Goal: Task Accomplishment & Management: Use online tool/utility

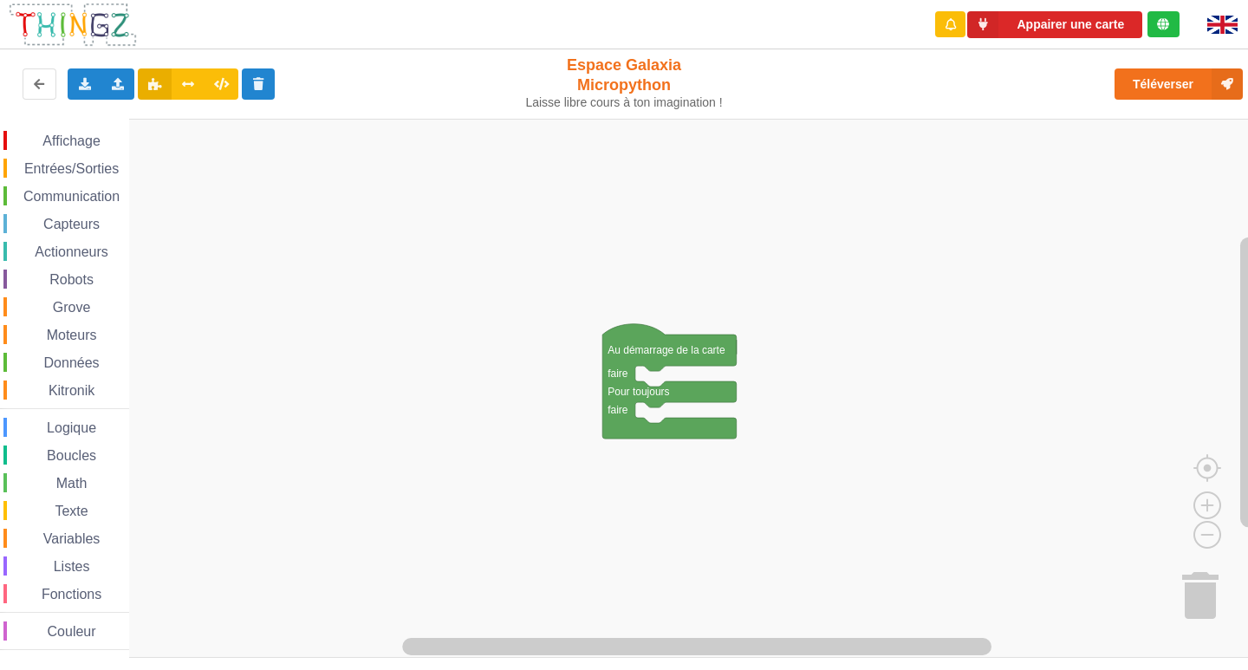
click at [504, 397] on rect "Espace de travail de Blocky" at bounding box center [630, 388] width 1260 height 539
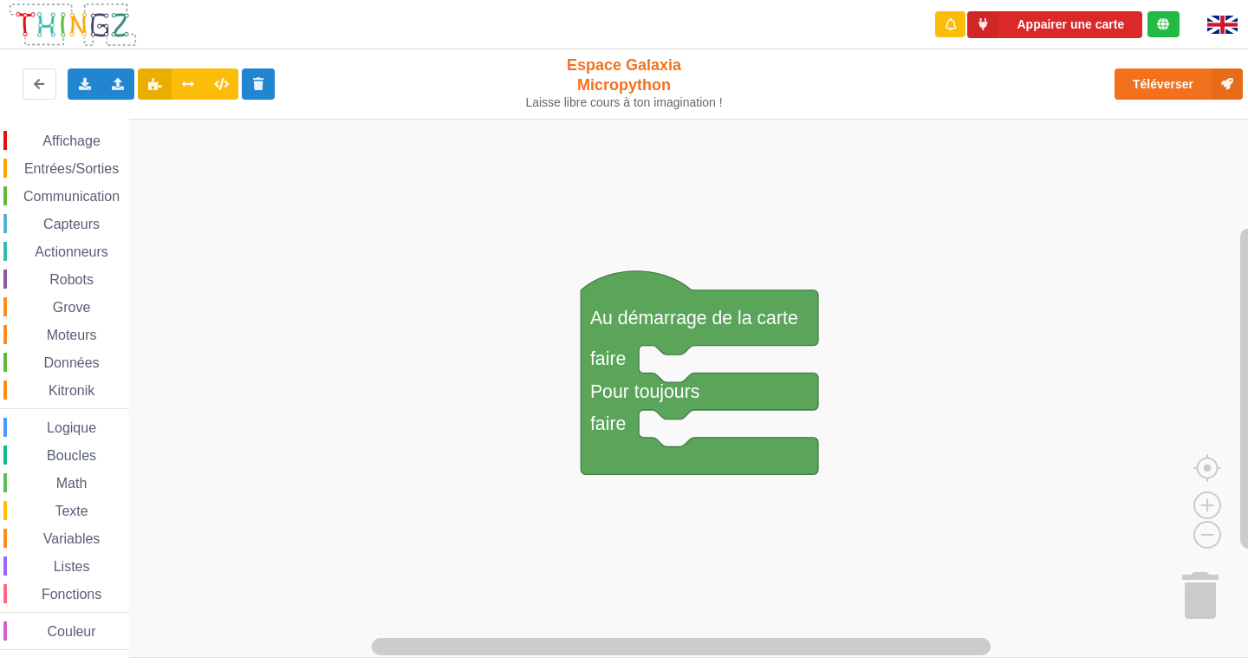
click at [91, 219] on span "Capteurs" at bounding box center [72, 224] width 62 height 15
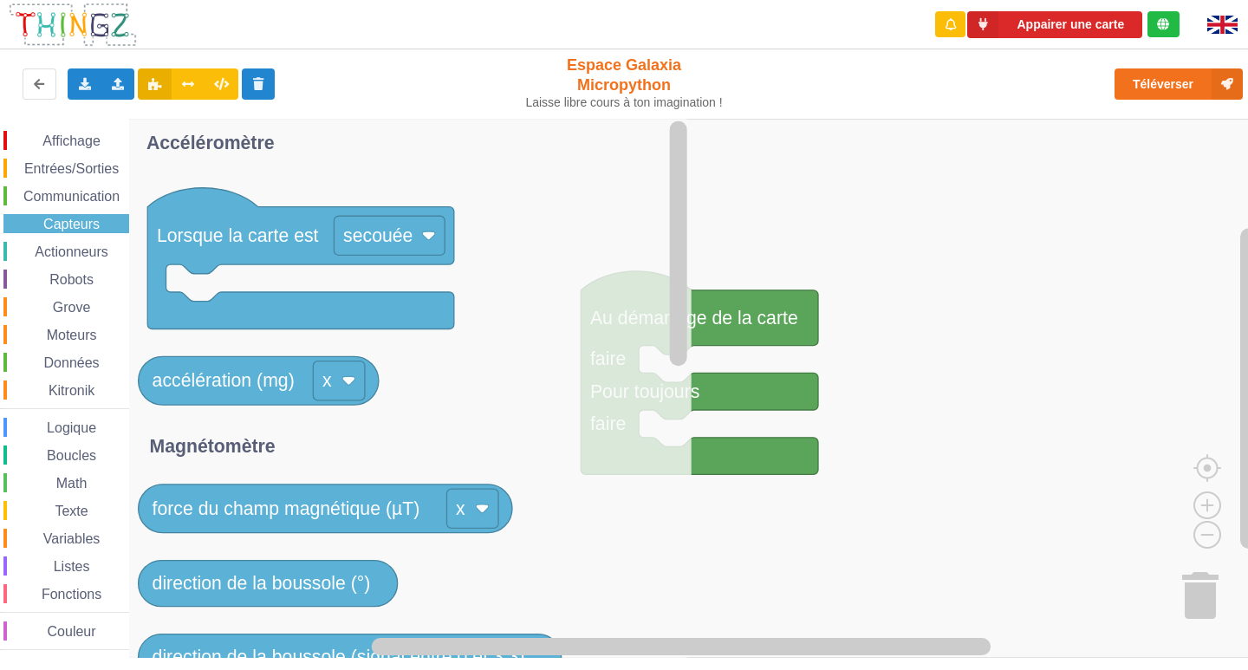
click at [94, 191] on span "Communication" at bounding box center [71, 196] width 101 height 15
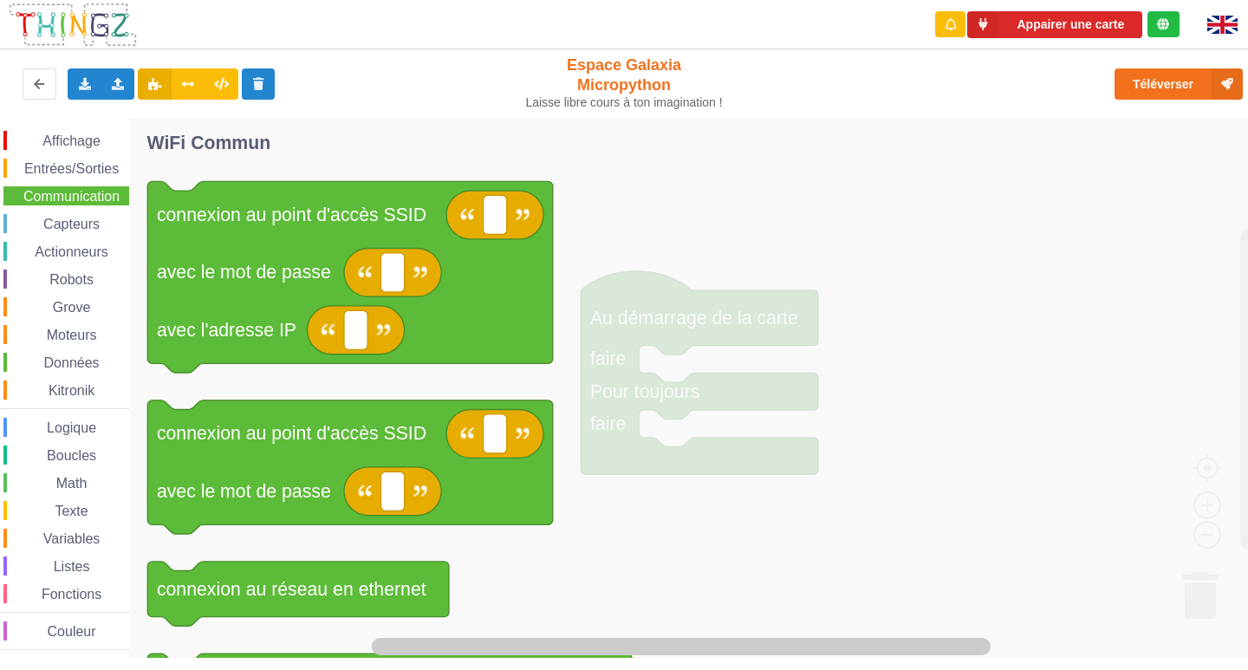
click at [68, 162] on span "Entrées/Sorties" at bounding box center [72, 168] width 100 height 15
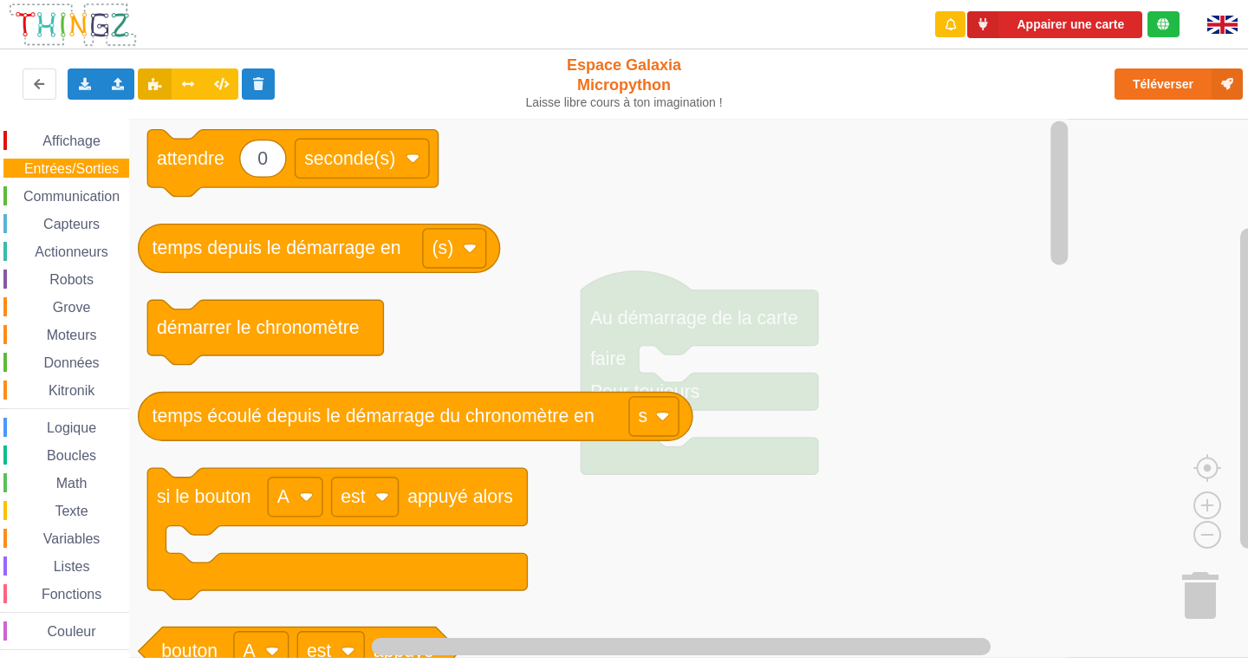
click at [75, 171] on span "Entrées/Sorties" at bounding box center [72, 168] width 100 height 15
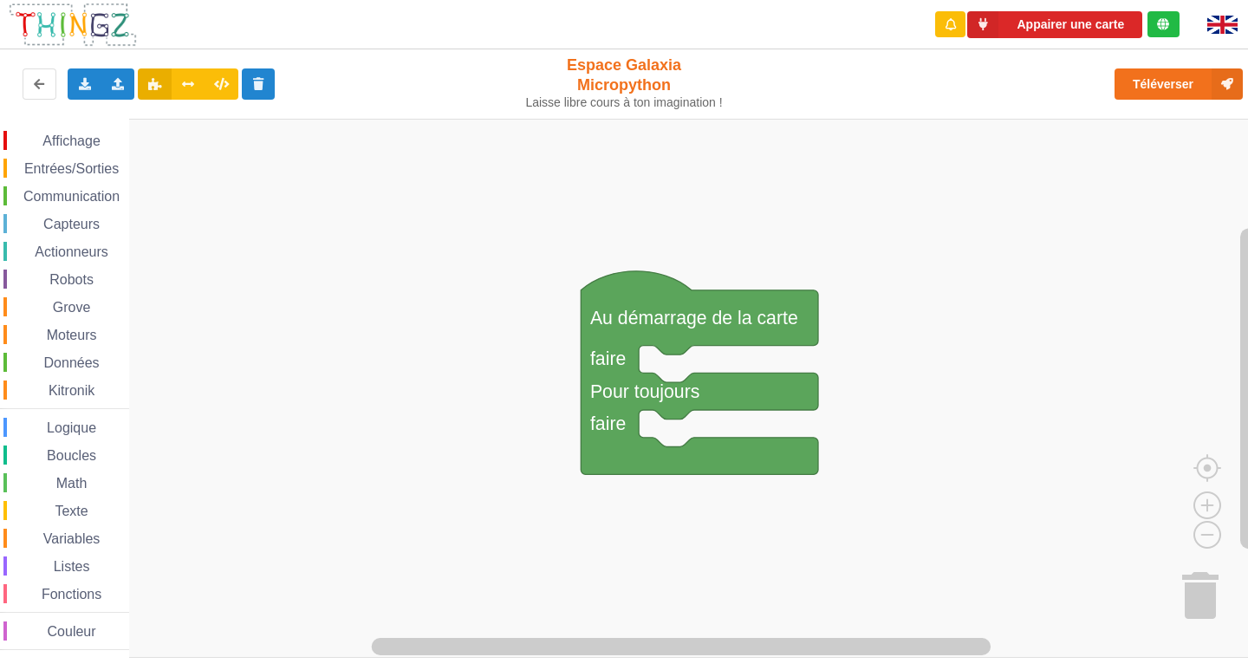
click at [86, 159] on div "Entrées/Sorties" at bounding box center [66, 168] width 126 height 19
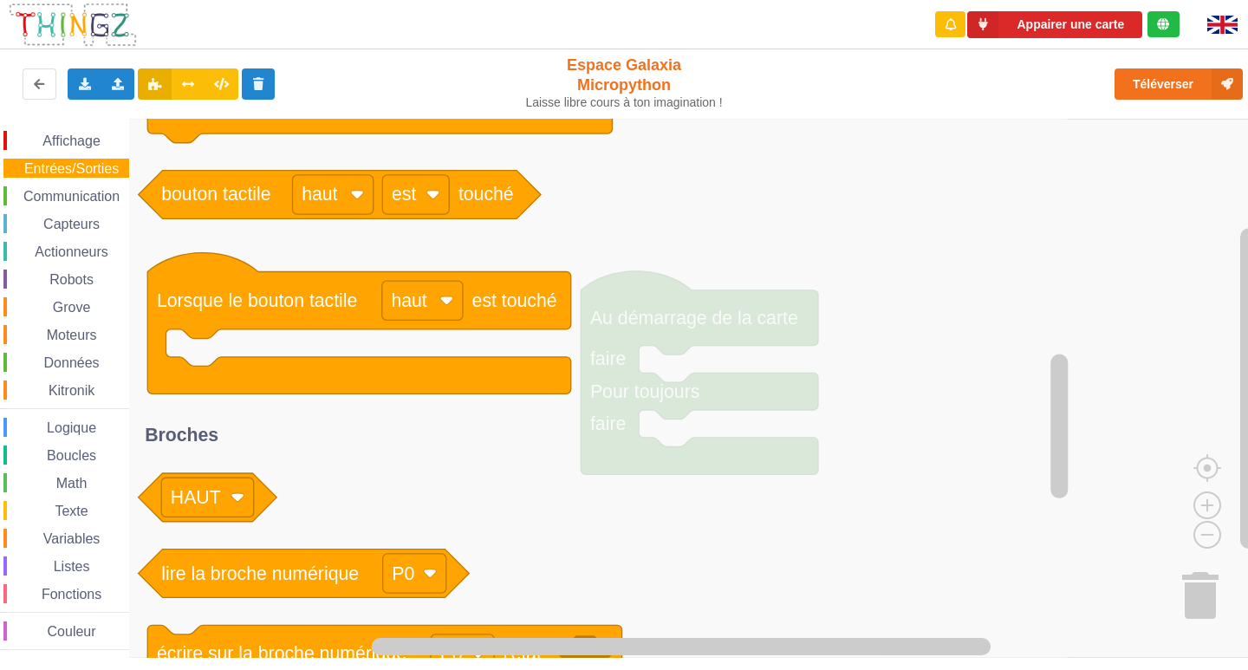
click at [51, 133] on div "Affichage" at bounding box center [66, 140] width 126 height 19
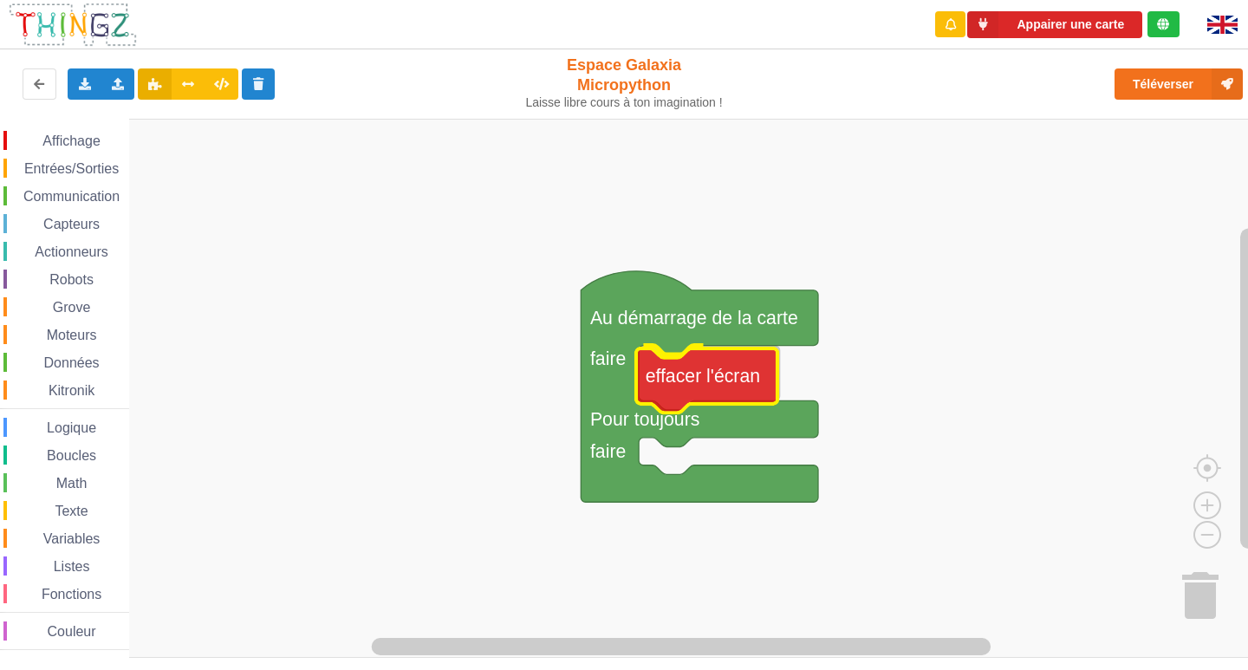
click at [712, 373] on div "Affichage Entrées/Sorties Communication Capteurs Actionneurs Robots Grove Moteu…" at bounding box center [630, 388] width 1260 height 539
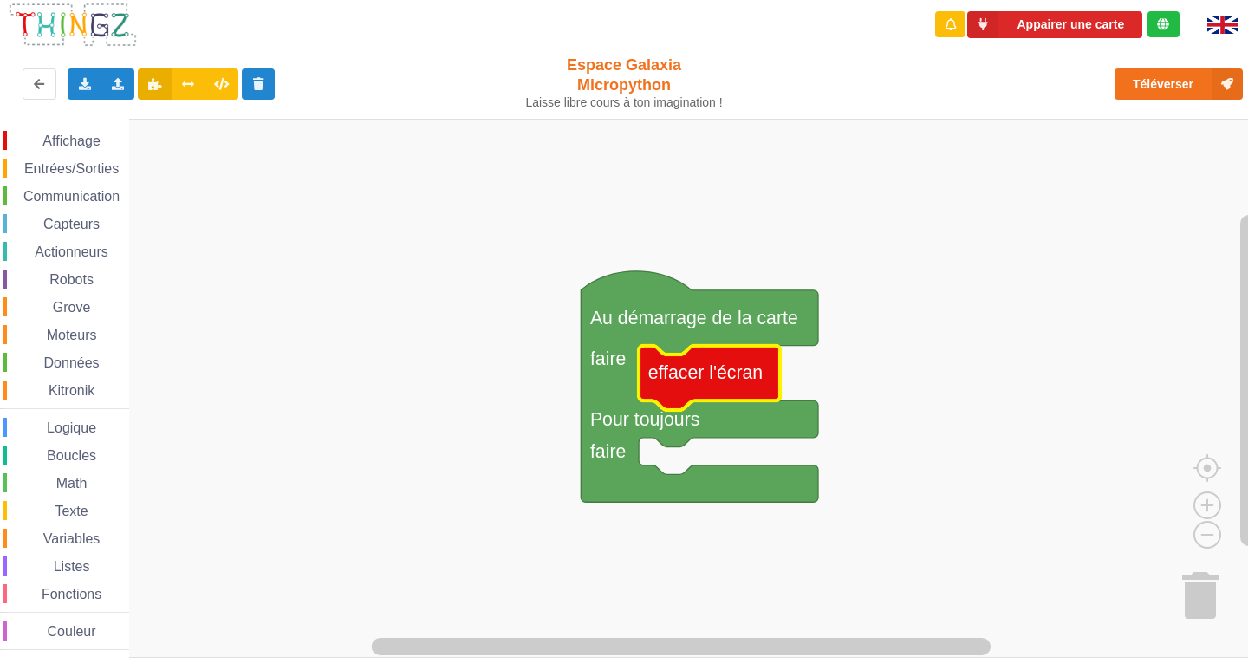
click at [64, 133] on span "Affichage" at bounding box center [71, 140] width 62 height 15
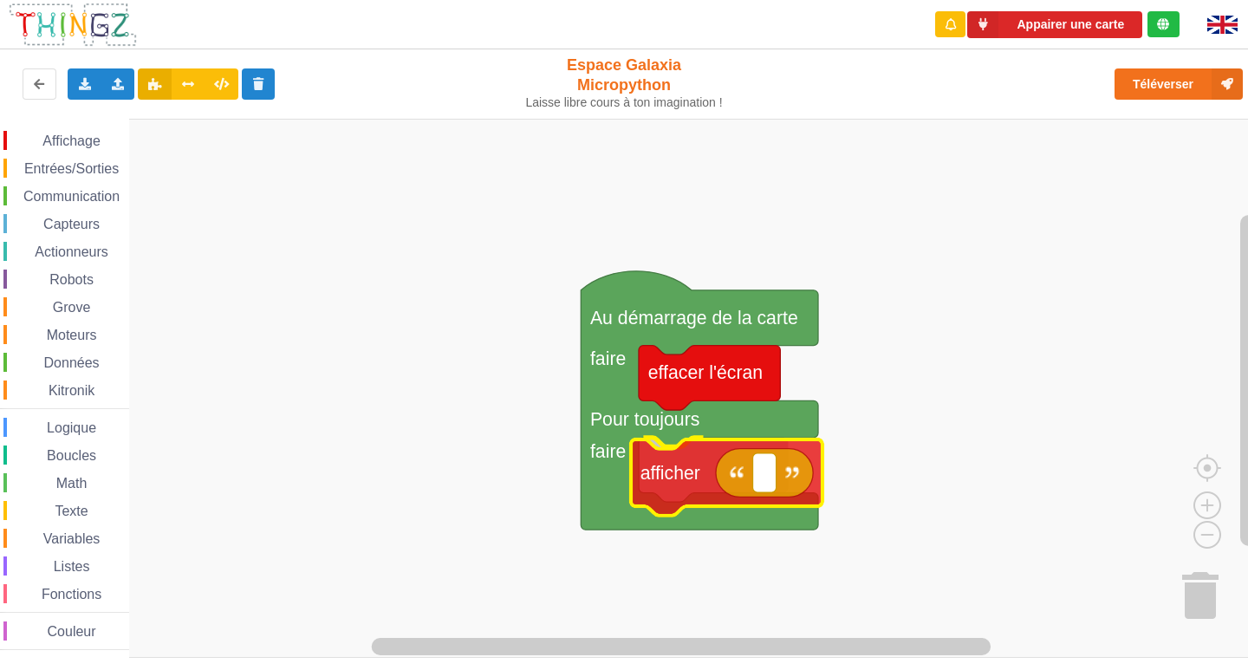
click at [712, 487] on div "Affichage Entrées/Sorties Communication Capteurs Actionneurs Robots Grove Moteu…" at bounding box center [630, 388] width 1260 height 539
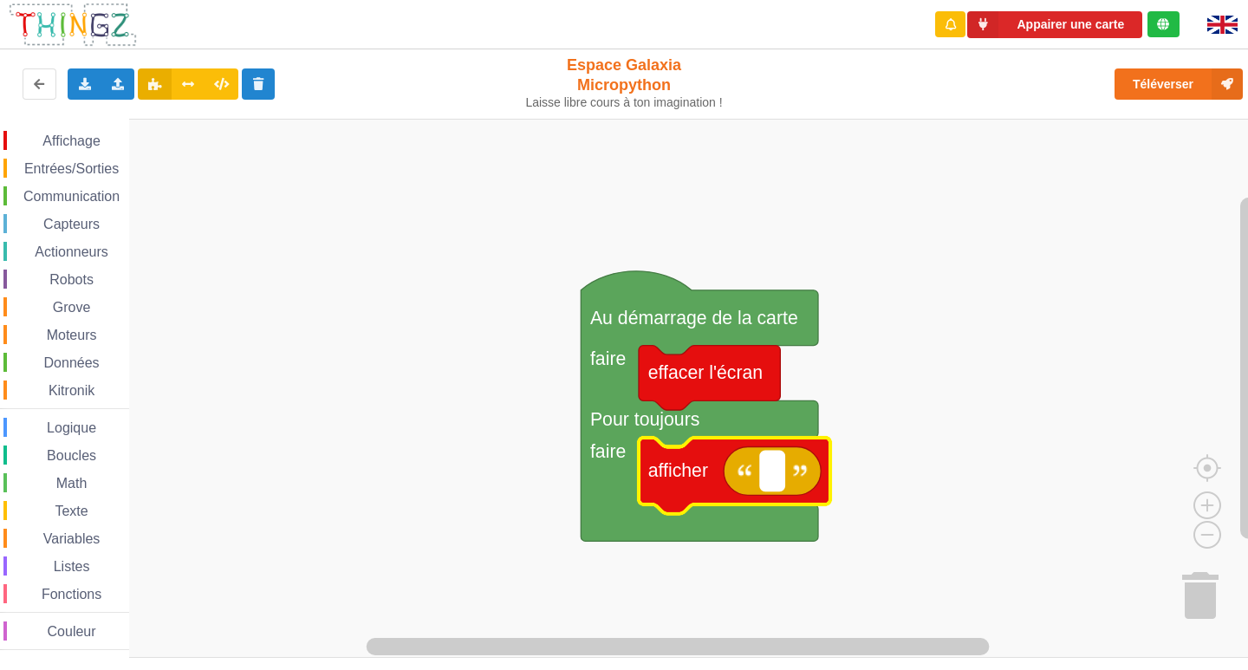
click at [764, 473] on rect "Espace de travail de Blocky" at bounding box center [772, 470] width 23 height 39
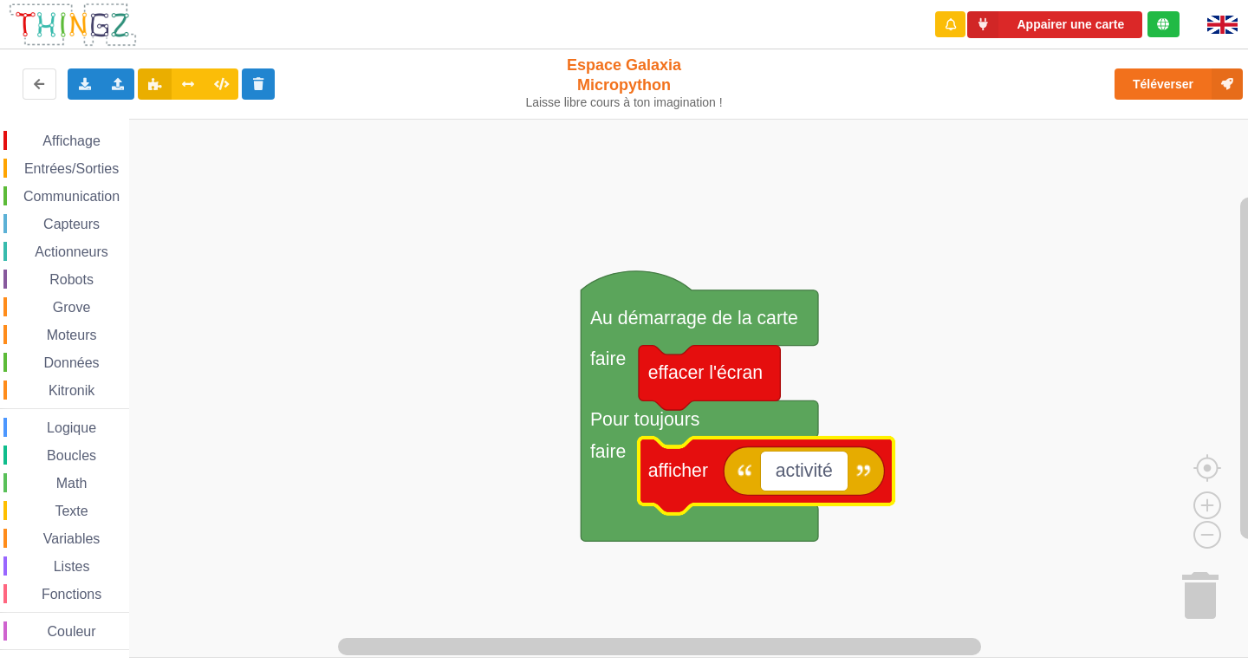
type input "activité 1"
click at [937, 412] on rect "Espace de travail de Blocky" at bounding box center [630, 388] width 1260 height 539
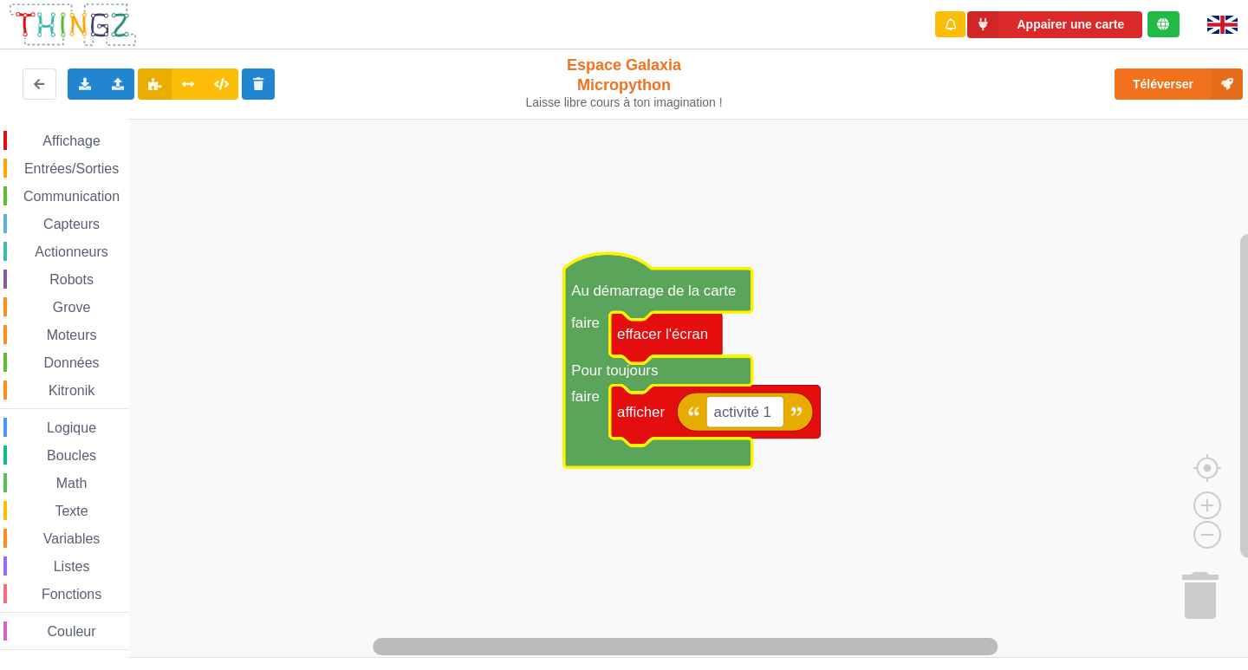
click at [560, 567] on div "Affichage Entrées/Sorties Communication Capteurs Actionneurs Robots Grove Moteu…" at bounding box center [630, 388] width 1260 height 539
click at [76, 169] on span "Entrées/Sorties" at bounding box center [72, 168] width 100 height 15
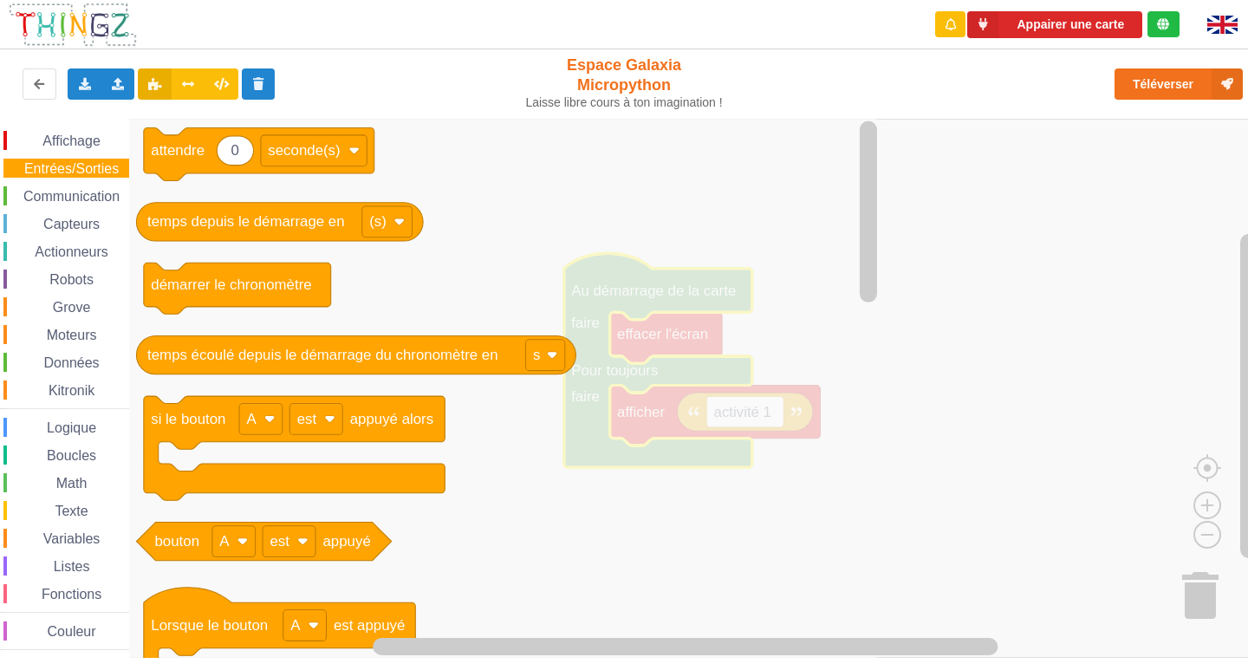
click at [76, 215] on div "Capteurs" at bounding box center [66, 223] width 126 height 19
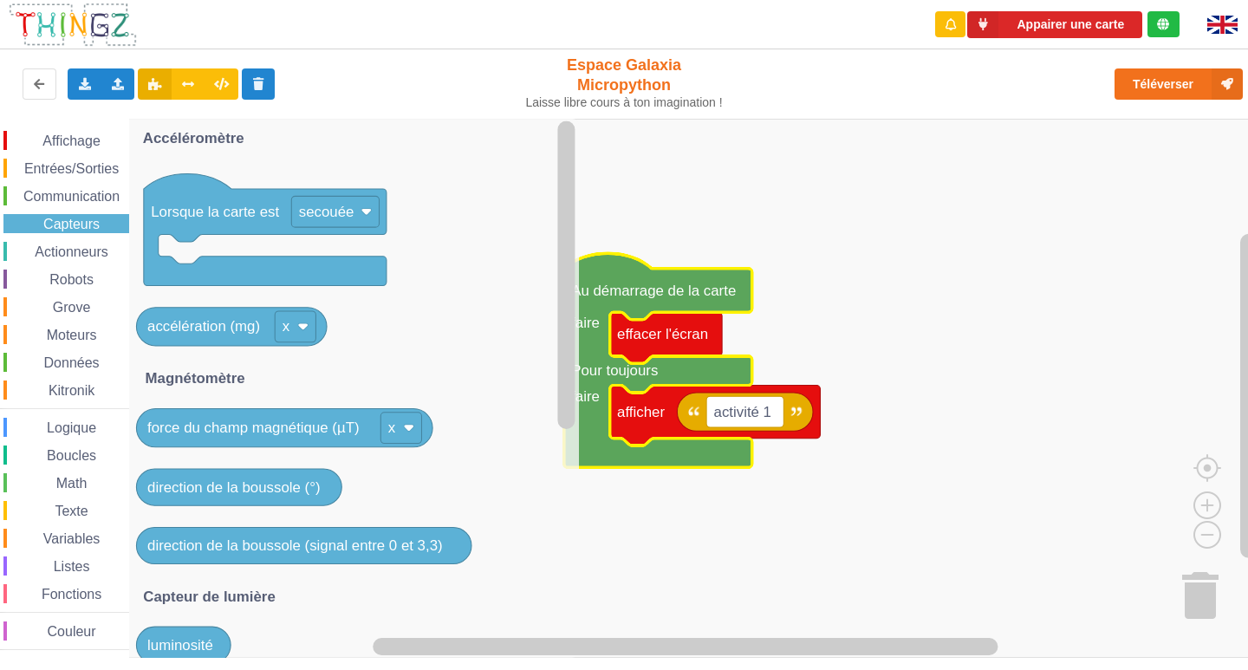
click at [68, 323] on div "Affichage Entrées/Sorties Communication Capteurs Actionneurs Robots Grove Moteu…" at bounding box center [64, 390] width 129 height 519
click at [43, 159] on div "Entrées/Sorties" at bounding box center [66, 168] width 126 height 19
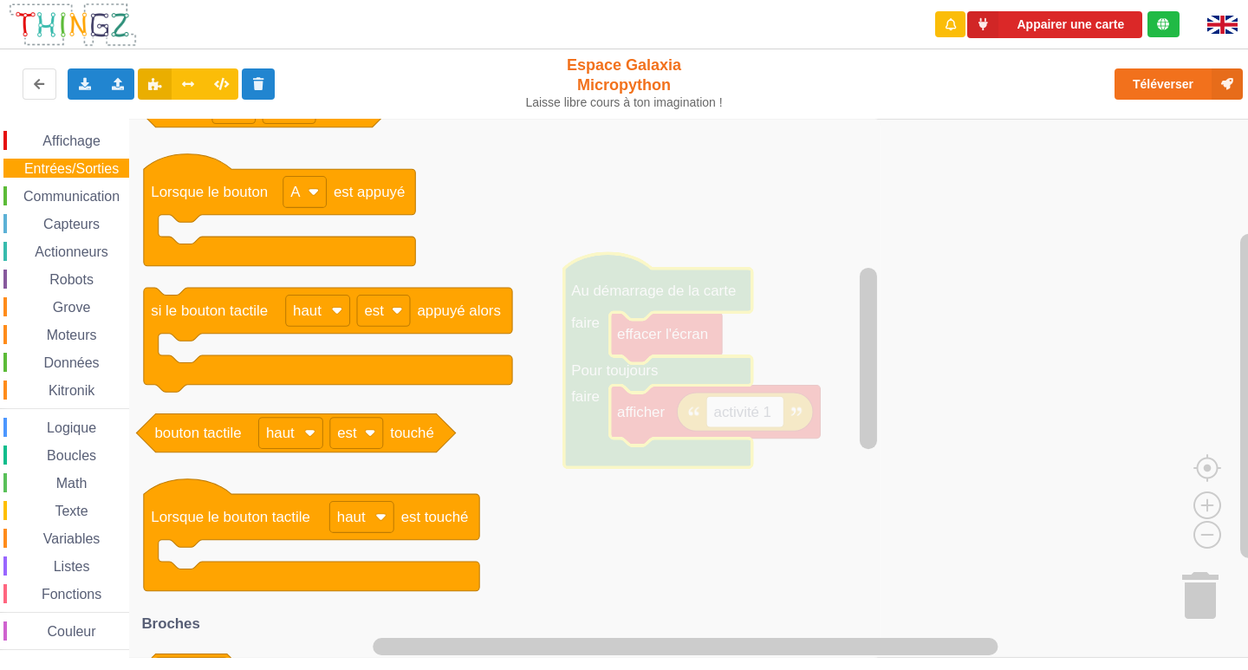
click at [64, 168] on span "Entrées/Sorties" at bounding box center [72, 168] width 100 height 15
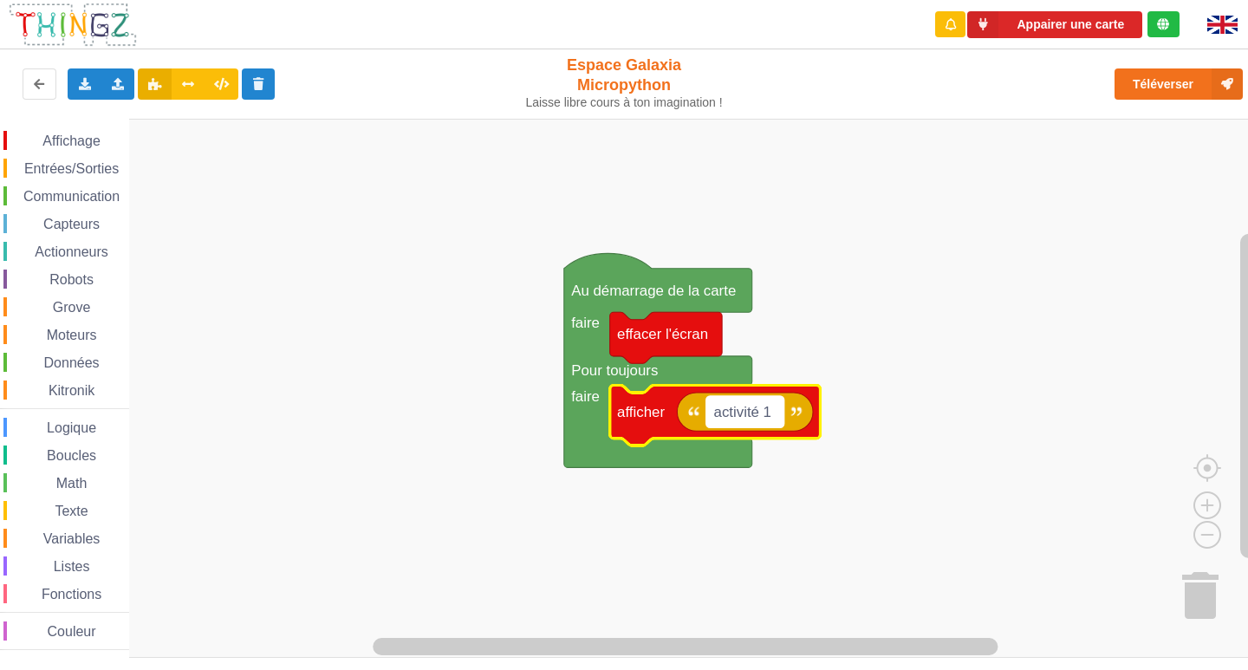
click at [775, 421] on rect "Espace de travail de Blocky" at bounding box center [744, 411] width 77 height 31
type input "v"
type input "caca"
click at [839, 417] on div "Affichage Entrées/Sorties Communication Capteurs Actionneurs Robots Grove Moteu…" at bounding box center [630, 388] width 1260 height 539
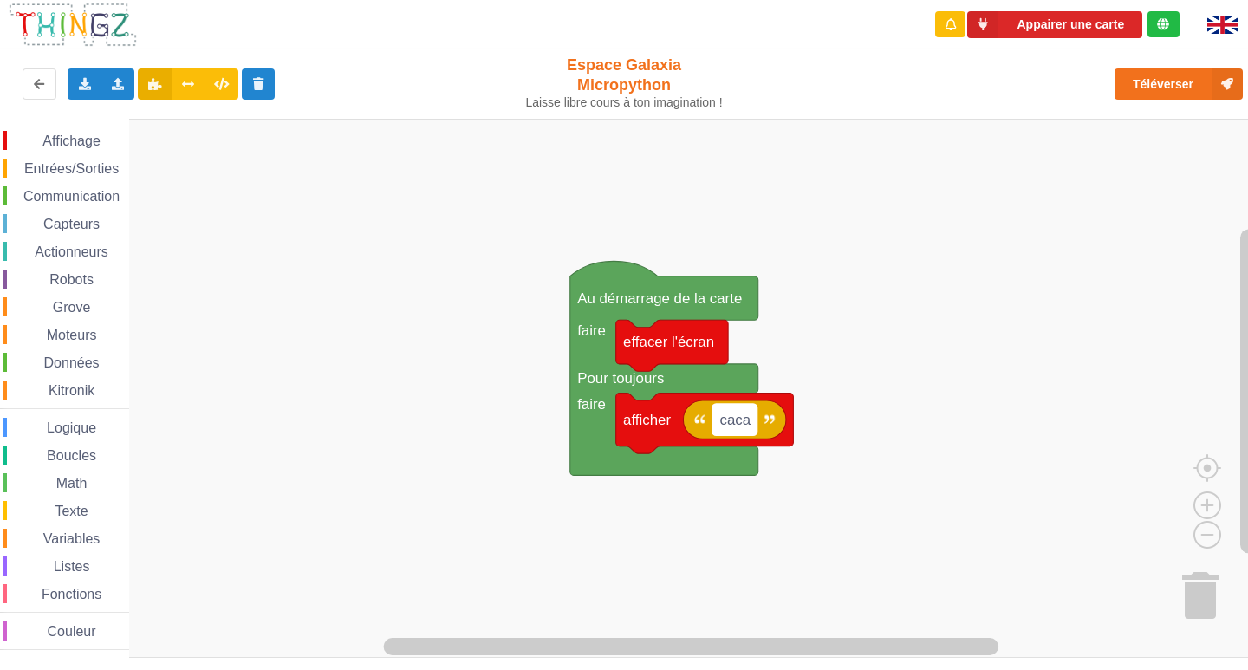
click at [750, 418] on rect "Espace de travail de Blocky" at bounding box center [734, 419] width 44 height 31
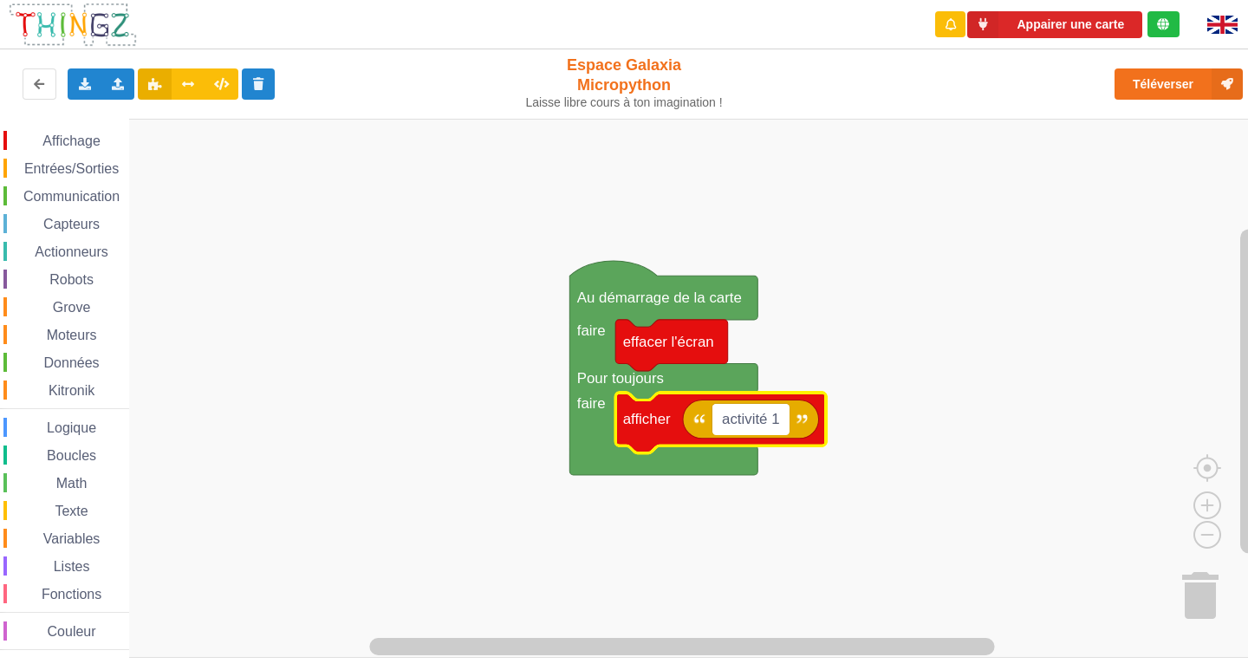
type input "activité 1"
click at [59, 165] on span "Entrées/Sorties" at bounding box center [72, 168] width 100 height 15
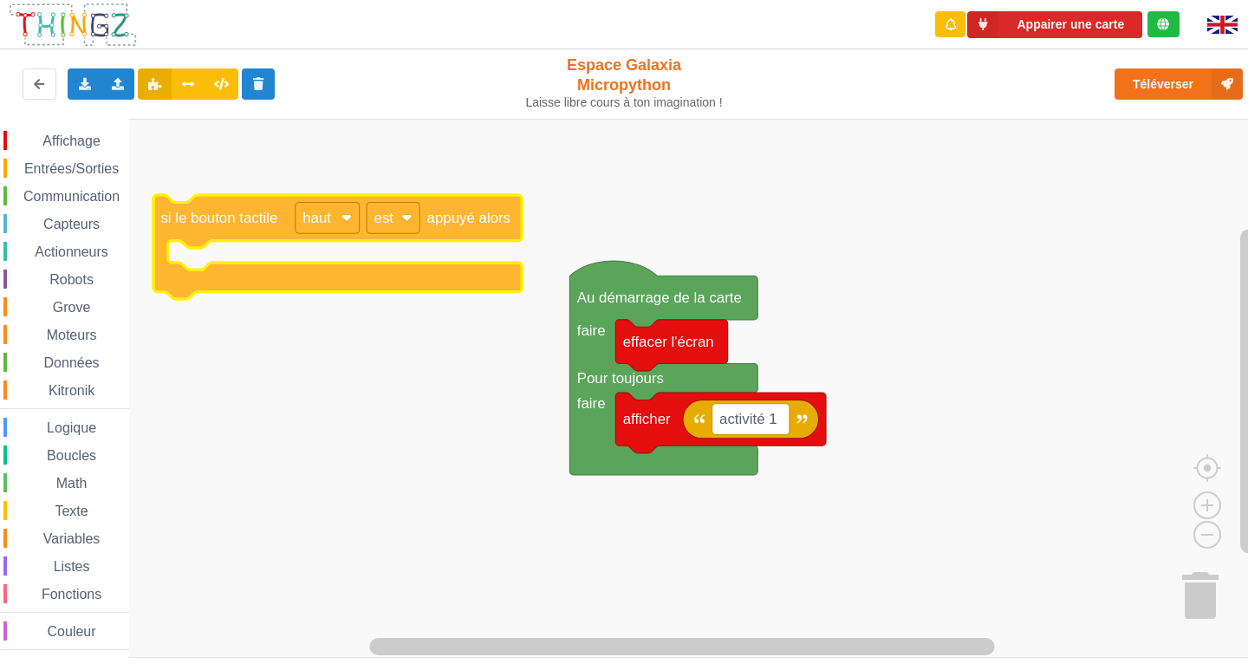
click at [273, 219] on div "Affichage Entrées/Sorties Communication Capteurs Actionneurs Robots Grove Moteu…" at bounding box center [630, 388] width 1260 height 539
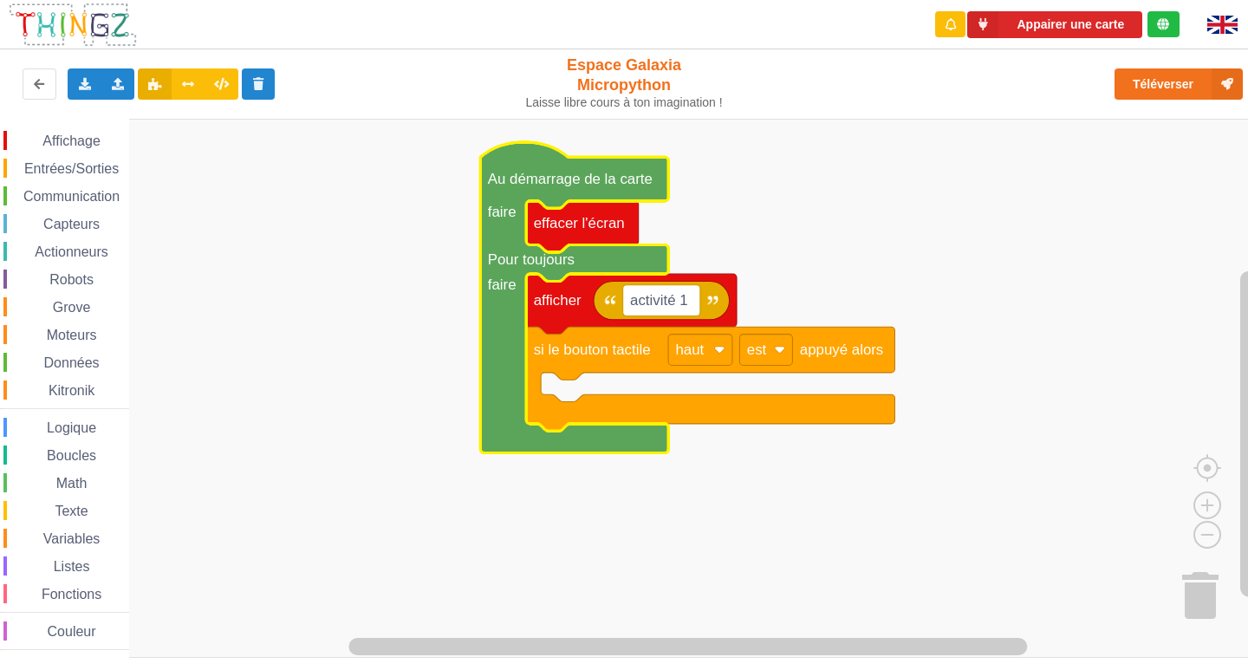
click at [74, 226] on span "Capteurs" at bounding box center [72, 224] width 62 height 15
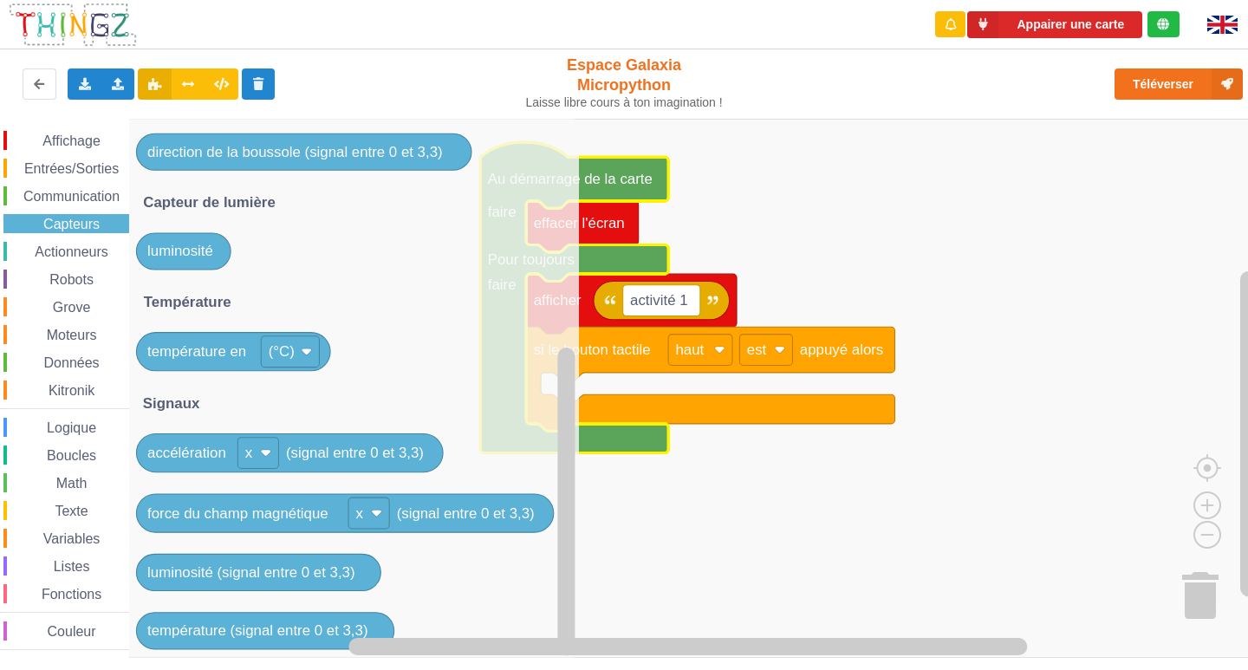
click at [59, 425] on span "Logique" at bounding box center [71, 427] width 55 height 15
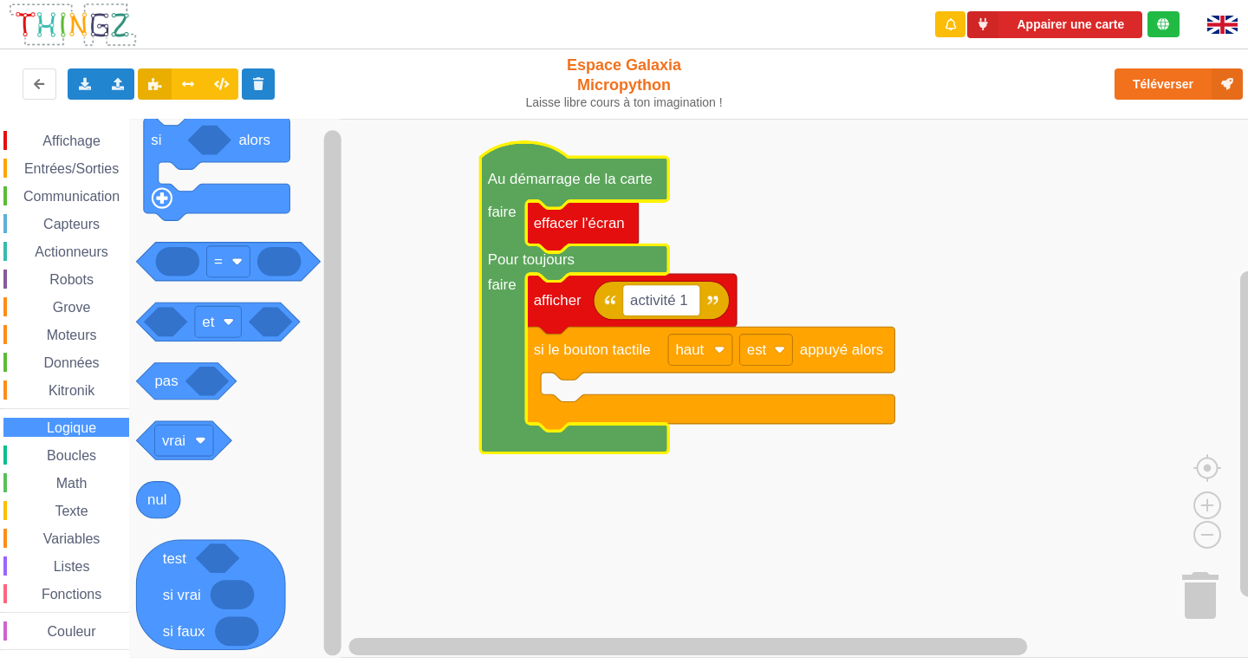
click at [34, 436] on div "Logique" at bounding box center [66, 427] width 126 height 19
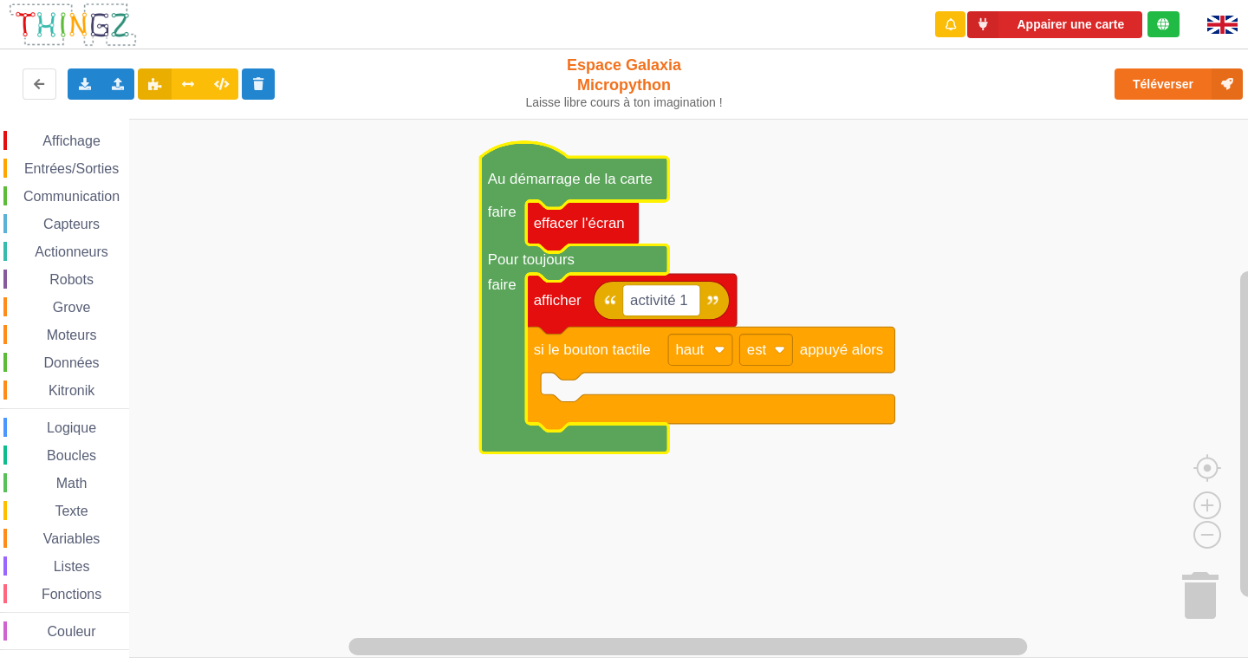
click at [75, 451] on span "Boucles" at bounding box center [71, 455] width 55 height 15
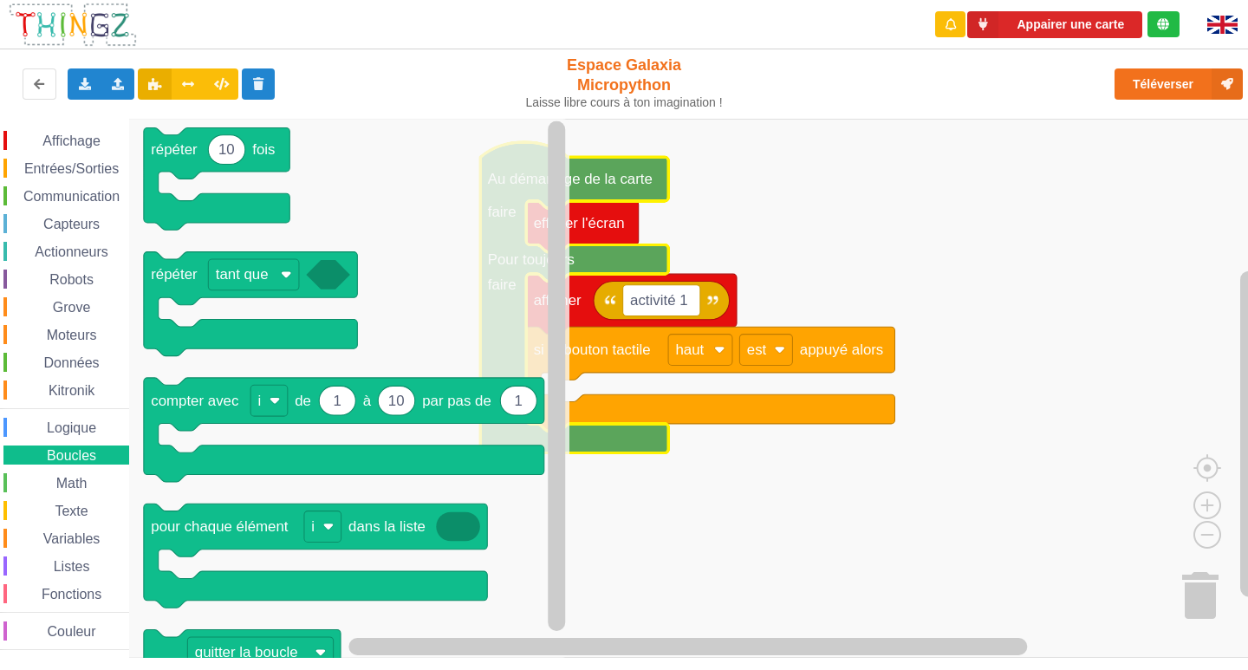
click at [81, 591] on span "Fonctions" at bounding box center [71, 594] width 65 height 15
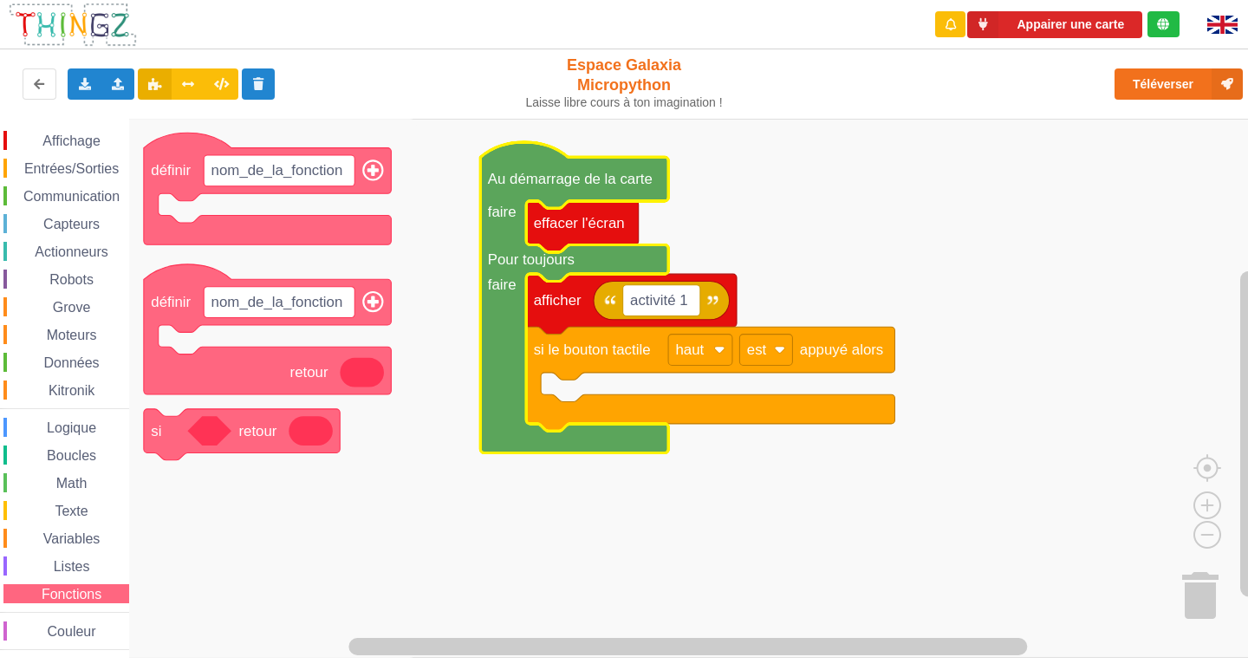
click at [71, 569] on span "Listes" at bounding box center [72, 566] width 42 height 15
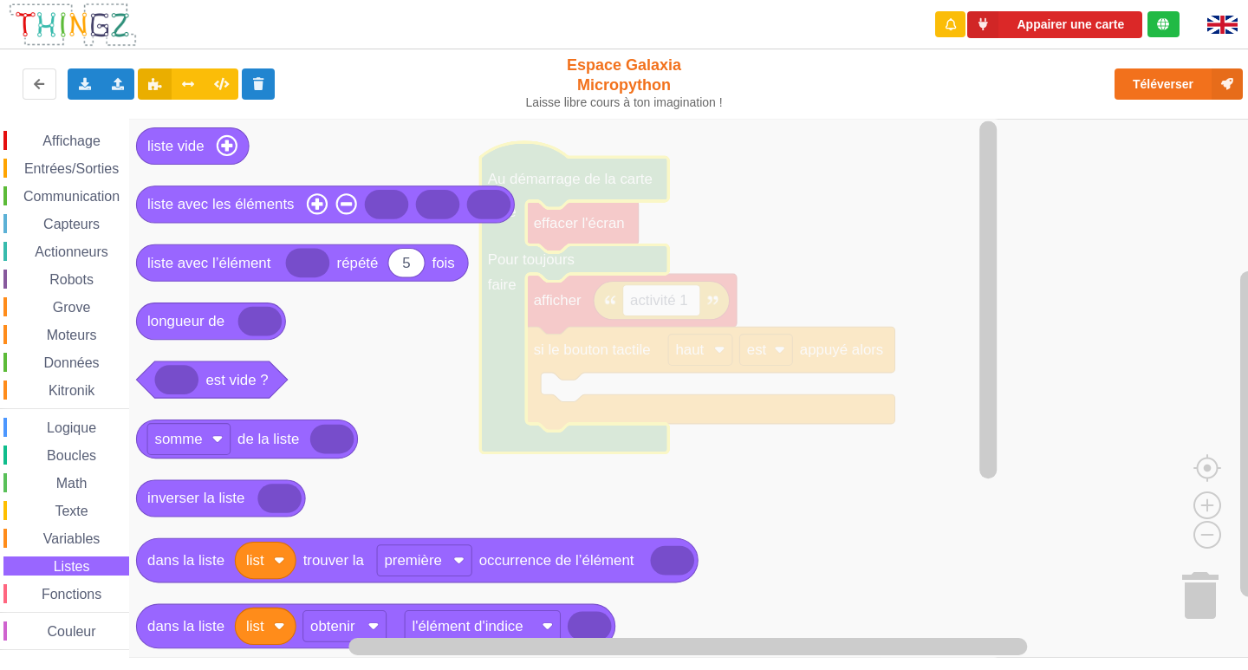
click at [77, 535] on span "Variables" at bounding box center [72, 538] width 62 height 15
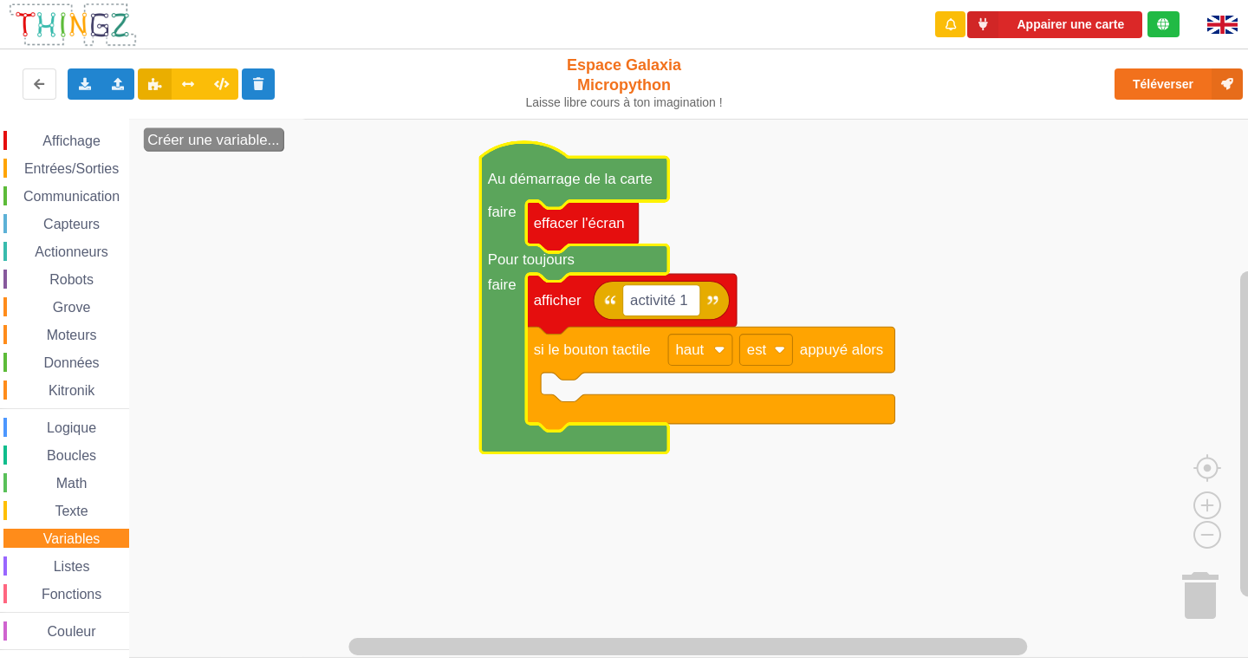
click at [80, 505] on span "Texte" at bounding box center [71, 510] width 38 height 15
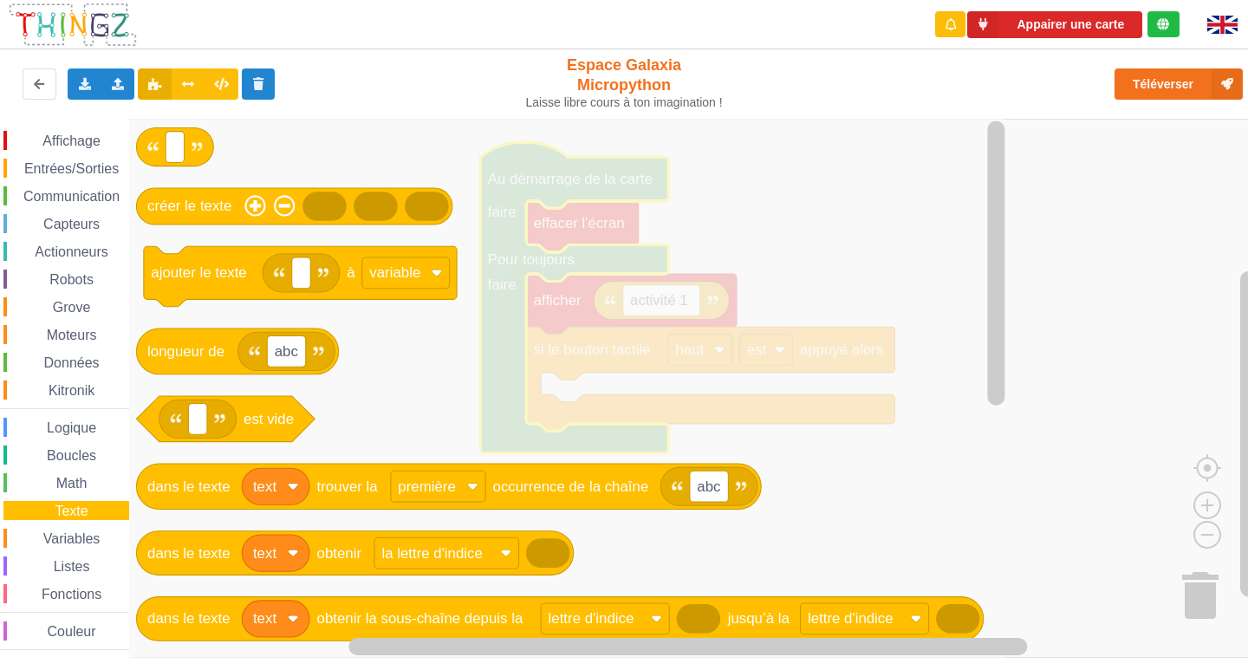
click at [73, 479] on span "Math" at bounding box center [72, 483] width 36 height 15
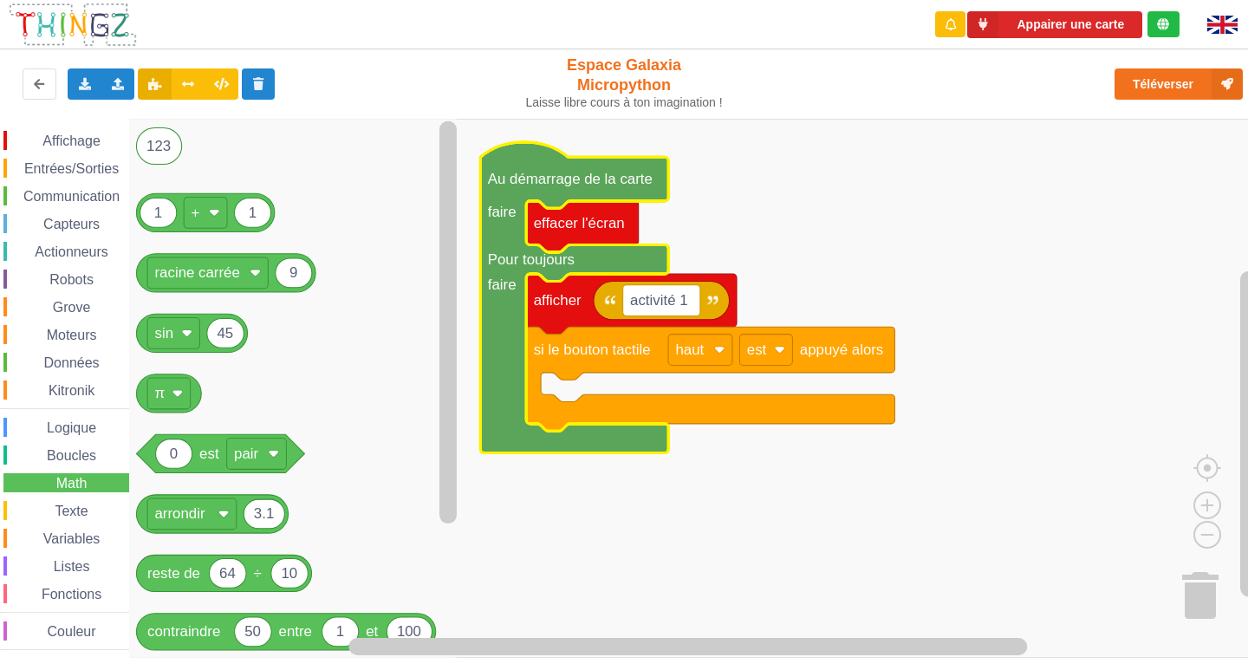
click at [66, 388] on span "Kitronik" at bounding box center [71, 390] width 51 height 15
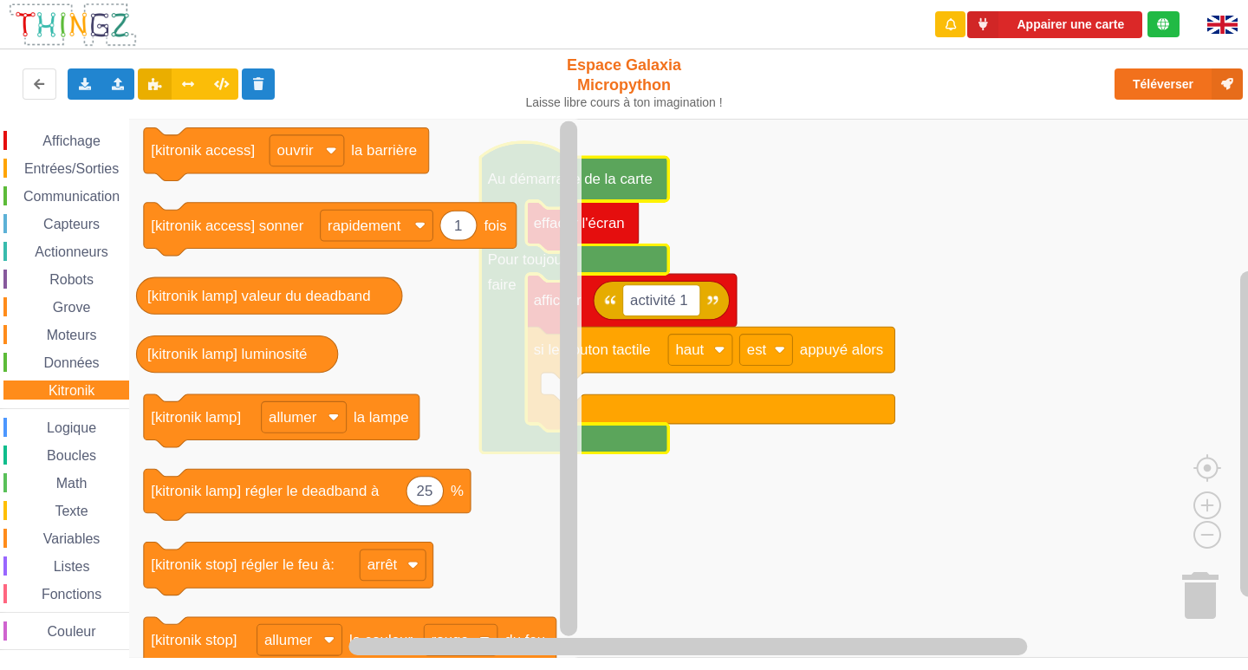
click at [74, 361] on span "Données" at bounding box center [72, 362] width 61 height 15
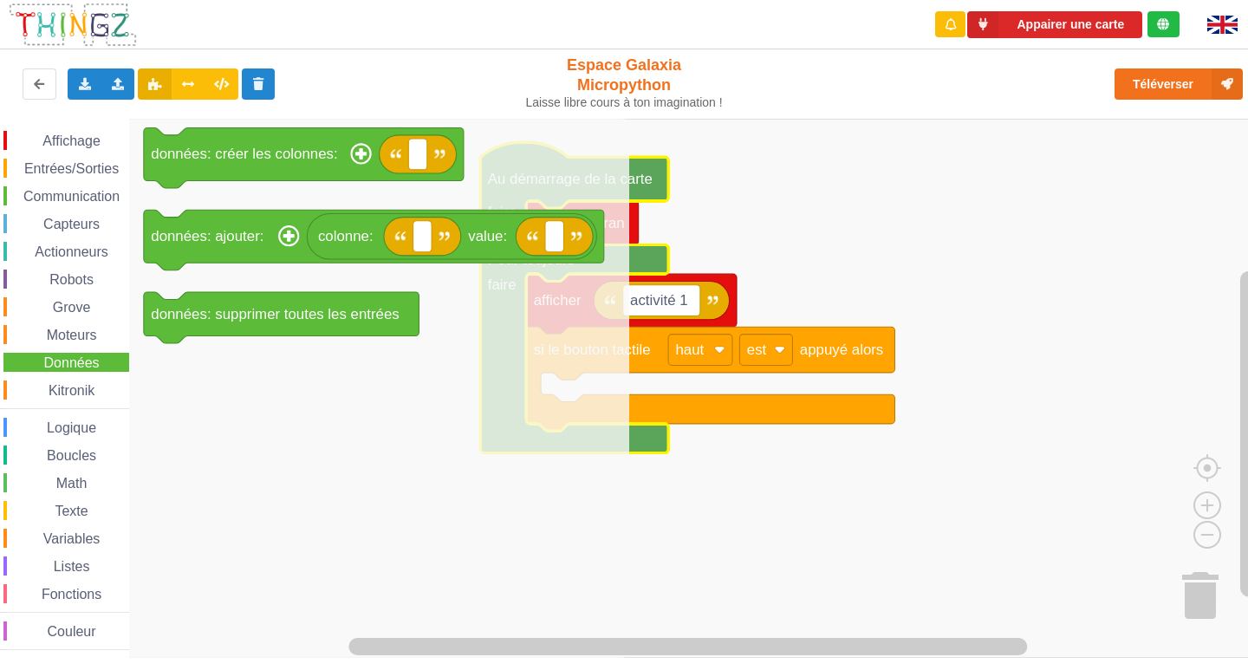
click at [69, 334] on span "Moteurs" at bounding box center [71, 334] width 55 height 15
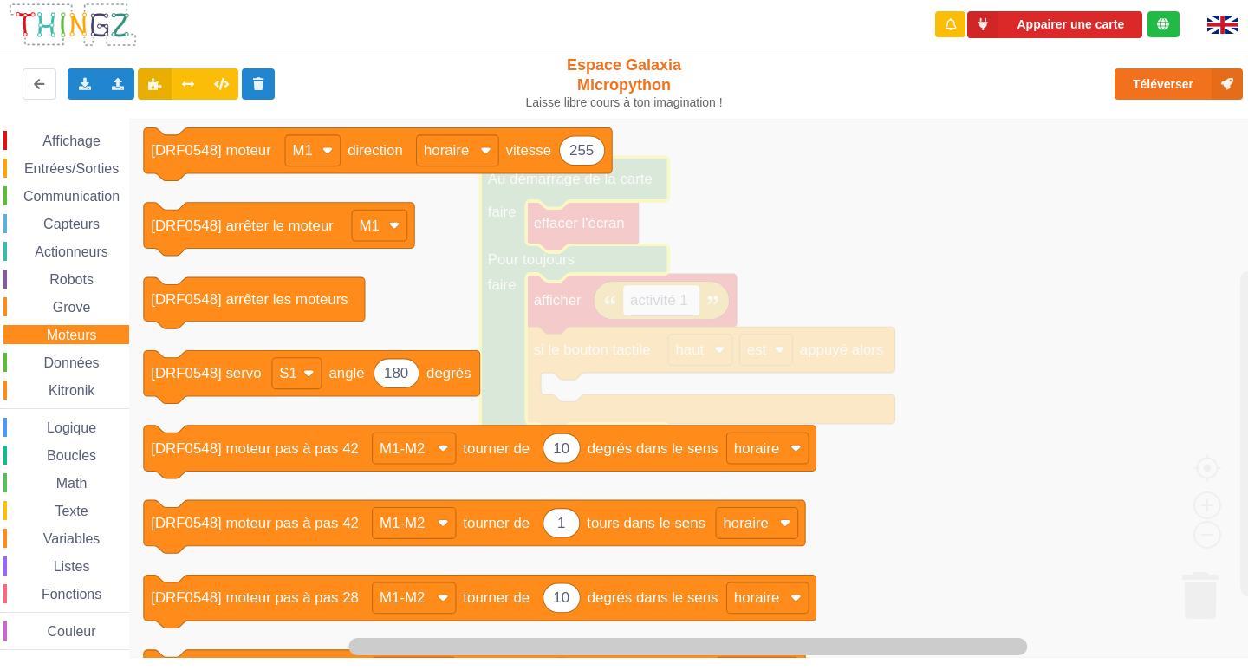
click at [72, 301] on span "Grove" at bounding box center [71, 307] width 43 height 15
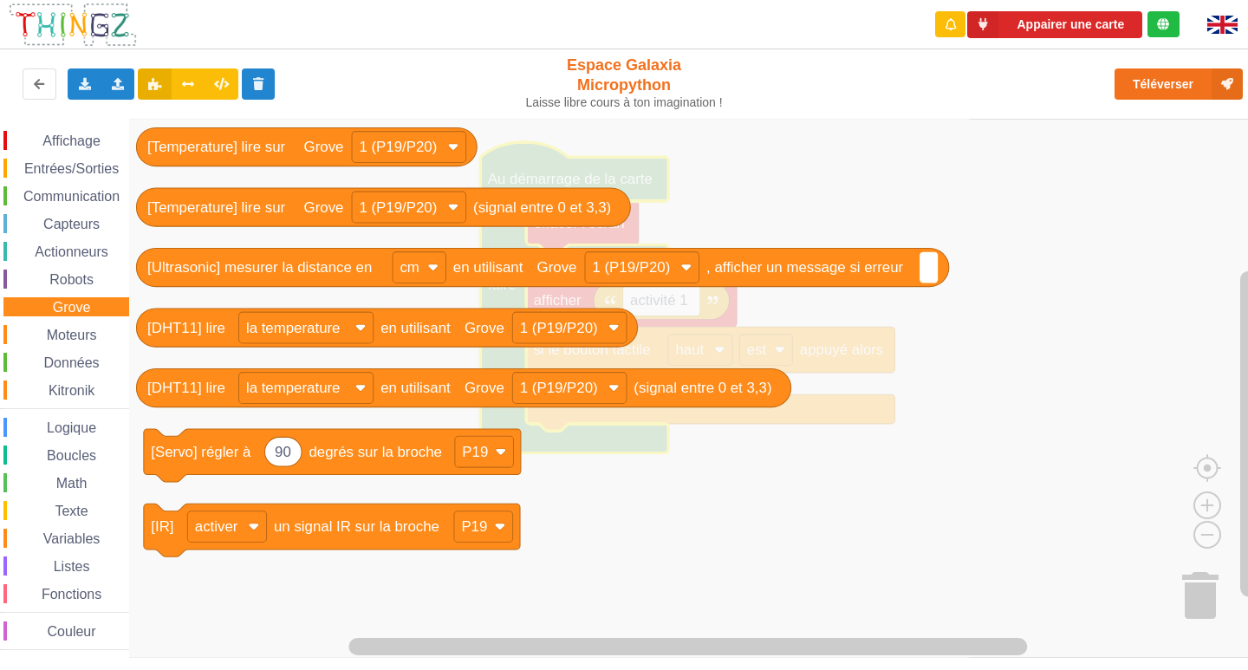
click at [68, 279] on span "Robots" at bounding box center [71, 279] width 49 height 15
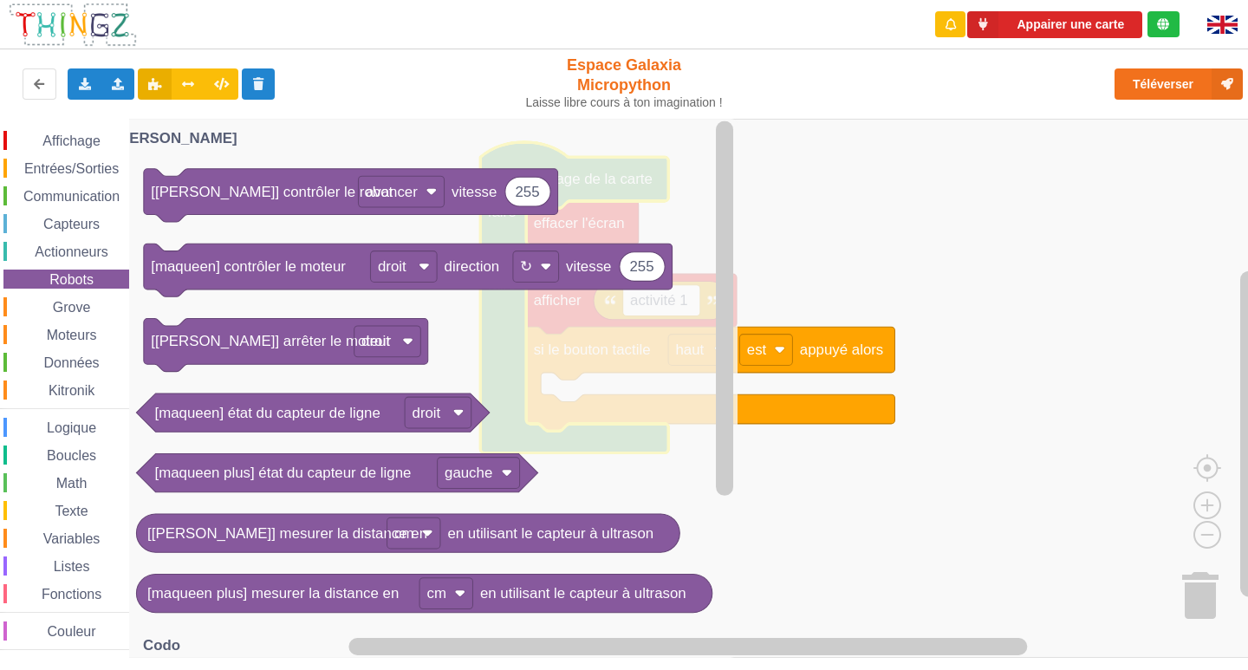
click at [65, 246] on span "Actionneurs" at bounding box center [71, 251] width 79 height 15
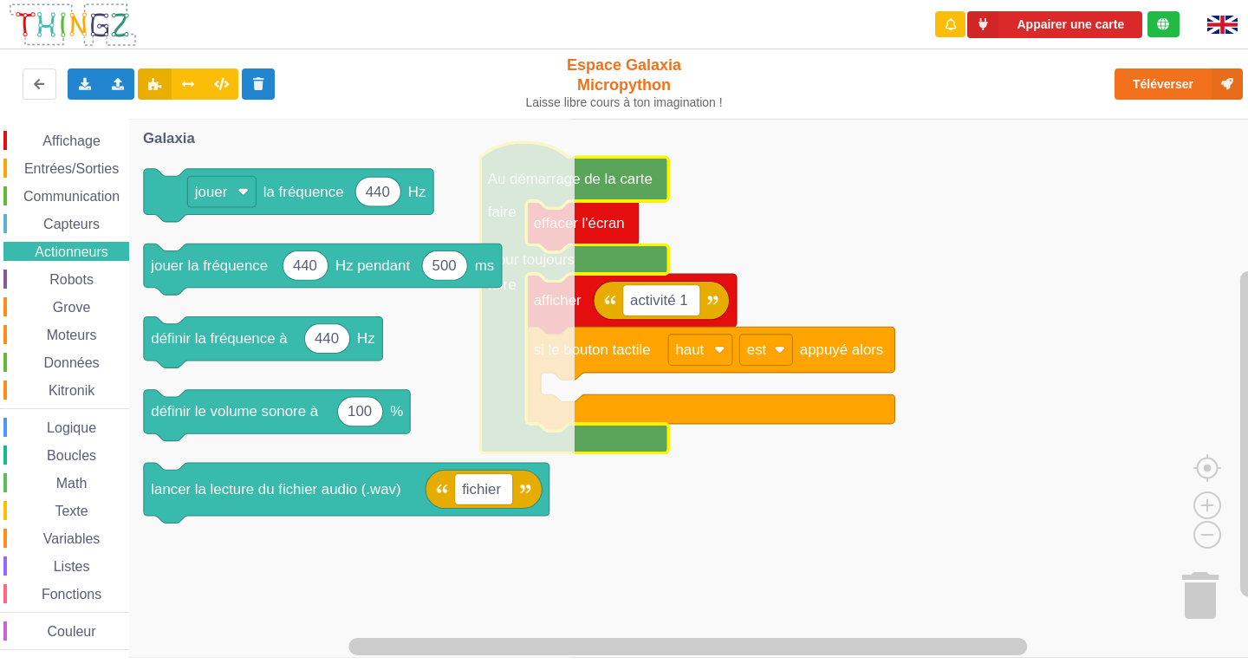
click at [64, 221] on span "Capteurs" at bounding box center [72, 224] width 62 height 15
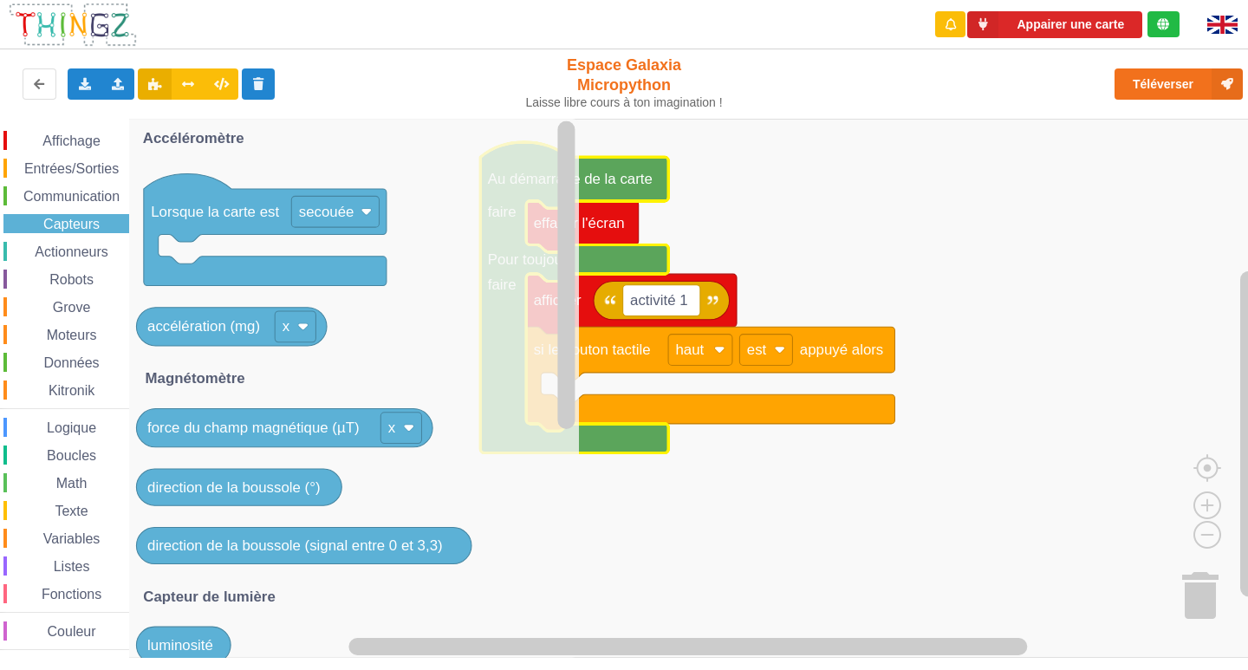
click at [69, 187] on div "Communication" at bounding box center [66, 195] width 126 height 19
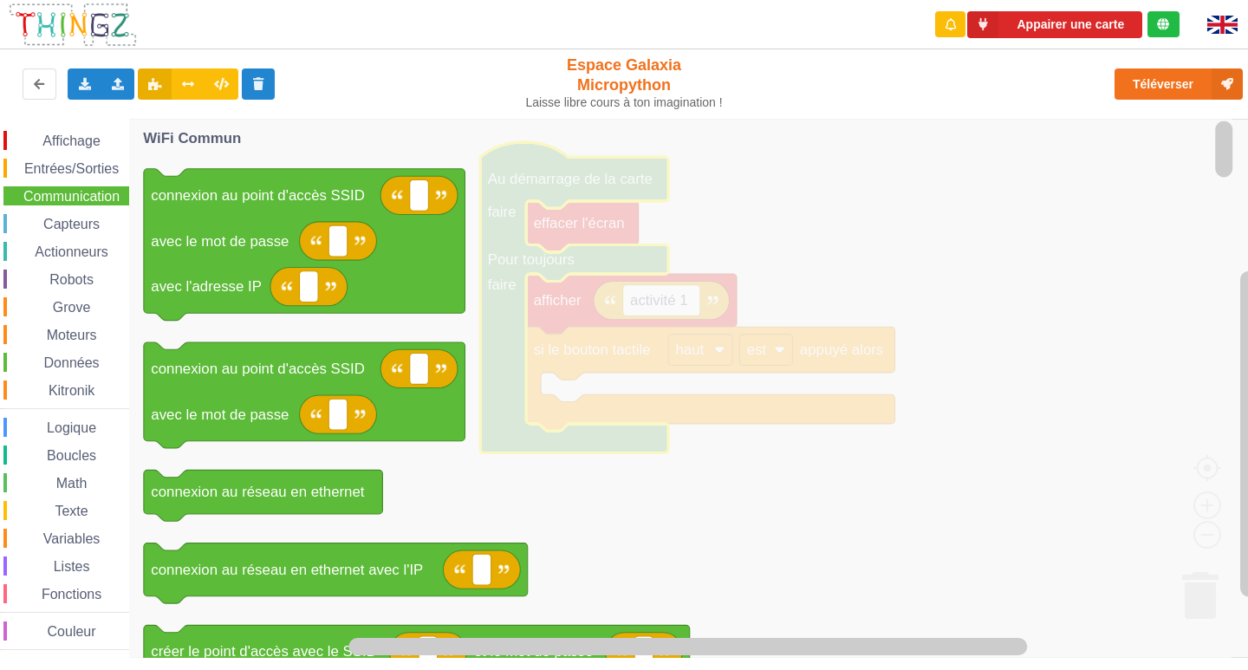
click at [81, 160] on div "Entrées/Sorties" at bounding box center [66, 168] width 126 height 19
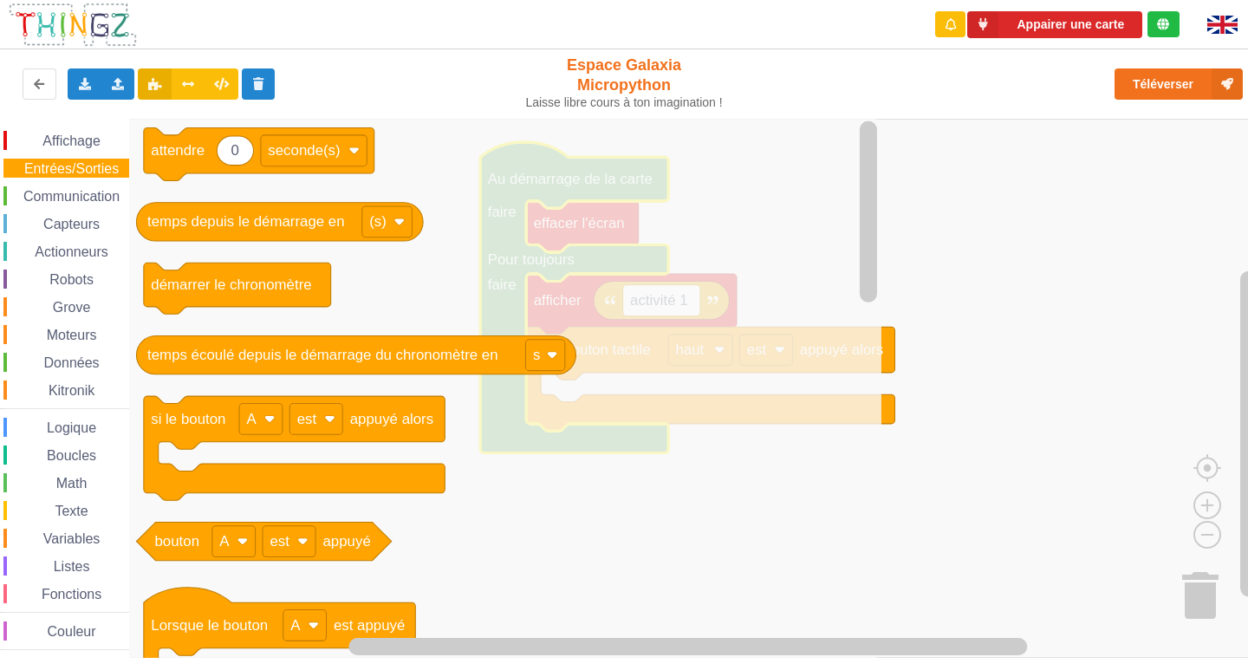
click at [71, 139] on span "Affichage" at bounding box center [71, 140] width 62 height 15
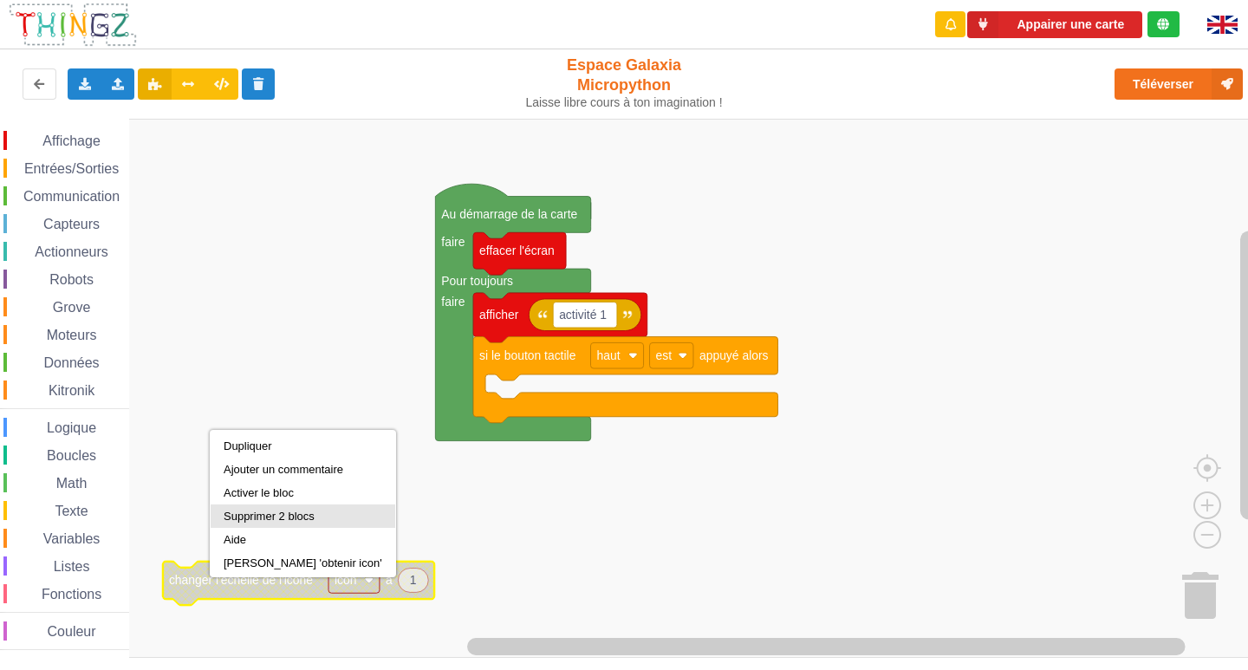
click at [272, 519] on div "Supprimer 2 blocs" at bounding box center [303, 515] width 159 height 13
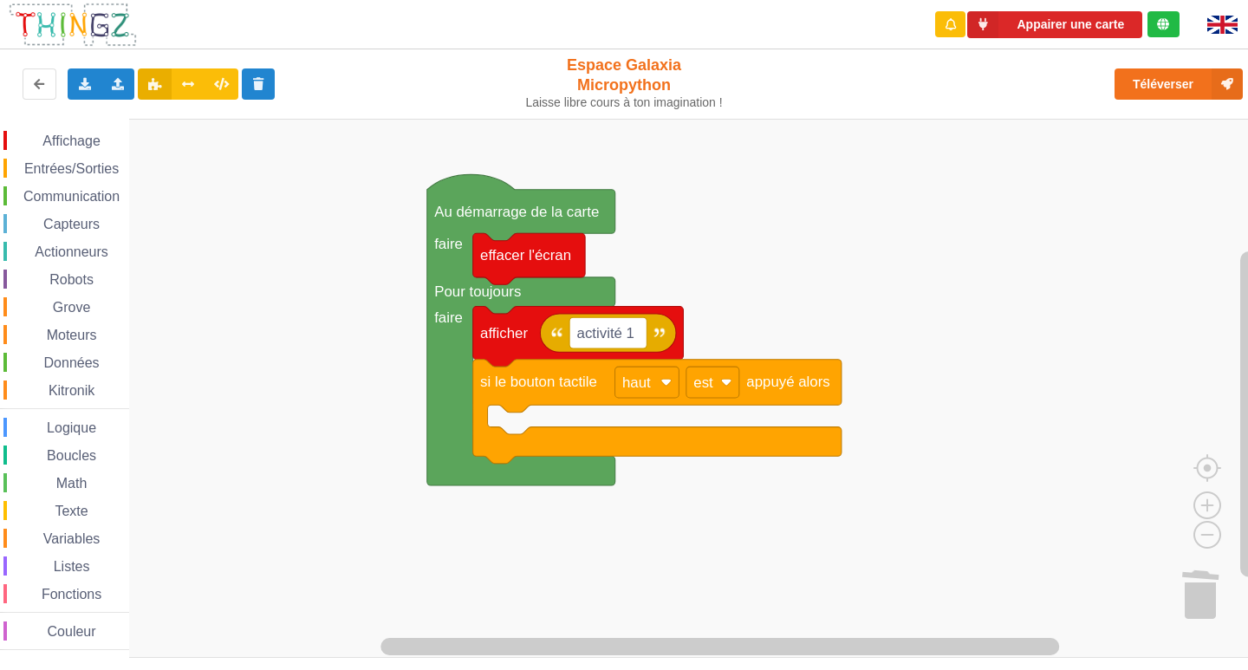
click at [368, 399] on div "Affichage Entrées/Sorties Communication Capteurs Actionneurs Robots Grove Moteu…" at bounding box center [630, 388] width 1260 height 539
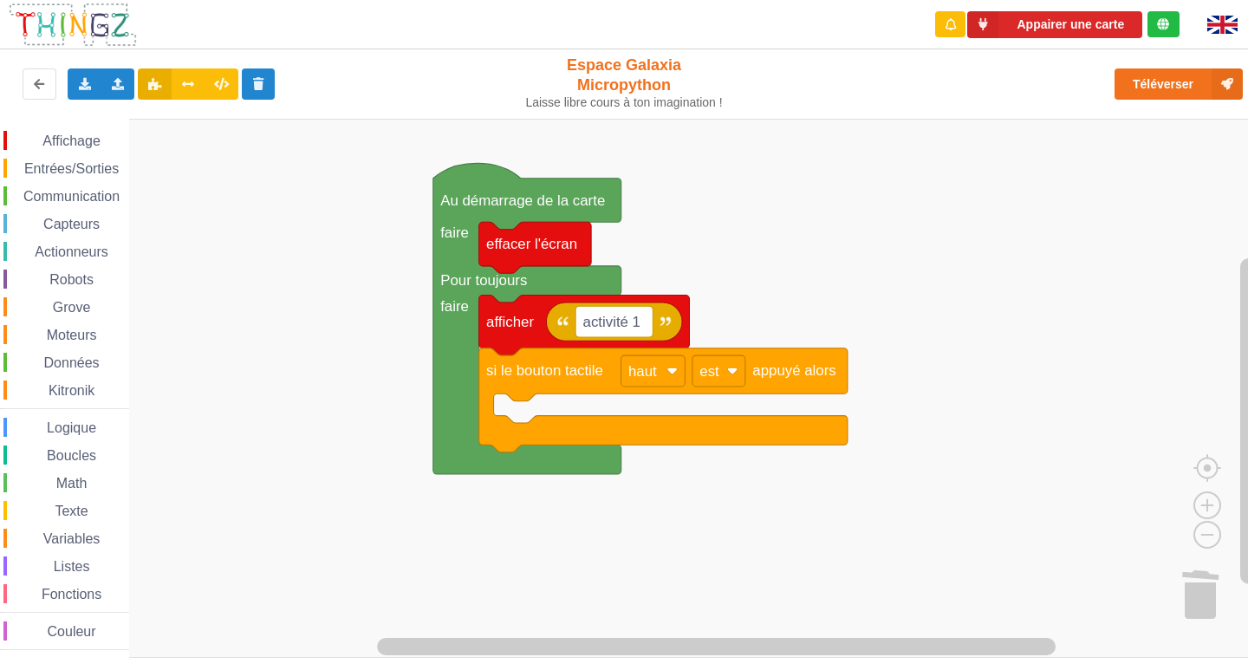
click at [71, 190] on span "Communication" at bounding box center [71, 196] width 101 height 15
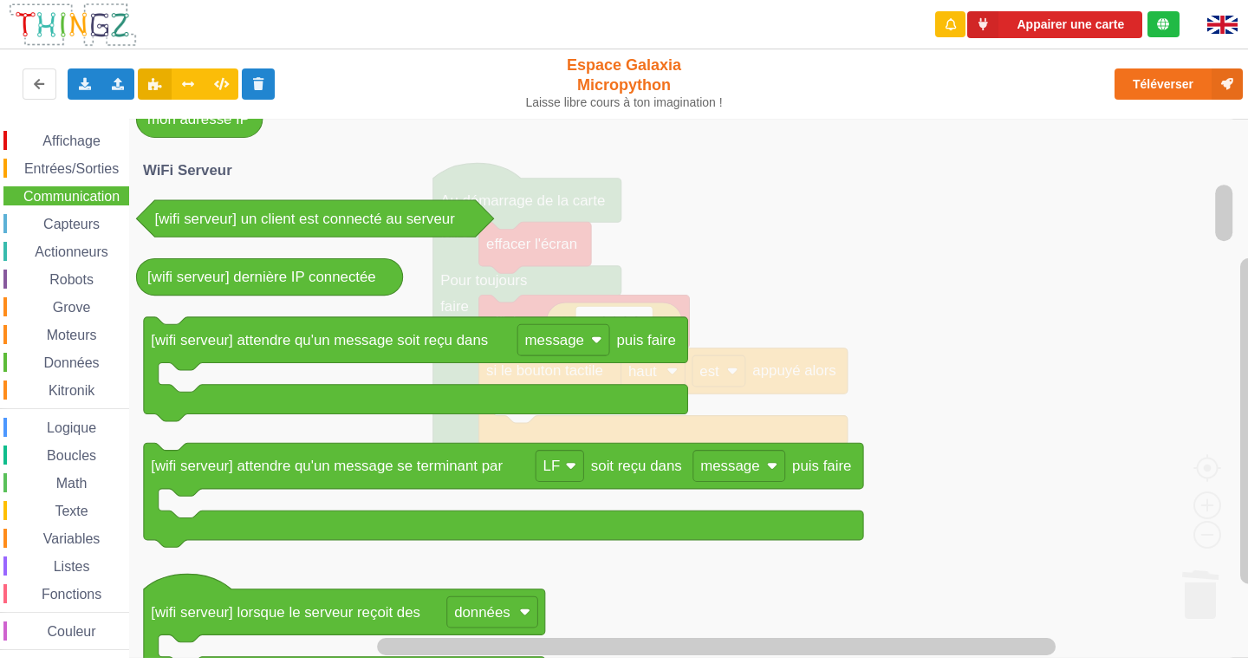
click at [70, 223] on span "Capteurs" at bounding box center [72, 224] width 62 height 15
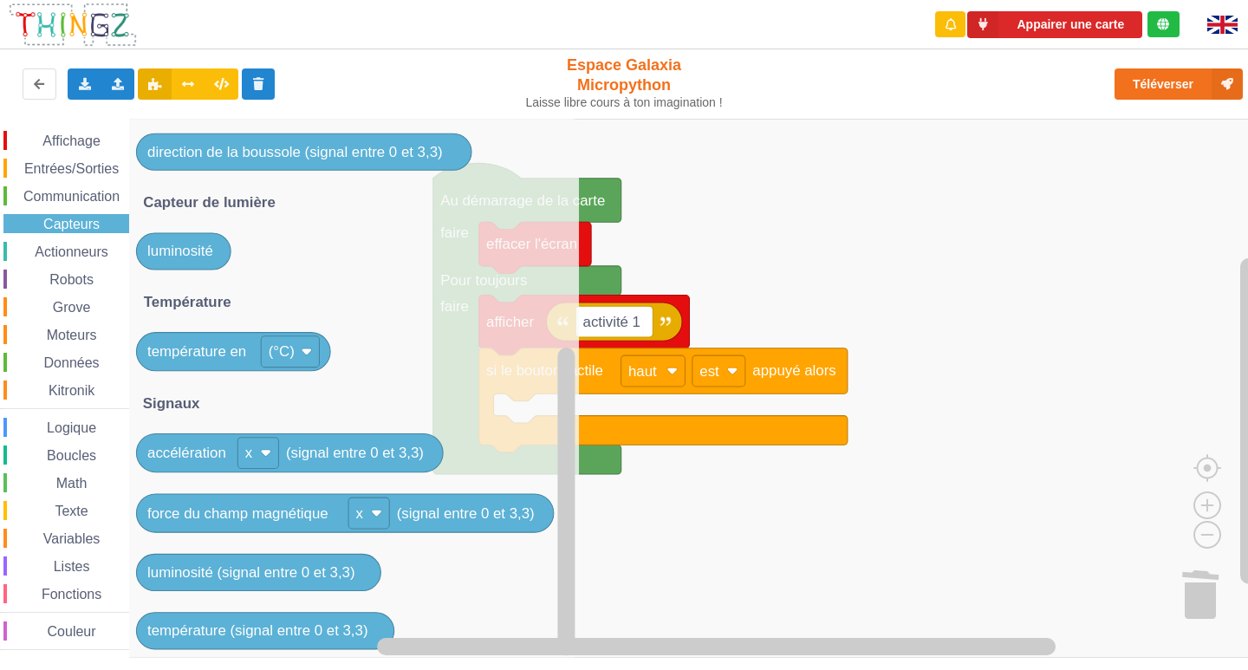
click at [60, 255] on span "Actionneurs" at bounding box center [71, 251] width 79 height 15
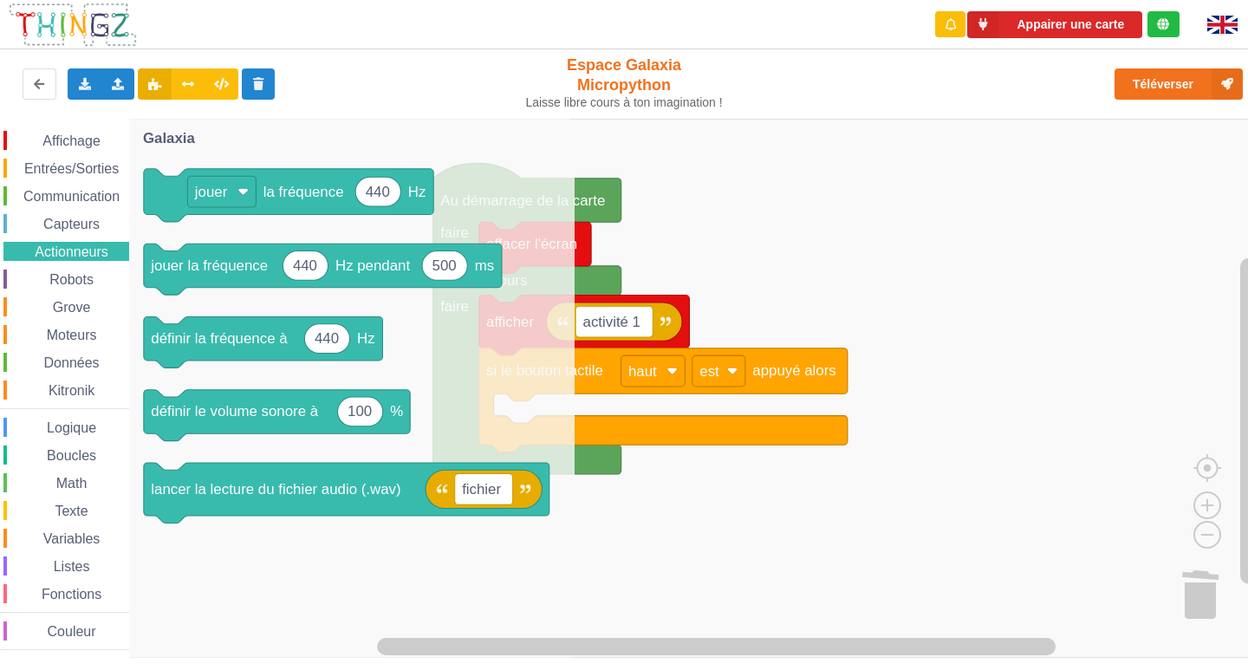
click at [64, 274] on span "Robots" at bounding box center [71, 279] width 49 height 15
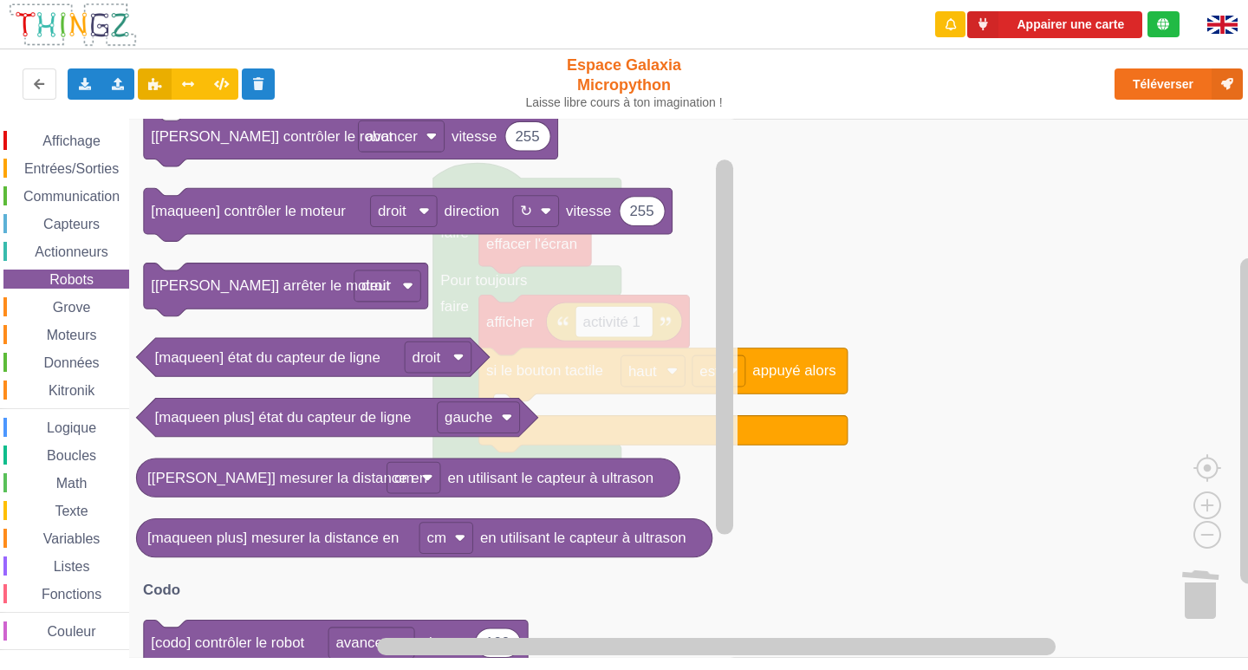
click at [72, 178] on div "Affichage Entrées/Sorties Communication Capteurs Actionneurs Robots Grove Moteu…" at bounding box center [64, 390] width 129 height 519
click at [76, 194] on span "Communication" at bounding box center [71, 196] width 101 height 15
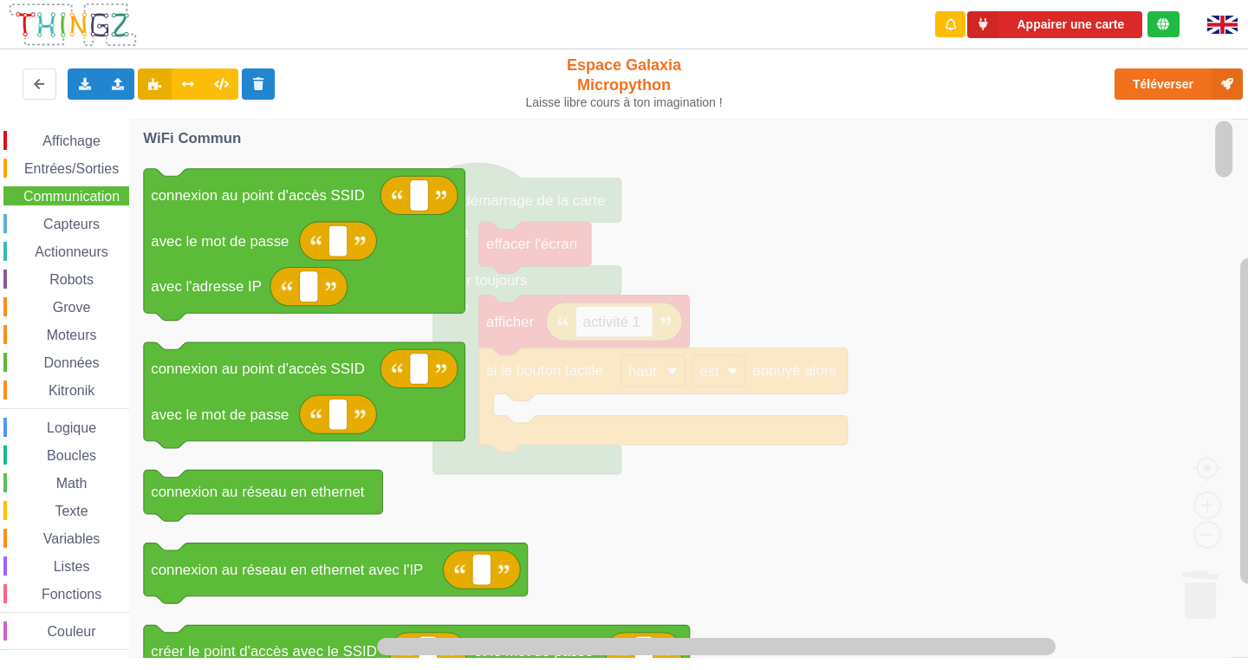
click at [65, 154] on div "Affichage Entrées/Sorties Communication Capteurs Actionneurs Robots Grove Moteu…" at bounding box center [64, 390] width 129 height 519
click at [91, 168] on span "Entrées/Sorties" at bounding box center [72, 168] width 100 height 15
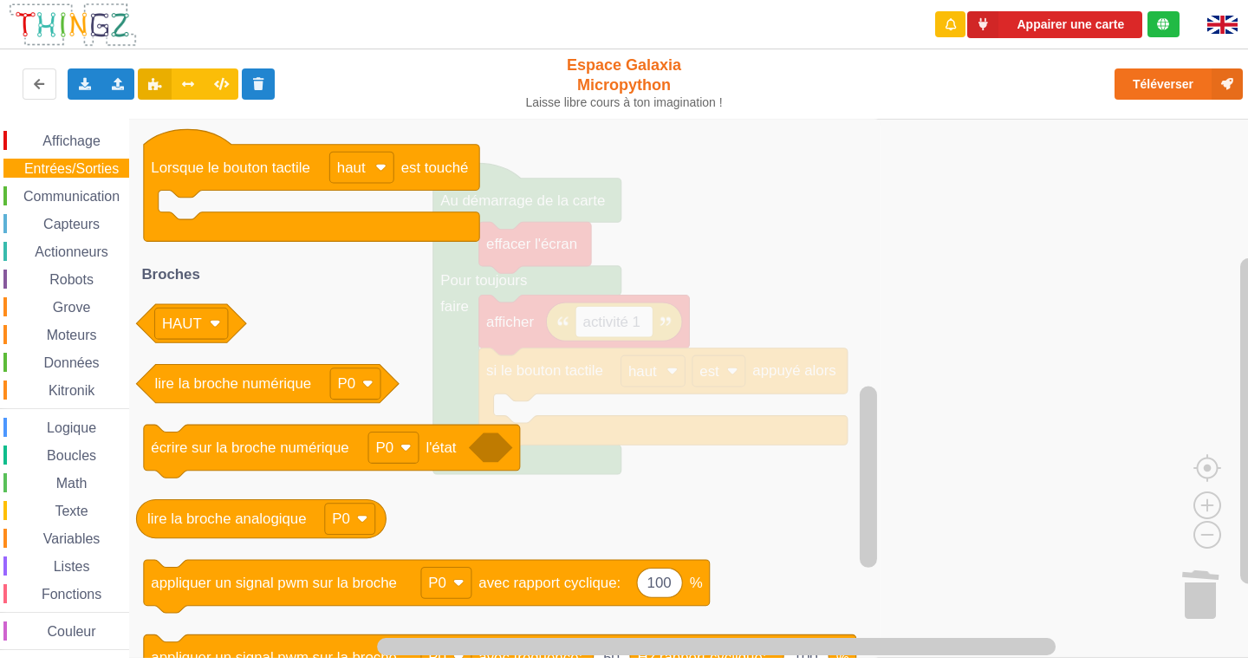
click at [71, 141] on span "Affichage" at bounding box center [71, 140] width 62 height 15
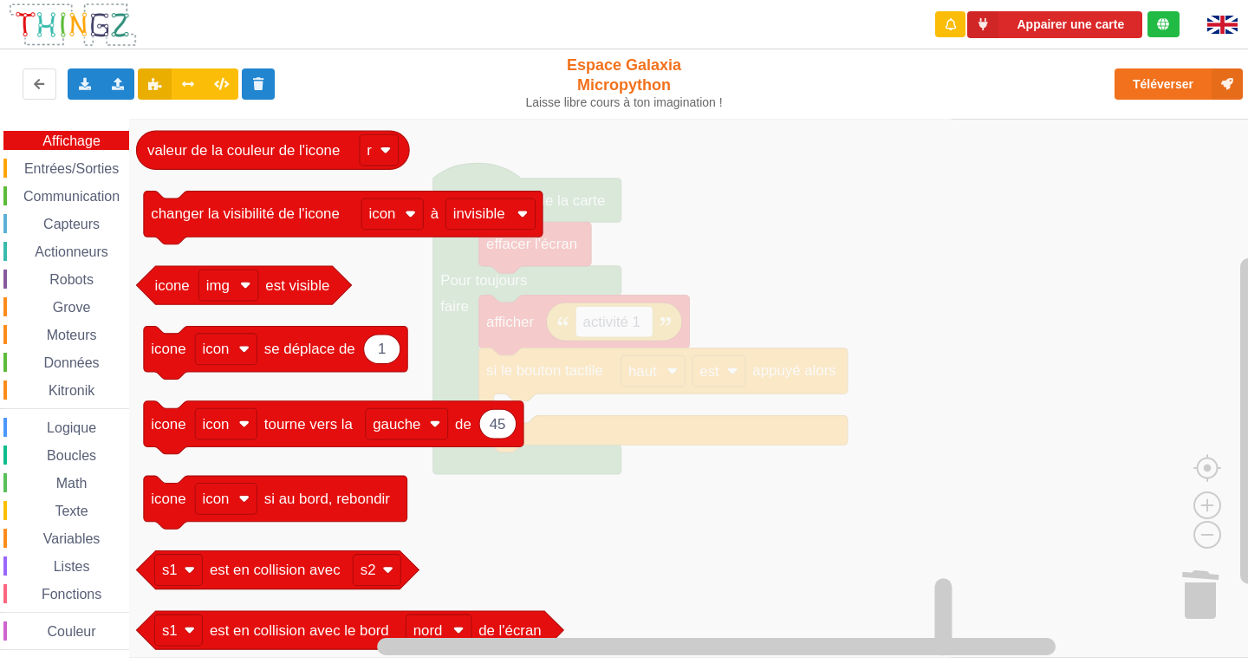
click at [70, 170] on span "Entrées/Sorties" at bounding box center [72, 168] width 100 height 15
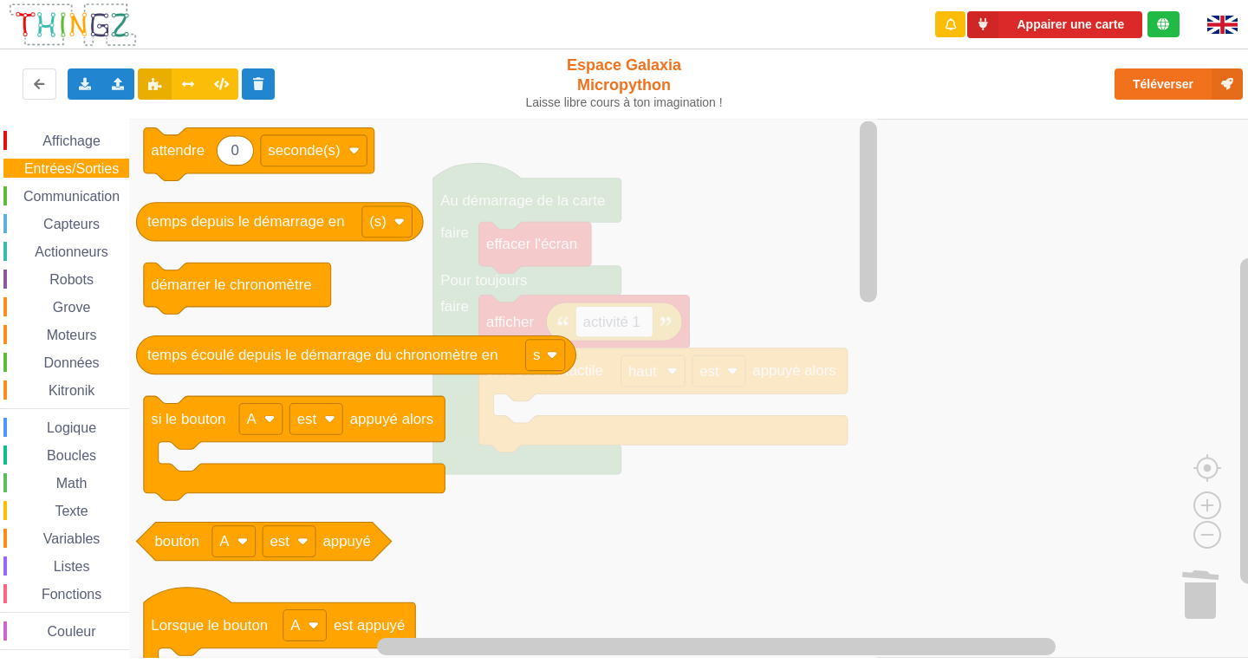
click at [67, 189] on span "Communication" at bounding box center [71, 196] width 101 height 15
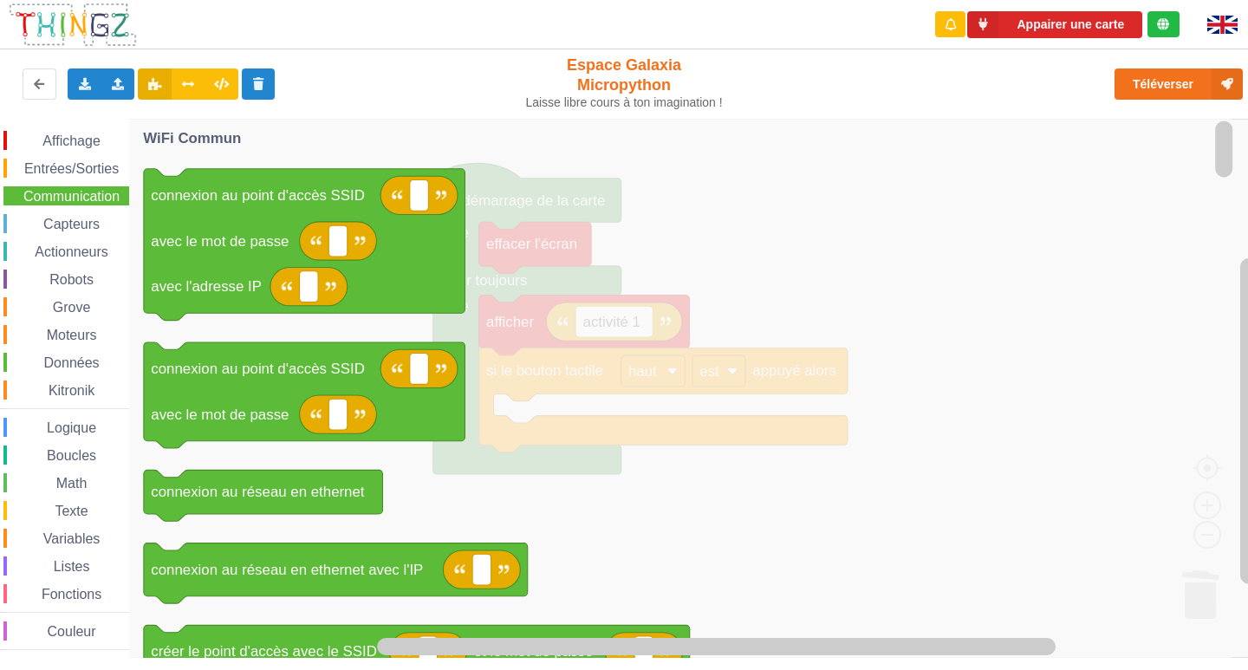
click at [87, 221] on span "Capteurs" at bounding box center [72, 224] width 62 height 15
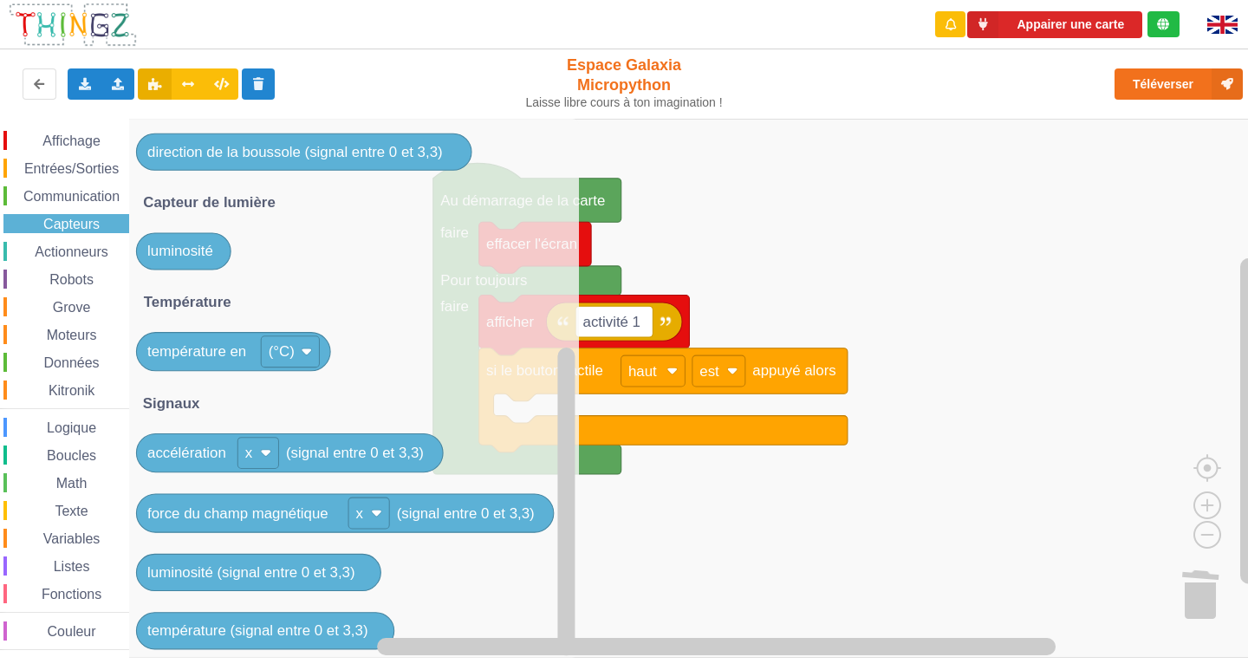
click at [69, 276] on span "Robots" at bounding box center [71, 279] width 49 height 15
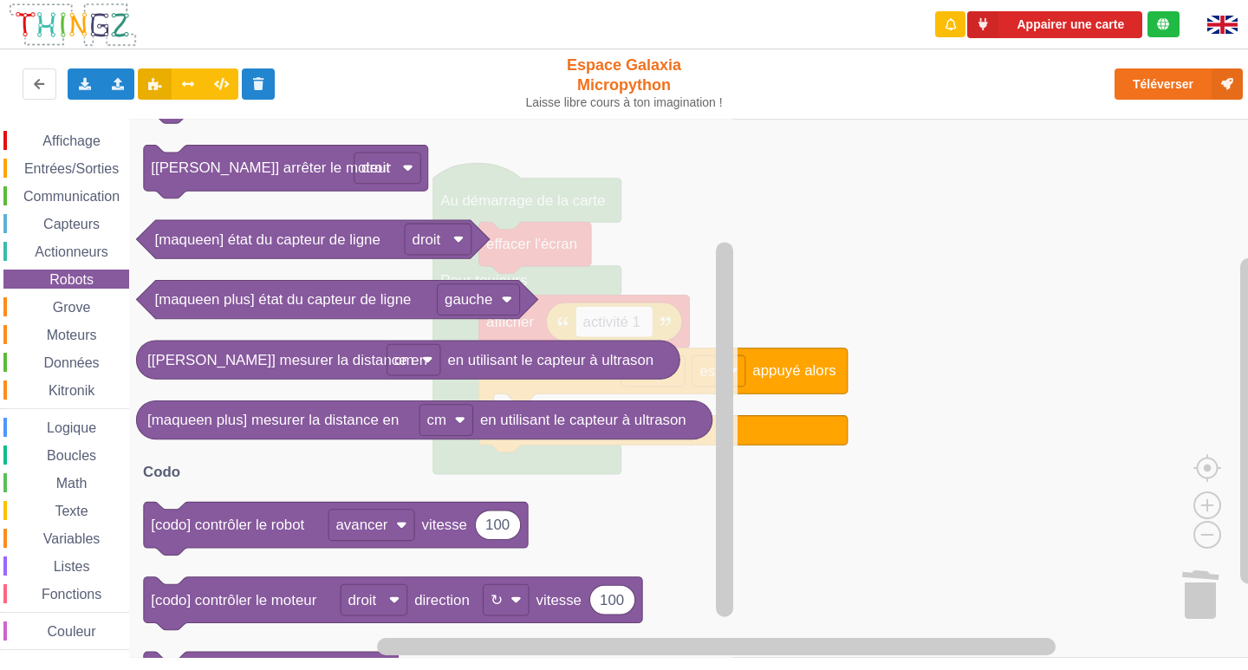
click at [65, 257] on span "Actionneurs" at bounding box center [71, 251] width 79 height 15
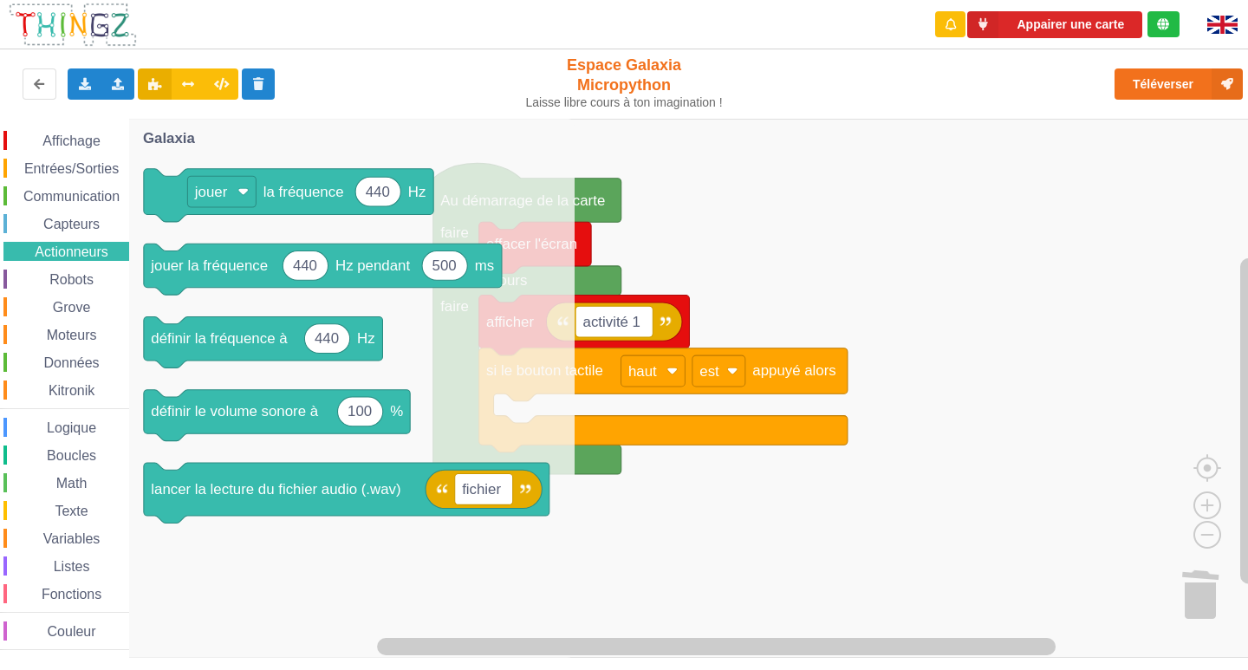
click at [75, 230] on span "Capteurs" at bounding box center [72, 224] width 62 height 15
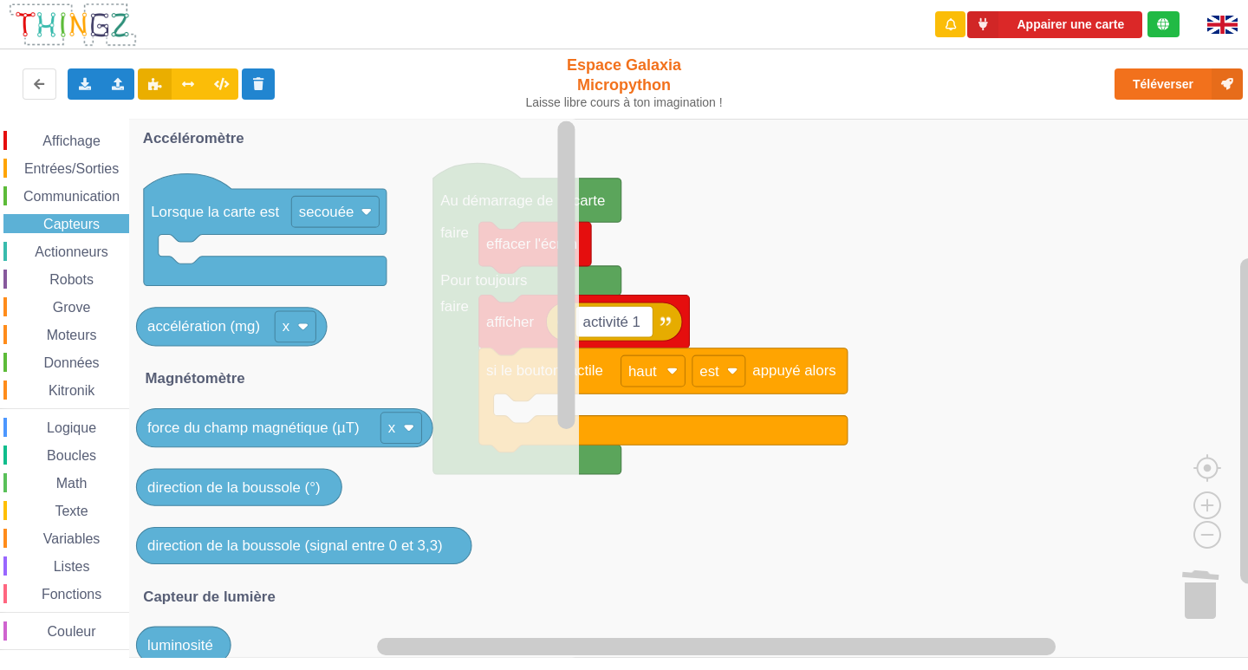
click at [109, 248] on span "Actionneurs" at bounding box center [71, 251] width 79 height 15
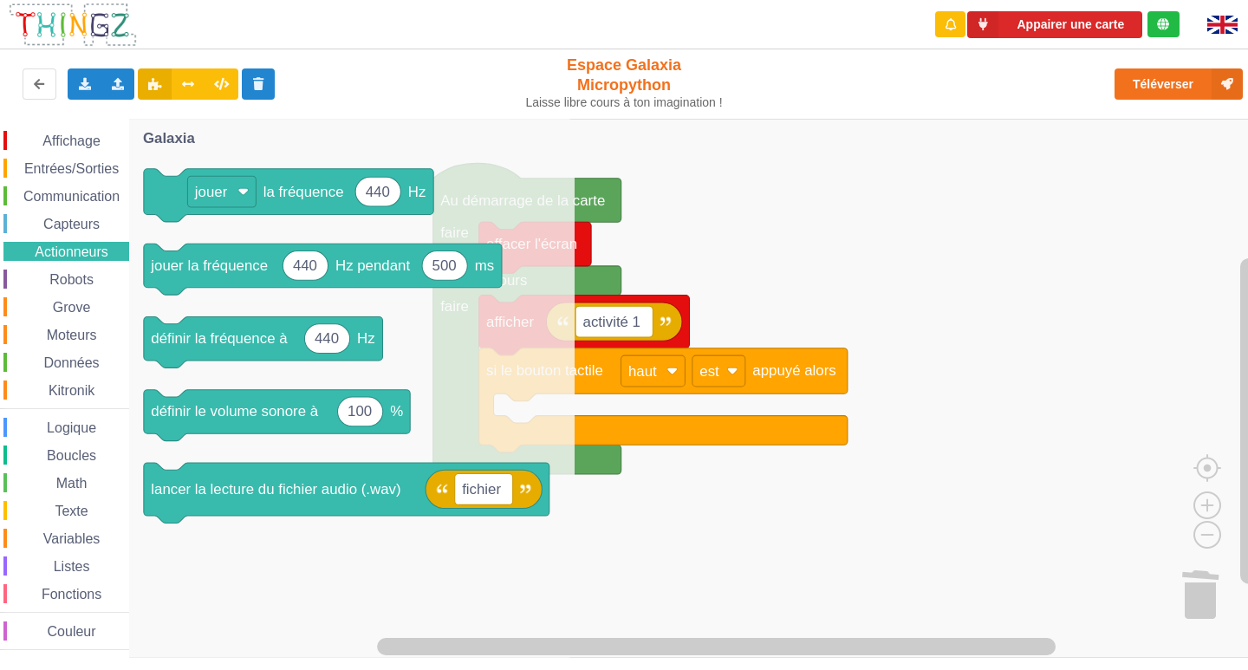
click at [38, 282] on span "Espace de travail de Blocky" at bounding box center [40, 280] width 14 height 14
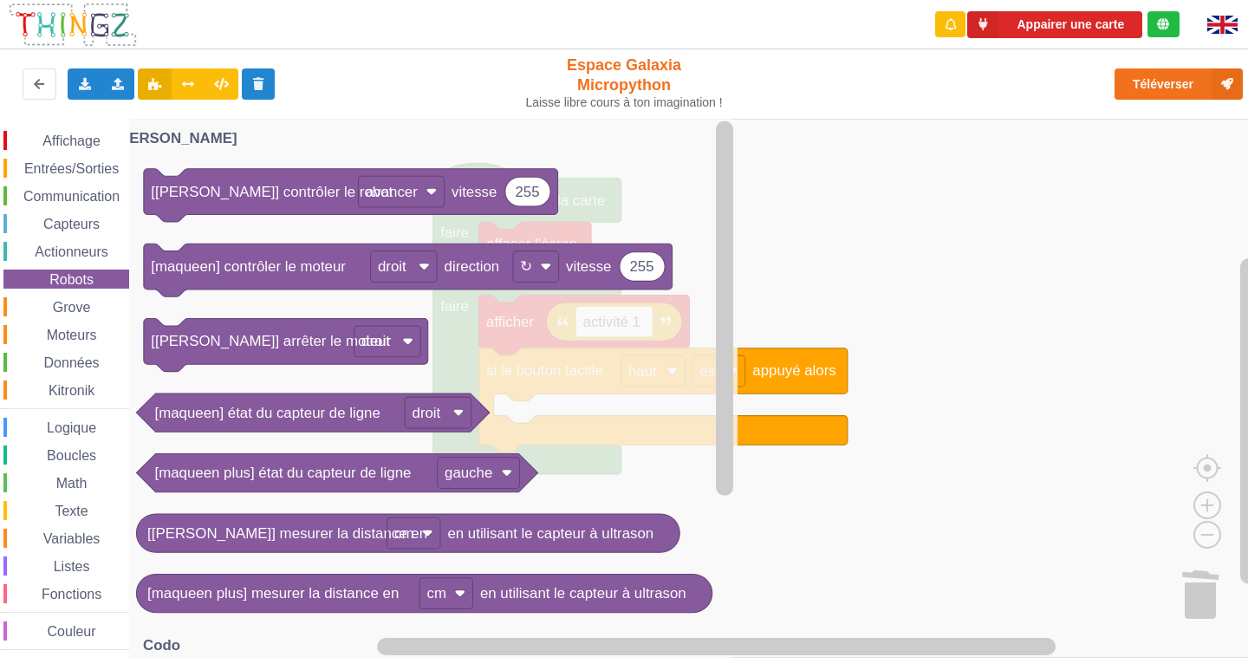
click at [33, 426] on span "Espace de travail de Blocky" at bounding box center [37, 428] width 14 height 14
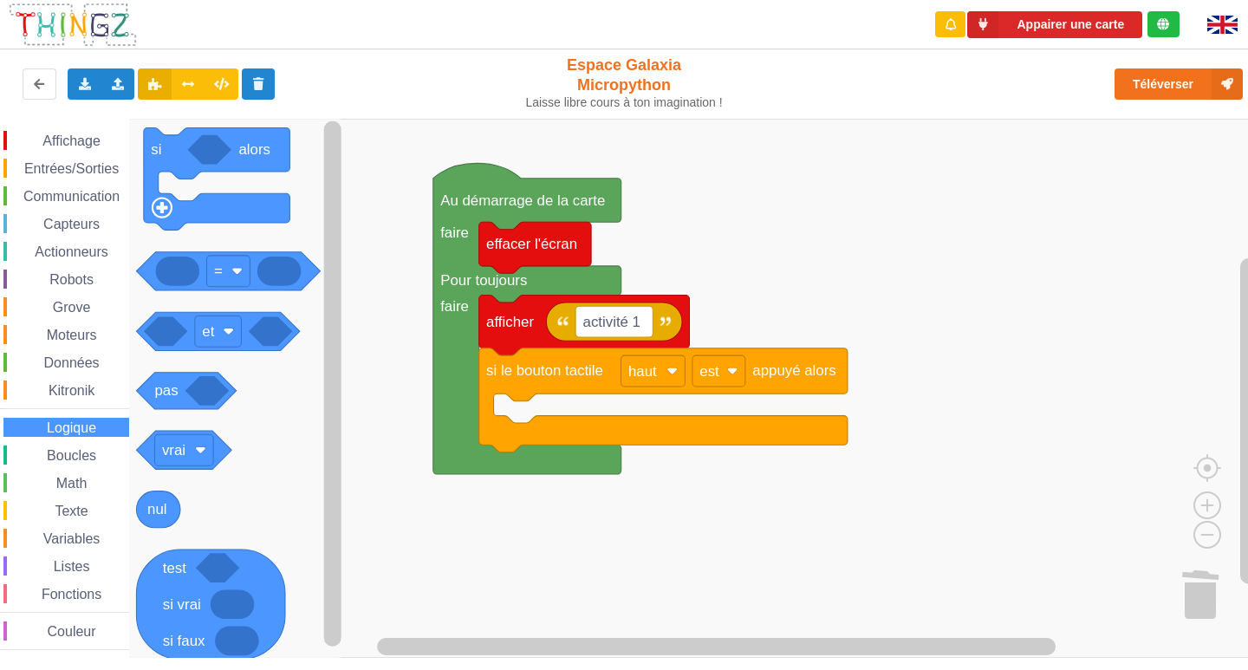
click at [77, 446] on div "Boucles" at bounding box center [66, 454] width 126 height 19
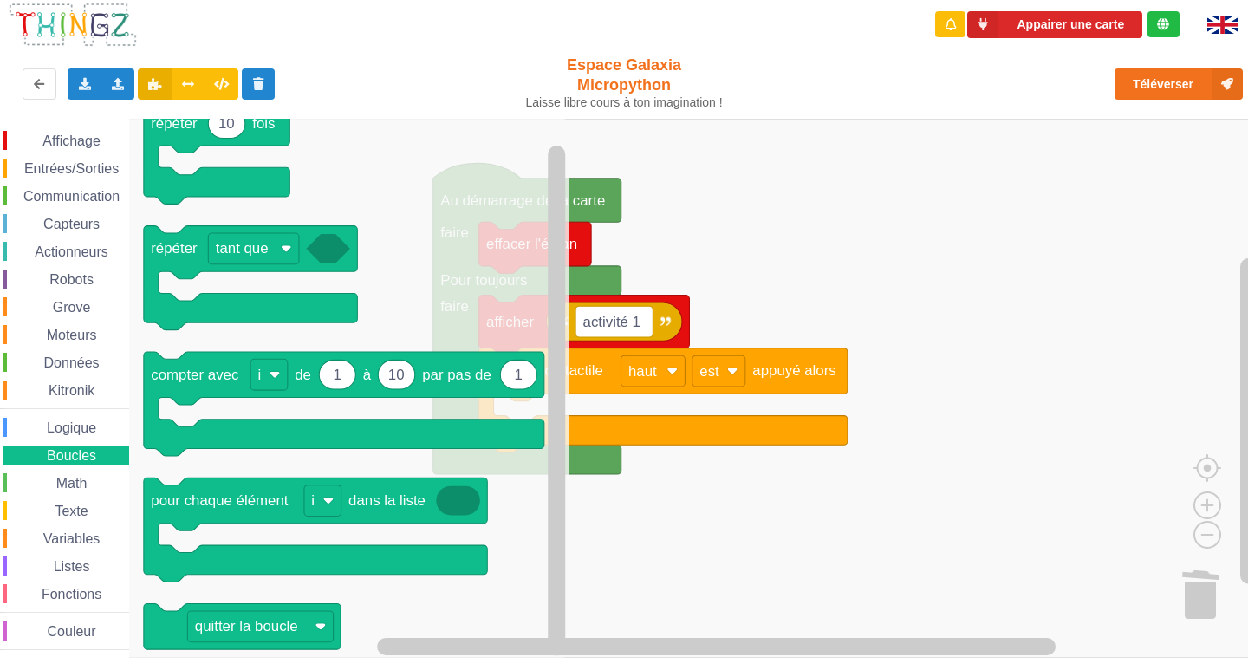
click at [64, 493] on div "Affichage Entrées/Sorties Communication Capteurs Actionneurs Robots Grove Moteu…" at bounding box center [64, 390] width 129 height 519
click at [101, 146] on div "Affichage" at bounding box center [66, 140] width 126 height 19
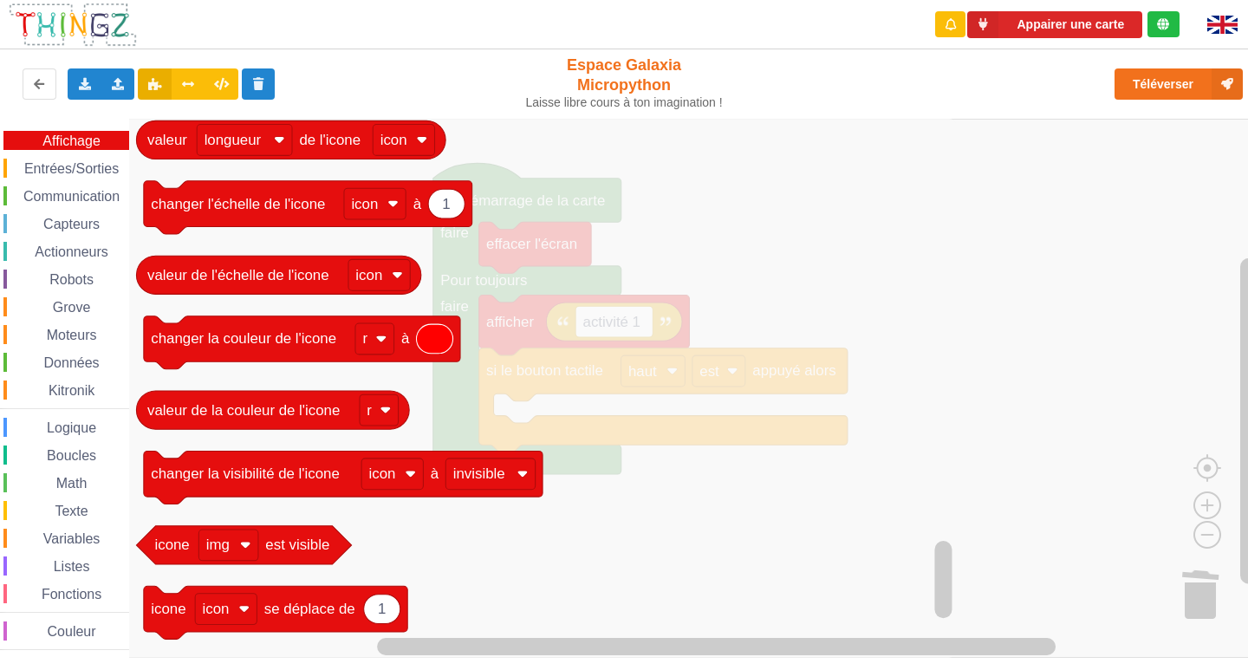
click at [58, 166] on span "Entrées/Sorties" at bounding box center [72, 168] width 100 height 15
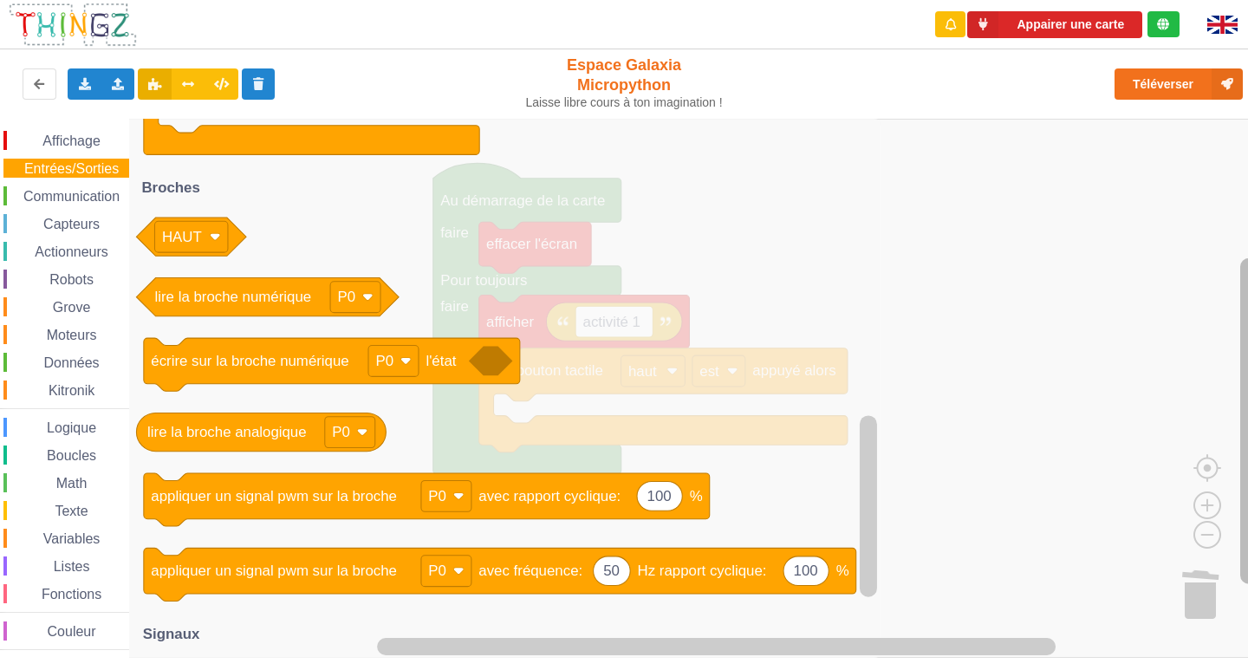
click at [1242, 325] on rect "Espace de travail de Blocky" at bounding box center [1248, 421] width 17 height 326
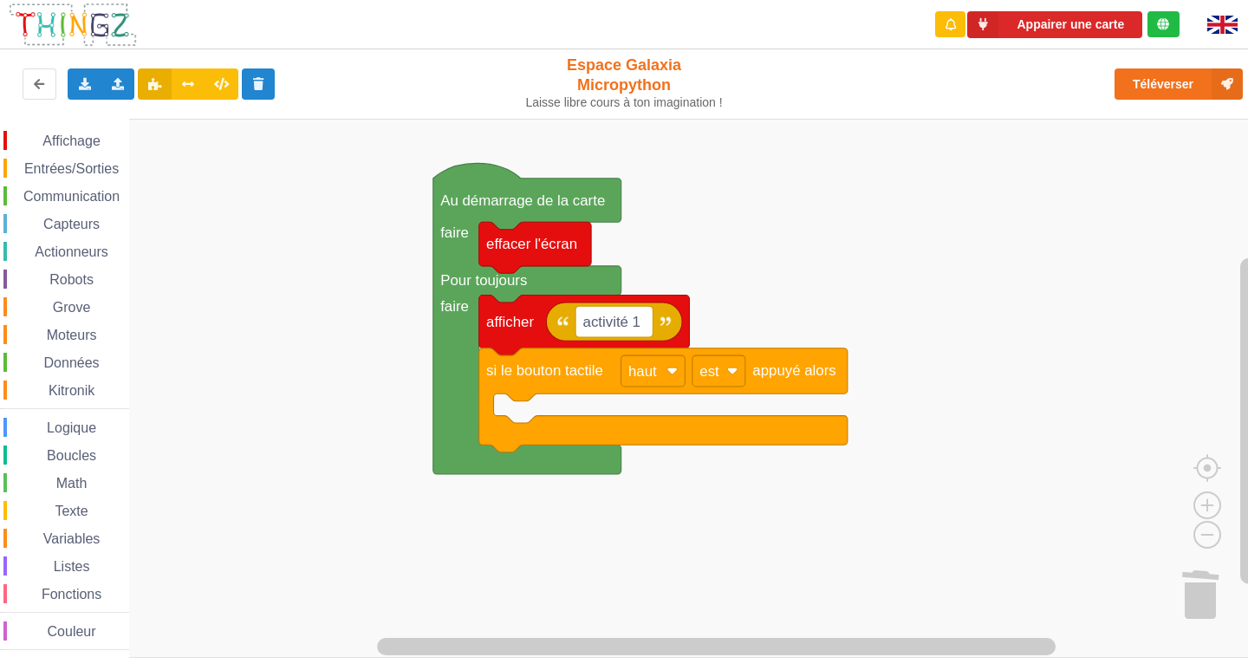
click at [930, 265] on rect "Espace de travail de Blocky" at bounding box center [630, 388] width 1260 height 539
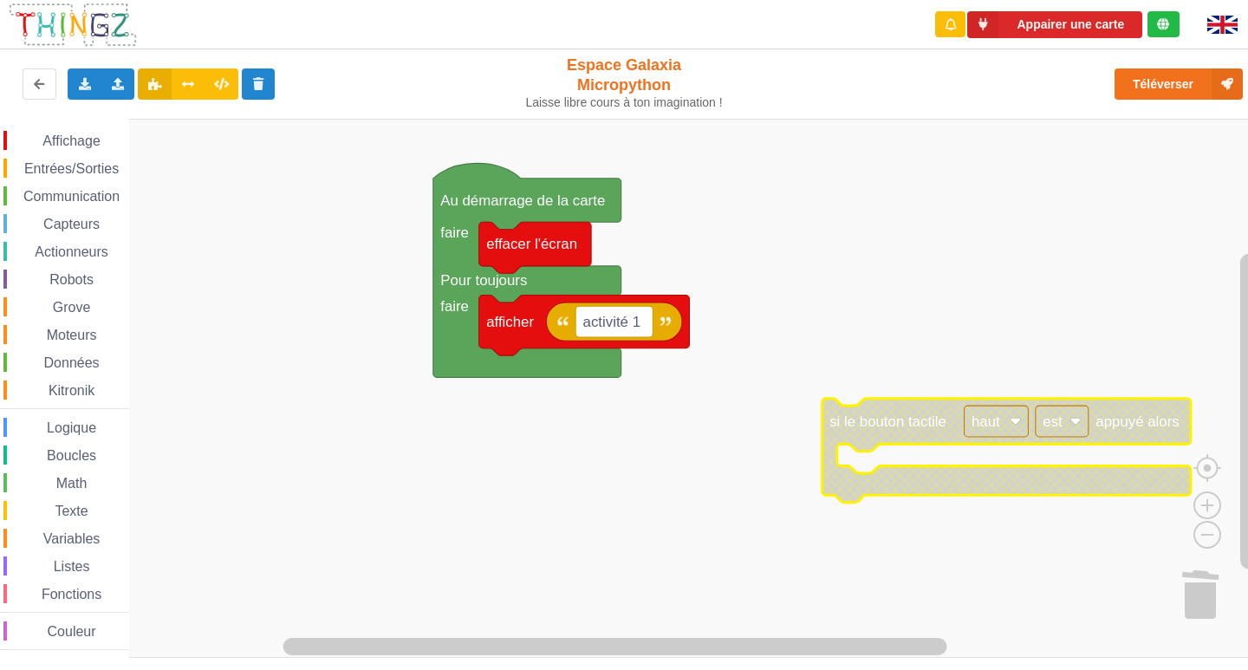
click at [840, 425] on text "si le bouton tactile" at bounding box center [887, 421] width 117 height 16
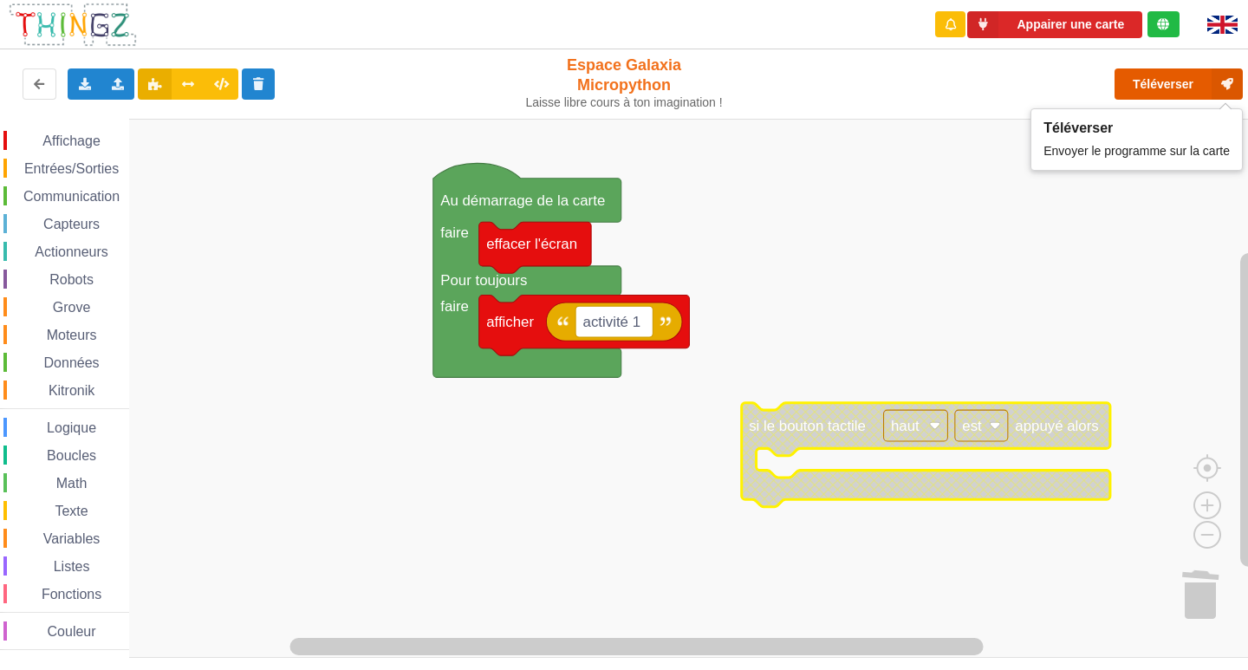
click at [1143, 81] on button "Téléverser" at bounding box center [1178, 83] width 128 height 31
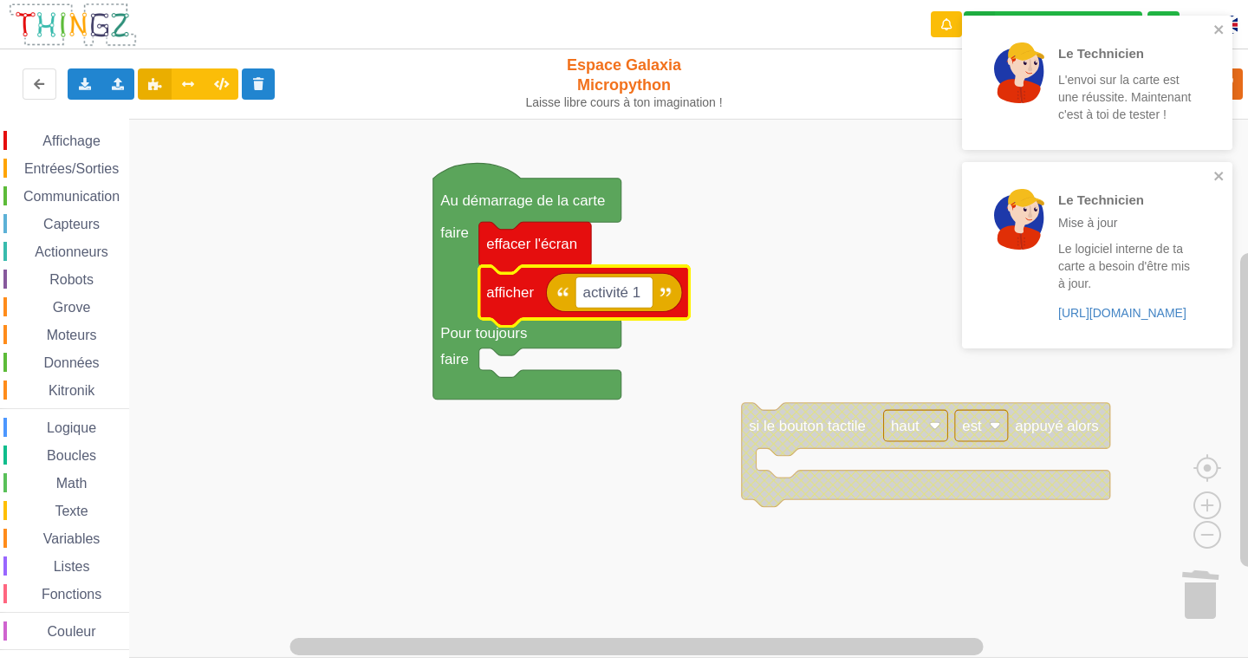
drag, startPoint x: 76, startPoint y: 132, endPoint x: 69, endPoint y: 148, distance: 17.9
click at [75, 135] on div "Affichage" at bounding box center [66, 140] width 126 height 19
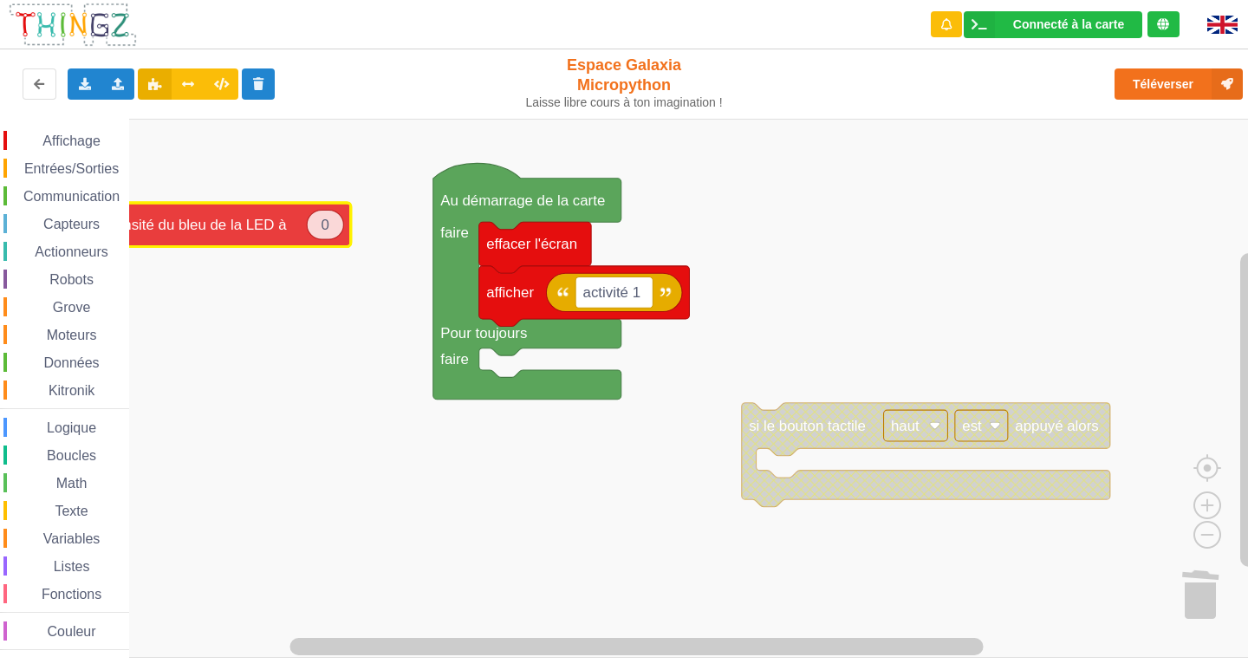
click at [155, 225] on div "Affichage Entrées/Sorties Communication Capteurs Actionneurs Robots Grove Moteu…" at bounding box center [630, 388] width 1260 height 539
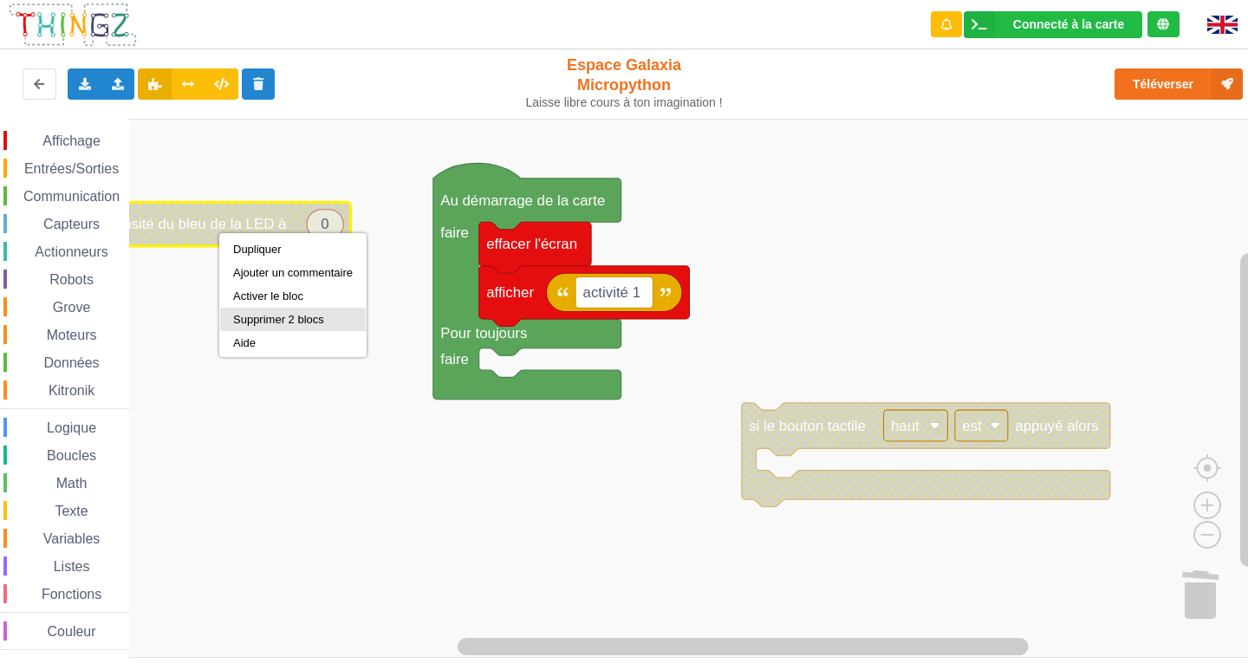
click at [302, 314] on div "Supprimer 2 blocs" at bounding box center [293, 319] width 120 height 13
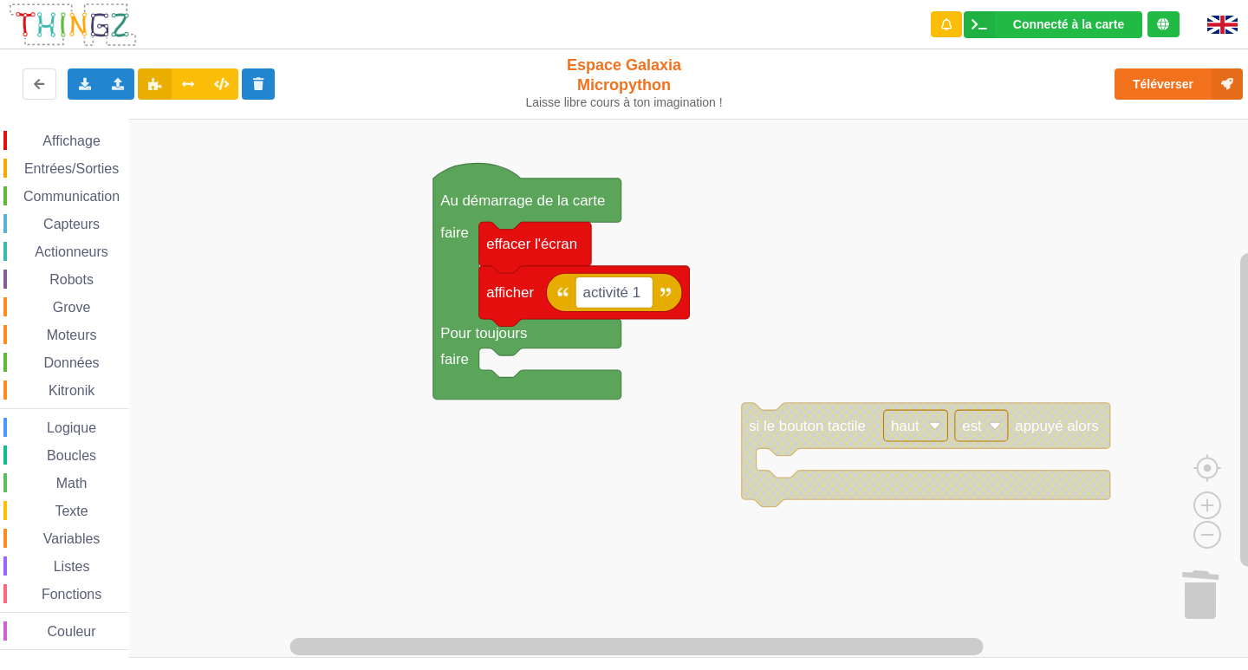
click at [56, 137] on span "Affichage" at bounding box center [71, 140] width 62 height 15
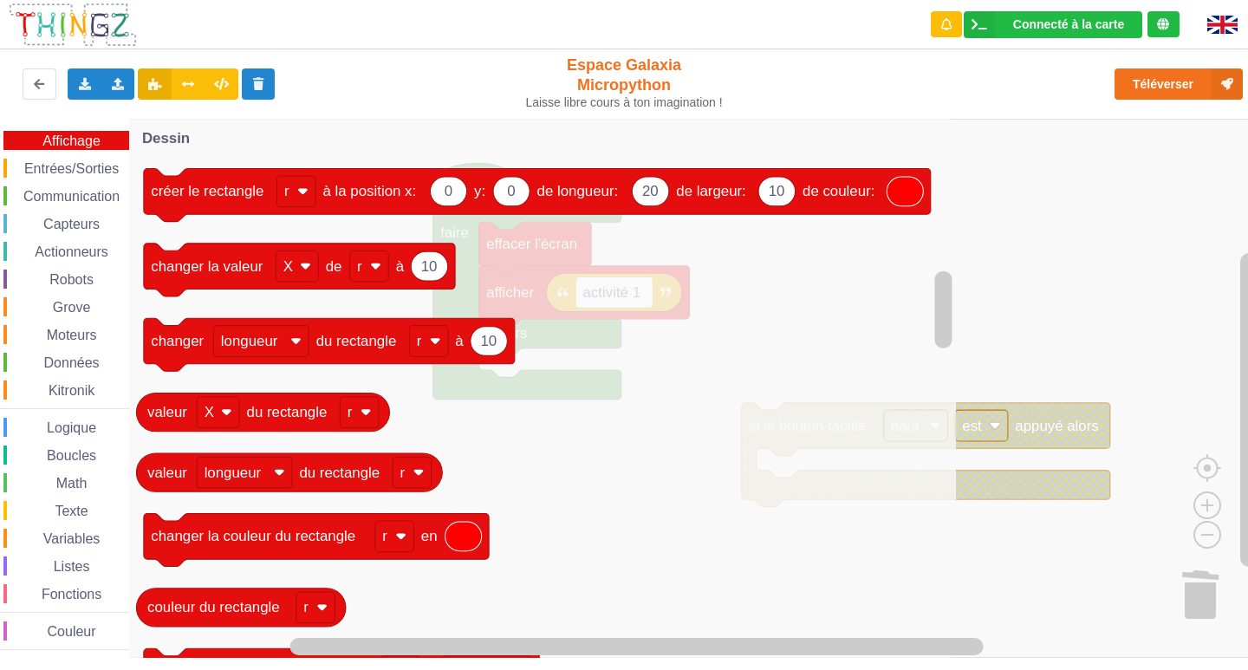
click at [113, 171] on span "Entrées/Sorties" at bounding box center [72, 168] width 100 height 15
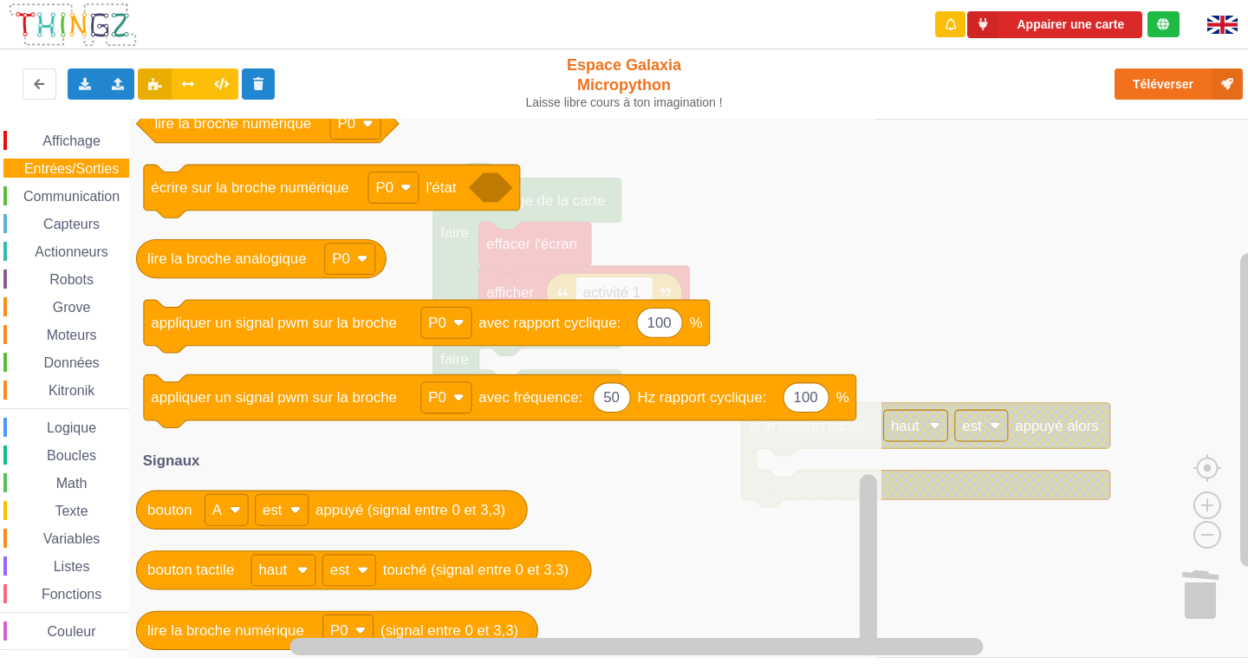
click at [62, 129] on div "Affichage Entrées/Sorties Communication Capteurs Actionneurs Robots Grove Moteu…" at bounding box center [64, 388] width 129 height 539
click at [64, 142] on span "Affichage" at bounding box center [71, 140] width 62 height 15
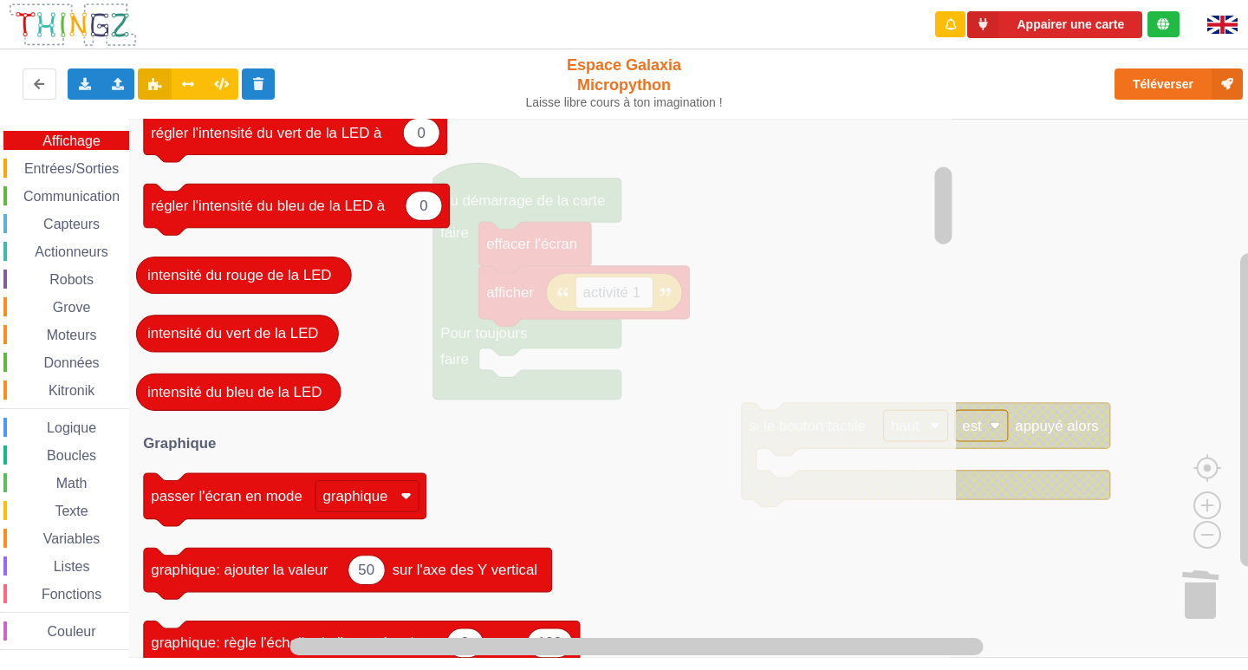
click at [377, 413] on icon "Espace de travail de Blocky" at bounding box center [542, 388] width 827 height 539
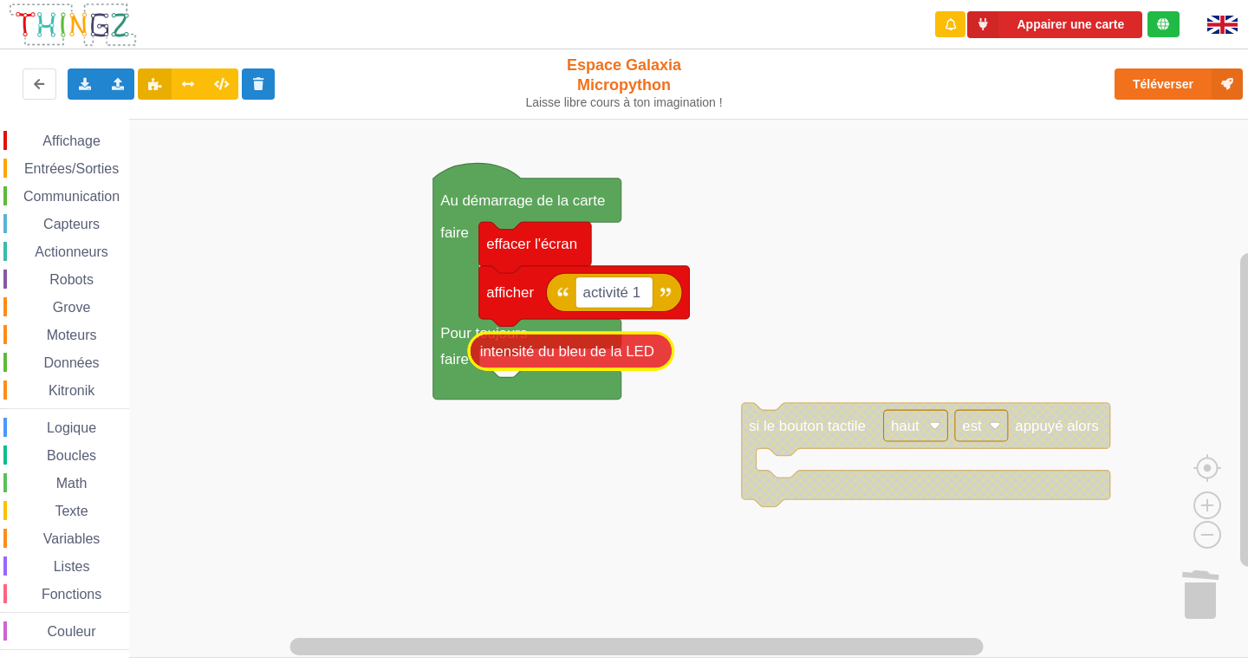
click at [488, 353] on div "Affichage Entrées/Sorties Communication Capteurs Actionneurs Robots Grove Moteu…" at bounding box center [630, 388] width 1260 height 539
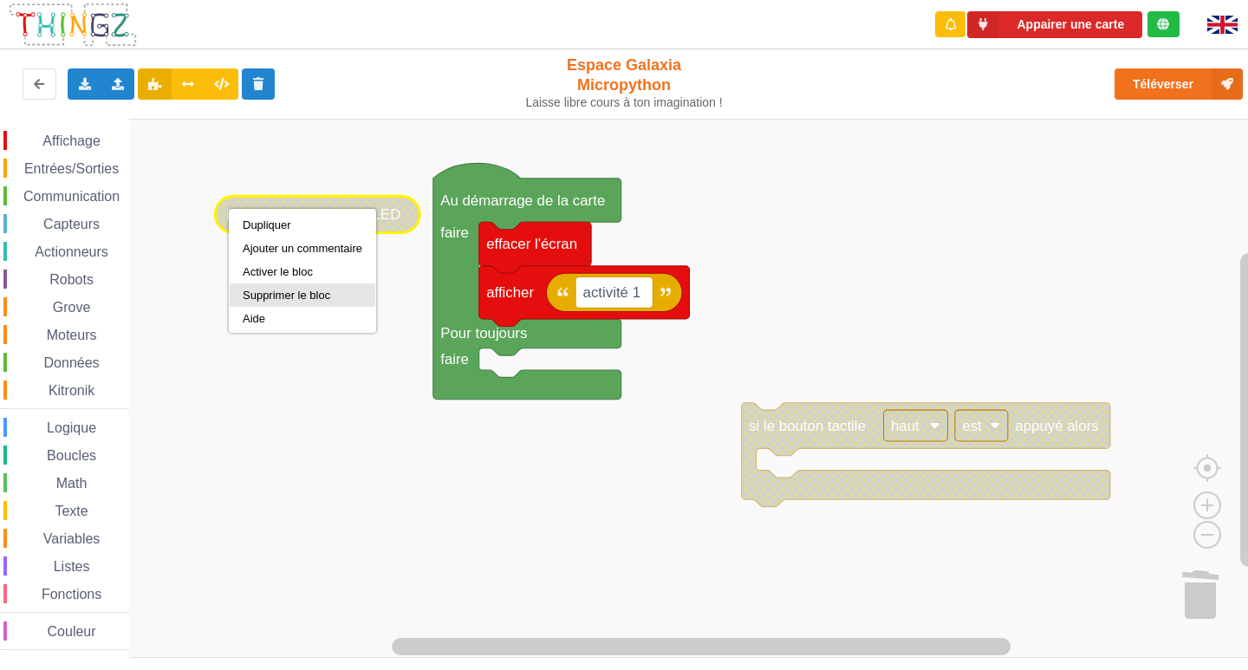
click at [293, 284] on div "Supprimer le bloc" at bounding box center [303, 294] width 146 height 23
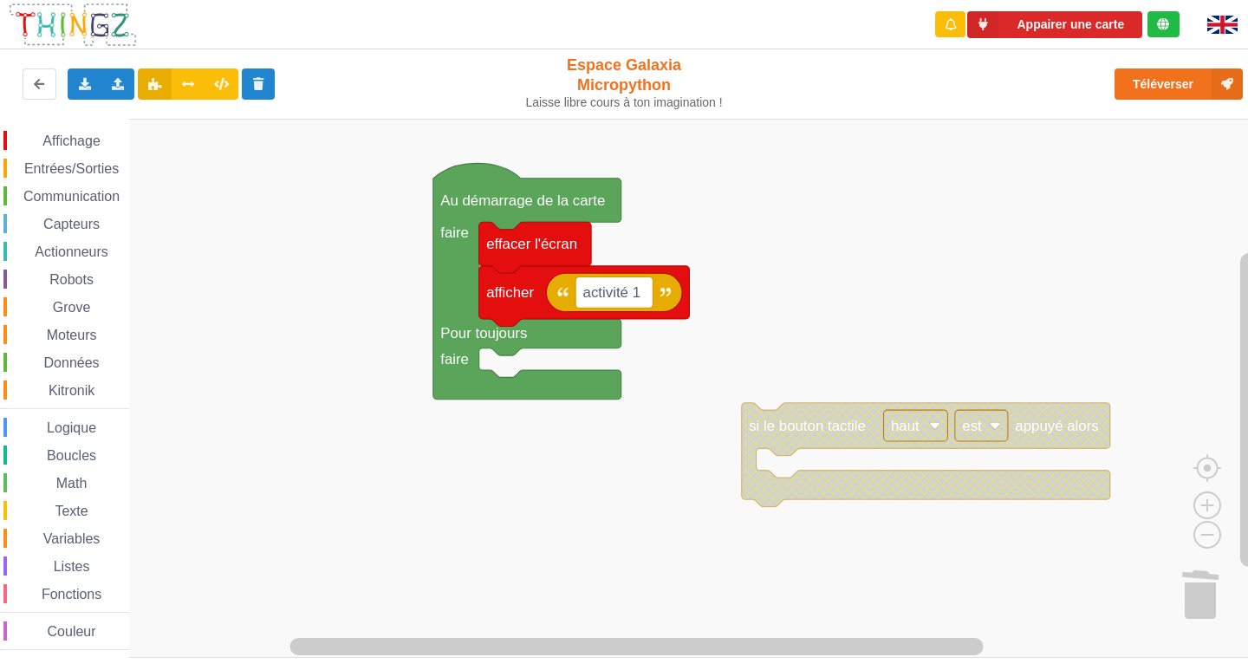
click at [53, 123] on div "Affichage Entrées/Sorties Communication Capteurs Actionneurs Robots Grove Moteu…" at bounding box center [64, 388] width 129 height 539
click at [62, 132] on div "Affichage" at bounding box center [66, 140] width 126 height 19
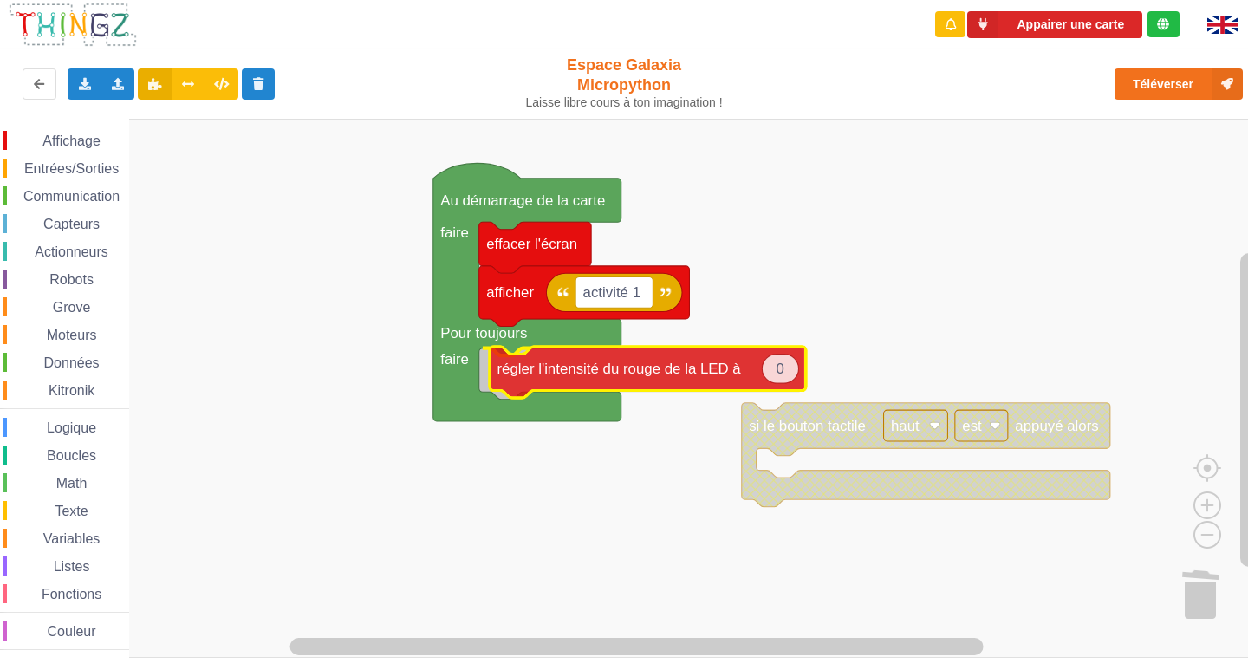
click at [567, 366] on div "Affichage Entrées/Sorties Communication Capteurs Actionneurs Robots Grove Moteu…" at bounding box center [630, 388] width 1260 height 539
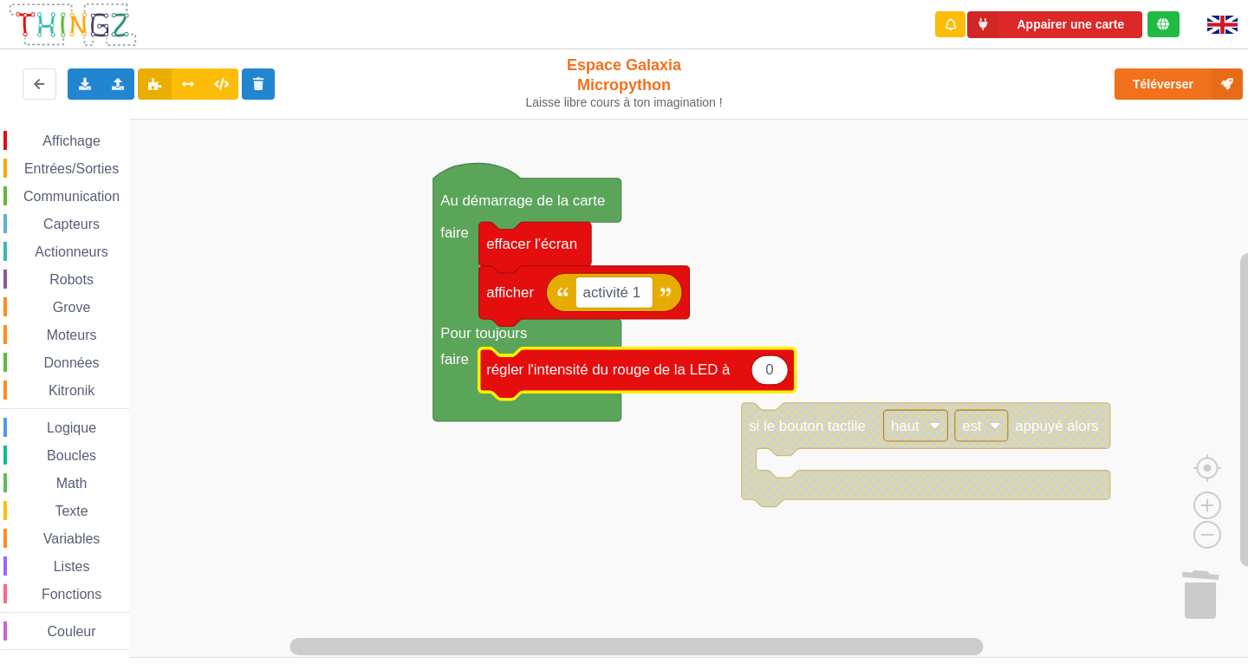
click at [48, 133] on div "Affichage" at bounding box center [66, 140] width 126 height 19
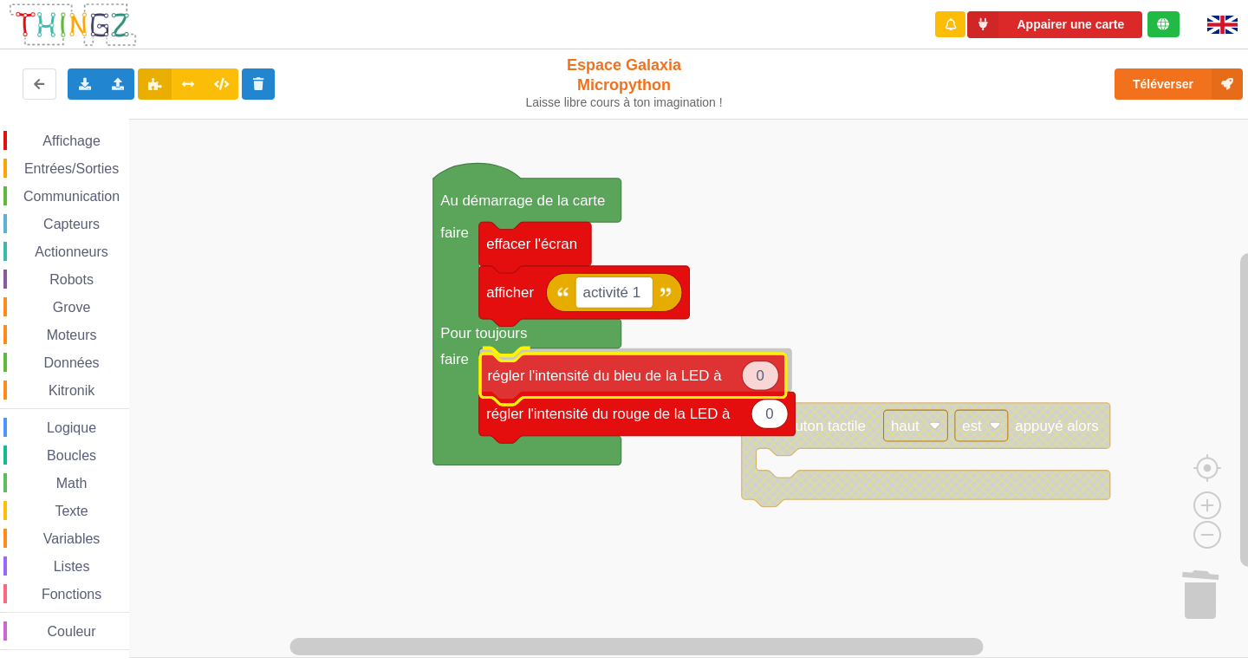
click at [567, 359] on div "Affichage Entrées/Sorties Communication Capteurs Actionneurs Robots Grove Moteu…" at bounding box center [630, 388] width 1260 height 539
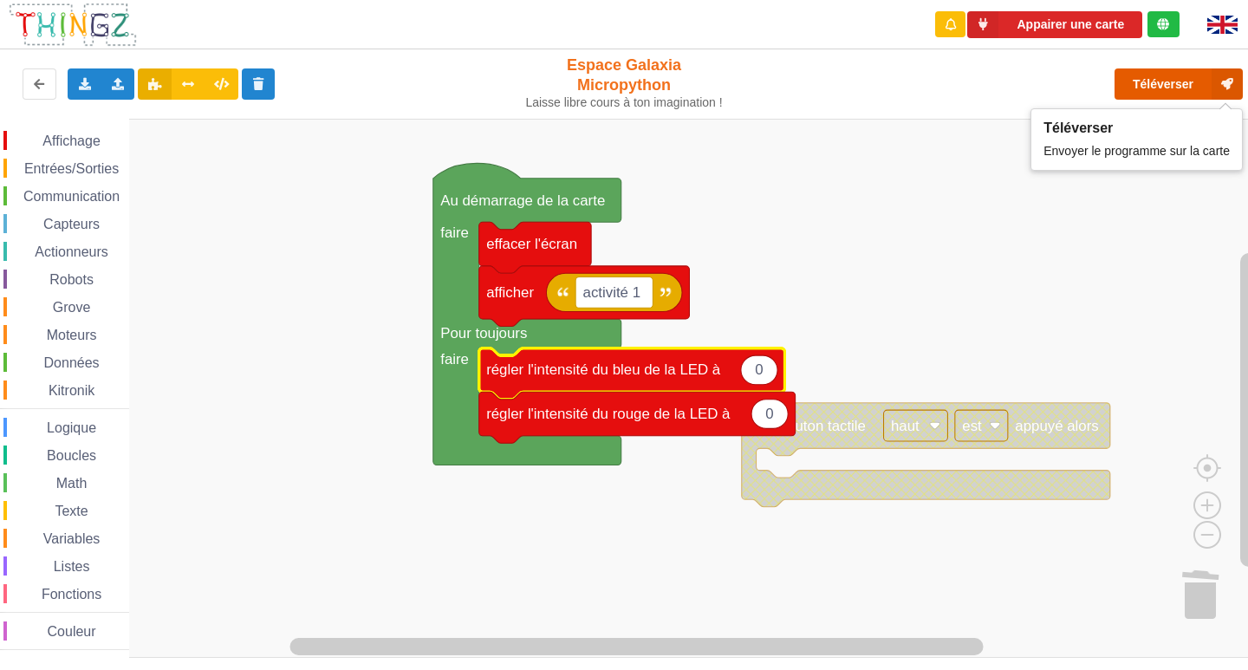
click at [1149, 88] on button "Téléverser" at bounding box center [1178, 83] width 128 height 31
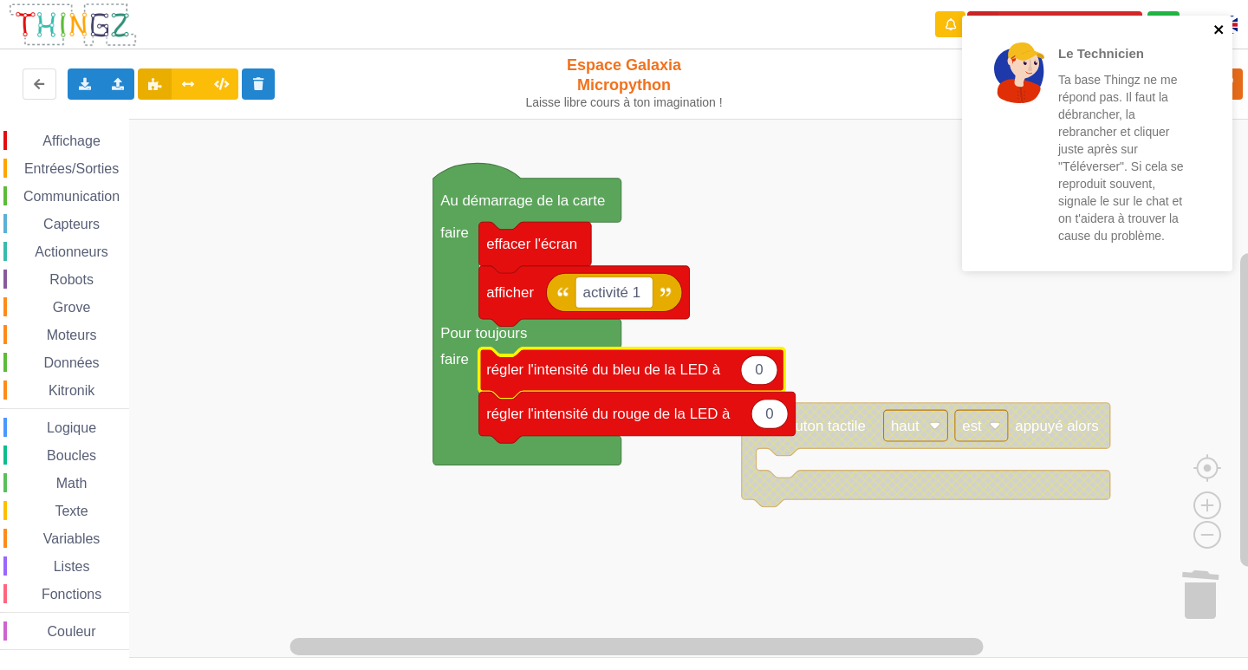
click at [1219, 34] on icon "close" at bounding box center [1219, 30] width 12 height 14
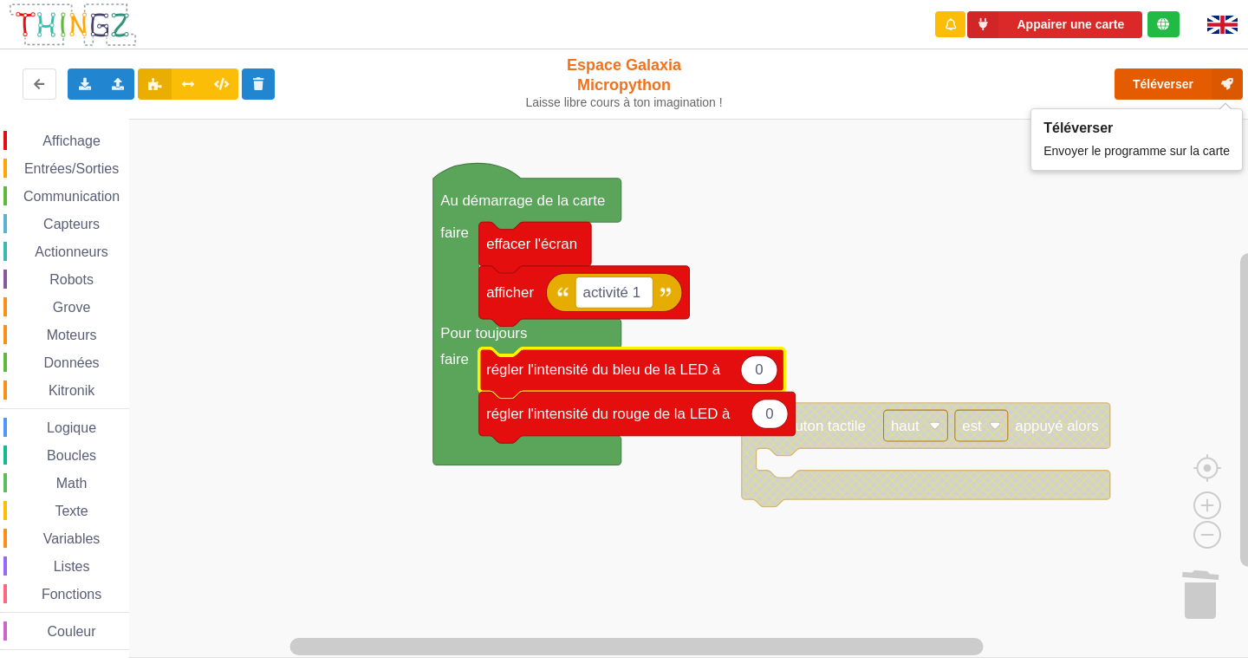
click at [1175, 90] on button "Téléverser" at bounding box center [1178, 83] width 128 height 31
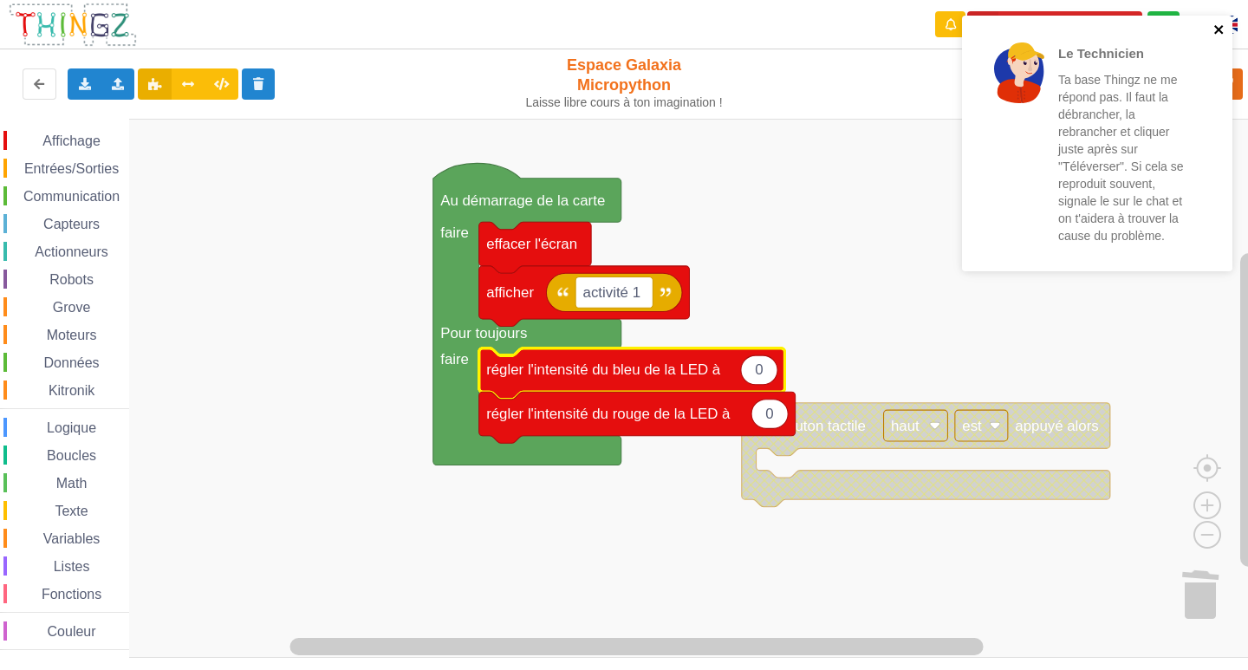
click at [1222, 31] on icon "close" at bounding box center [1219, 30] width 12 height 14
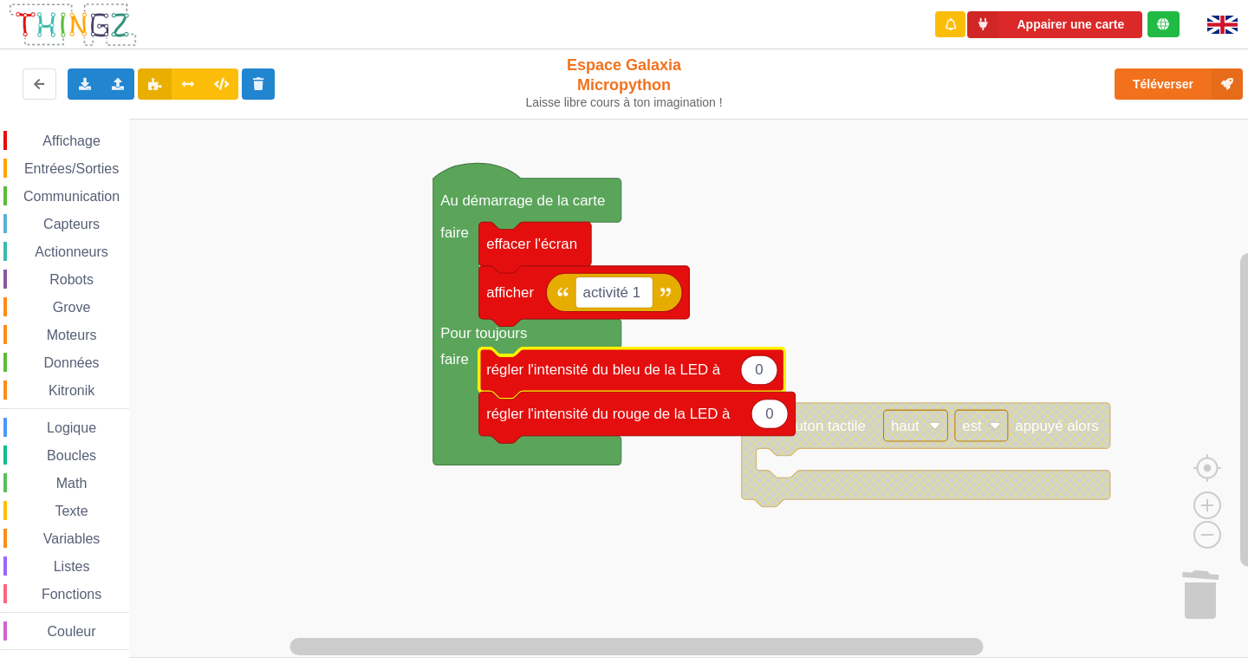
click at [1166, 124] on rect "Espace de travail de Blocky" at bounding box center [630, 388] width 1260 height 539
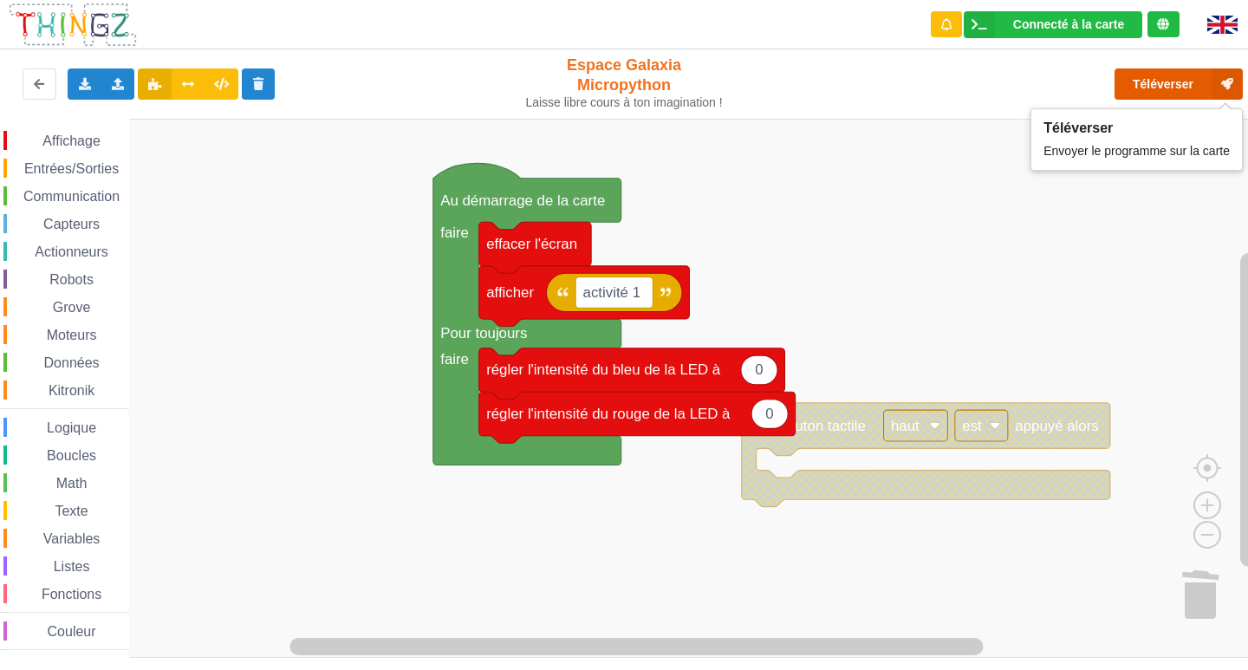
click at [1151, 80] on button "Téléverser" at bounding box center [1178, 83] width 128 height 31
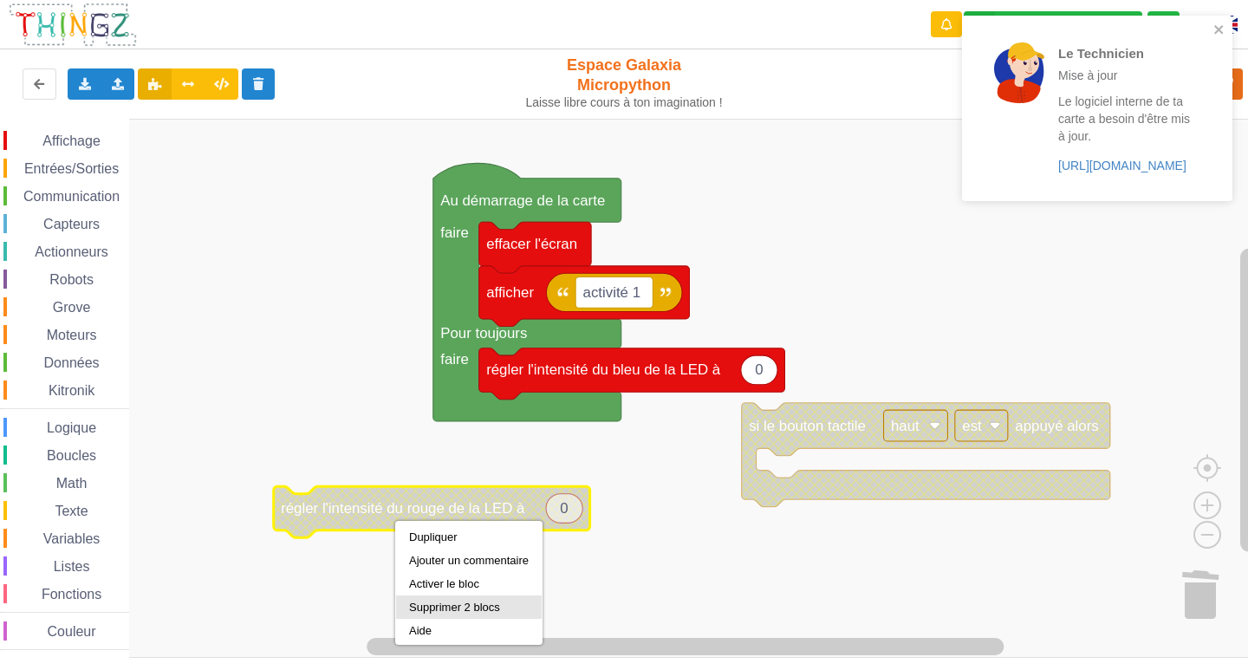
click at [422, 605] on div "Supprimer 2 blocs" at bounding box center [469, 606] width 120 height 13
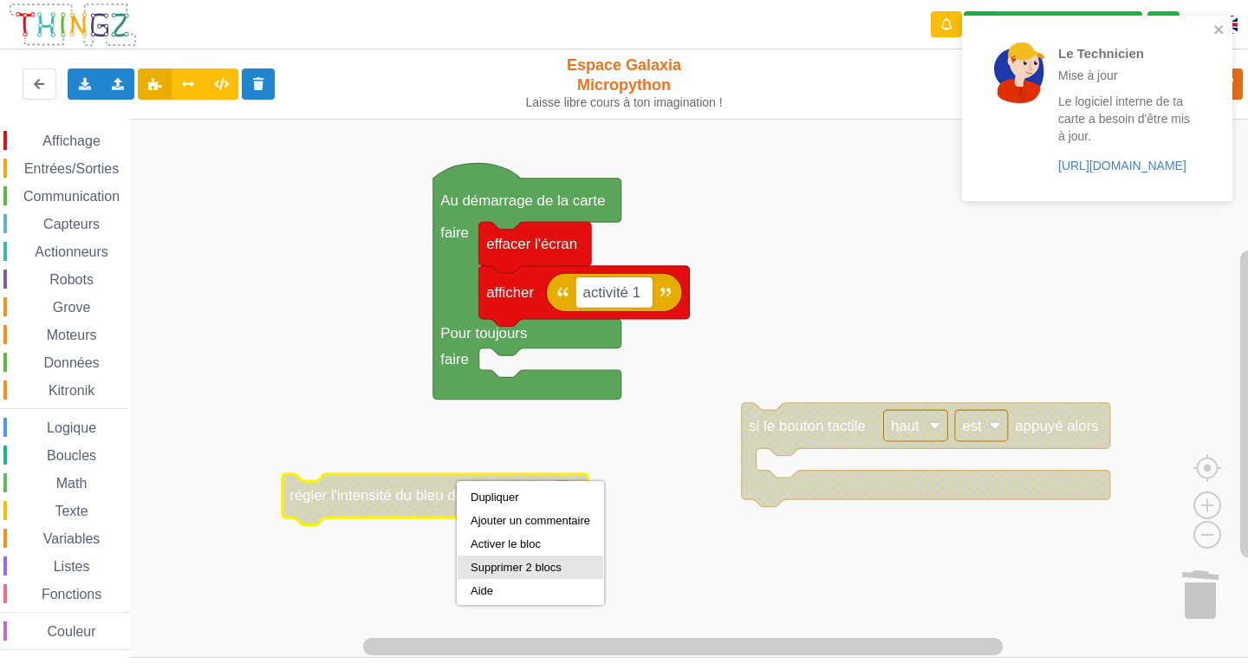
click at [493, 575] on div "Supprimer 2 blocs" at bounding box center [530, 566] width 146 height 23
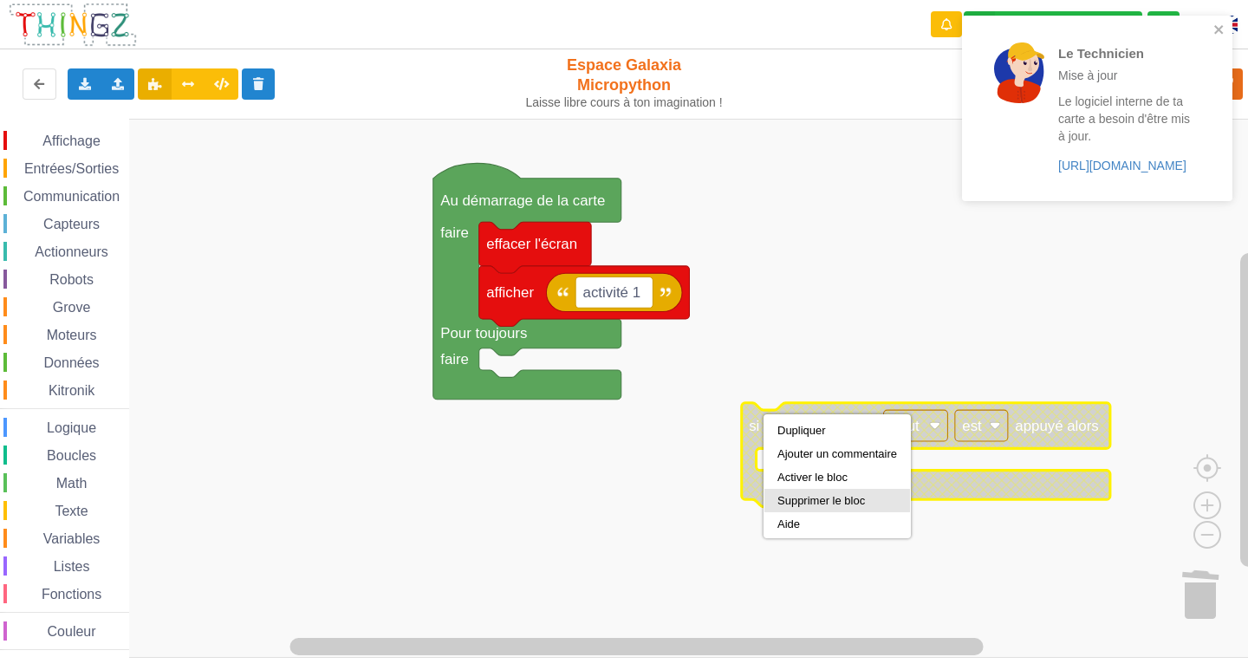
click at [806, 501] on div "Supprimer le bloc" at bounding box center [837, 500] width 120 height 13
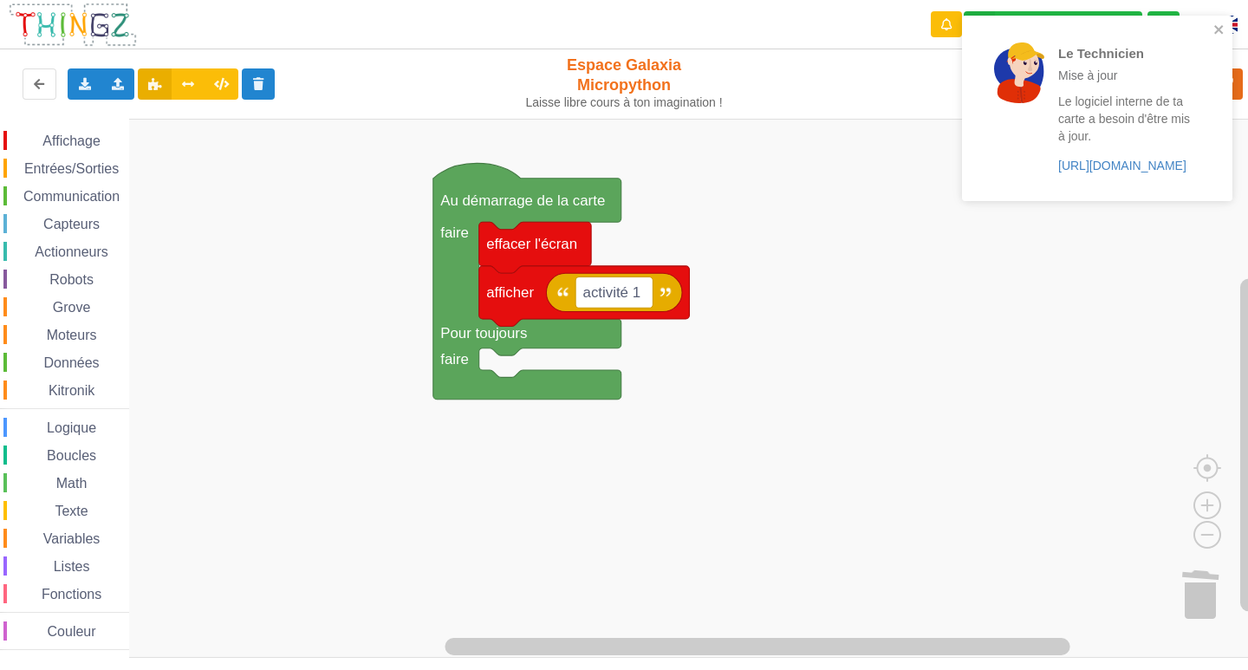
click at [87, 133] on div "Affichage" at bounding box center [66, 140] width 126 height 19
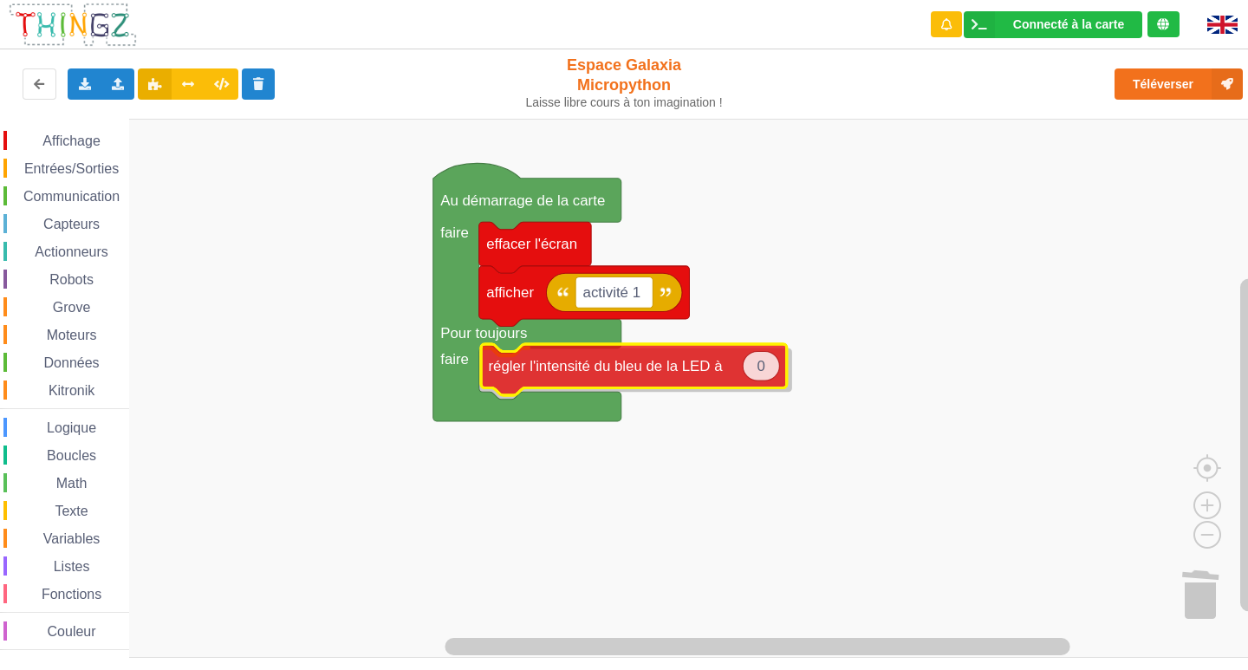
click at [587, 375] on div "Affichage Entrées/Sorties Communication Capteurs Actionneurs Robots Grove Moteu…" at bounding box center [630, 388] width 1260 height 539
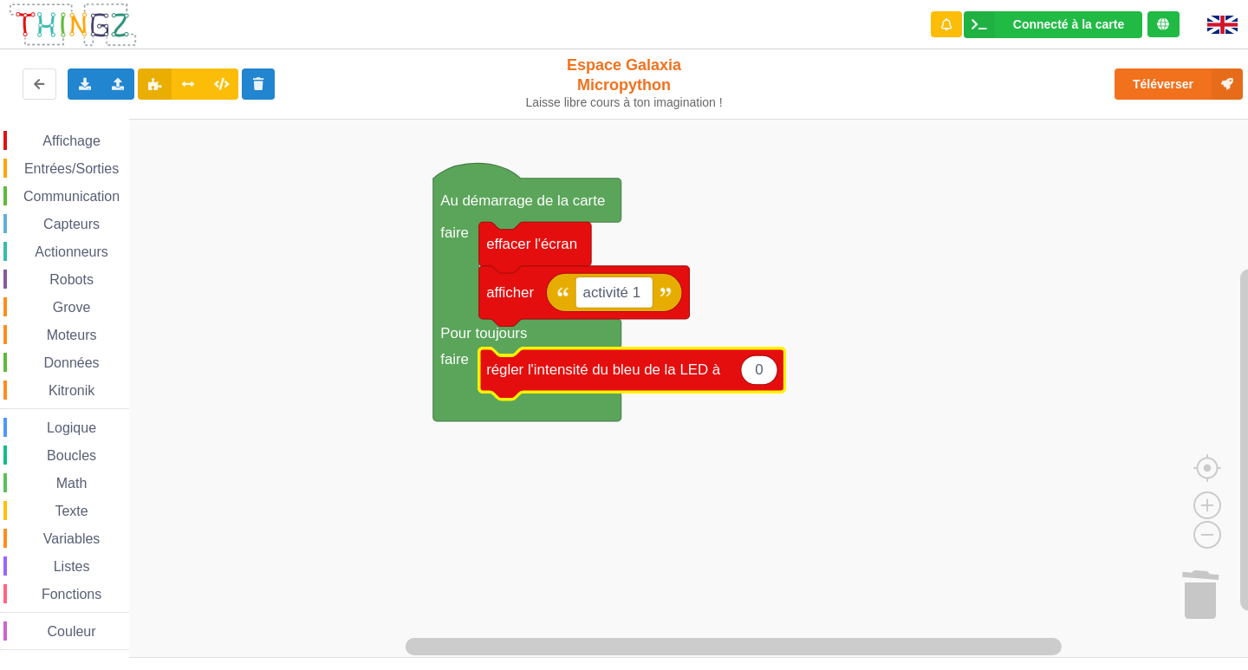
click at [763, 371] on icon "Espace de travail de Blocky" at bounding box center [759, 369] width 36 height 29
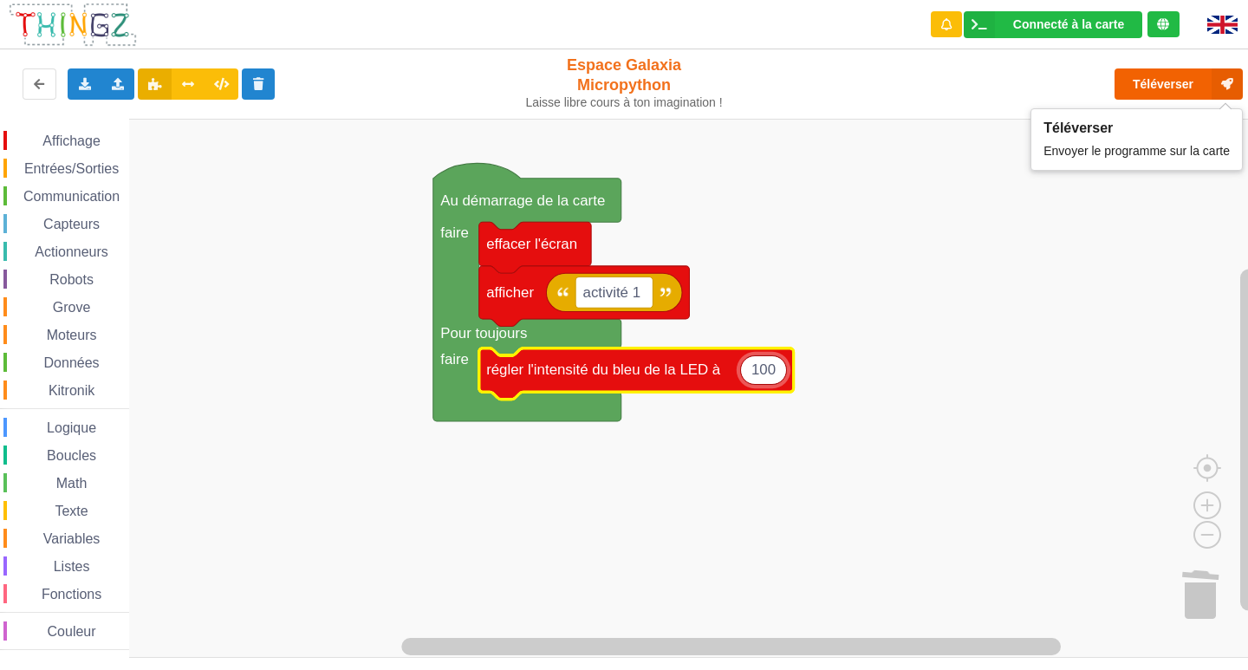
type input "100"
click at [1118, 82] on button "Téléverser" at bounding box center [1178, 83] width 128 height 31
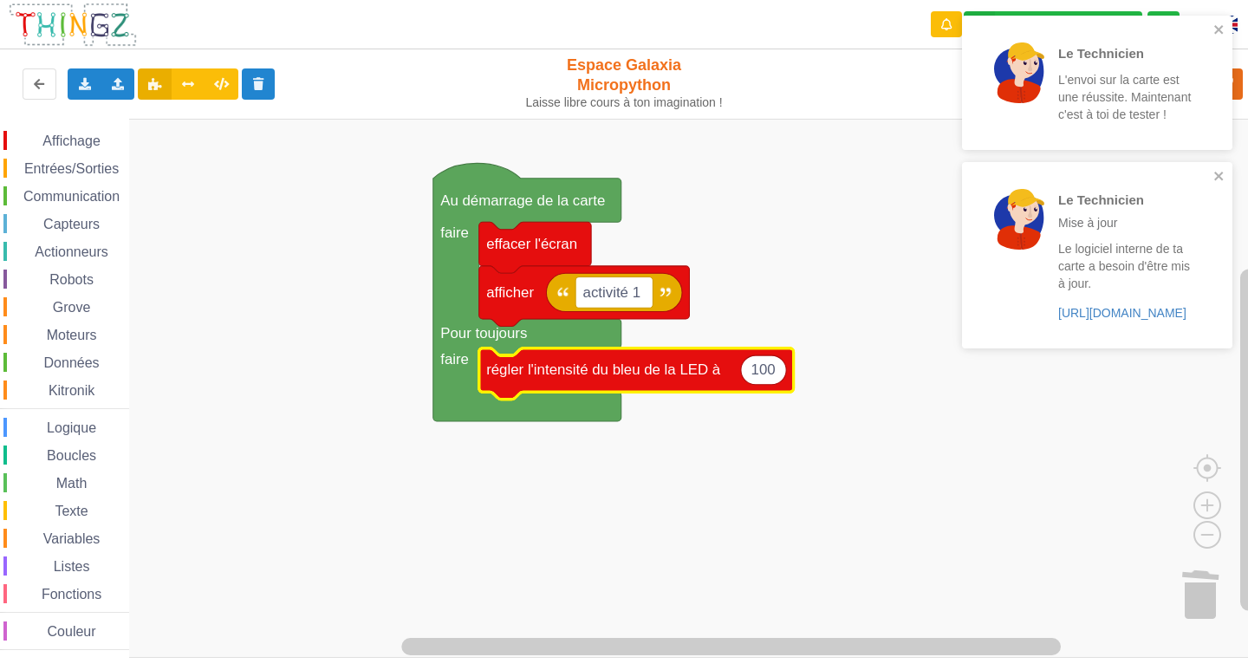
click at [47, 128] on div "Affichage Entrées/Sorties Communication Capteurs Actionneurs Robots Grove Moteu…" at bounding box center [64, 388] width 129 height 539
click at [49, 138] on span "Affichage" at bounding box center [71, 140] width 62 height 15
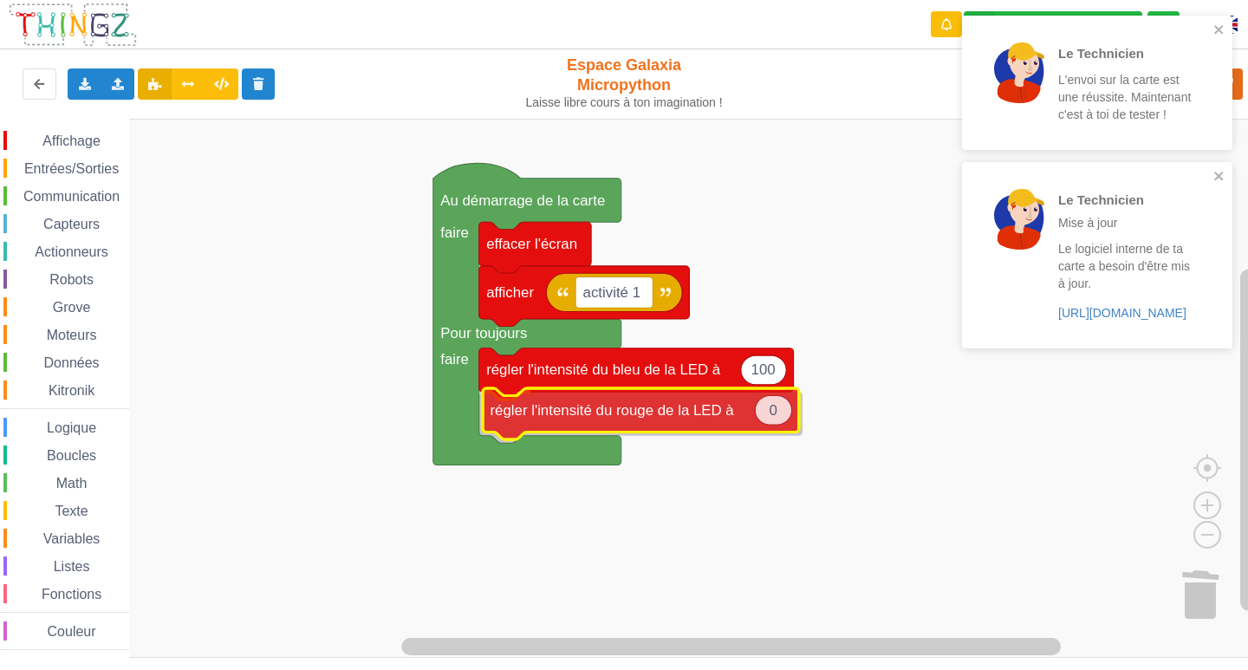
click at [665, 416] on div "Affichage Entrées/Sorties Communication Capteurs Actionneurs Robots Grove Moteu…" at bounding box center [630, 388] width 1260 height 539
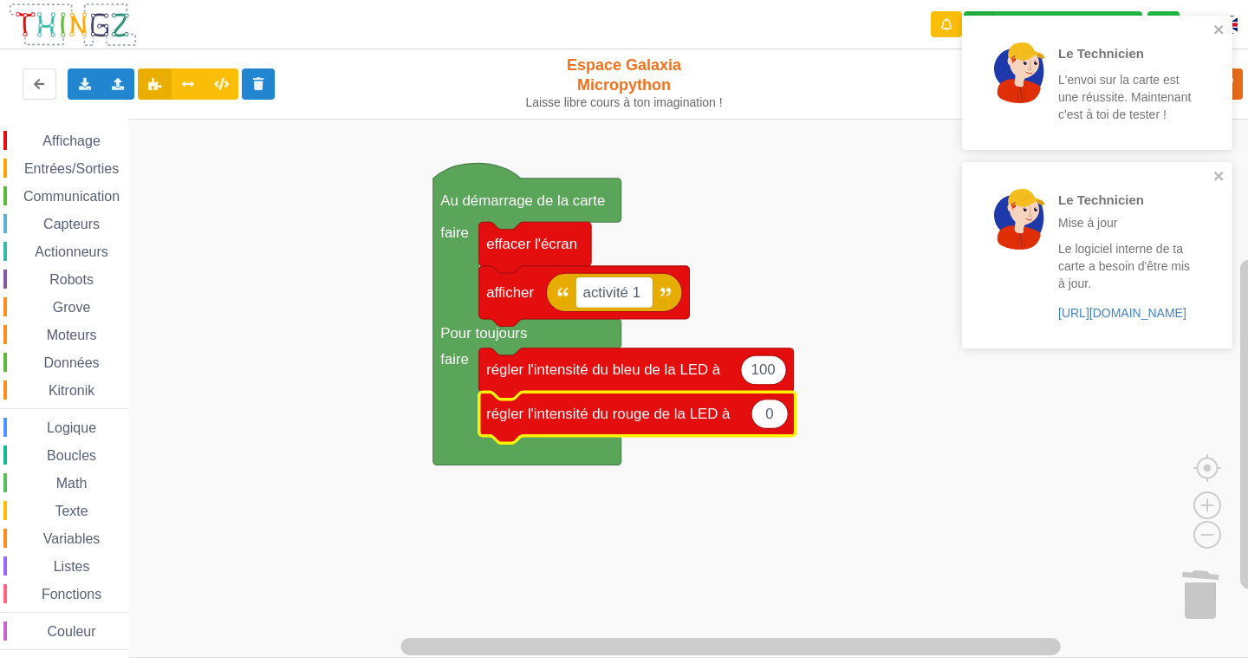
click at [782, 418] on icon "Espace de travail de Blocky" at bounding box center [769, 413] width 36 height 29
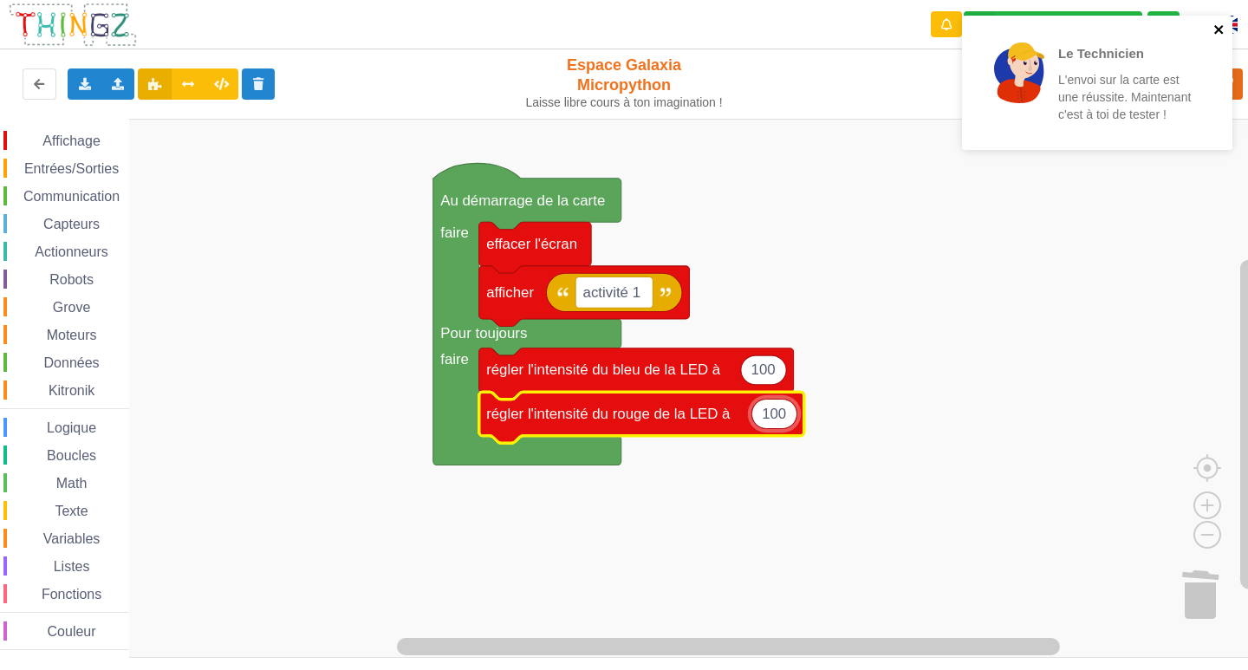
type input "100"
click at [1220, 23] on div "Le Technicien L'envoi sur la carte est une réussite. Maintenant c'est à toi de …" at bounding box center [1097, 83] width 270 height 134
click at [1217, 27] on icon "close" at bounding box center [1219, 30] width 12 height 14
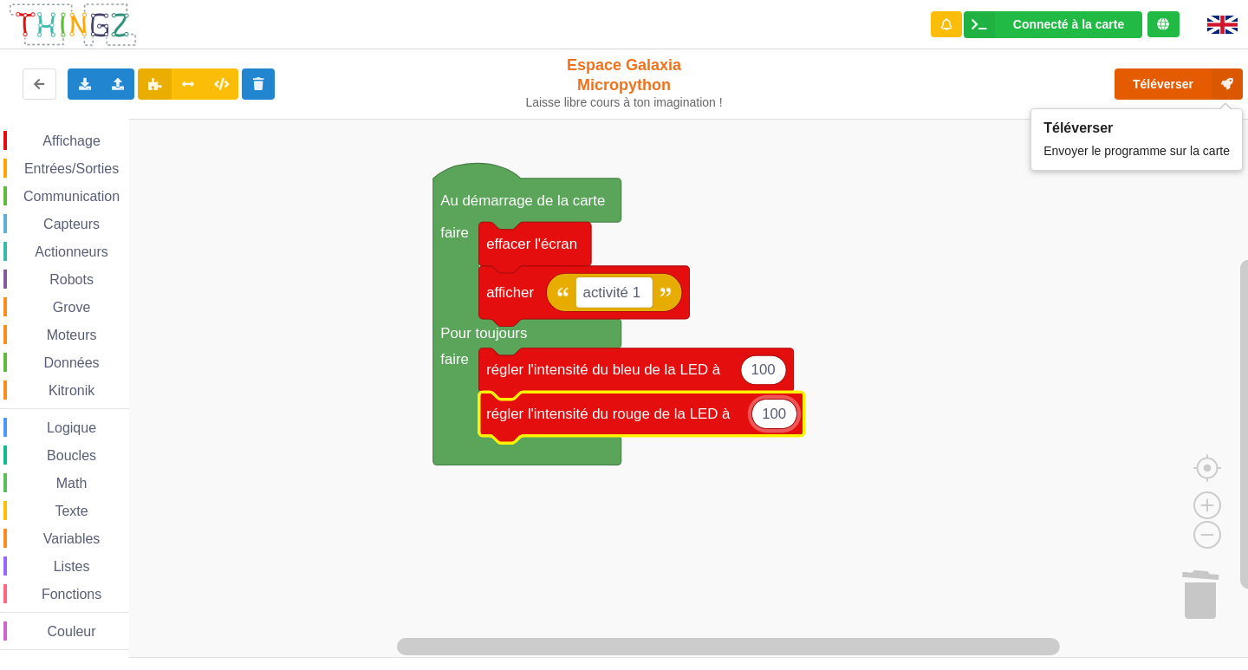
click at [1170, 82] on button "Téléverser" at bounding box center [1178, 83] width 128 height 31
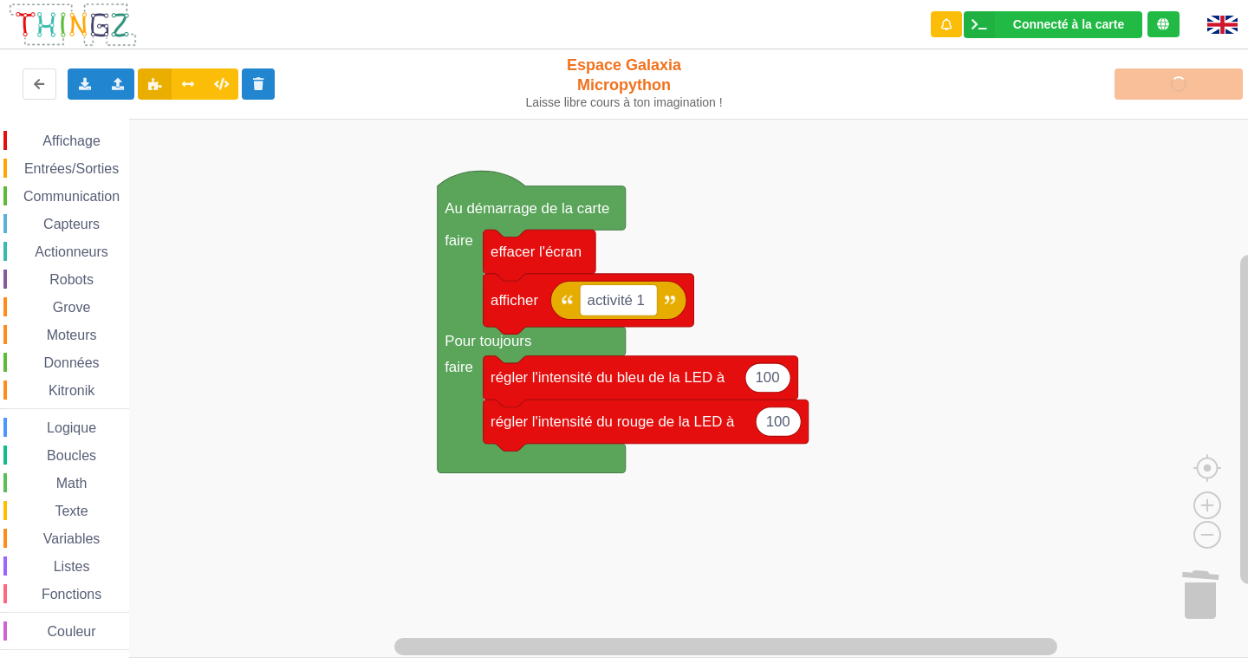
click at [433, 203] on div "Affichage Entrées/Sorties Communication Capteurs Actionneurs Robots Grove Moteu…" at bounding box center [630, 388] width 1260 height 539
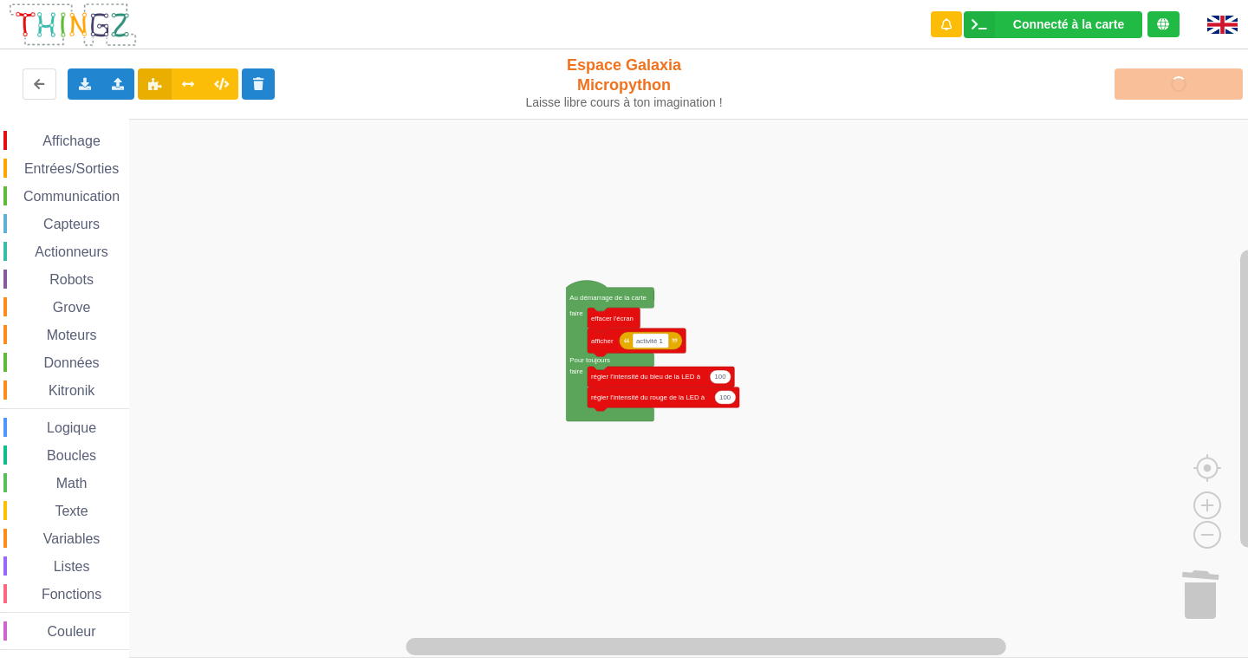
click at [441, 227] on rect "Espace de travail de Blocky" at bounding box center [630, 388] width 1260 height 539
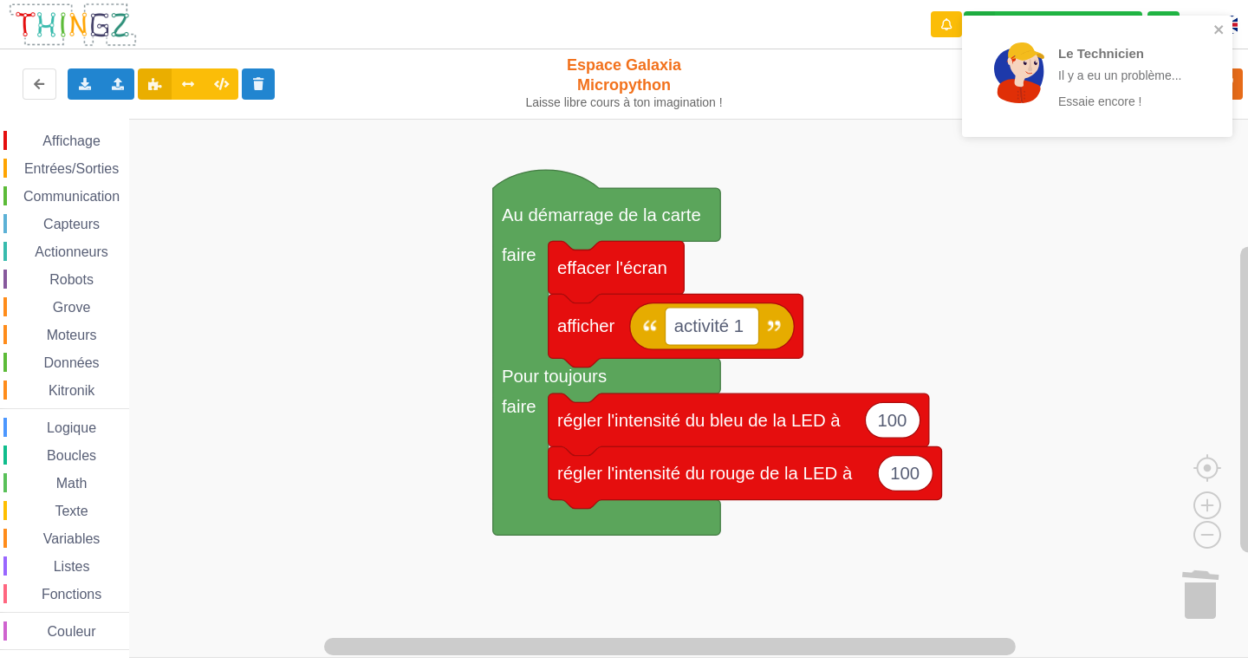
click at [230, 159] on rect "Espace de travail de Blocky" at bounding box center [630, 388] width 1260 height 539
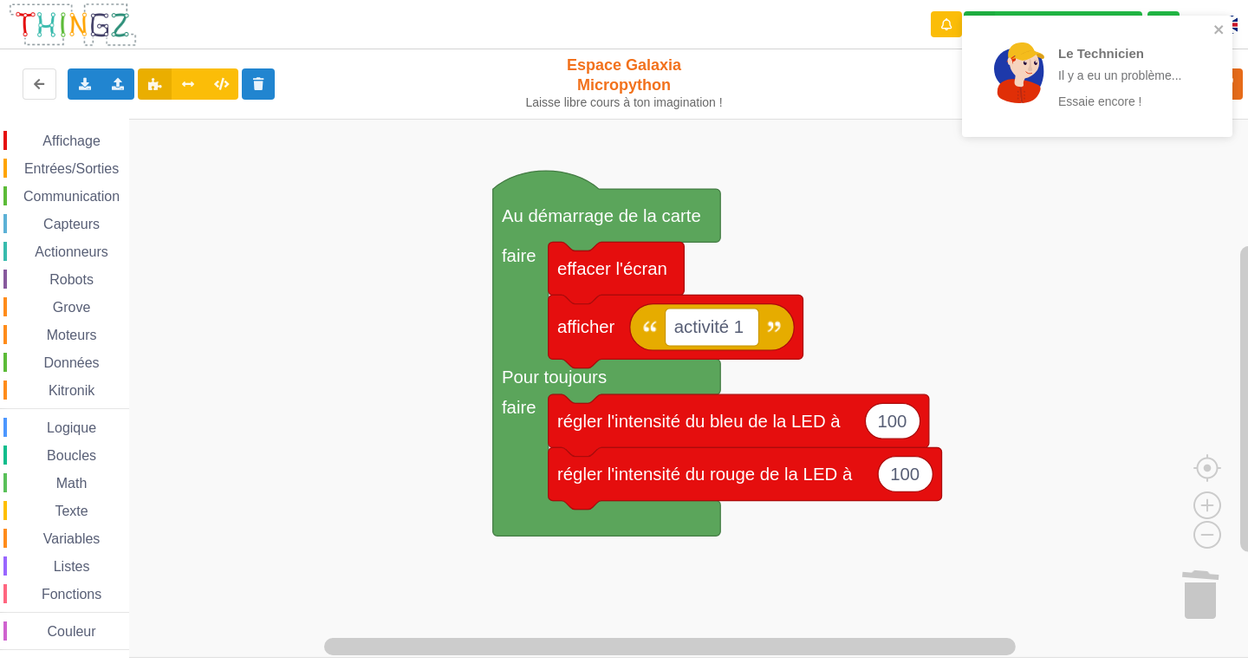
click at [67, 134] on span "Affichage" at bounding box center [71, 140] width 62 height 15
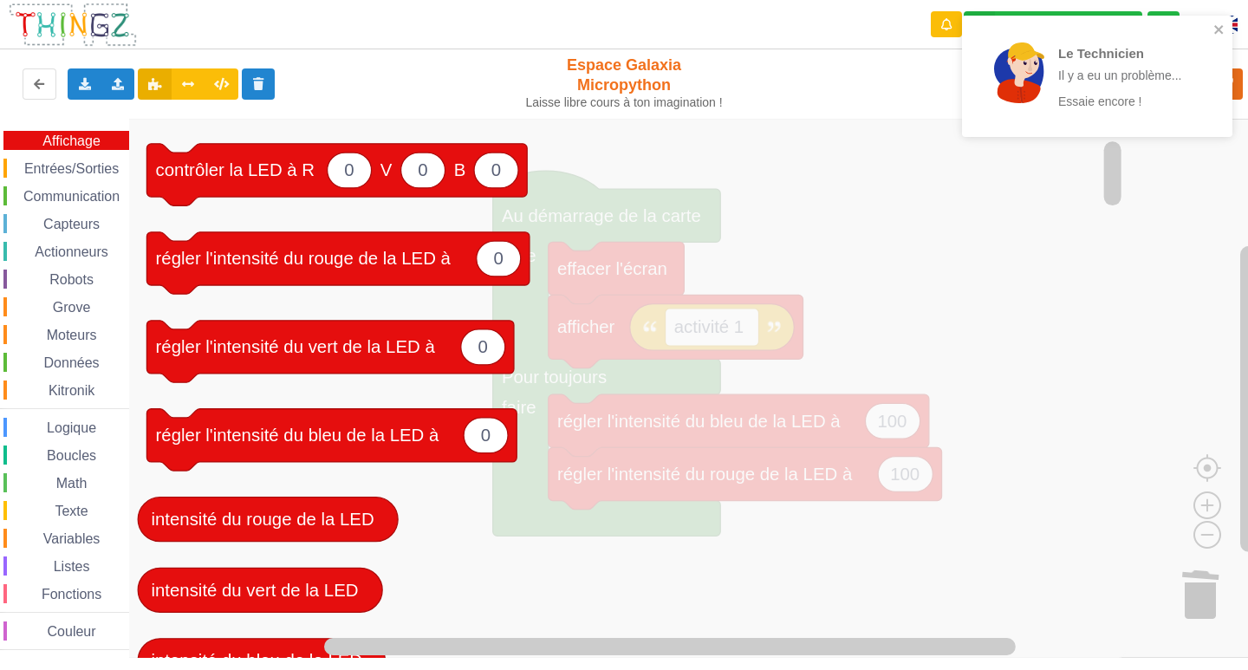
click at [726, 416] on icon "Espace de travail de Blocky" at bounding box center [627, 388] width 996 height 539
click at [840, 333] on icon "Espace de travail de Blocky" at bounding box center [627, 388] width 996 height 539
click at [1224, 29] on icon "close" at bounding box center [1219, 30] width 12 height 14
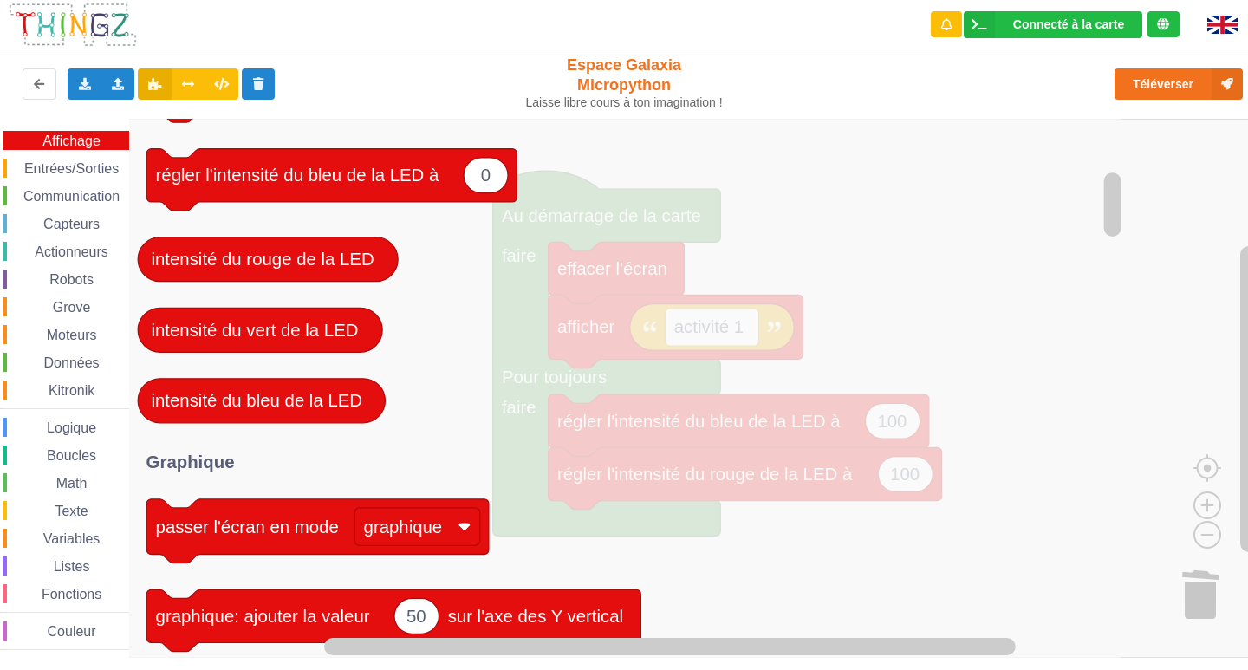
click at [795, 314] on icon "Espace de travail de Blocky" at bounding box center [627, 388] width 996 height 539
click at [902, 273] on icon "Espace de travail de Blocky" at bounding box center [627, 388] width 996 height 539
click at [106, 131] on div "Affichage" at bounding box center [66, 140] width 126 height 19
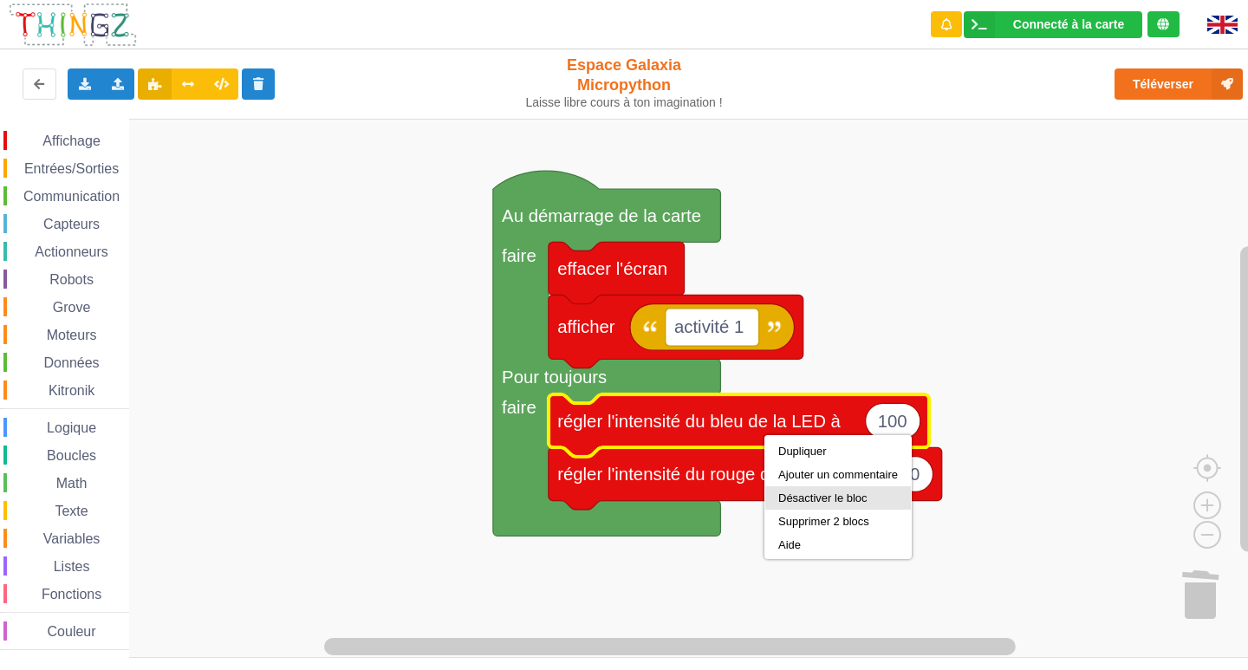
click at [809, 498] on div "Désactiver le bloc" at bounding box center [838, 497] width 120 height 13
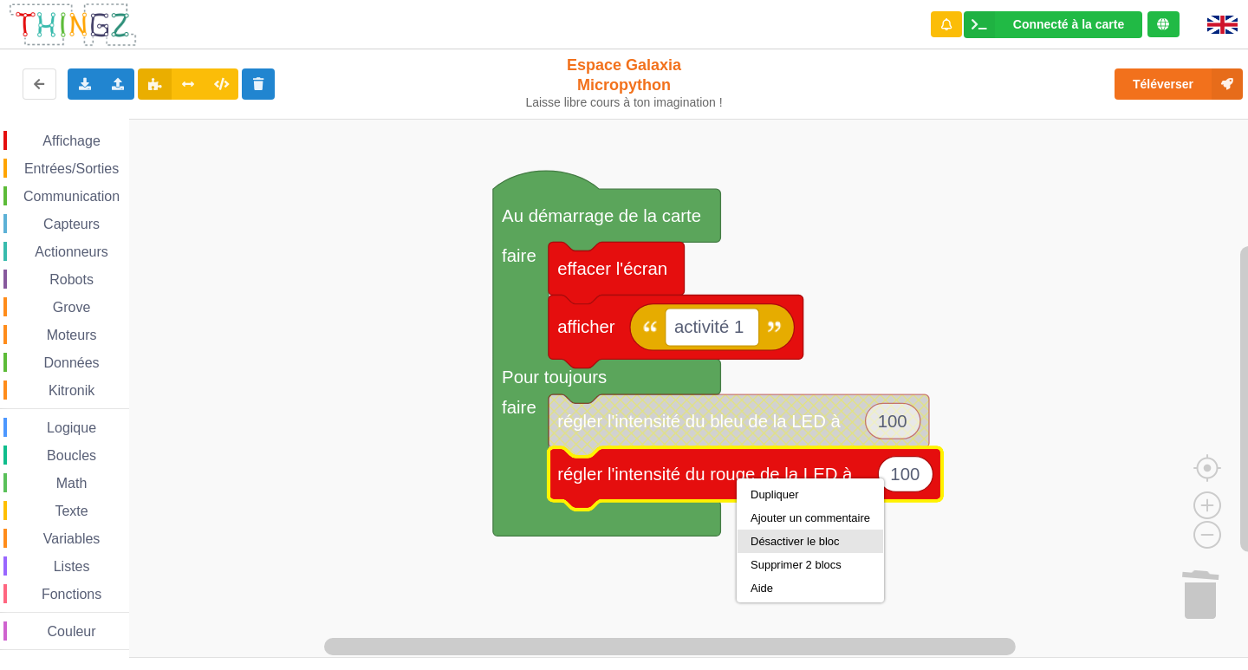
click at [796, 541] on div "Désactiver le bloc" at bounding box center [810, 541] width 120 height 13
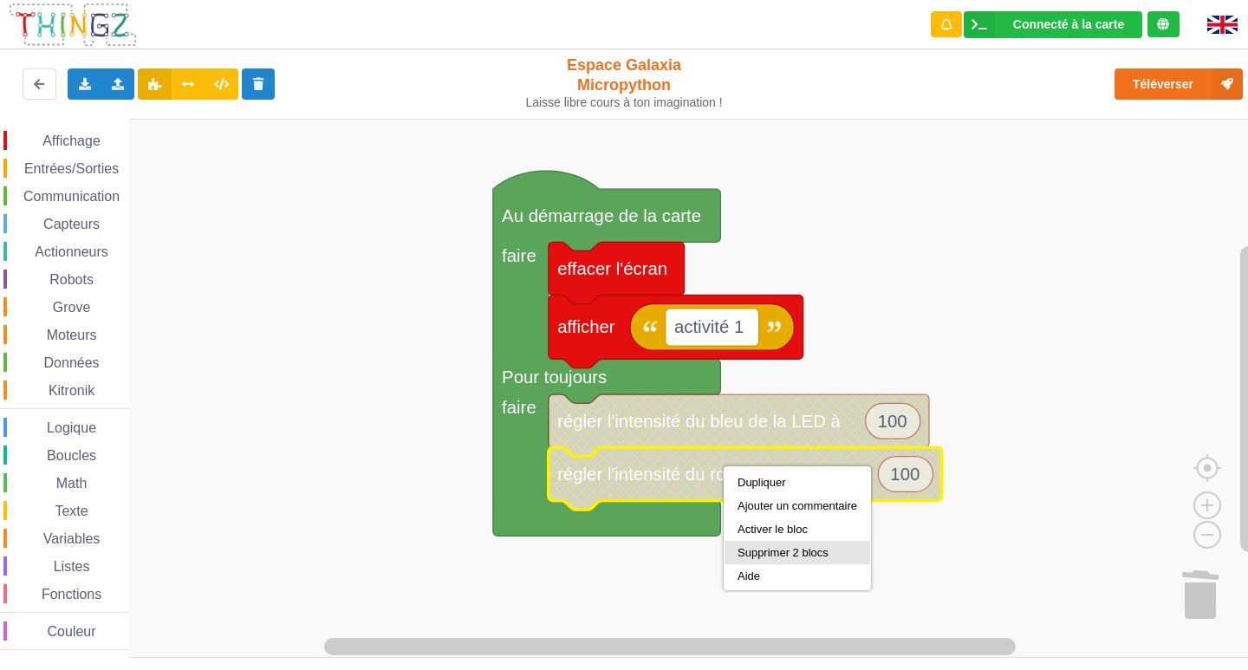
drag, startPoint x: 775, startPoint y: 553, endPoint x: 767, endPoint y: 522, distance: 31.5
click at [775, 553] on div "Supprimer 2 blocs" at bounding box center [797, 552] width 120 height 13
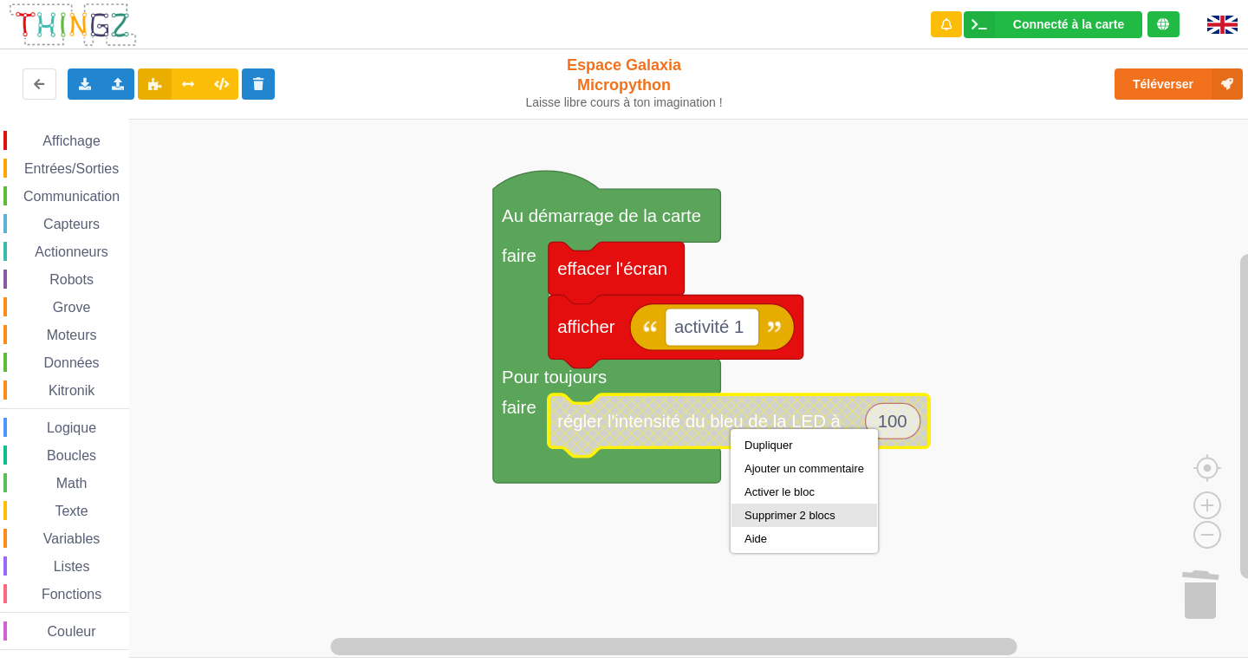
click at [768, 512] on div "Supprimer 2 blocs" at bounding box center [804, 515] width 120 height 13
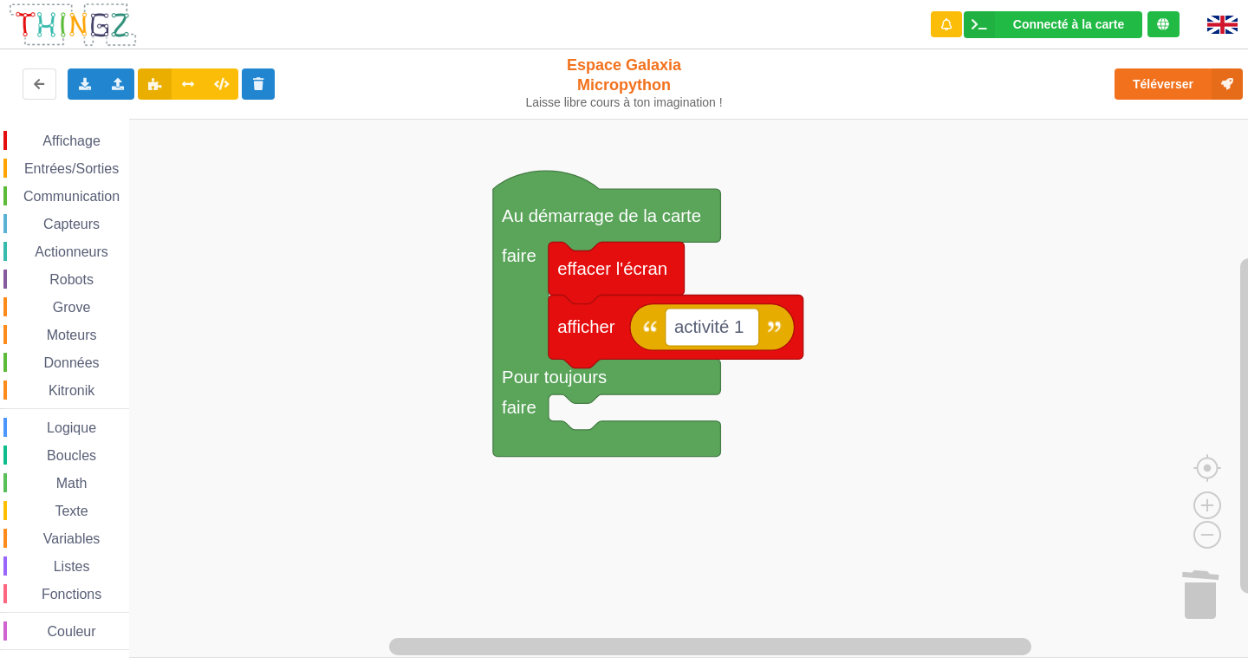
click at [63, 134] on span "Affichage" at bounding box center [71, 140] width 62 height 15
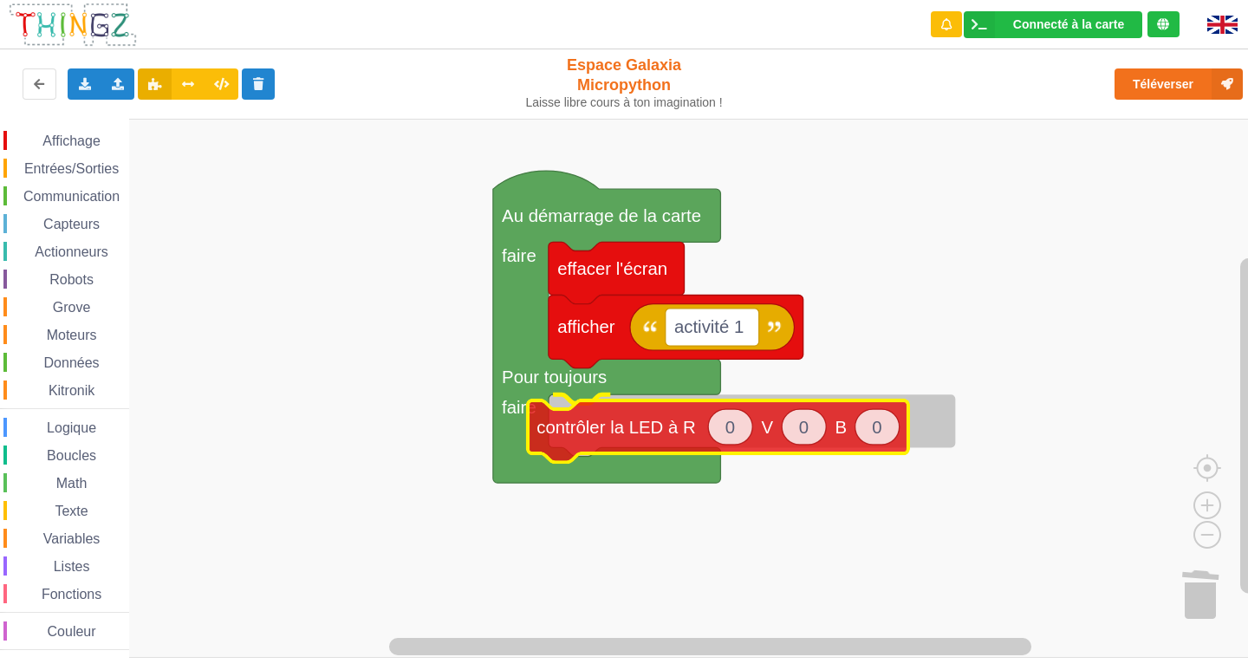
click at [674, 432] on div "Affichage Entrées/Sorties Communication Capteurs Actionneurs Robots Grove Moteu…" at bounding box center [630, 388] width 1260 height 539
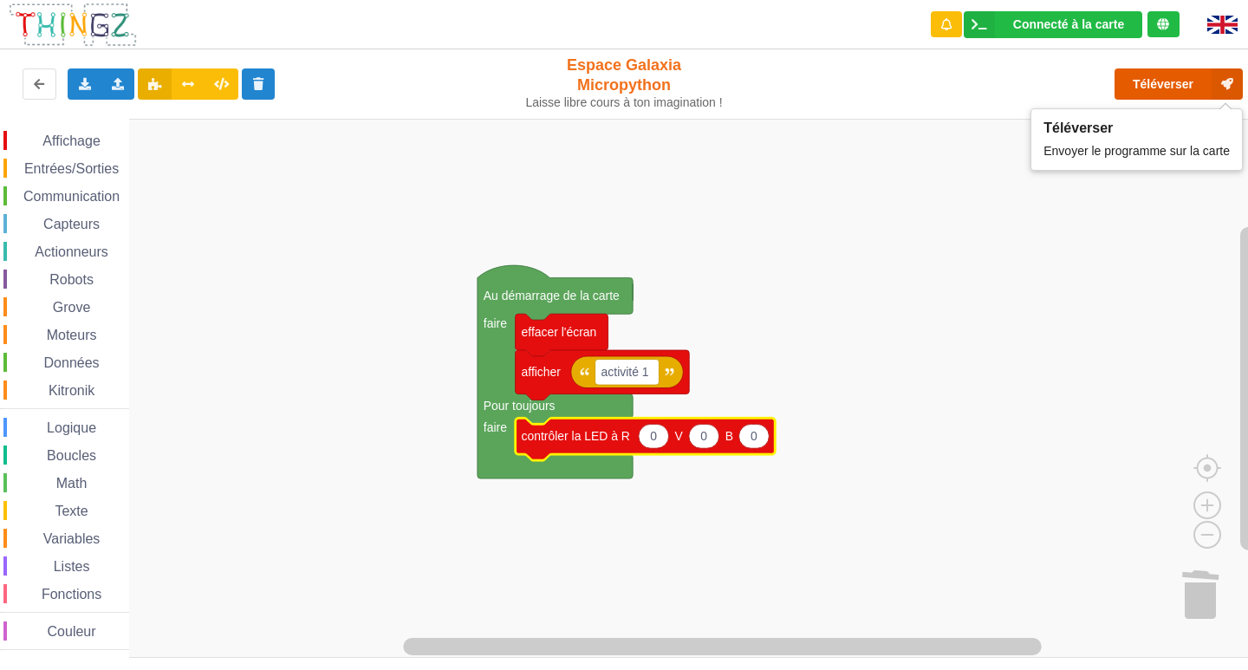
click at [1170, 82] on button "Téléverser" at bounding box center [1178, 83] width 128 height 31
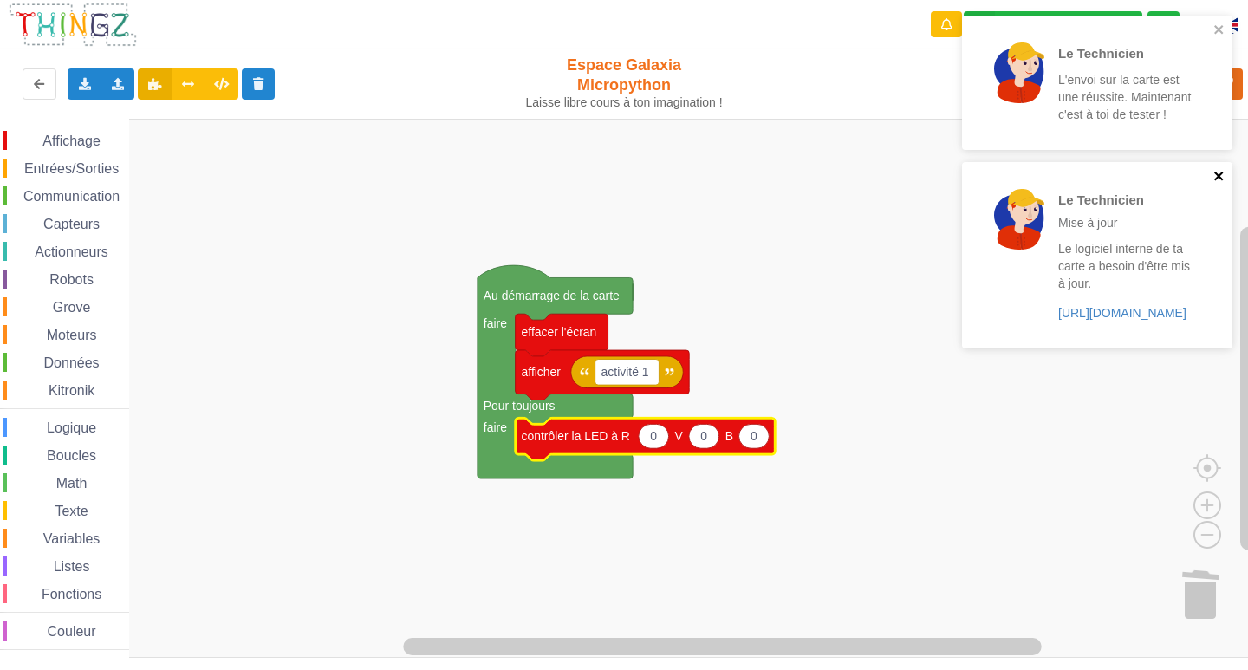
click at [1219, 175] on icon "close" at bounding box center [1219, 176] width 12 height 14
click at [1221, 27] on icon "close" at bounding box center [1218, 29] width 9 height 9
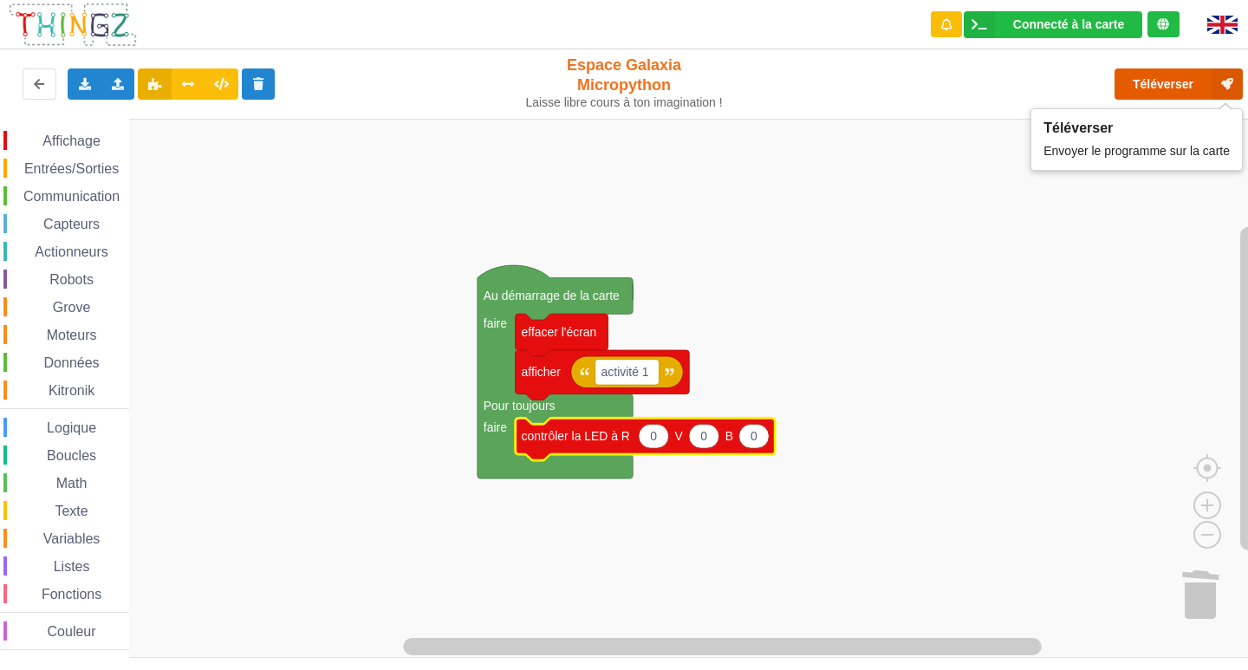
click at [1162, 81] on button "Téléverser" at bounding box center [1178, 83] width 128 height 31
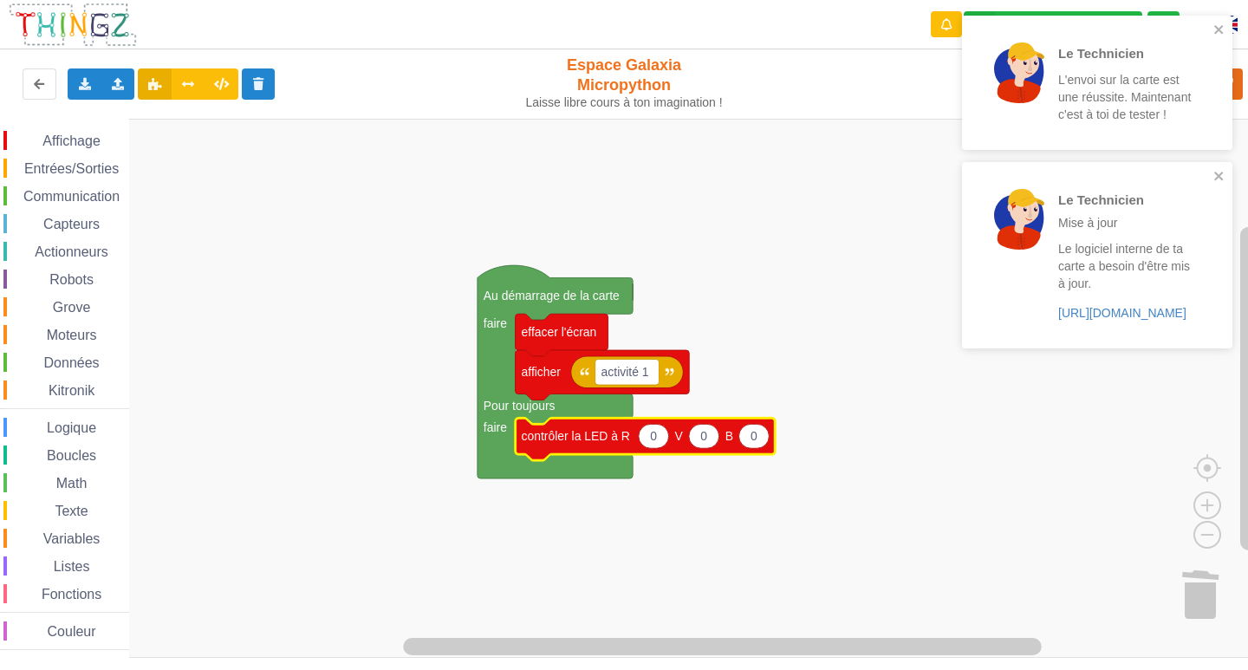
click at [1222, 21] on div "Le Technicien L'envoi sur la carte est une réussite. Maintenant c'est à toi de …" at bounding box center [1097, 83] width 270 height 134
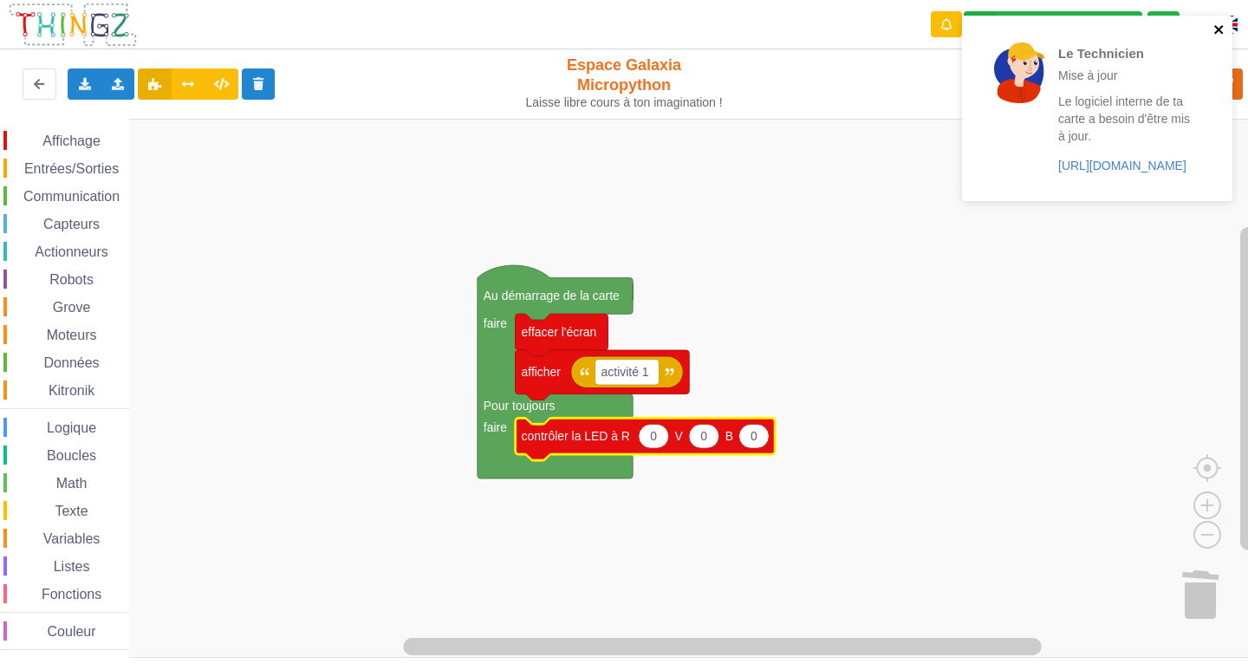
click at [1220, 29] on icon "close" at bounding box center [1219, 30] width 12 height 14
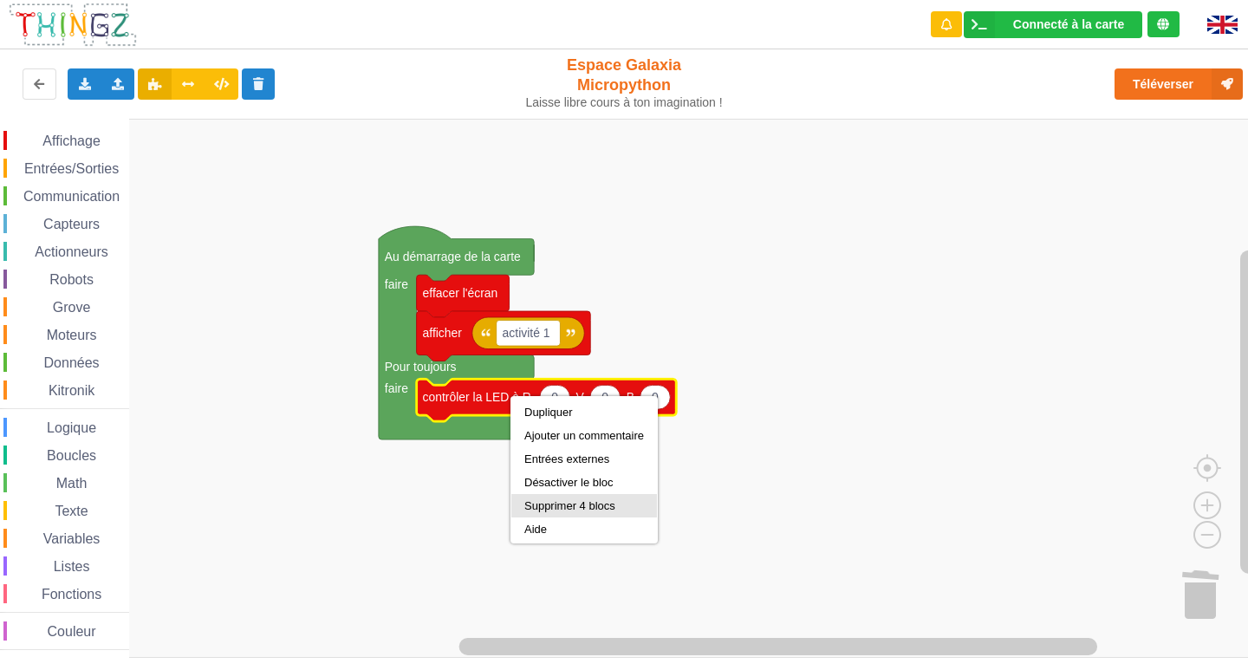
drag, startPoint x: 573, startPoint y: 503, endPoint x: 563, endPoint y: 490, distance: 16.1
click at [573, 503] on div "Supprimer 4 blocs" at bounding box center [584, 505] width 120 height 13
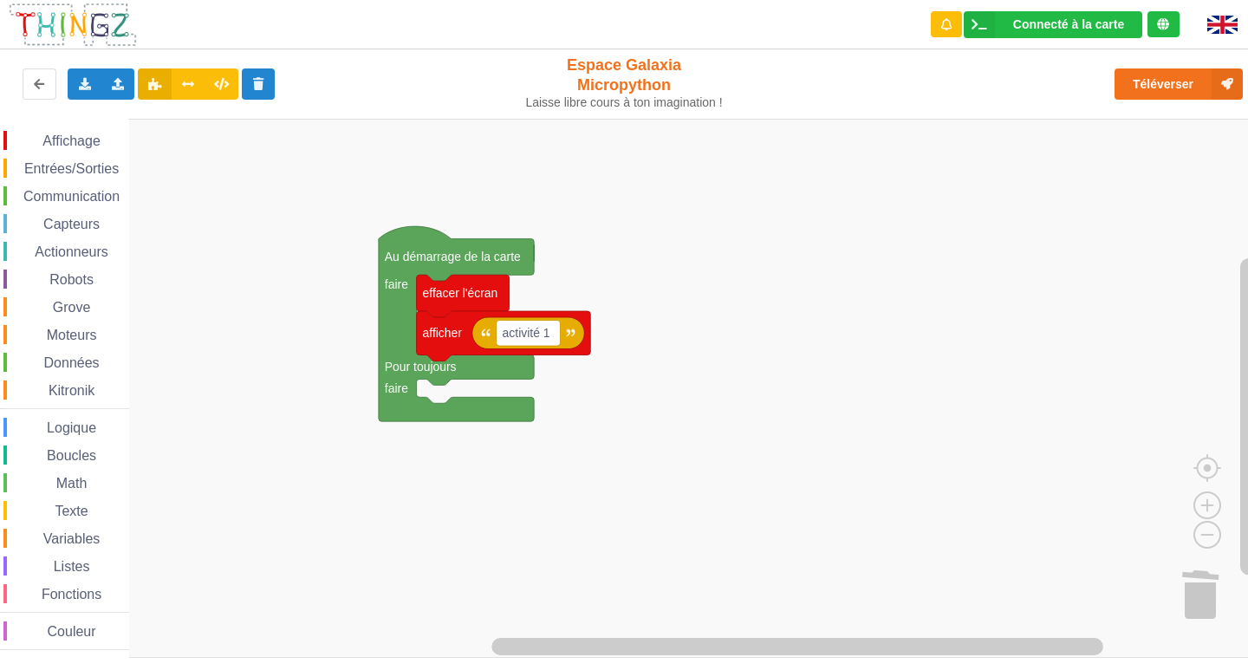
click at [64, 129] on div "Affichage Entrées/Sorties Communication Capteurs Actionneurs Robots Grove Moteu…" at bounding box center [64, 388] width 129 height 539
click at [64, 139] on span "Affichage" at bounding box center [71, 140] width 62 height 15
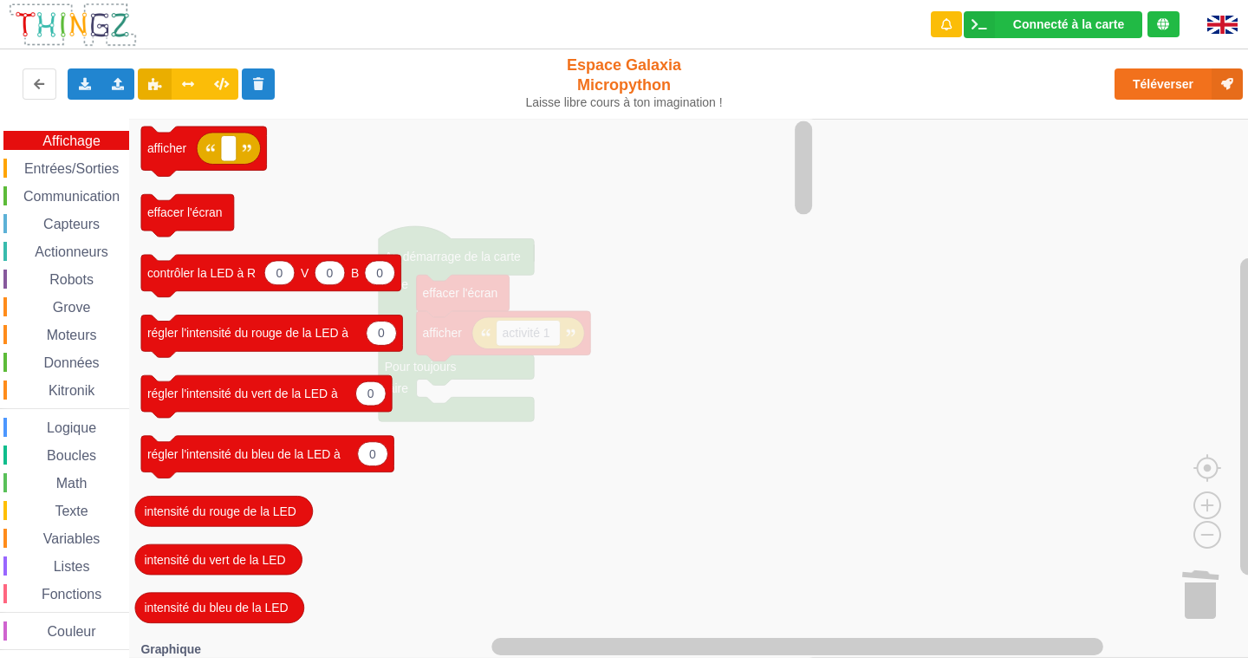
click at [510, 171] on icon "Espace de travail de Blocky" at bounding box center [472, 388] width 687 height 539
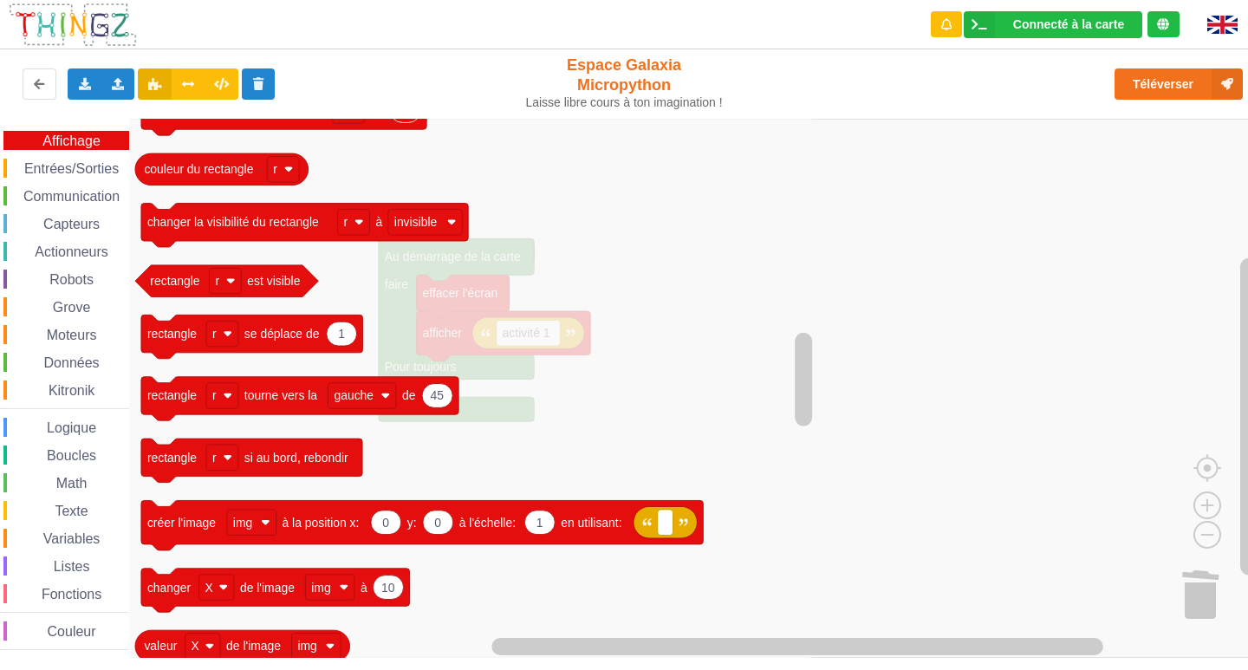
click at [37, 185] on div "Affichage Entrées/Sorties Communication Capteurs Actionneurs Robots Grove Moteu…" at bounding box center [64, 390] width 129 height 519
click at [38, 197] on span "Communication" at bounding box center [71, 196] width 101 height 15
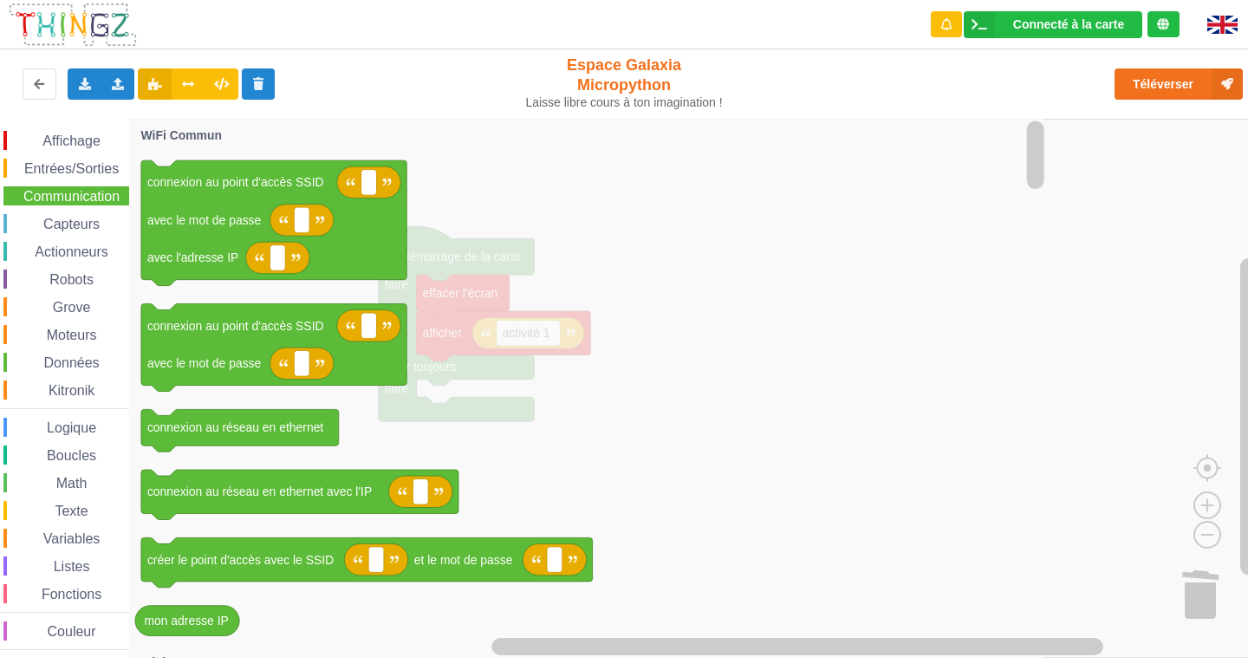
click at [75, 229] on span "Capteurs" at bounding box center [72, 224] width 62 height 15
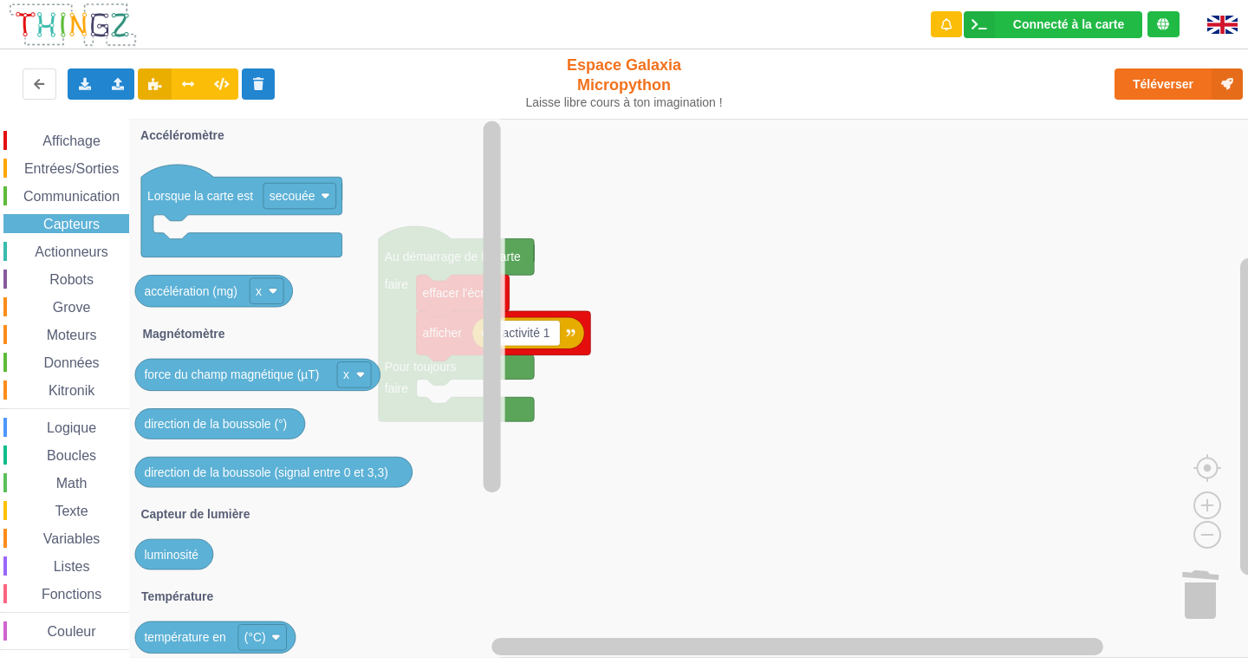
click at [98, 172] on span "Entrées/Sorties" at bounding box center [72, 168] width 100 height 15
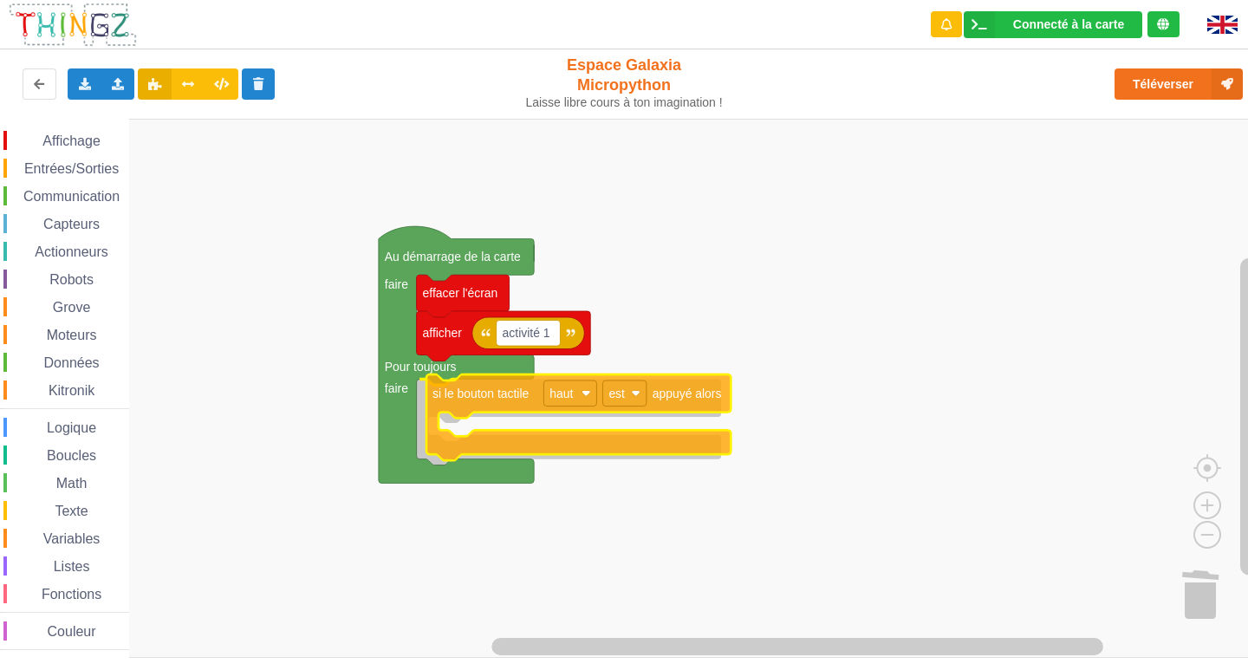
click at [536, 425] on div "Affichage Entrées/Sorties Communication Capteurs Actionneurs Robots Grove Moteu…" at bounding box center [630, 388] width 1260 height 539
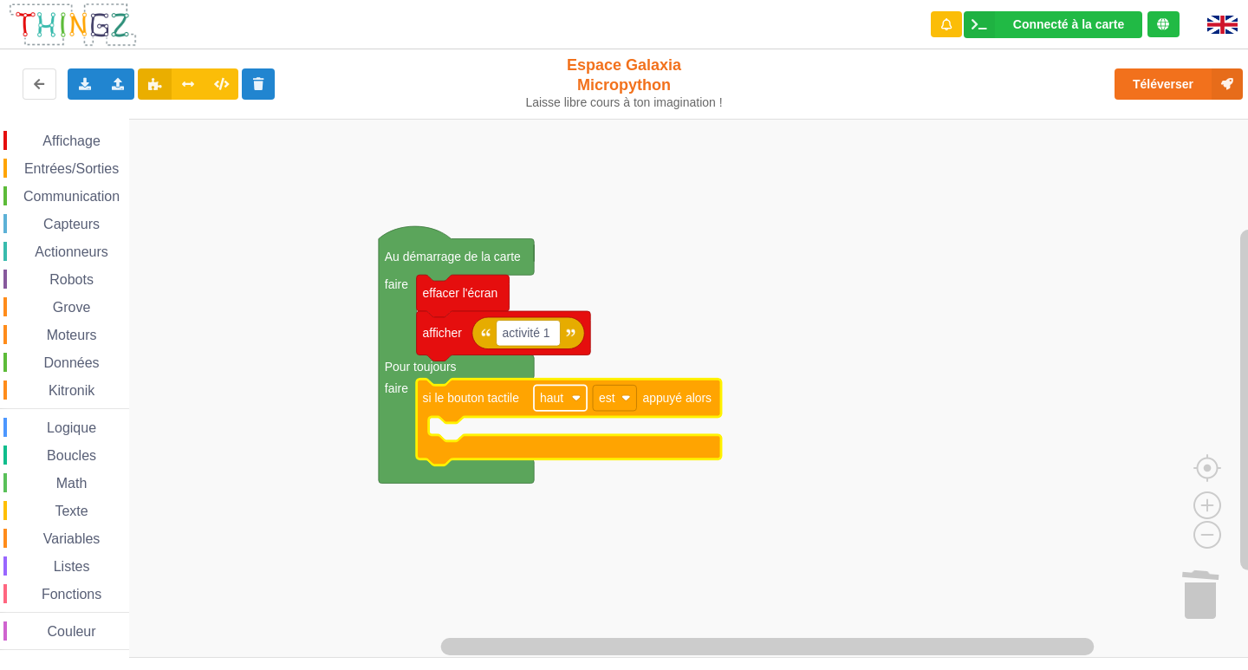
click at [575, 398] on image "Espace de travail de Blocky" at bounding box center [576, 397] width 9 height 9
click at [658, 542] on rect "Espace de travail de Blocky" at bounding box center [630, 388] width 1260 height 539
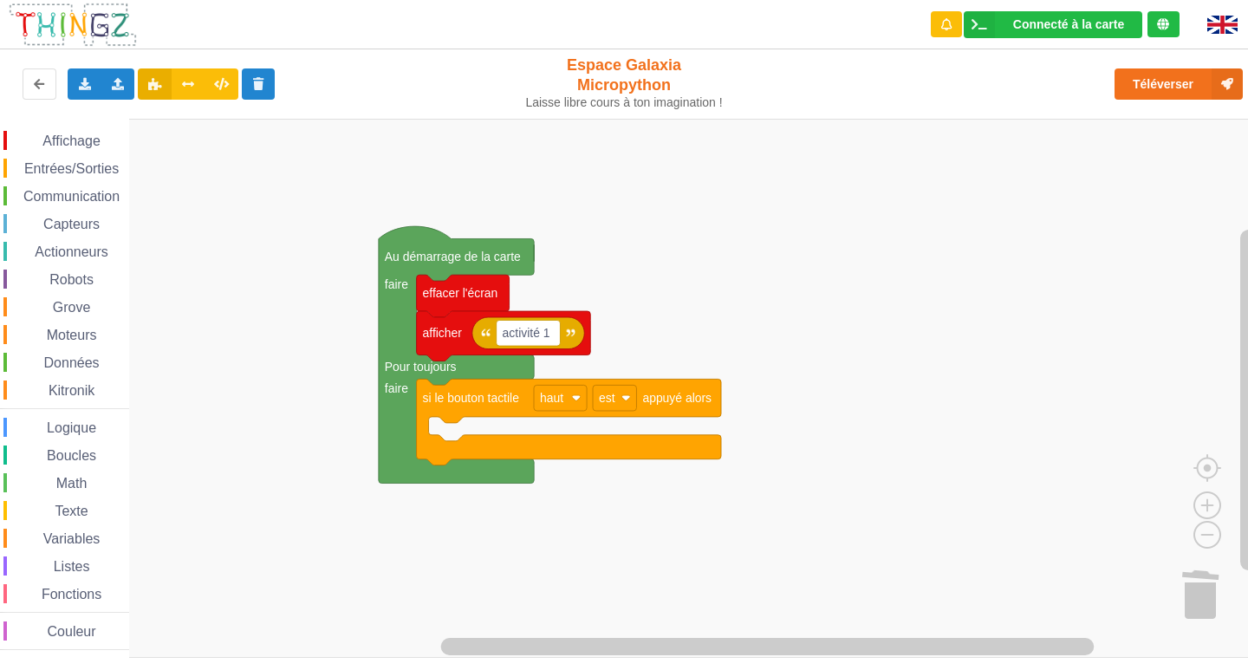
click at [57, 138] on span "Affichage" at bounding box center [71, 140] width 62 height 15
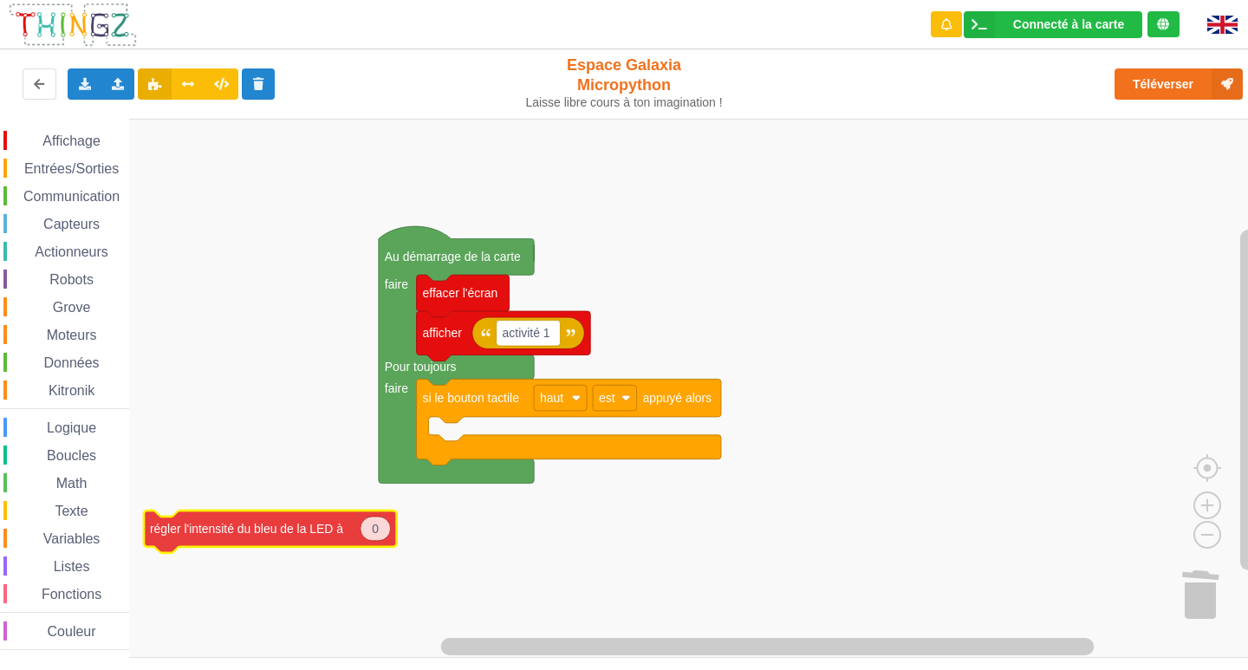
click at [198, 593] on div "Affichage Entrées/Sorties Communication Capteurs Actionneurs Robots Grove Moteu…" at bounding box center [630, 388] width 1260 height 539
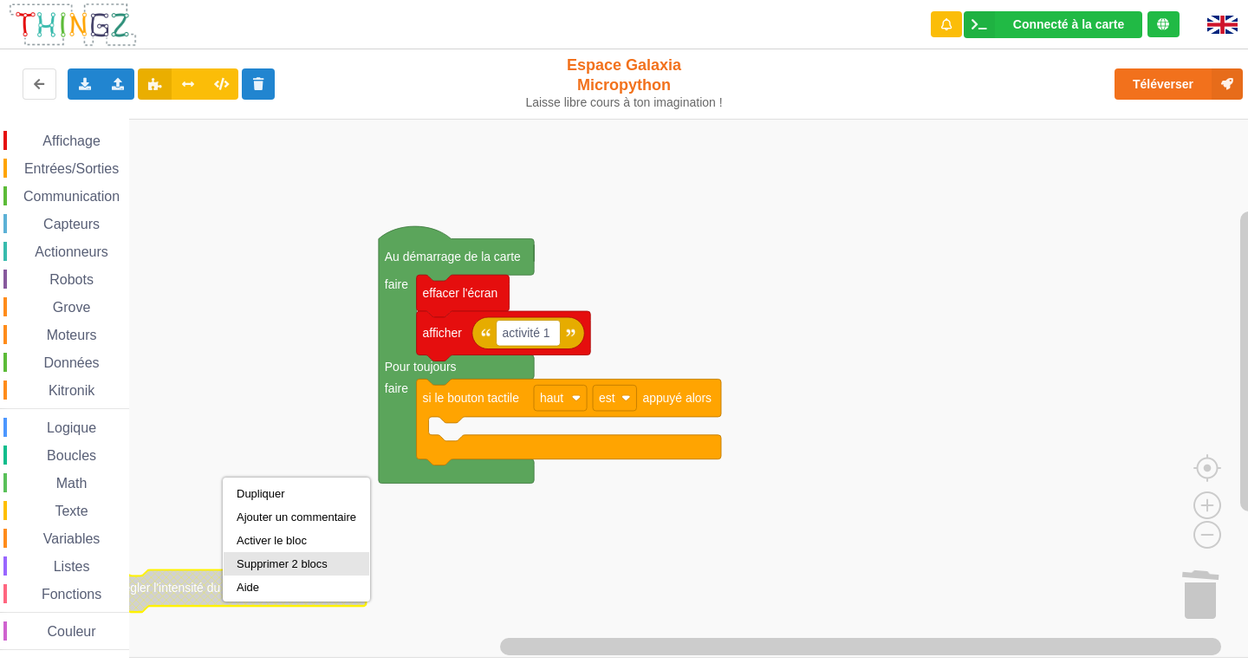
click at [280, 559] on div "Supprimer 2 blocs" at bounding box center [297, 563] width 120 height 13
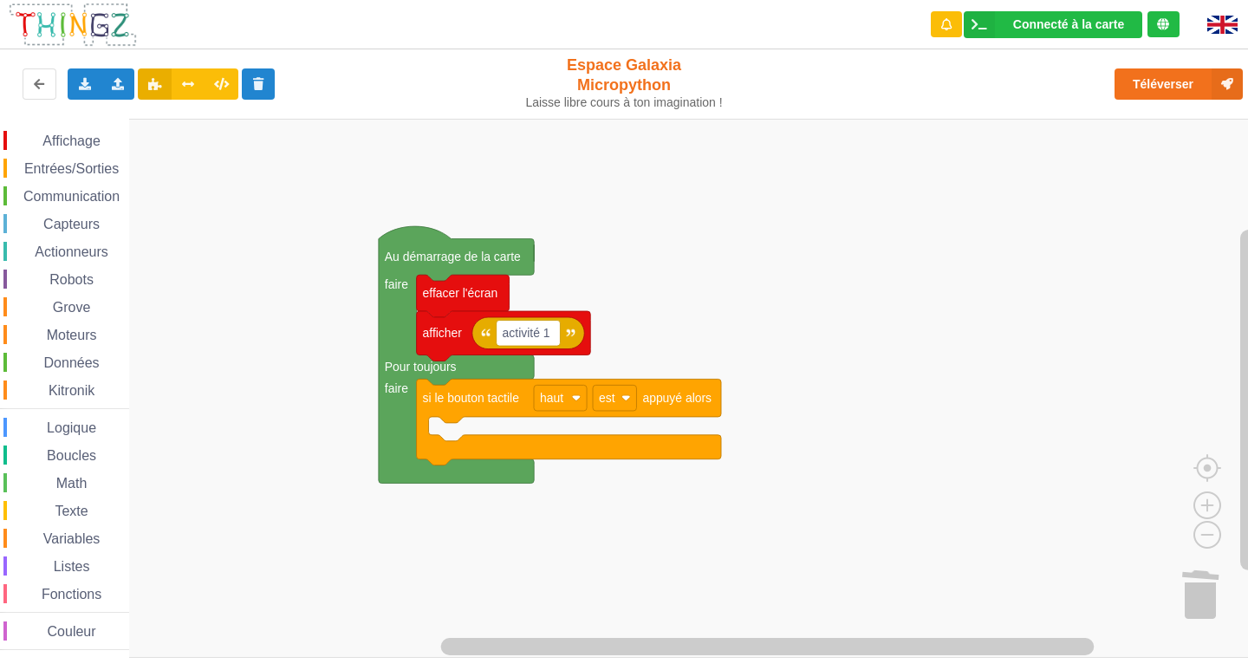
click at [88, 136] on span "Affichage" at bounding box center [71, 140] width 62 height 15
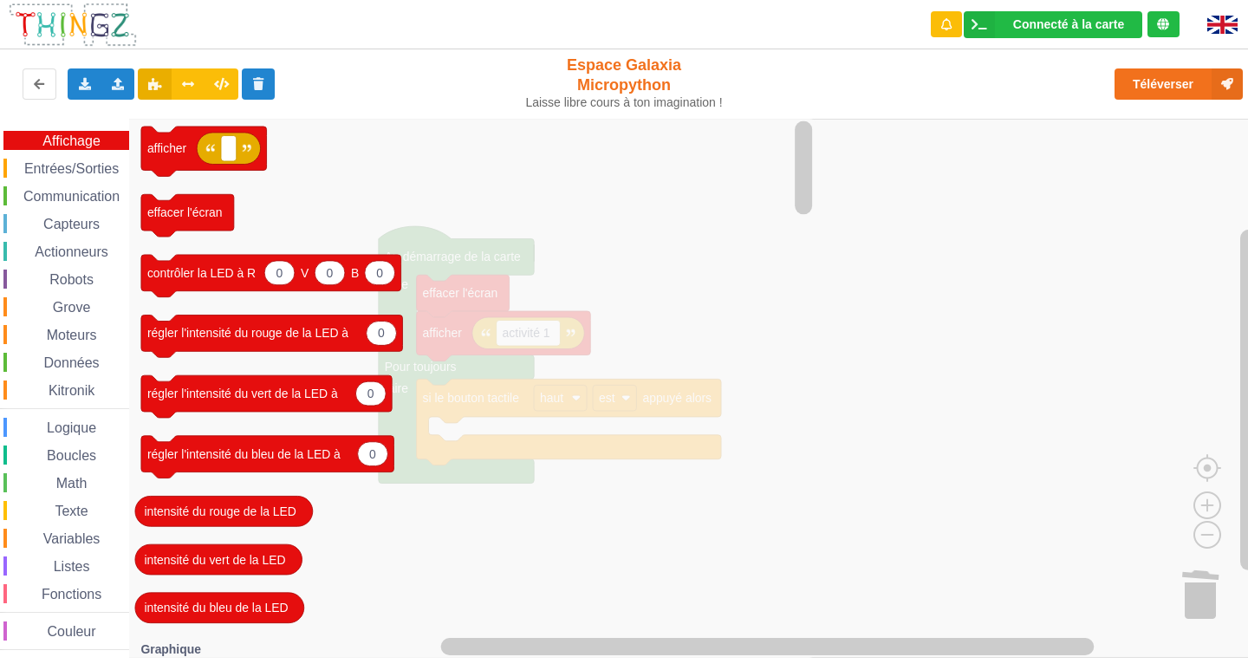
click at [380, 431] on icon "afficher effacer l'écran 0 0 0 contrôler la LED à R V B 0 régler l'intensité du…" at bounding box center [472, 388] width 687 height 539
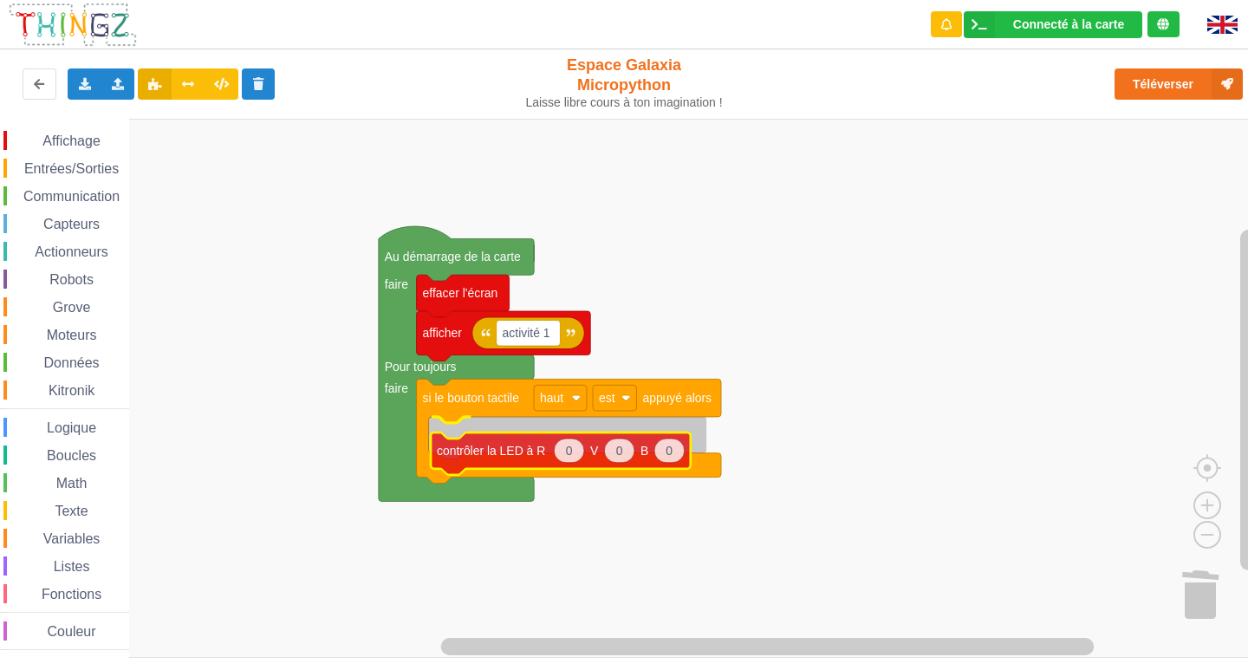
click at [512, 454] on div "Affichage Entrées/Sorties Communication Capteurs Actionneurs Robots Grove Moteu…" at bounding box center [630, 388] width 1260 height 539
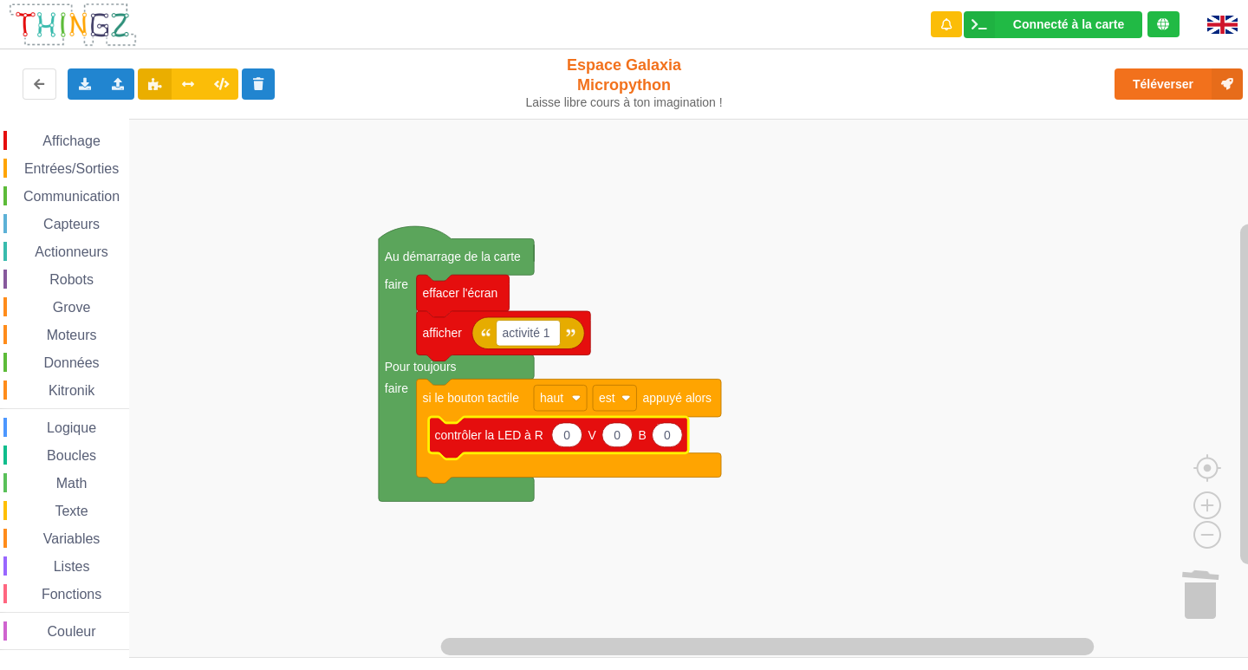
click at [576, 439] on icon "Espace de travail de Blocky" at bounding box center [567, 435] width 30 height 24
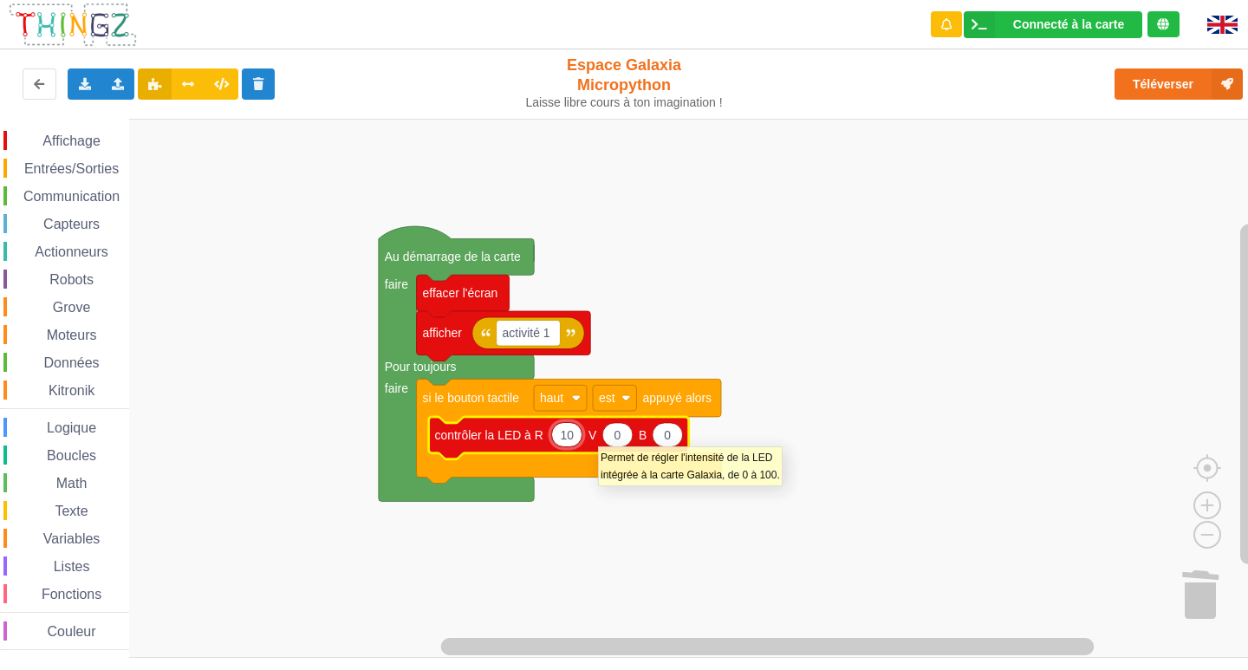
type input "100"
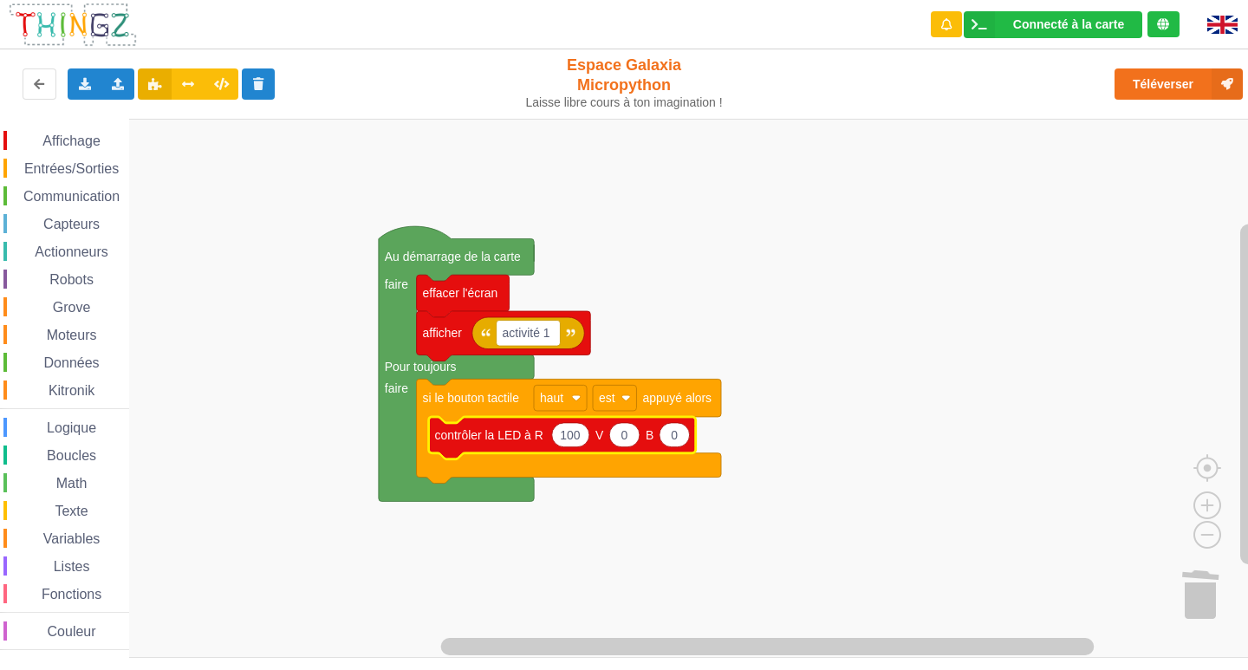
click at [635, 444] on icon "Espace de travail de Blocky" at bounding box center [624, 435] width 30 height 24
type input "10"
click at [679, 442] on icon "Espace de travail de Blocky" at bounding box center [674, 435] width 30 height 24
type input "5"
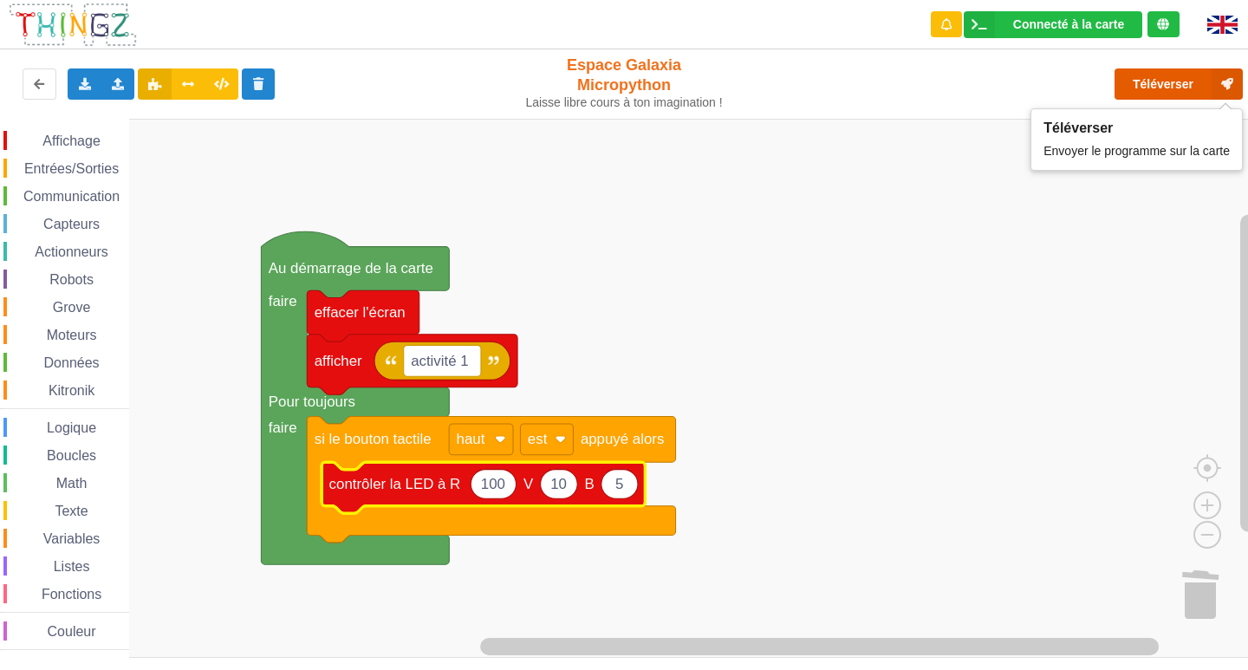
click at [1179, 82] on button "Téléverser" at bounding box center [1178, 83] width 128 height 31
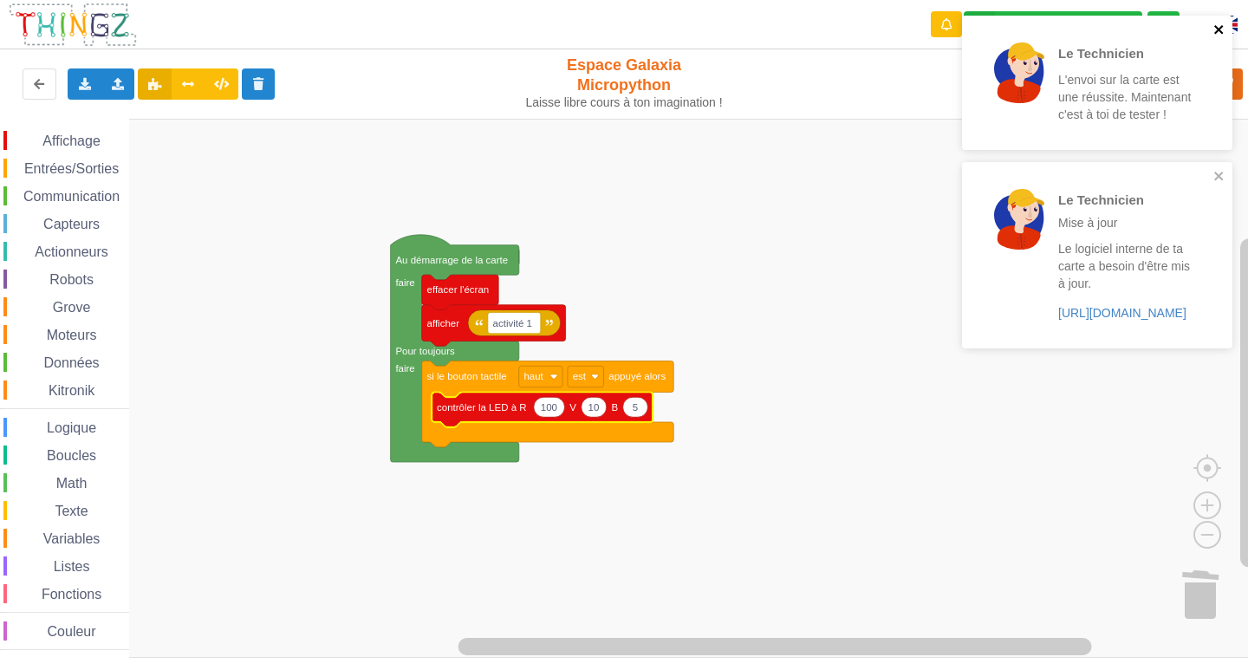
click at [1217, 29] on icon "close" at bounding box center [1218, 29] width 9 height 9
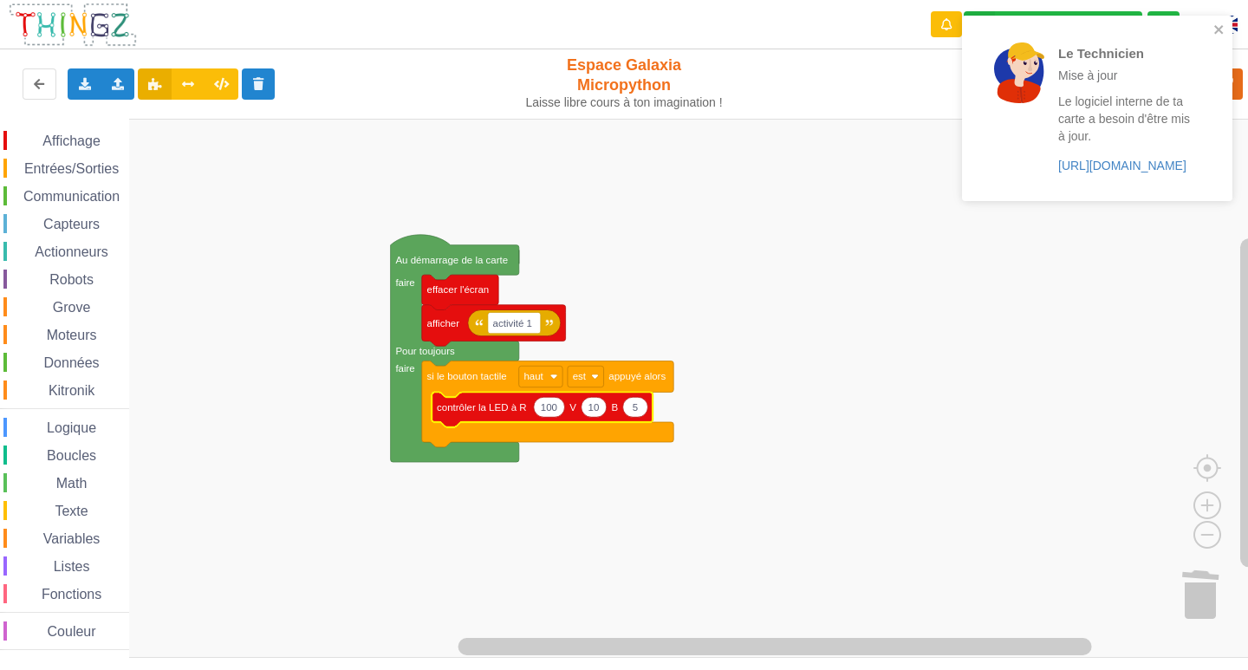
click at [1217, 185] on div "Le Technicien Mise à jour Le logiciel interne de ta carte a besoin d'être mis à…" at bounding box center [1097, 108] width 270 height 185
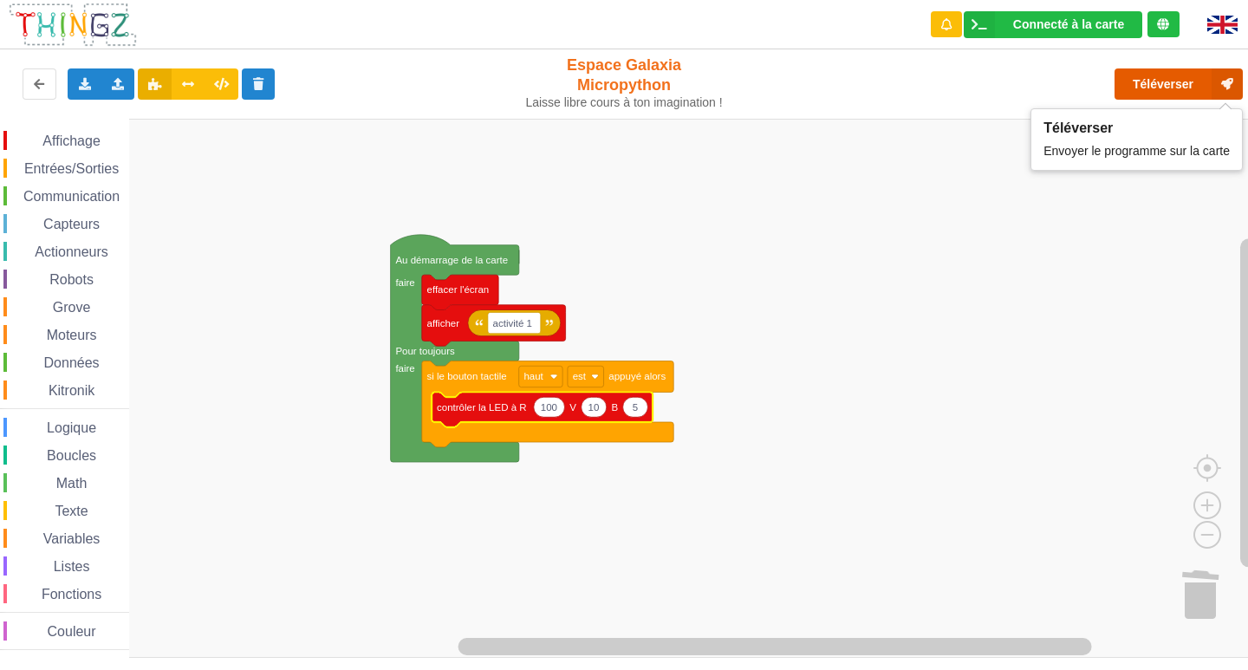
click at [1193, 78] on button "Téléverser" at bounding box center [1178, 83] width 128 height 31
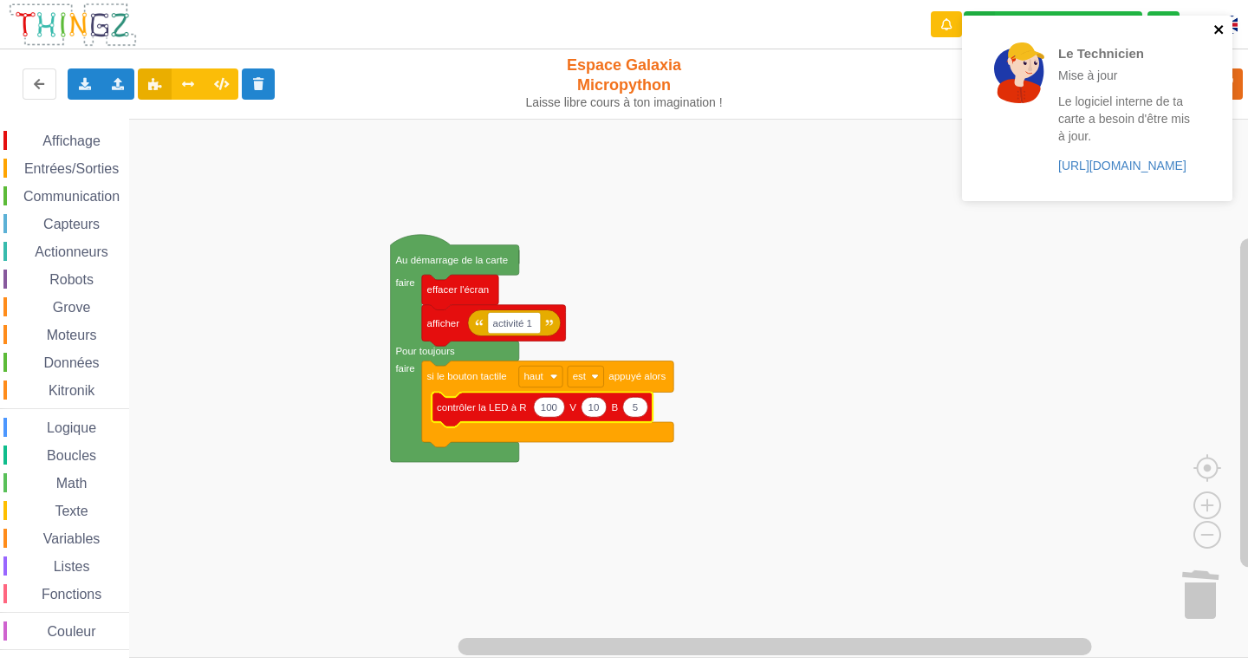
click at [1222, 24] on icon "close" at bounding box center [1219, 30] width 12 height 14
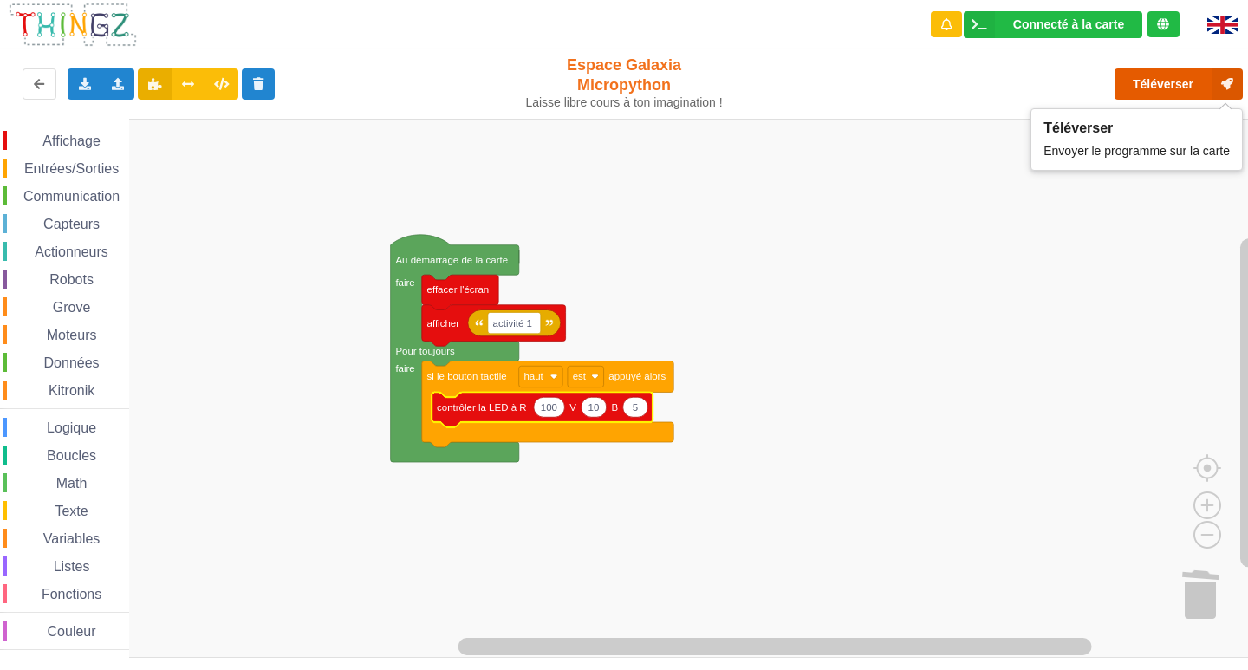
click at [1166, 84] on button "Téléverser" at bounding box center [1178, 83] width 128 height 31
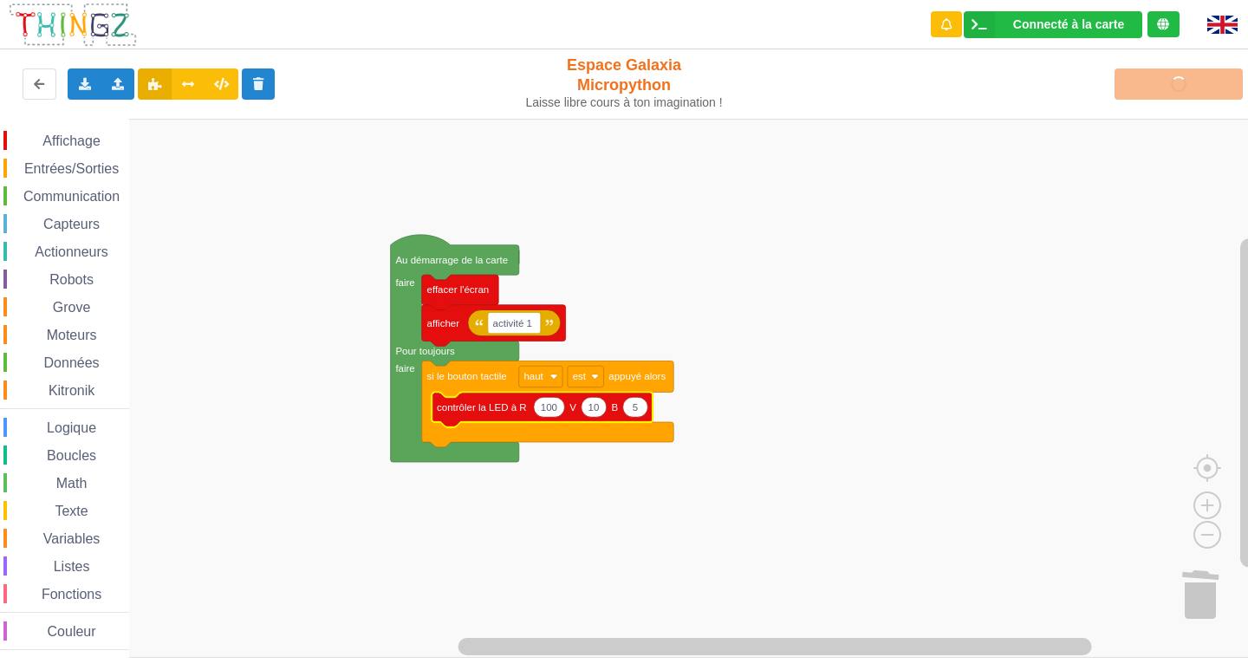
click at [1166, 84] on div "Téléverser" at bounding box center [998, 83] width 513 height 55
click at [1166, 79] on div "Téléverser" at bounding box center [998, 83] width 513 height 55
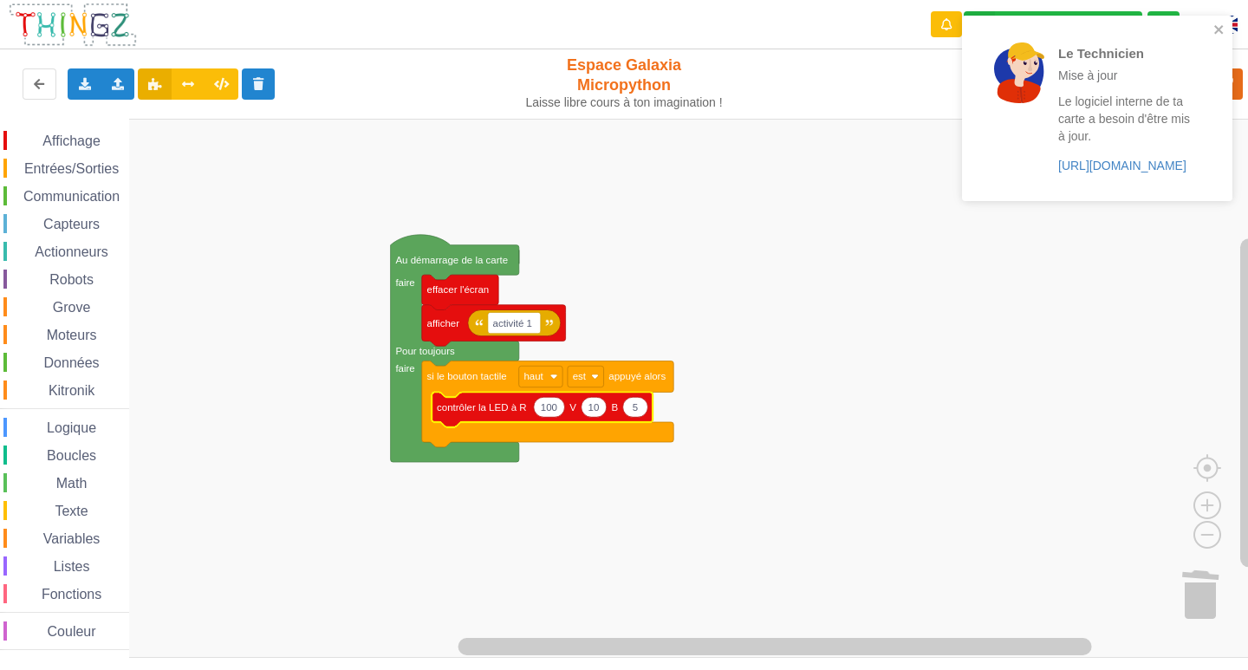
click at [1208, 31] on div "Le Technicien Mise à jour Le logiciel interne de ta carte a besoin d'être mis à…" at bounding box center [1091, 109] width 244 height 172
click at [1216, 24] on icon "close" at bounding box center [1218, 30] width 12 height 14
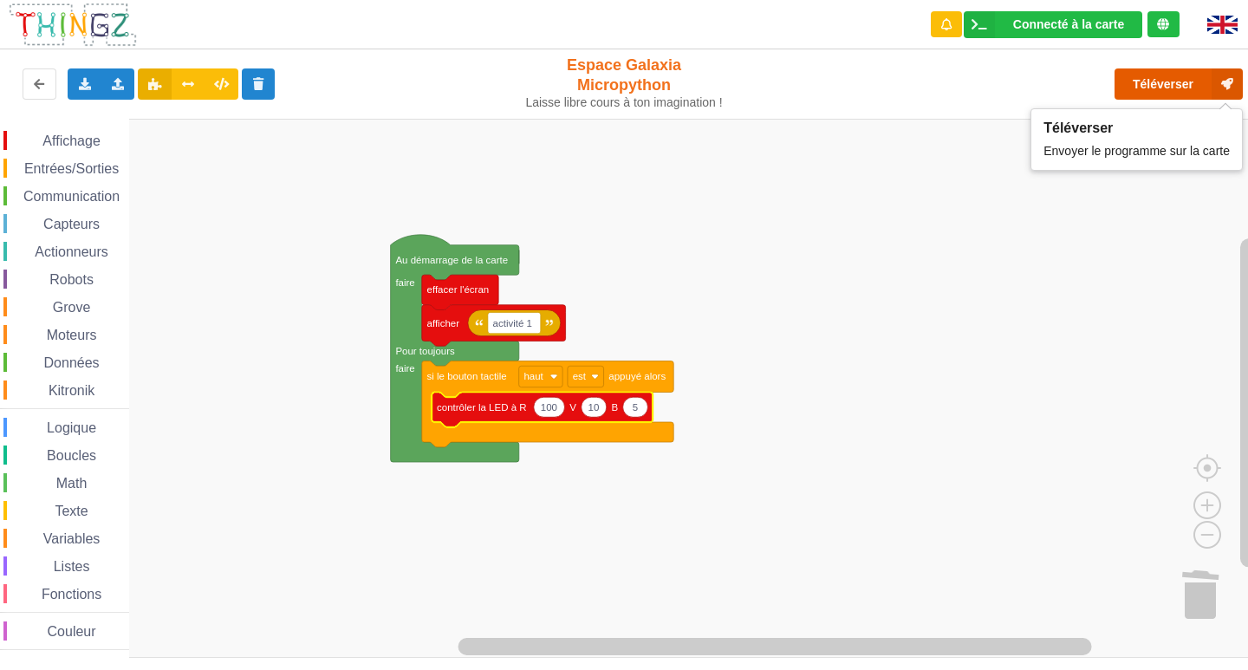
click at [1171, 98] on button "Téléverser" at bounding box center [1178, 83] width 128 height 31
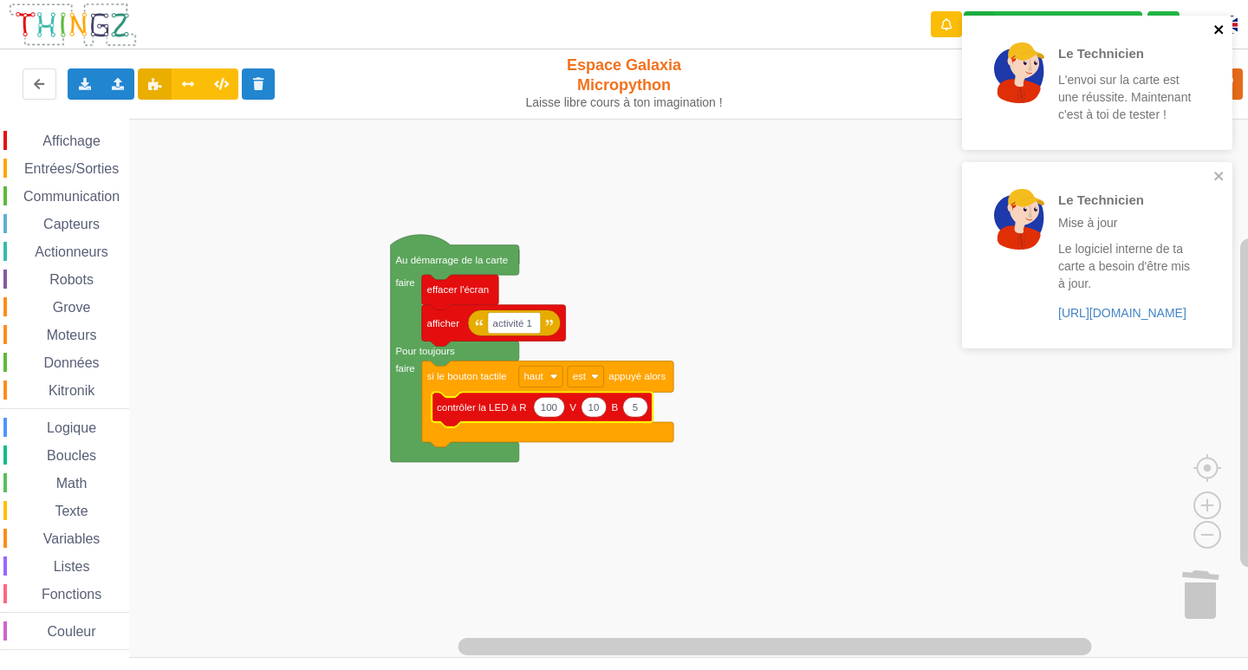
click at [1222, 26] on icon "close" at bounding box center [1219, 30] width 12 height 14
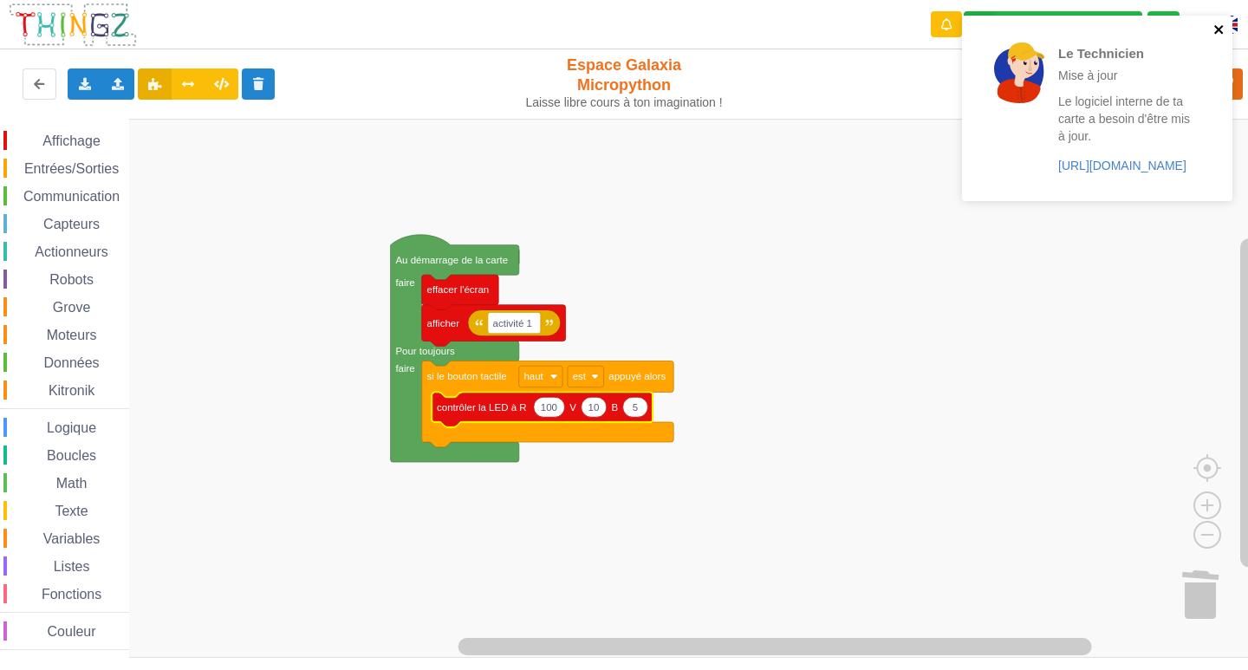
click at [1224, 26] on icon "close" at bounding box center [1219, 30] width 12 height 14
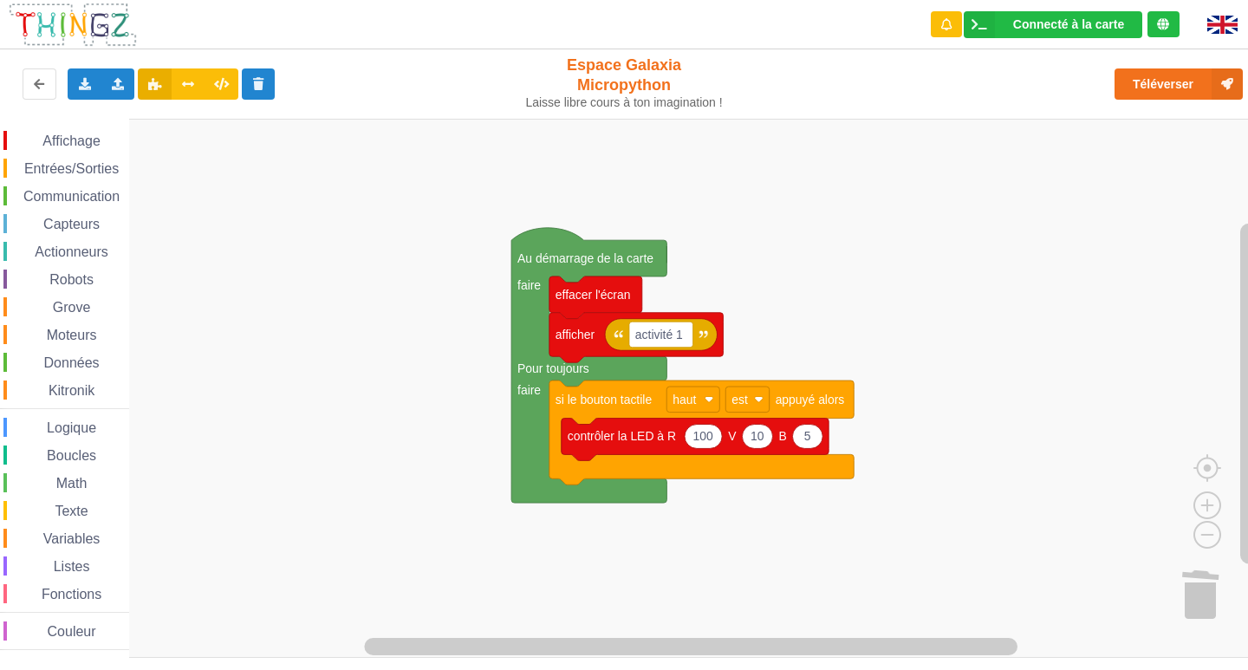
click at [873, 330] on div "Affichage Entrées/Sorties Communication Capteurs Actionneurs Robots Grove Moteu…" at bounding box center [630, 388] width 1260 height 539
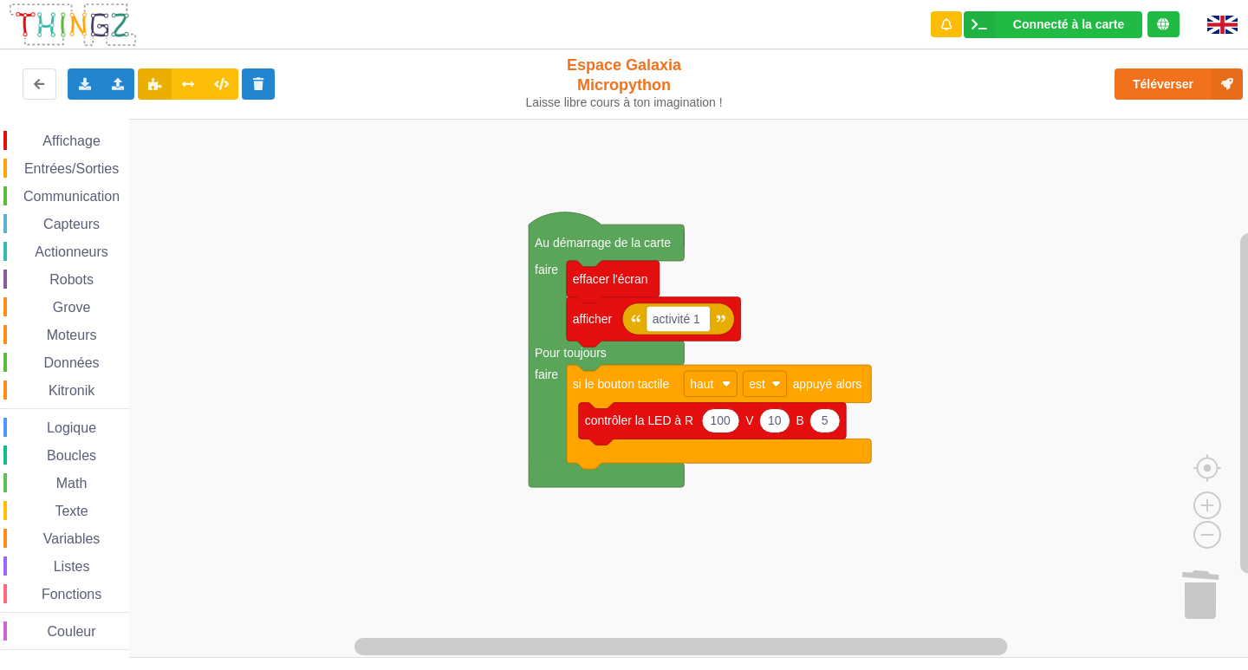
click at [872, 289] on div "Affichage Entrées/Sorties Communication Capteurs Actionneurs Robots Grove Moteu…" at bounding box center [630, 388] width 1260 height 539
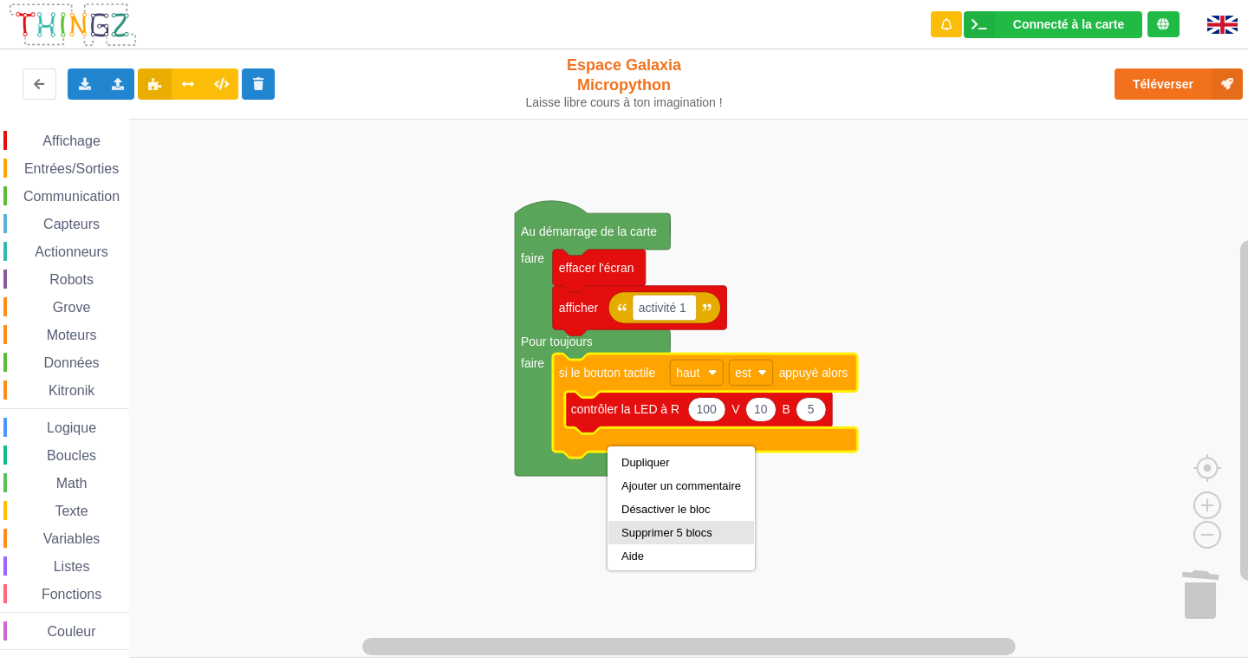
click at [687, 531] on div "Supprimer 5 blocs" at bounding box center [681, 532] width 120 height 13
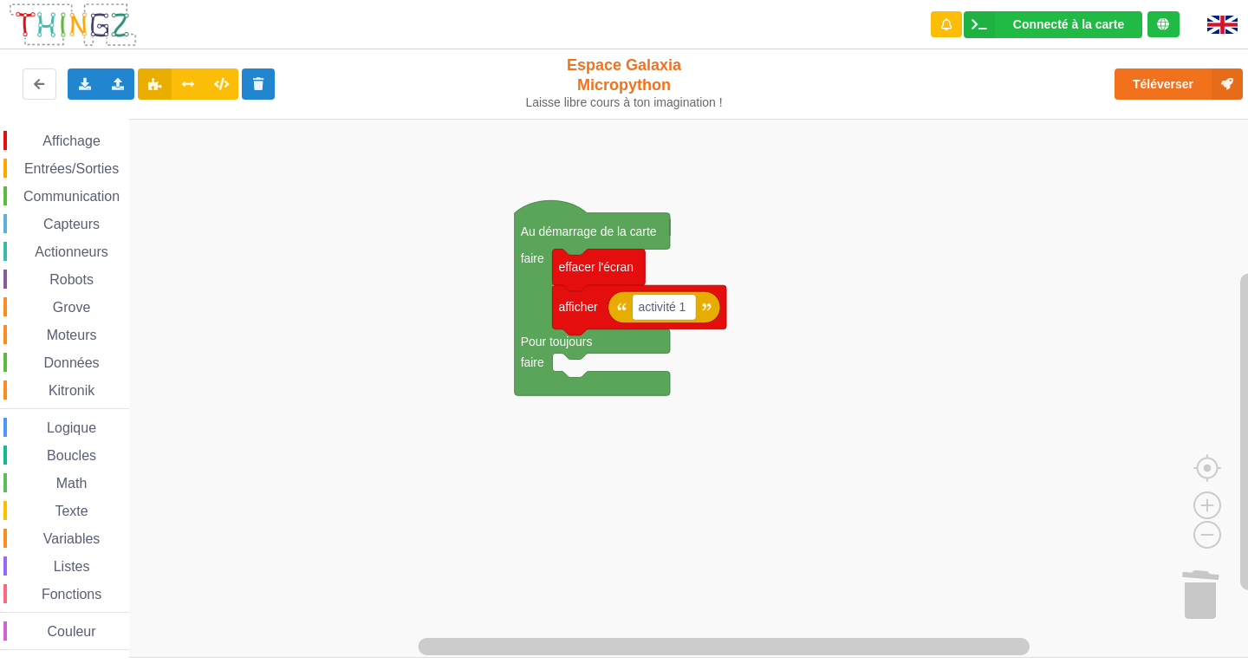
click at [101, 172] on span "Entrées/Sorties" at bounding box center [72, 168] width 100 height 15
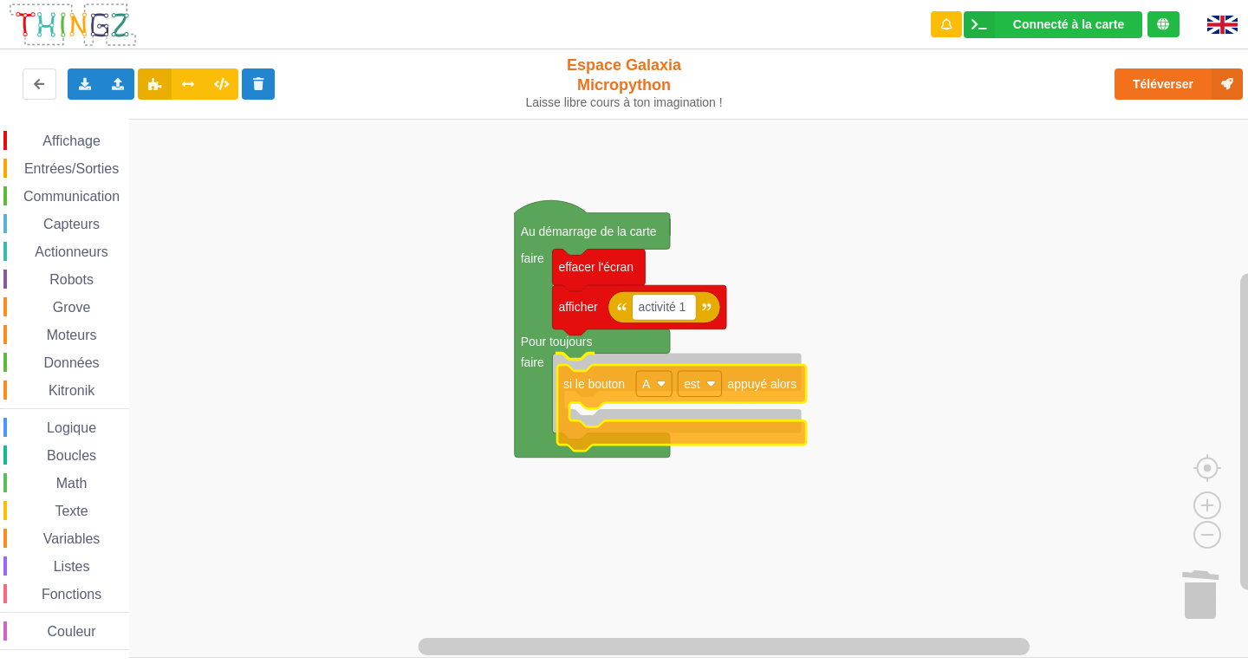
click at [677, 416] on div "Affichage Entrées/Sorties Communication Capteurs Actionneurs Robots Grove Moteu…" at bounding box center [630, 388] width 1260 height 539
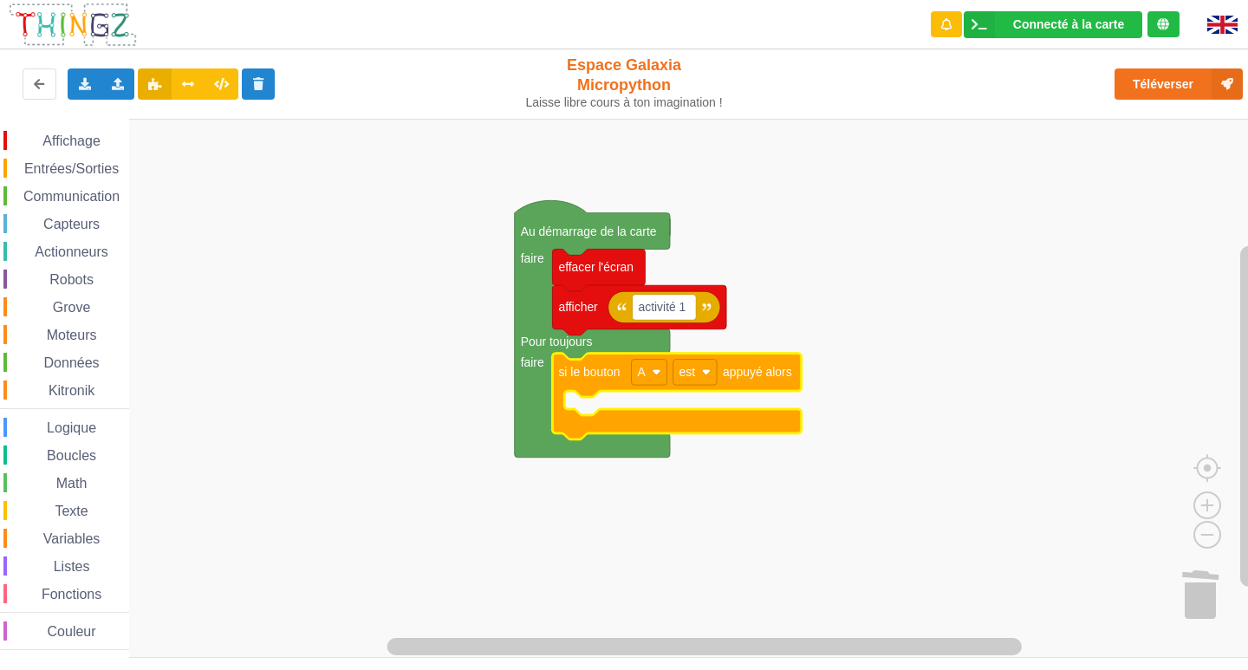
click at [85, 162] on span "Entrées/Sorties" at bounding box center [72, 168] width 100 height 15
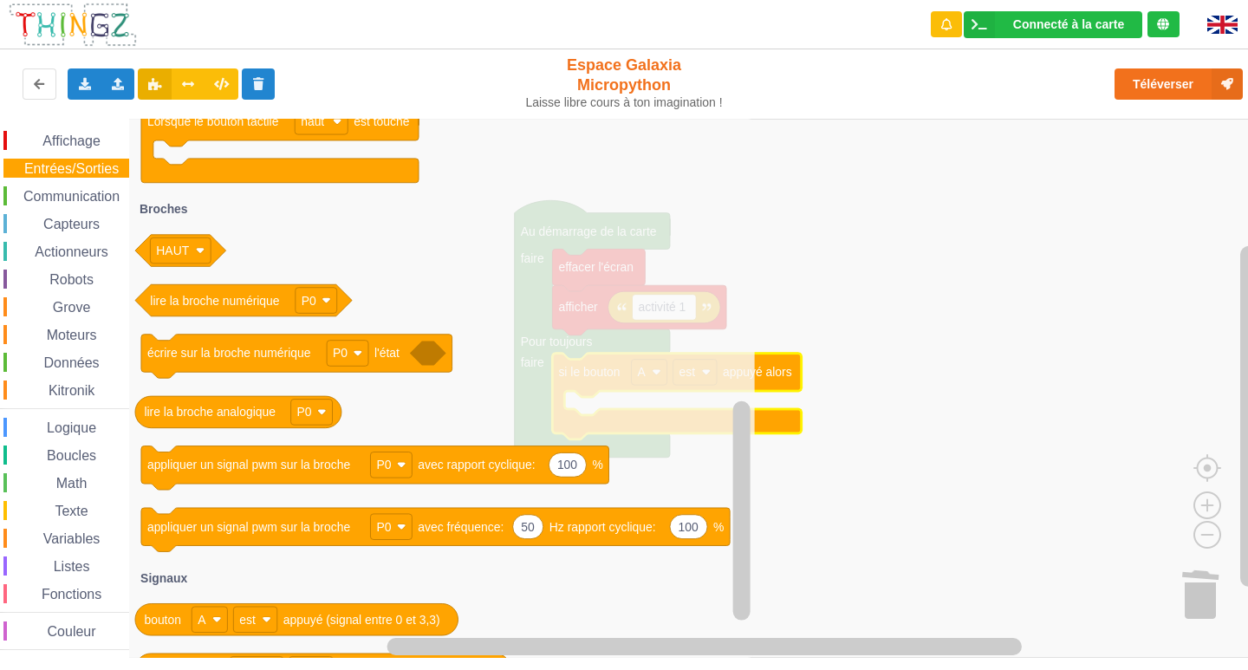
click at [67, 133] on span "Affichage" at bounding box center [71, 140] width 62 height 15
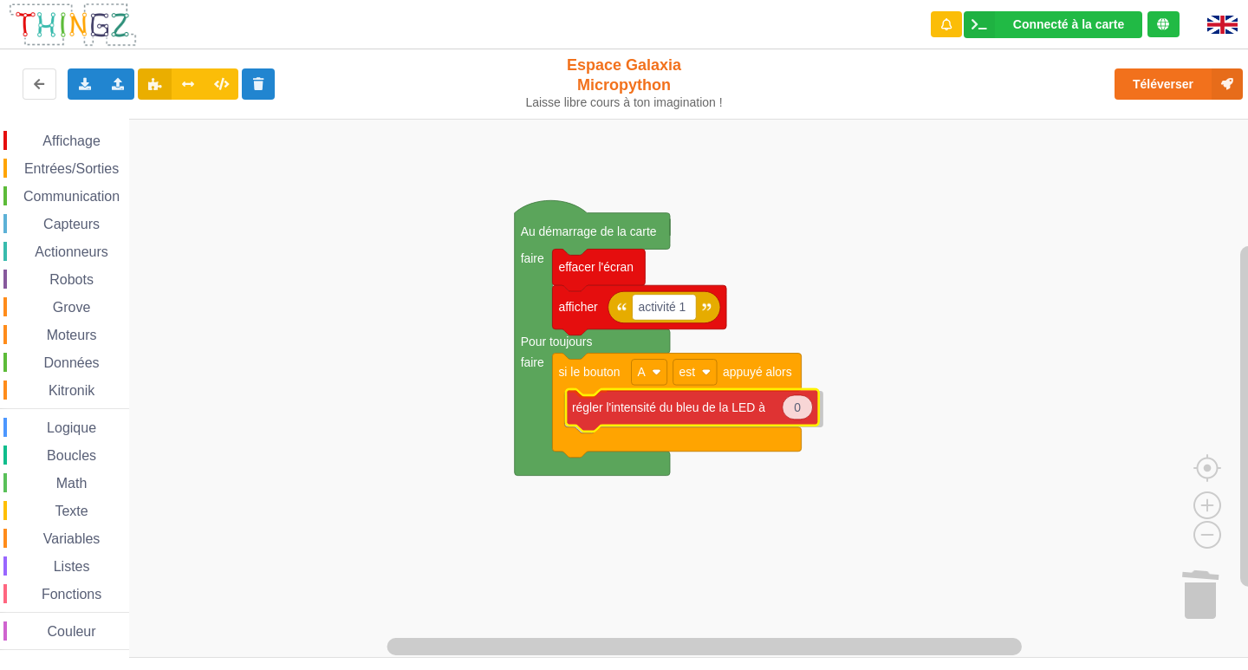
click at [679, 414] on div "Affichage Entrées/Sorties Communication Capteurs Actionneurs Robots Grove Moteu…" at bounding box center [630, 388] width 1260 height 539
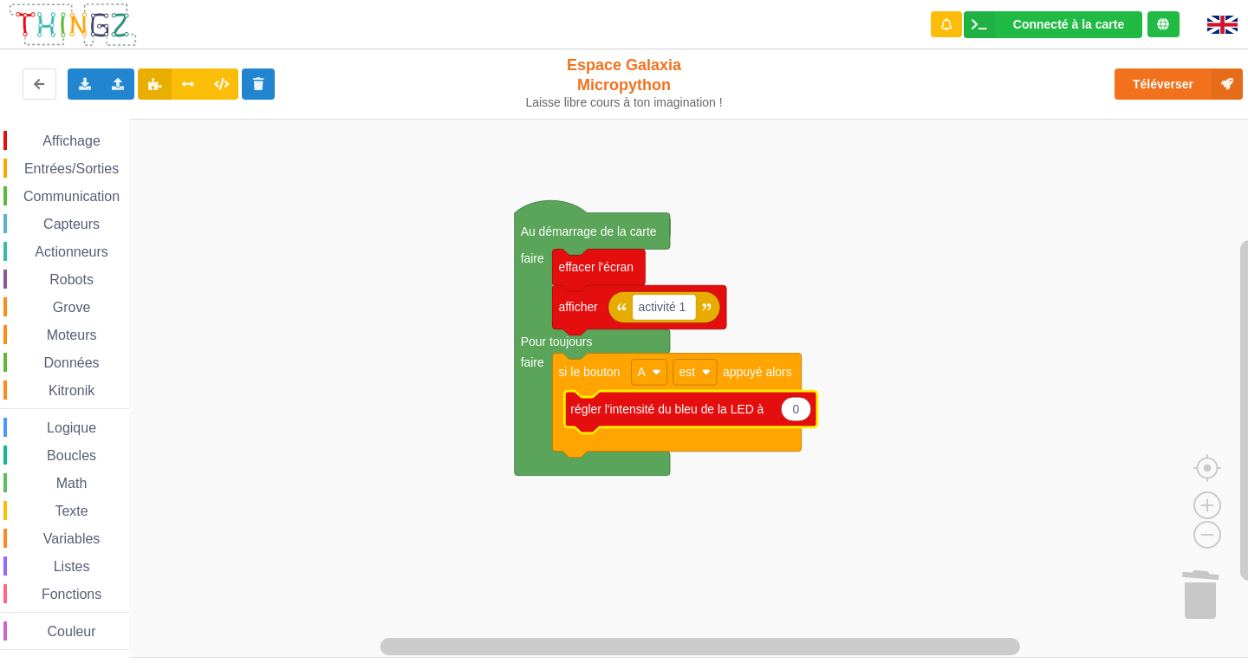
click at [793, 403] on g "0" at bounding box center [796, 409] width 30 height 24
type input "100"
click at [108, 170] on span "Entrées/Sorties" at bounding box center [72, 168] width 100 height 15
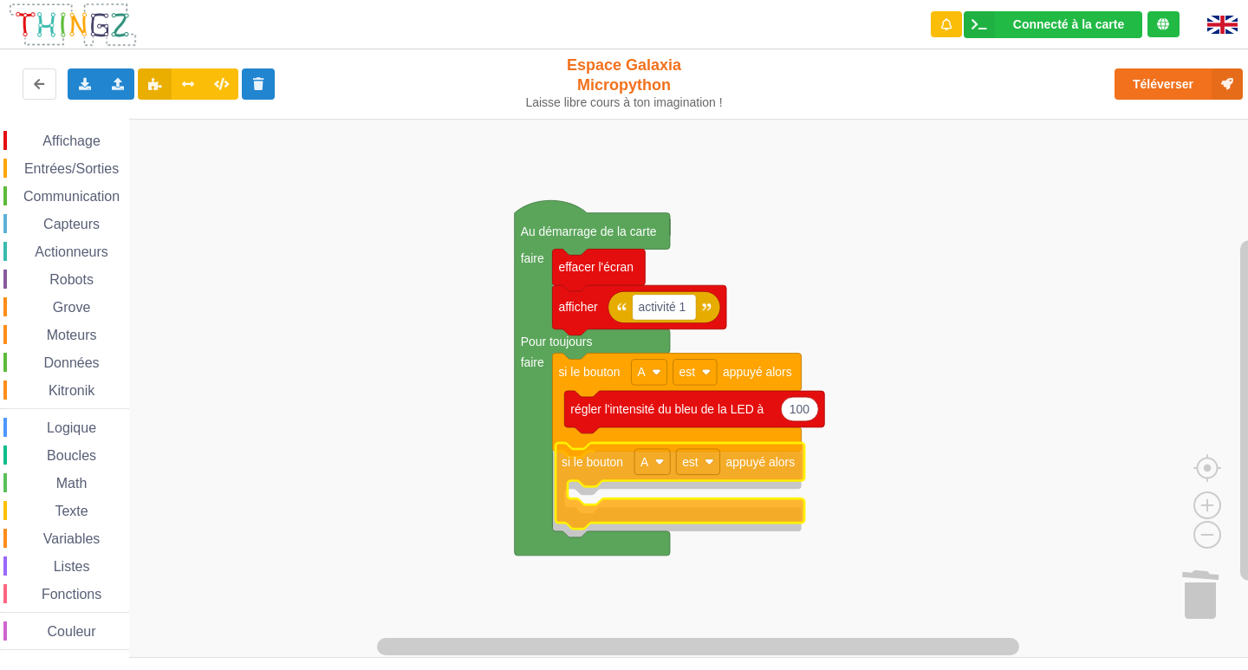
click at [607, 505] on div "Affichage Entrées/Sorties Communication Capteurs Actionneurs Robots Grove Moteu…" at bounding box center [630, 388] width 1260 height 539
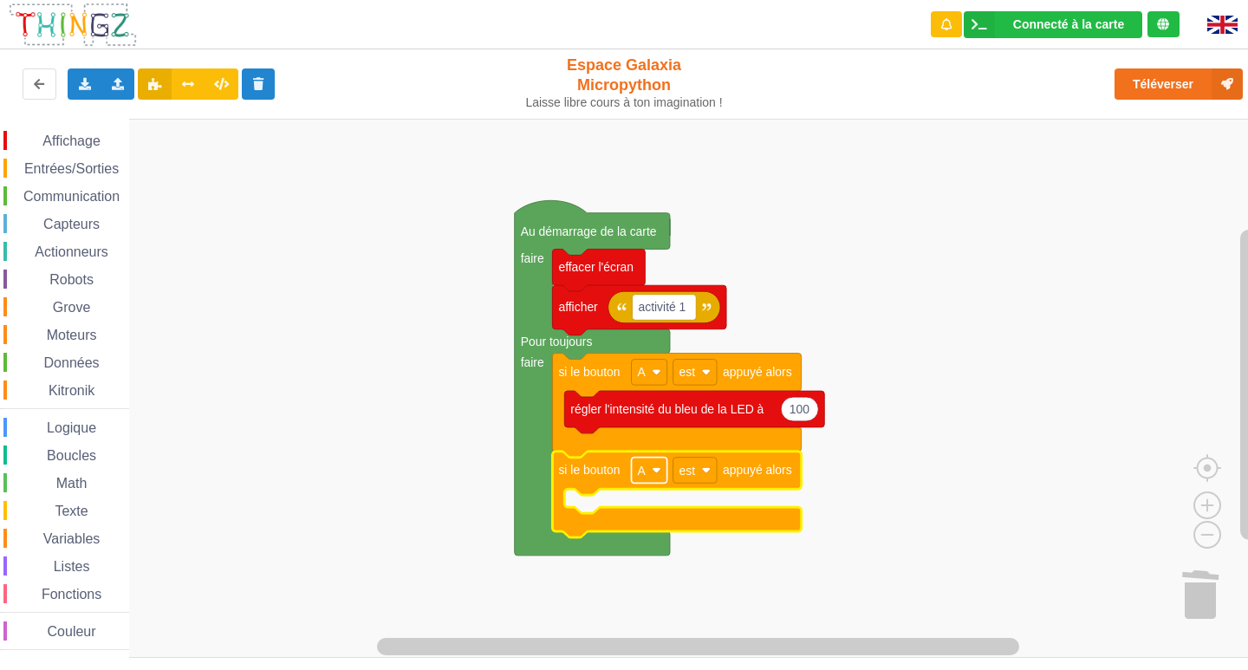
click at [656, 462] on rect "Espace de travail de Blocky" at bounding box center [650, 470] width 36 height 26
click at [645, 533] on div "B" at bounding box center [654, 535] width 42 height 13
click at [71, 139] on span "Affichage" at bounding box center [71, 140] width 62 height 15
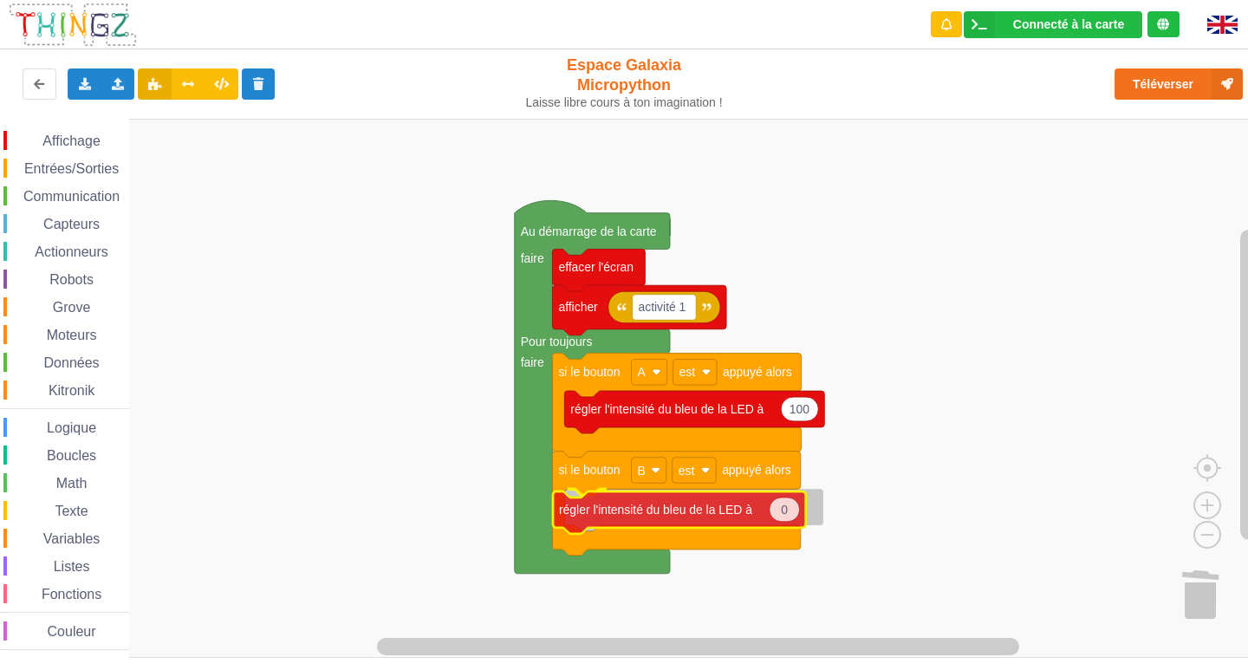
click at [652, 515] on div "Affichage Entrées/Sorties Communication Capteurs Actionneurs Robots Grove Moteu…" at bounding box center [630, 388] width 1260 height 539
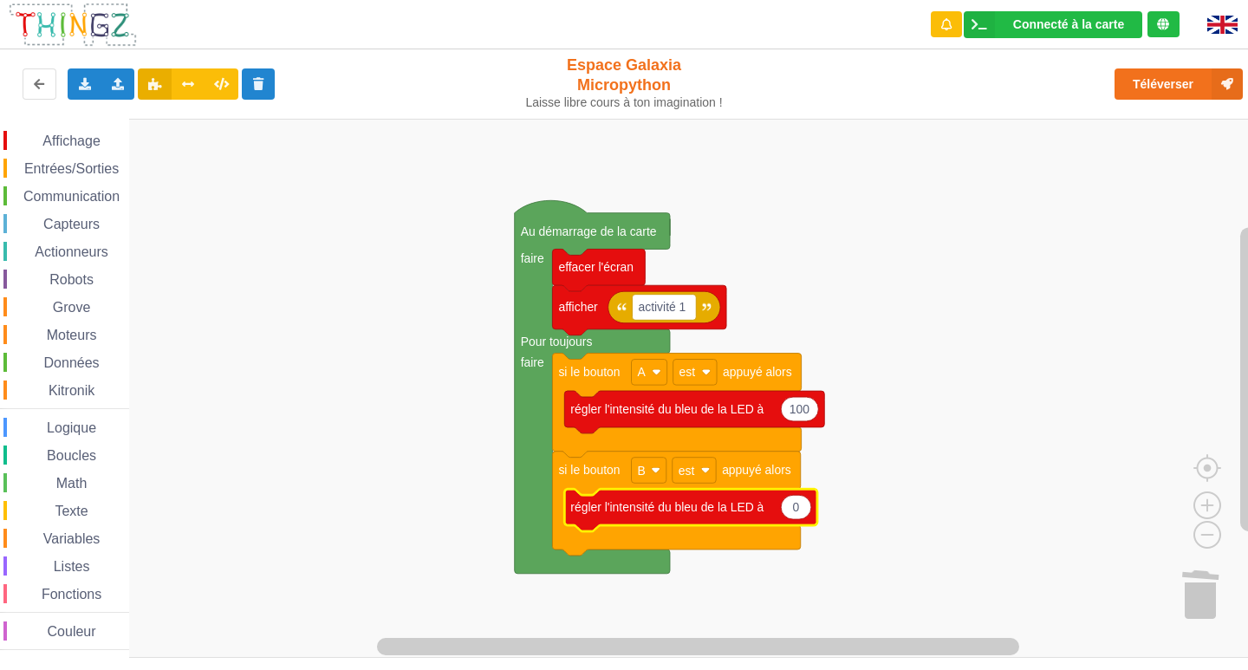
click at [801, 513] on icon "Espace de travail de Blocky" at bounding box center [796, 507] width 30 height 24
type input "100"
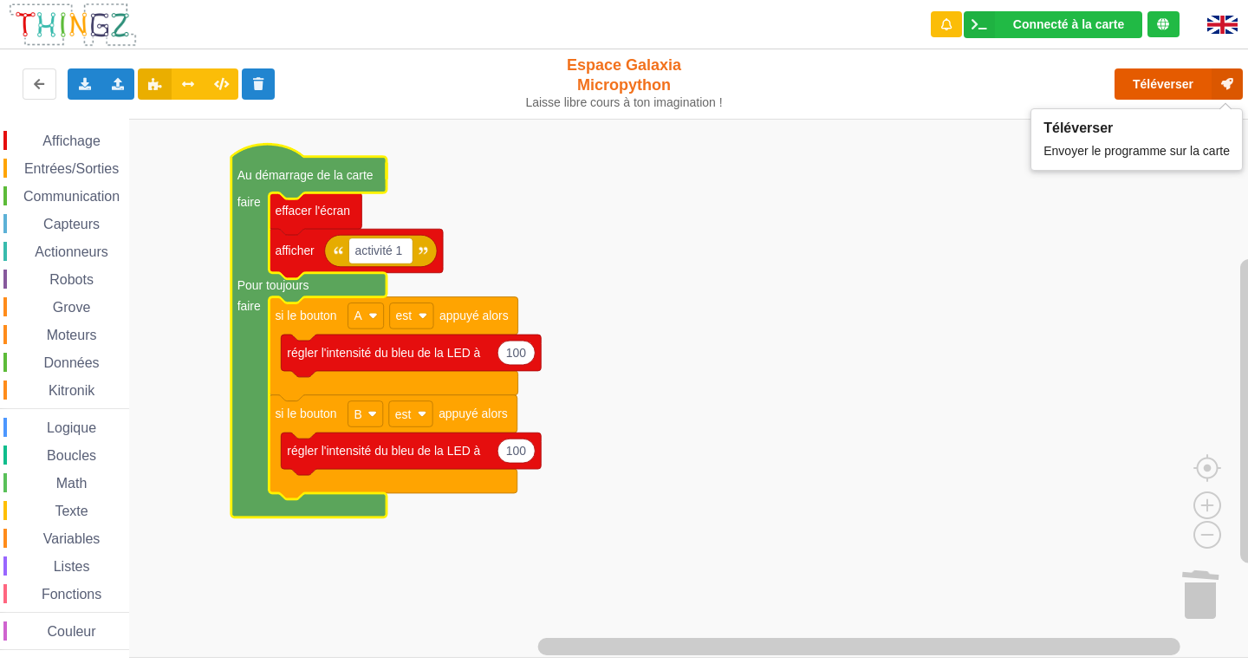
click at [1190, 92] on button "Téléverser" at bounding box center [1178, 83] width 128 height 31
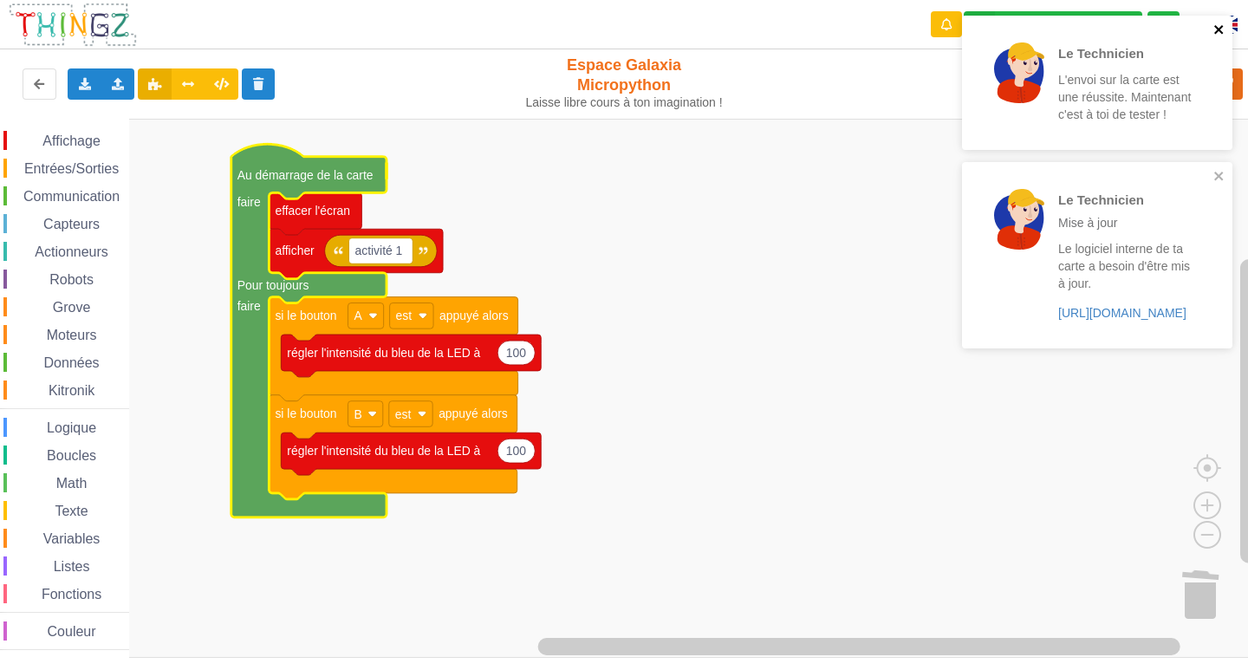
click at [1216, 27] on icon "close" at bounding box center [1218, 29] width 9 height 9
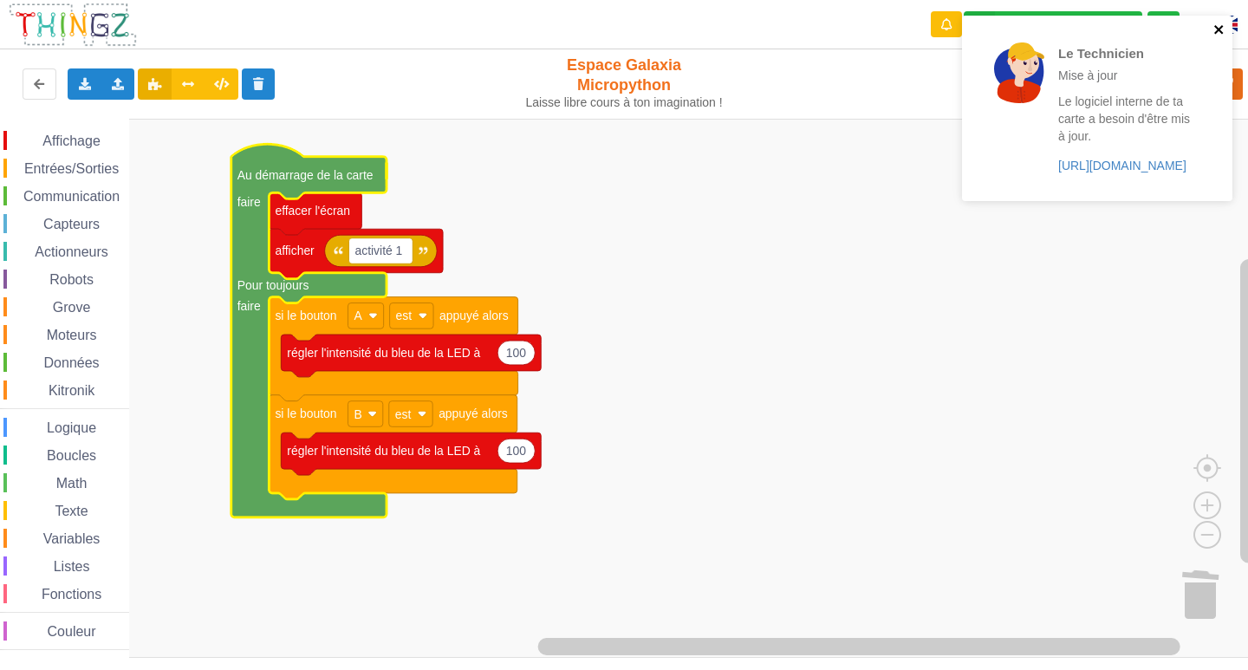
click at [1220, 23] on icon "close" at bounding box center [1219, 30] width 12 height 14
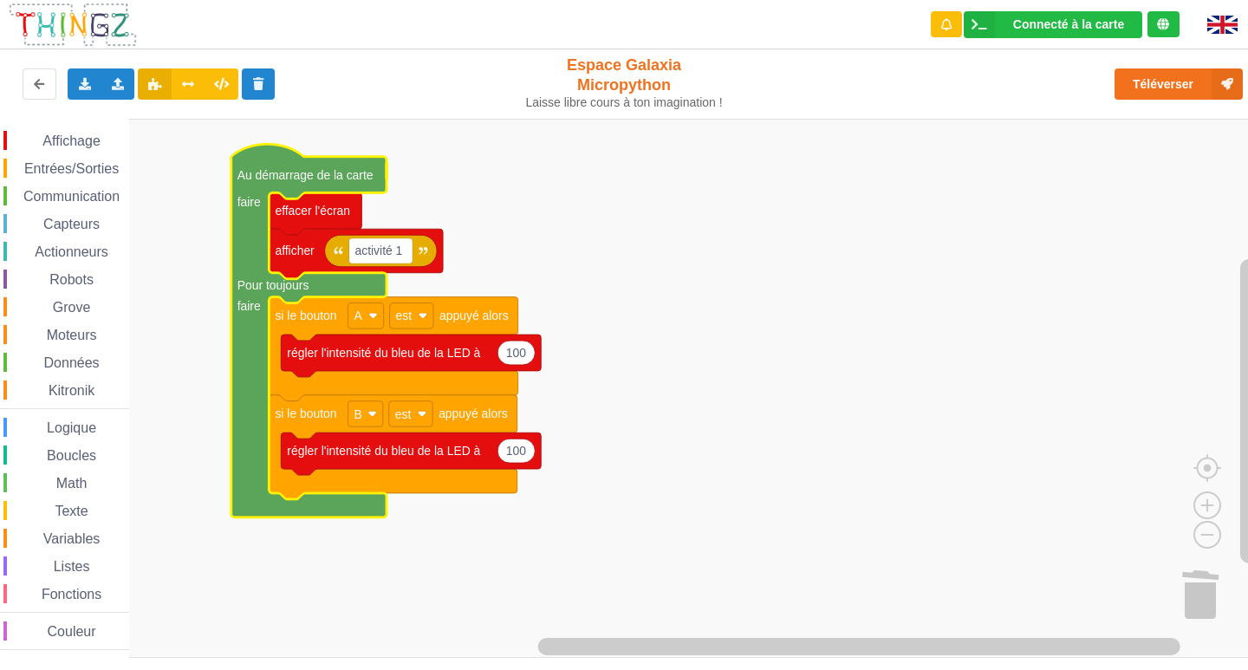
click at [1165, 86] on div "Le Technicien Mise à jour Le logiciel interne de ta carte a besoin d'être mis à…" at bounding box center [624, 323] width 1272 height 670
click at [1165, 86] on button "Téléverser" at bounding box center [1178, 83] width 128 height 31
click at [1165, 86] on div "Téléverser" at bounding box center [998, 83] width 513 height 55
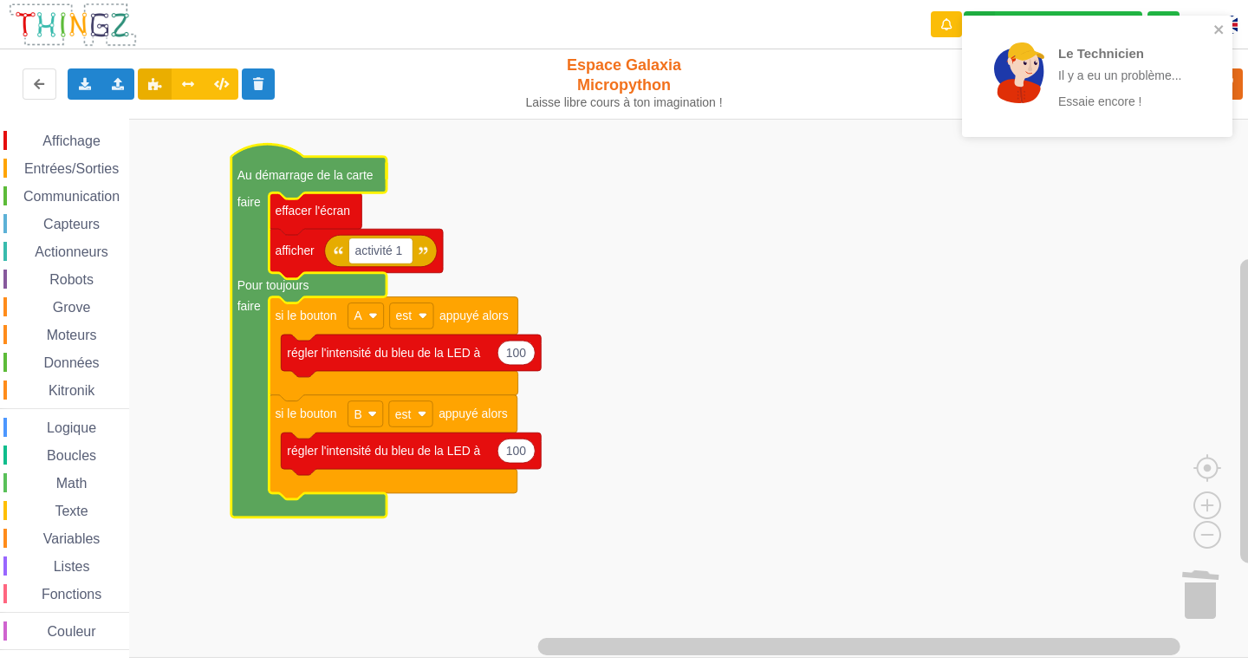
click at [1212, 29] on div "Le Technicien Il y a eu un problème... Essaie encore !" at bounding box center [1091, 76] width 244 height 107
click at [1213, 23] on icon "close" at bounding box center [1219, 30] width 12 height 14
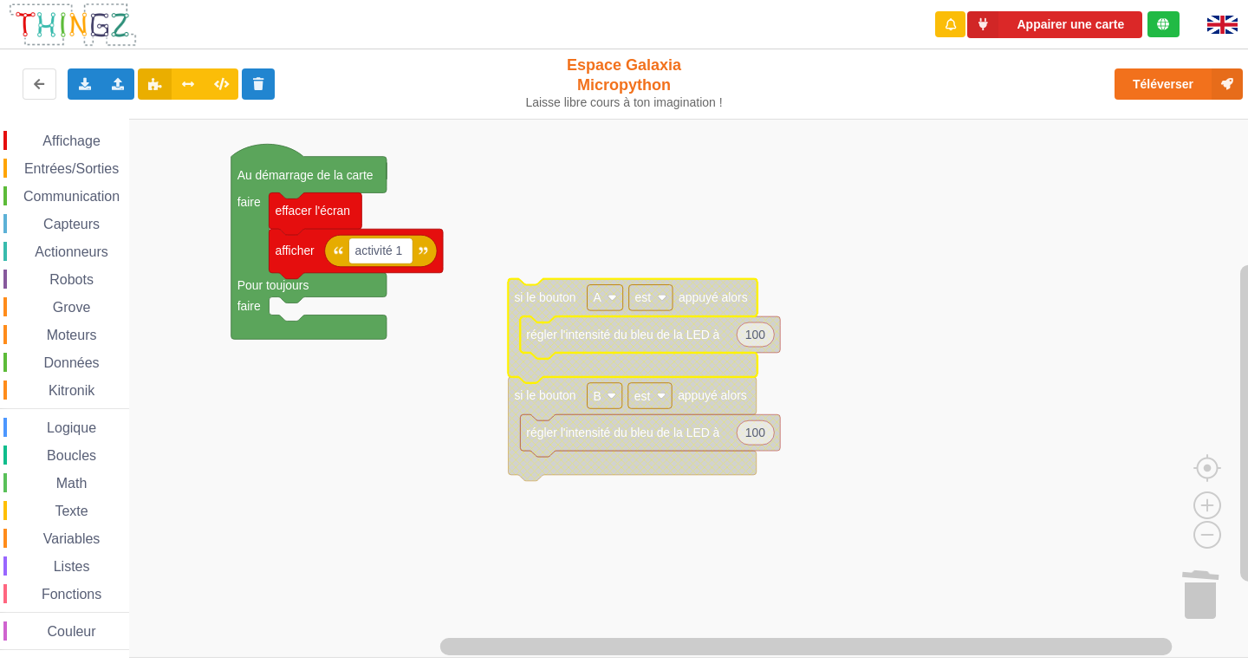
click at [517, 357] on icon "Espace de travail de Blocky" at bounding box center [632, 331] width 249 height 104
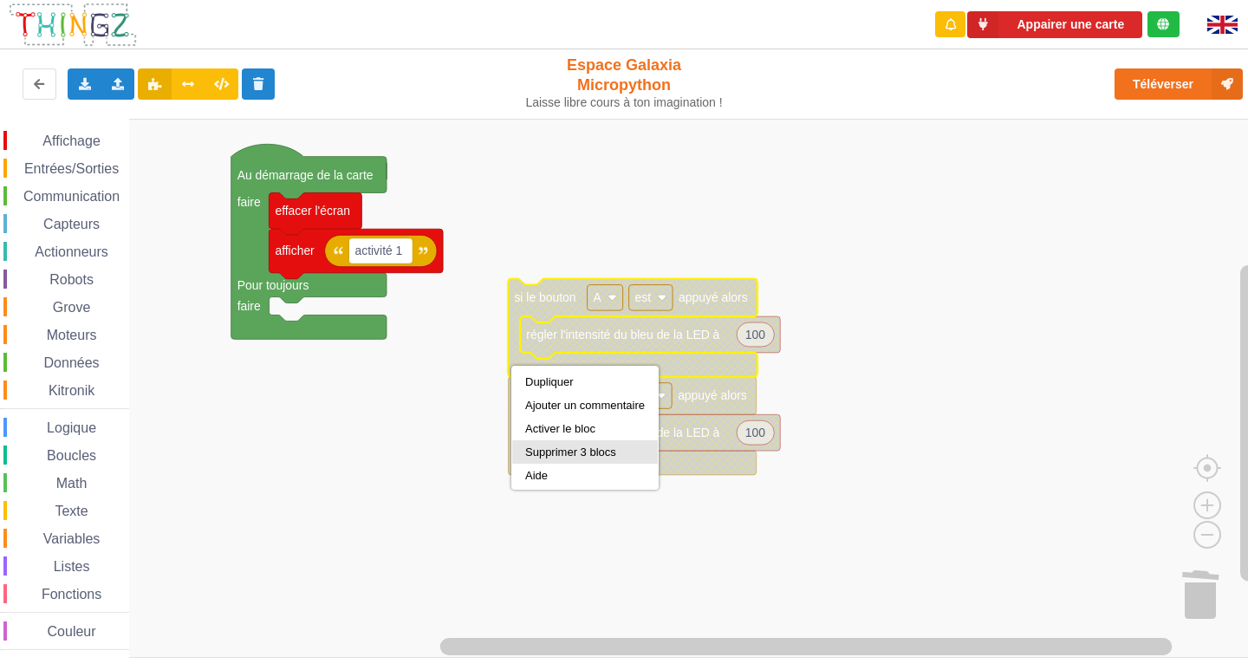
click at [543, 447] on div "Supprimer 3 blocs" at bounding box center [585, 451] width 120 height 13
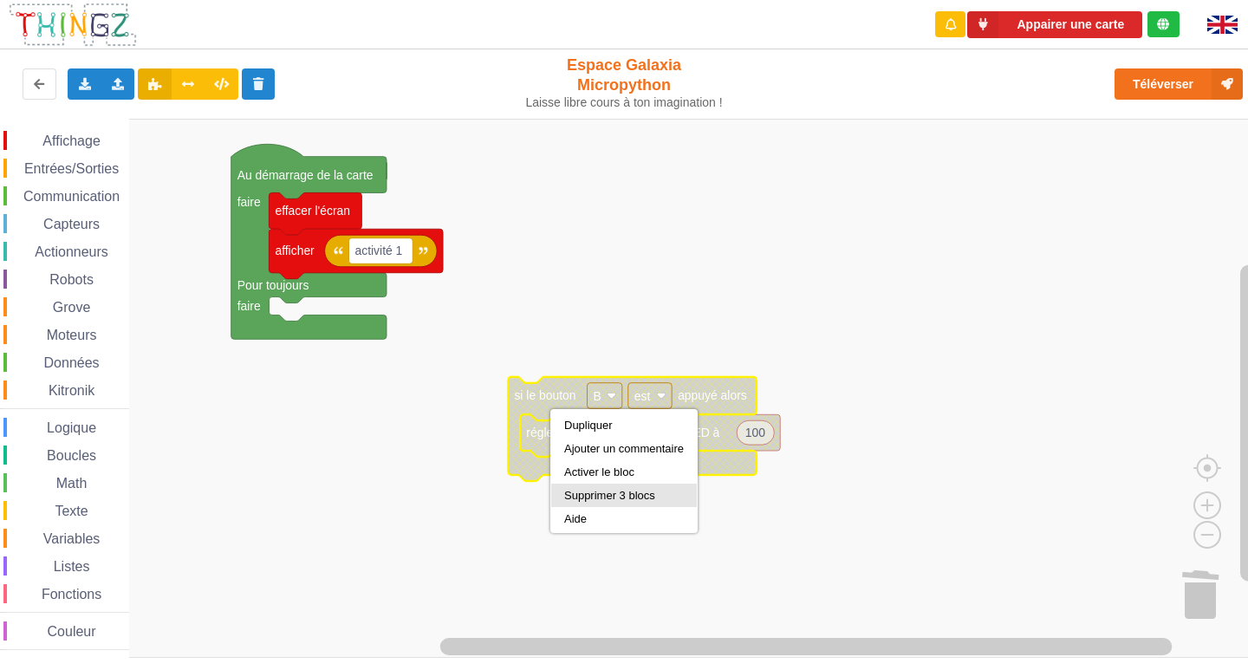
drag, startPoint x: 589, startPoint y: 498, endPoint x: 388, endPoint y: 293, distance: 287.3
click at [589, 497] on div "Supprimer 3 blocs" at bounding box center [624, 495] width 120 height 13
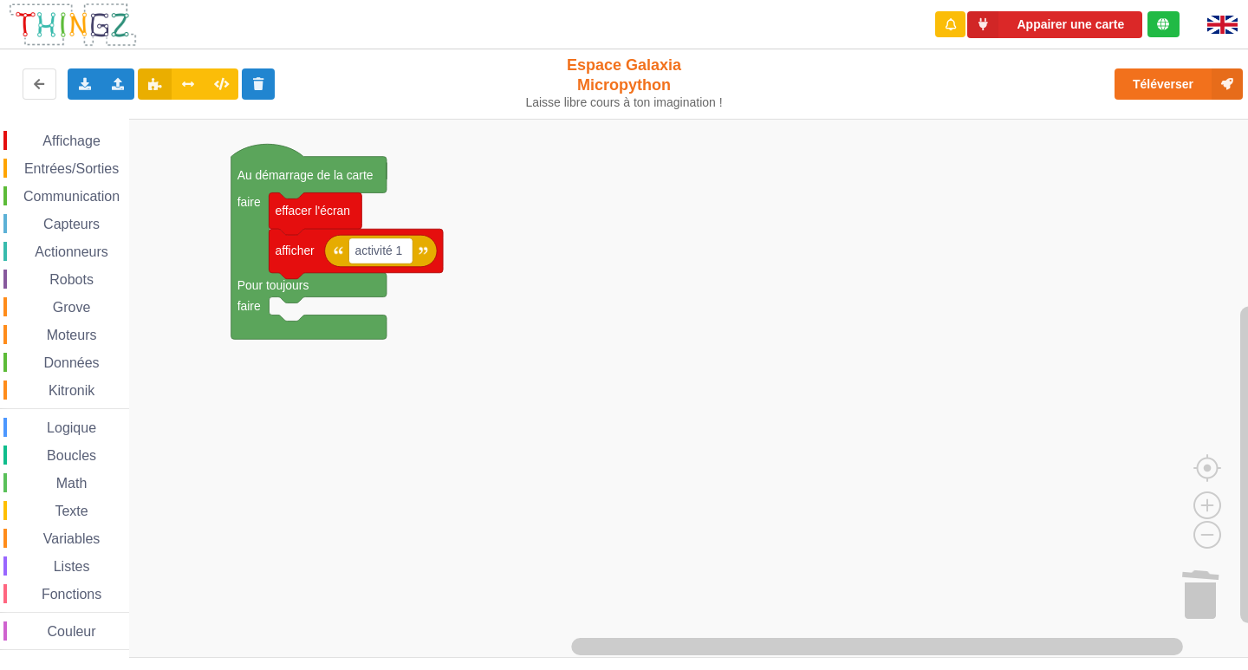
click at [35, 166] on span "Entrées/Sorties" at bounding box center [72, 168] width 100 height 15
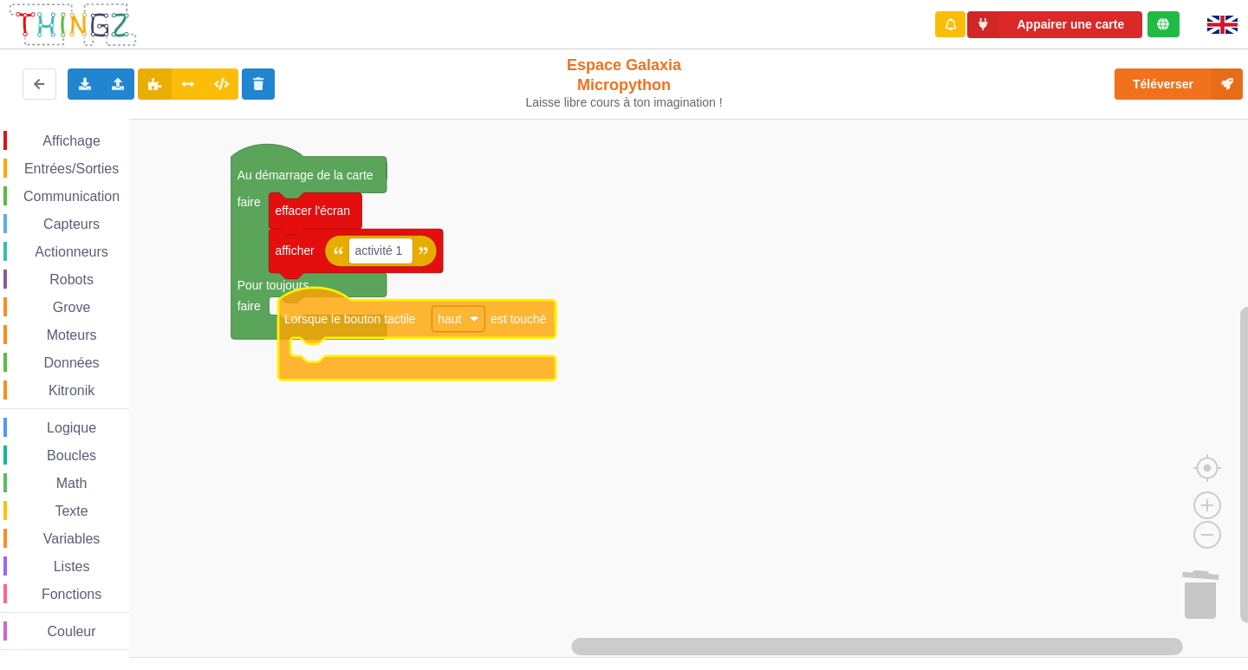
click at [368, 331] on div "Affichage Entrées/Sorties Communication Capteurs Actionneurs Robots Grove Moteu…" at bounding box center [630, 388] width 1260 height 539
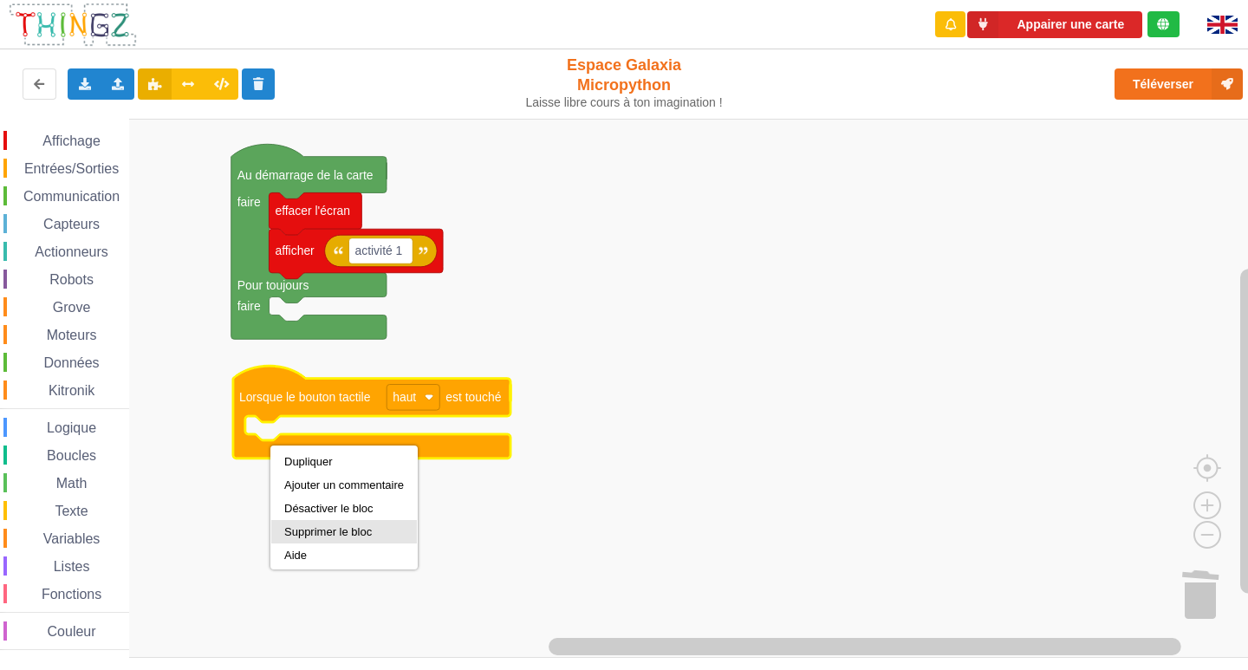
drag, startPoint x: 311, startPoint y: 529, endPoint x: 241, endPoint y: 383, distance: 162.4
click at [311, 526] on div "Supprimer le bloc" at bounding box center [344, 531] width 120 height 13
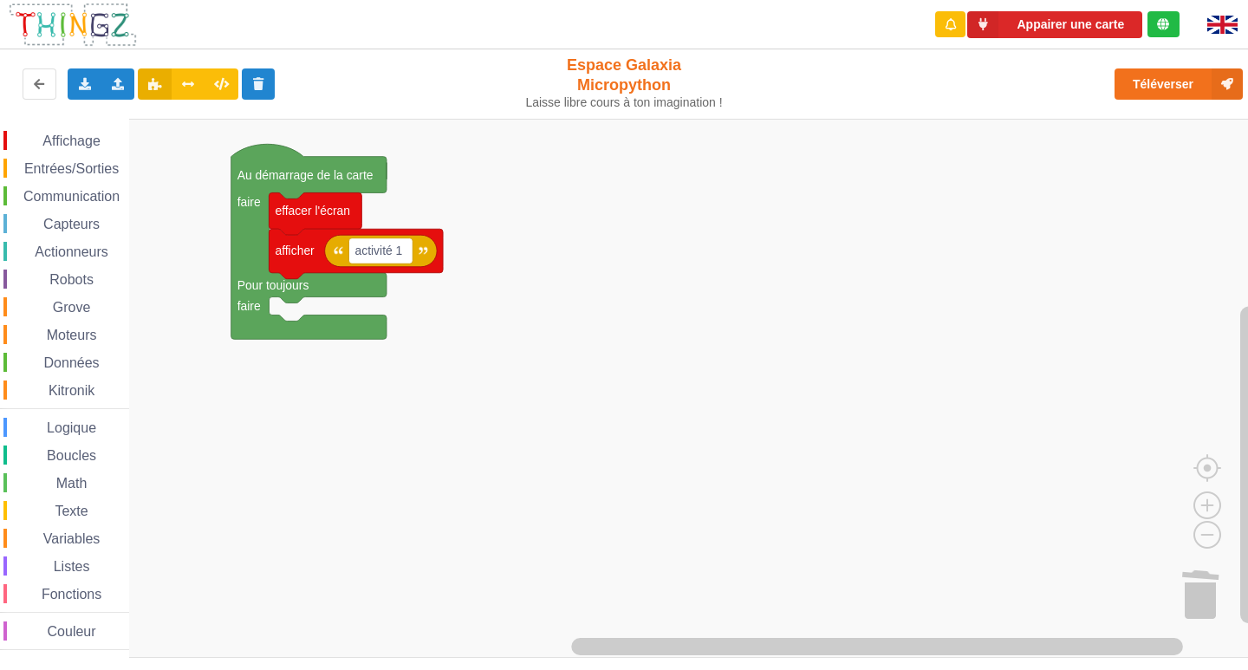
click at [80, 172] on span "Entrées/Sorties" at bounding box center [72, 168] width 100 height 15
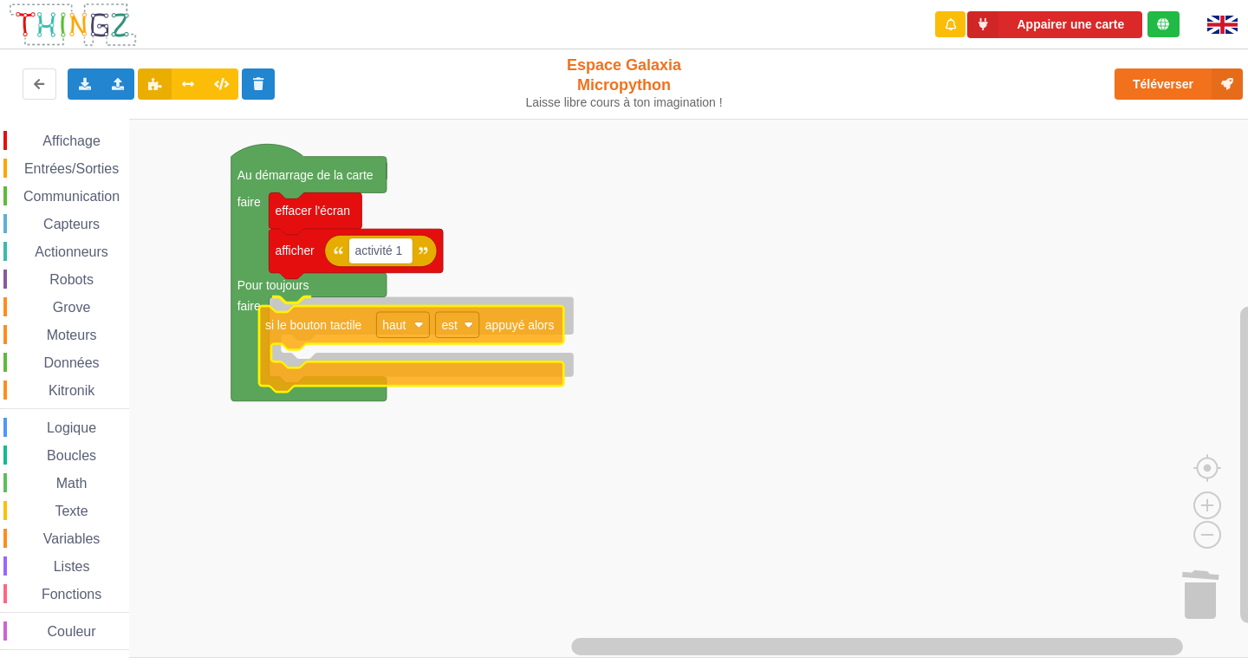
click at [328, 339] on div "Affichage Entrées/Sorties Communication Capteurs Actionneurs Robots Grove Moteu…" at bounding box center [630, 388] width 1260 height 539
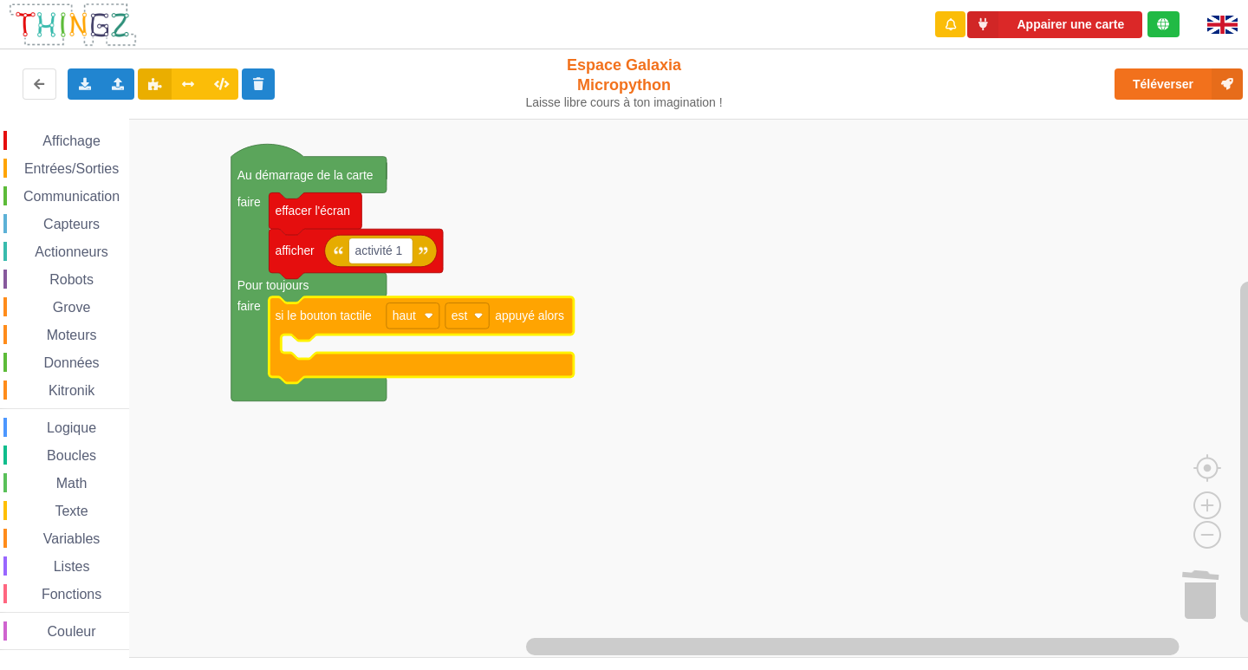
click at [107, 139] on div "Affichage" at bounding box center [66, 140] width 126 height 19
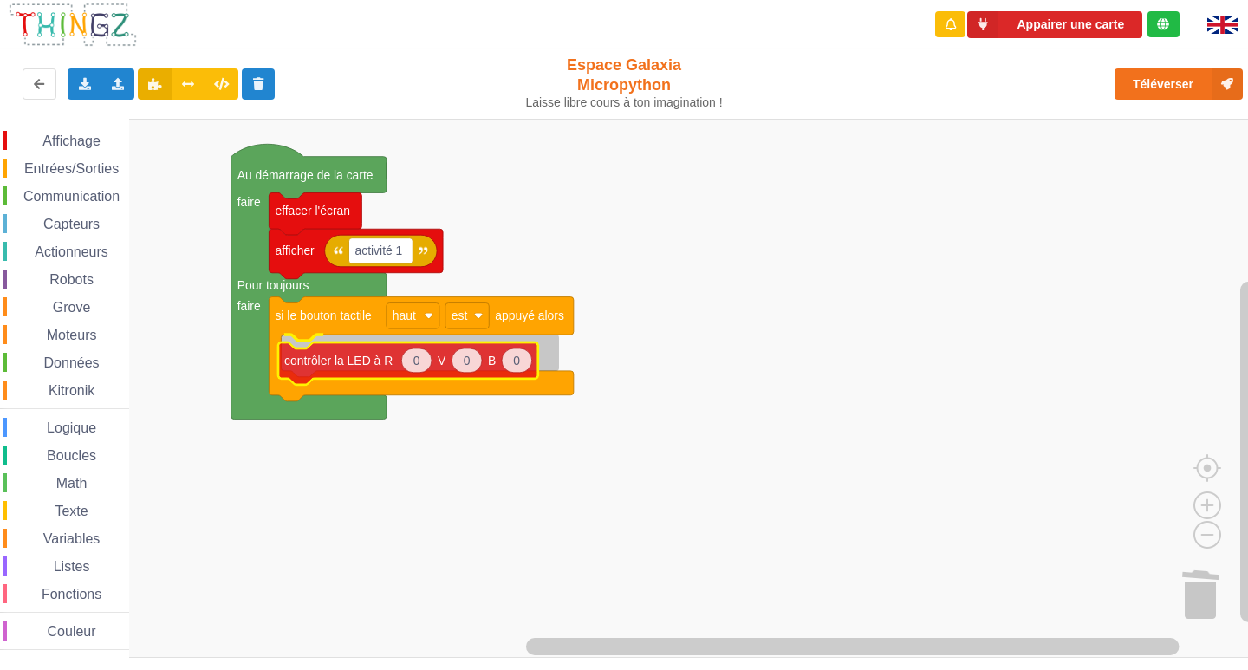
click at [360, 370] on div "Affichage Entrées/Sorties Communication Capteurs Actionneurs Robots Grove Moteu…" at bounding box center [630, 388] width 1260 height 539
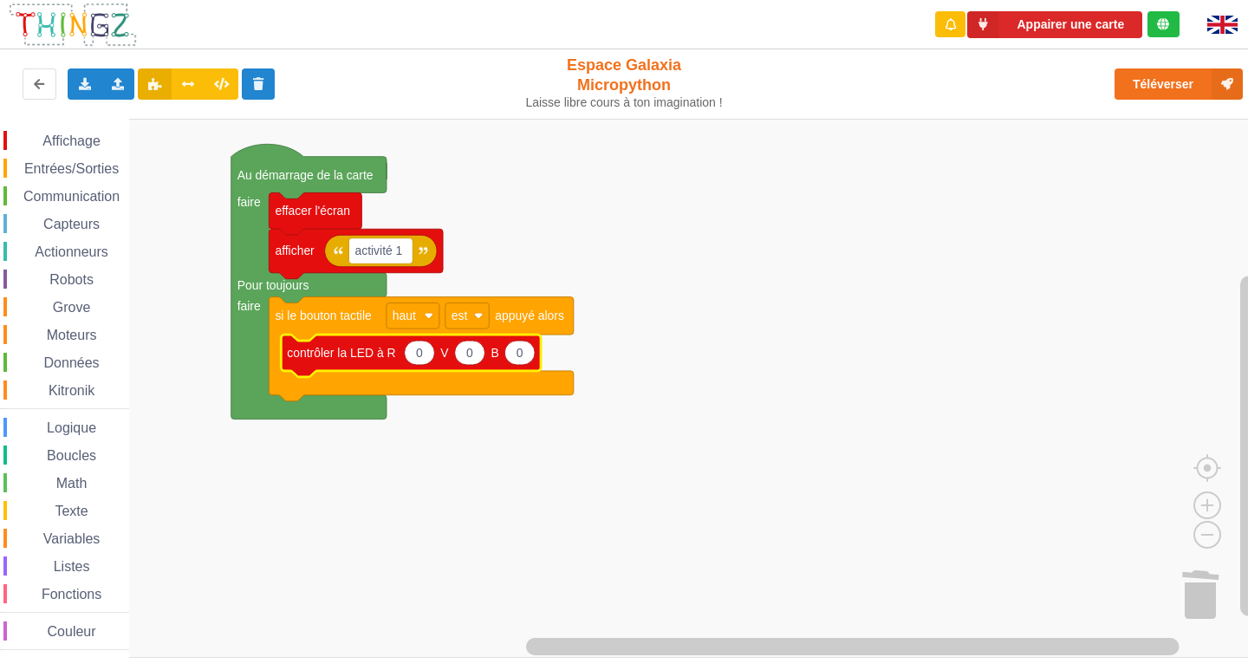
click at [426, 354] on icon "Espace de travail de Blocky" at bounding box center [420, 352] width 30 height 24
type input "100"
click at [485, 366] on icon "Espace de travail de Blocky" at bounding box center [414, 355] width 267 height 42
click at [475, 357] on text "0" at bounding box center [476, 353] width 7 height 14
click at [476, 353] on text "0" at bounding box center [476, 353] width 7 height 14
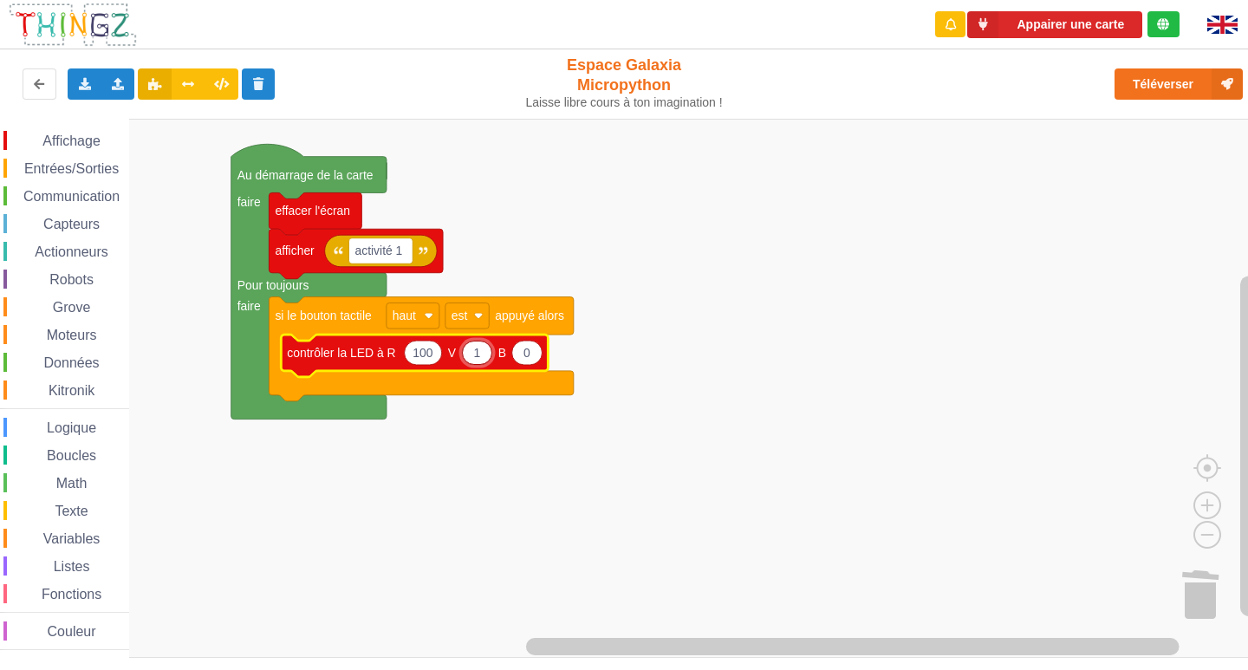
type input "10"
click at [538, 354] on icon "Espace de travail de Blocky" at bounding box center [527, 352] width 30 height 24
type input "5"
click at [1168, 41] on div "Appairer une carte" at bounding box center [1056, 24] width 274 height 49
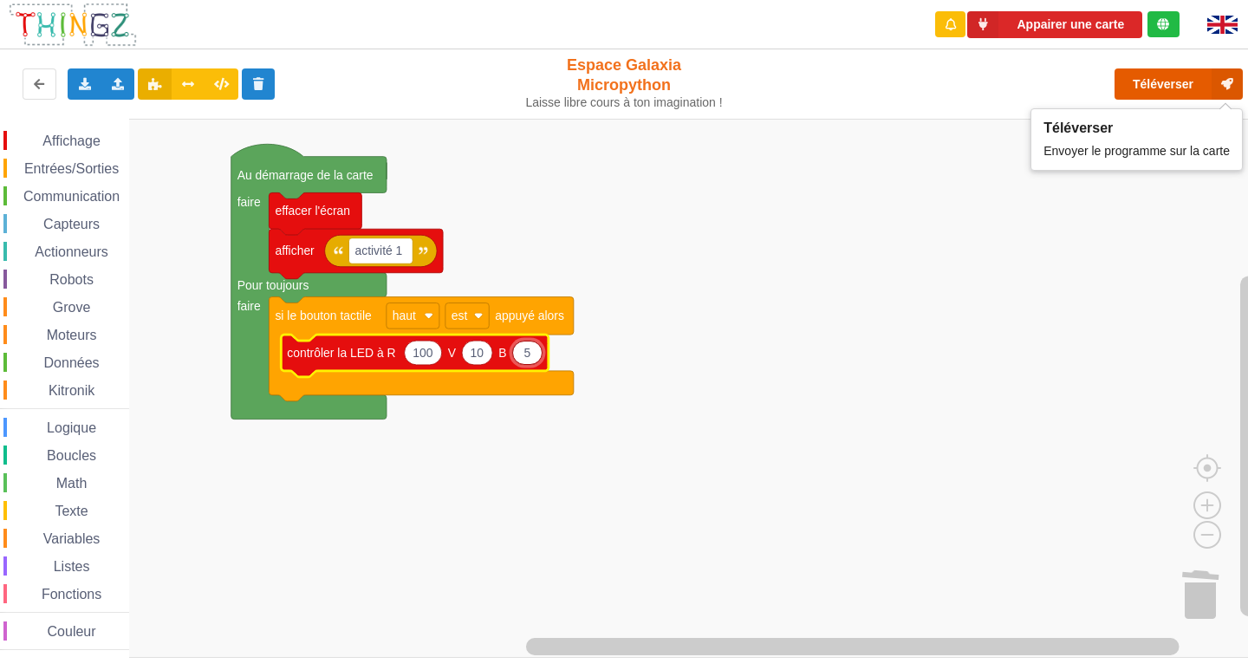
click at [1151, 76] on button "Téléverser" at bounding box center [1178, 83] width 128 height 31
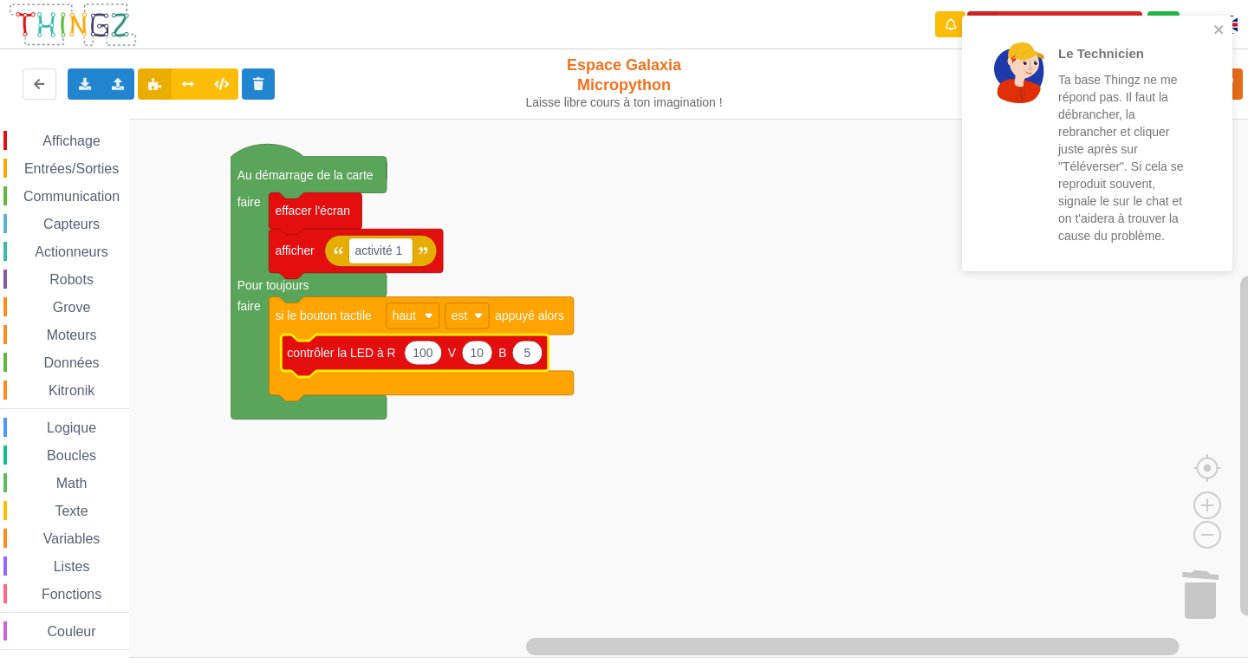
click at [101, 158] on div "Affichage Entrées/Sorties Communication Capteurs Actionneurs Robots Grove Moteu…" at bounding box center [64, 390] width 129 height 519
click at [92, 172] on span "Entrées/Sorties" at bounding box center [72, 168] width 100 height 15
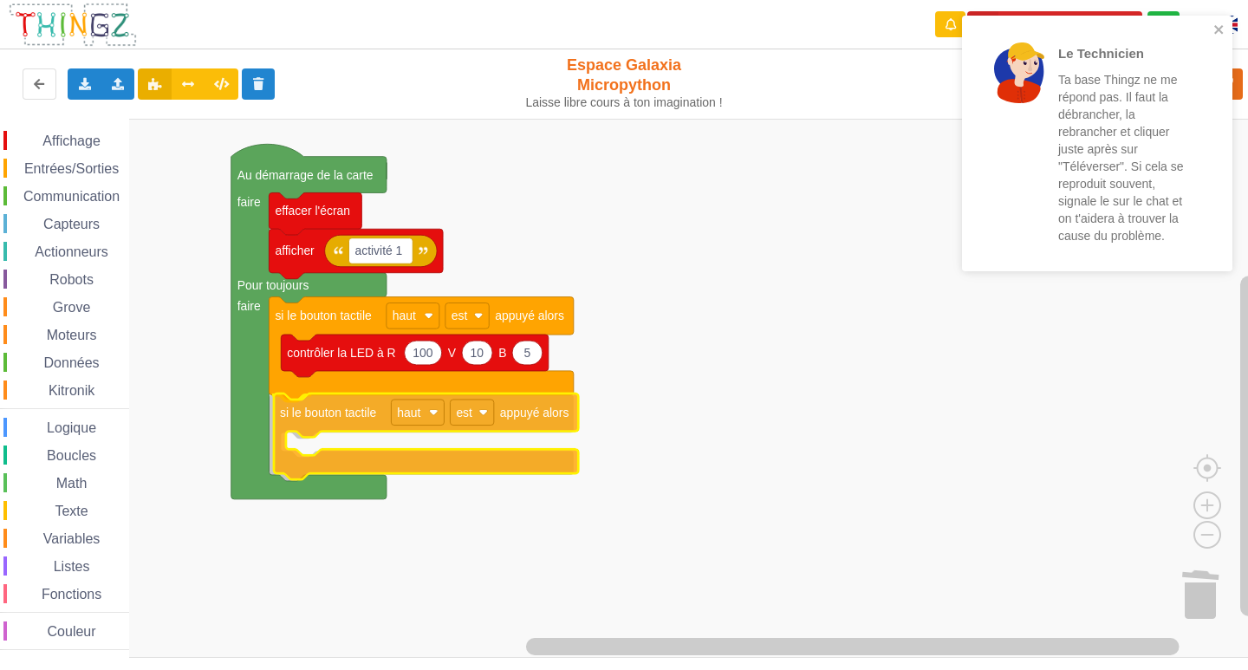
click at [330, 435] on div "Affichage Entrées/Sorties Communication Capteurs Actionneurs Robots Grove Moteu…" at bounding box center [630, 388] width 1260 height 539
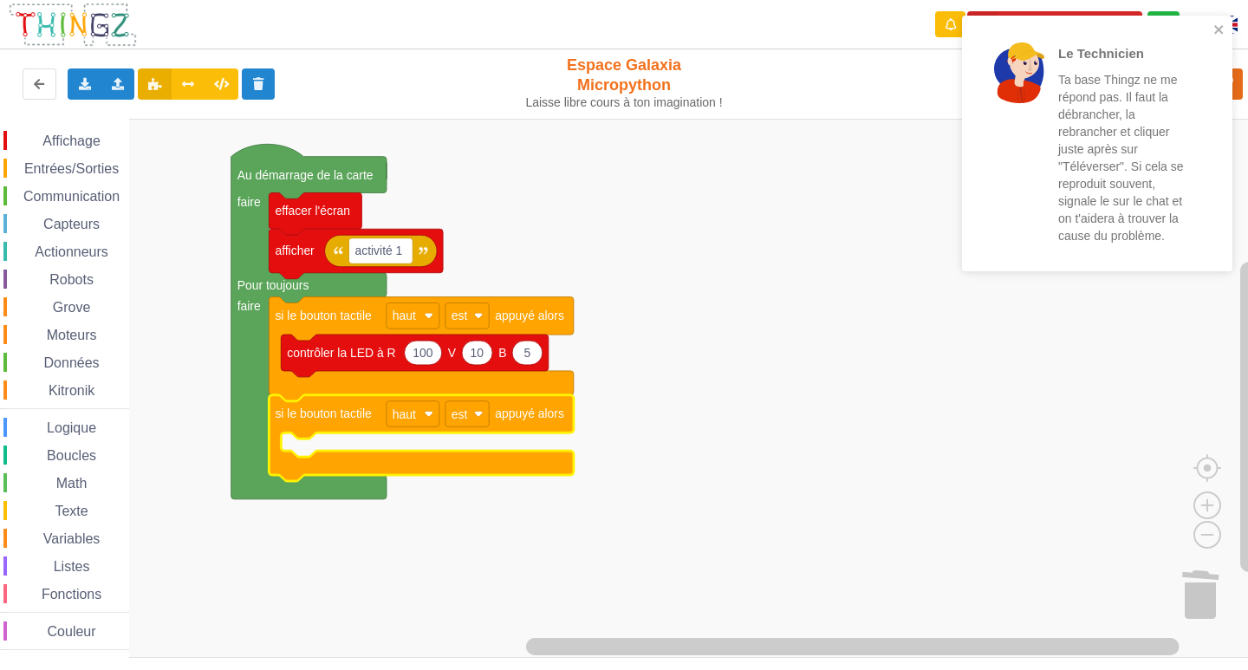
click at [78, 123] on div "Affichage Entrées/Sorties Communication Capteurs Actionneurs Robots Grove Moteu…" at bounding box center [64, 388] width 129 height 539
click at [75, 145] on span "Affichage" at bounding box center [71, 140] width 62 height 15
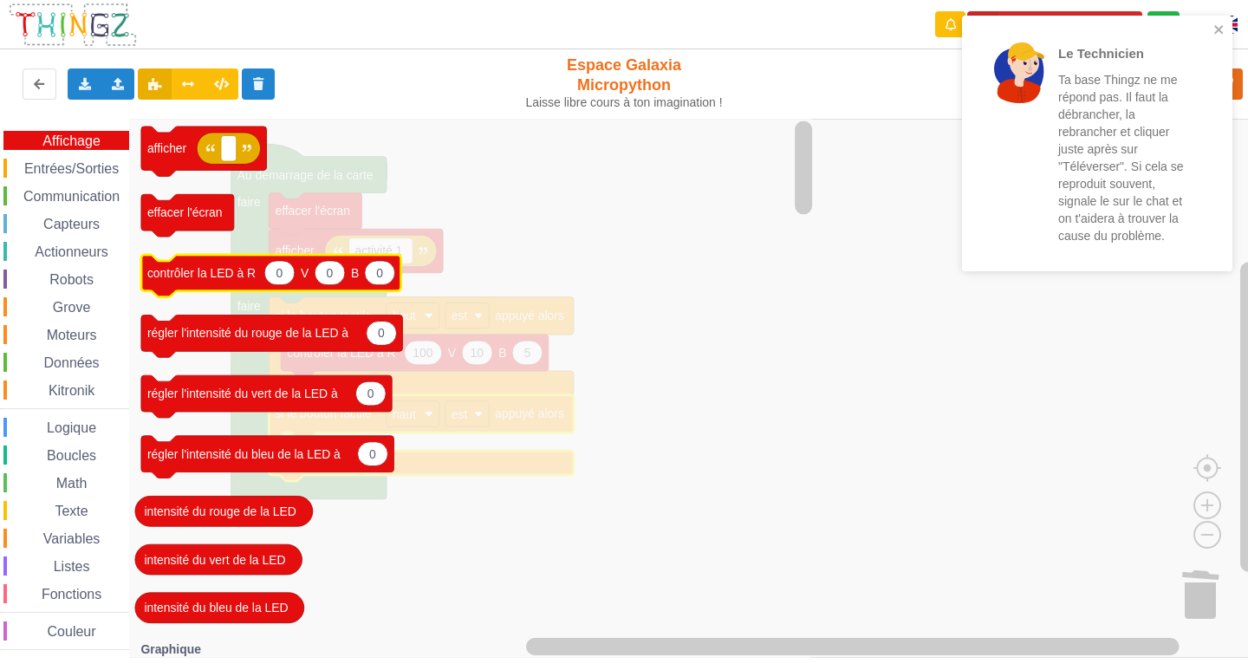
click at [174, 279] on text "contrôler la LED à R" at bounding box center [201, 273] width 108 height 14
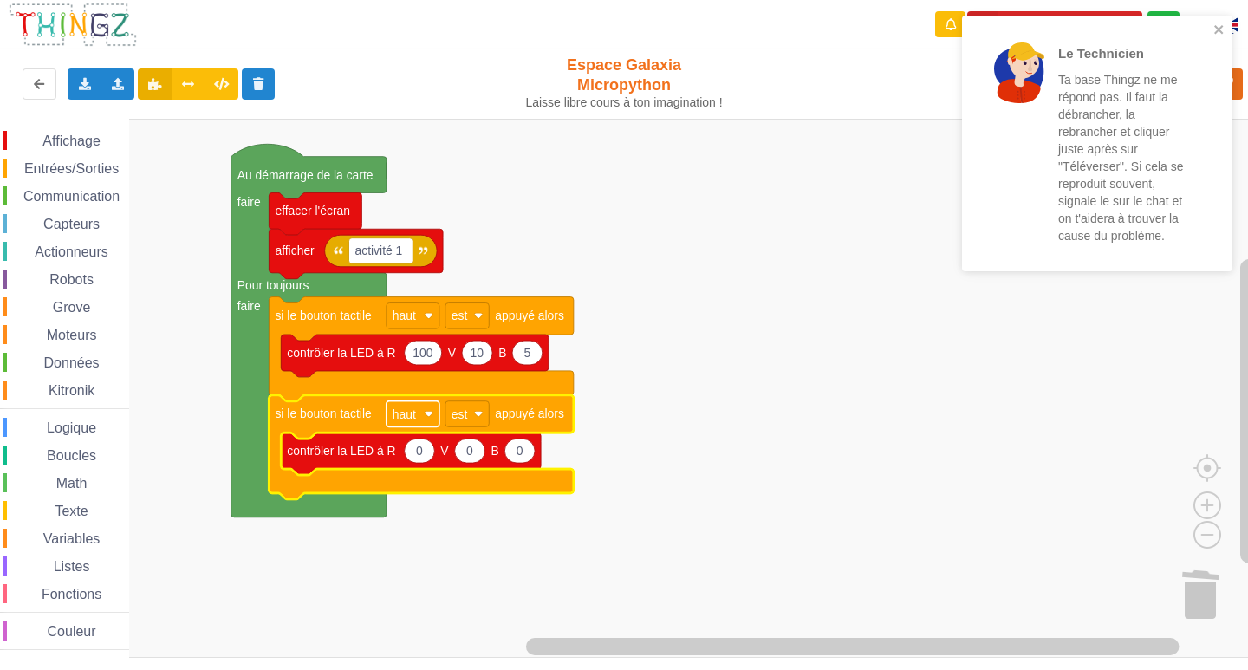
click at [432, 418] on rect "Espace de travail de Blocky" at bounding box center [412, 414] width 53 height 26
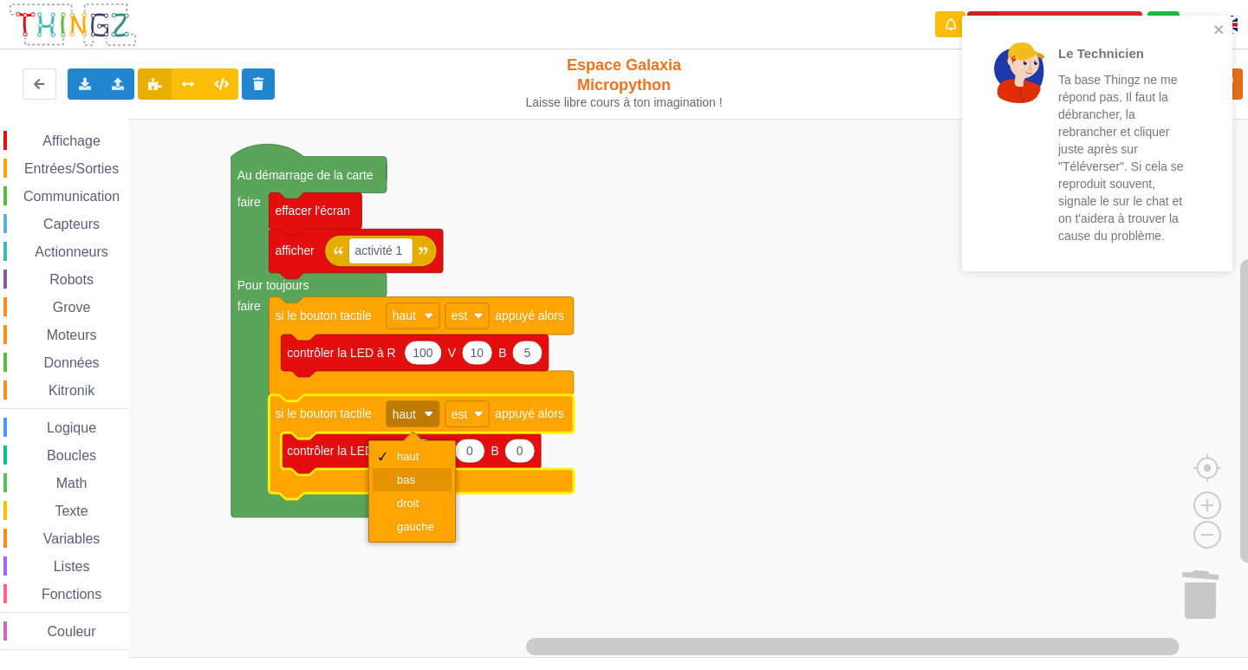
click at [405, 481] on div "bas" at bounding box center [418, 479] width 42 height 13
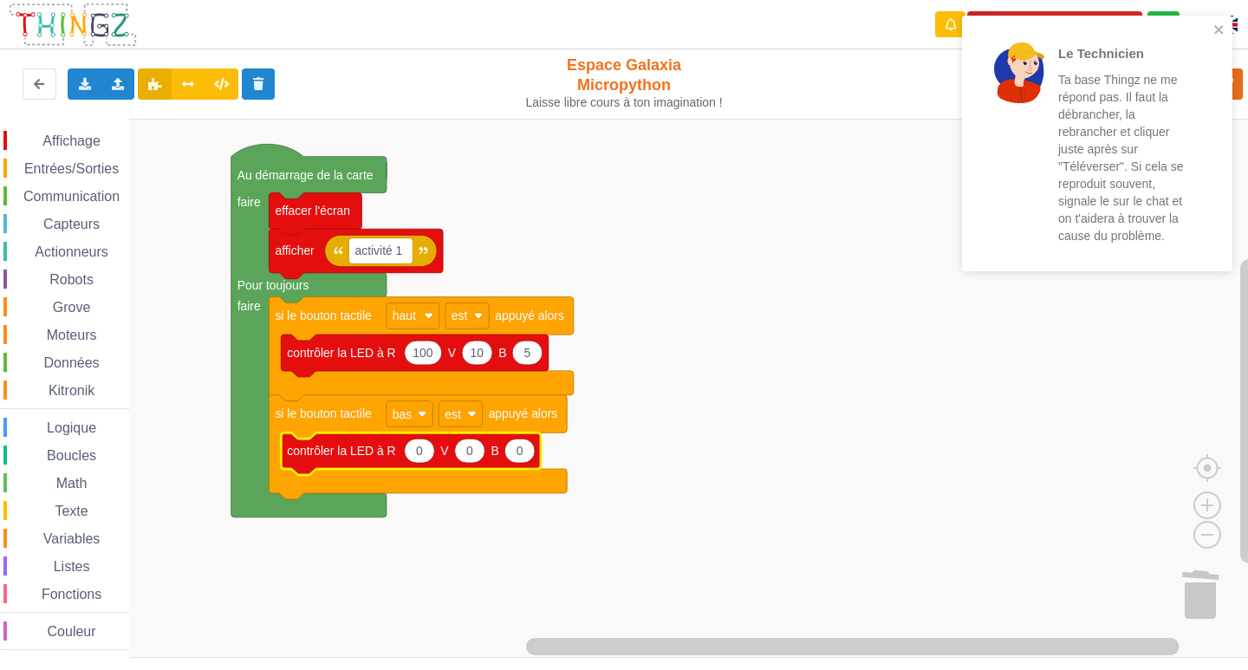
click at [423, 457] on icon "Espace de travail de Blocky" at bounding box center [420, 450] width 30 height 24
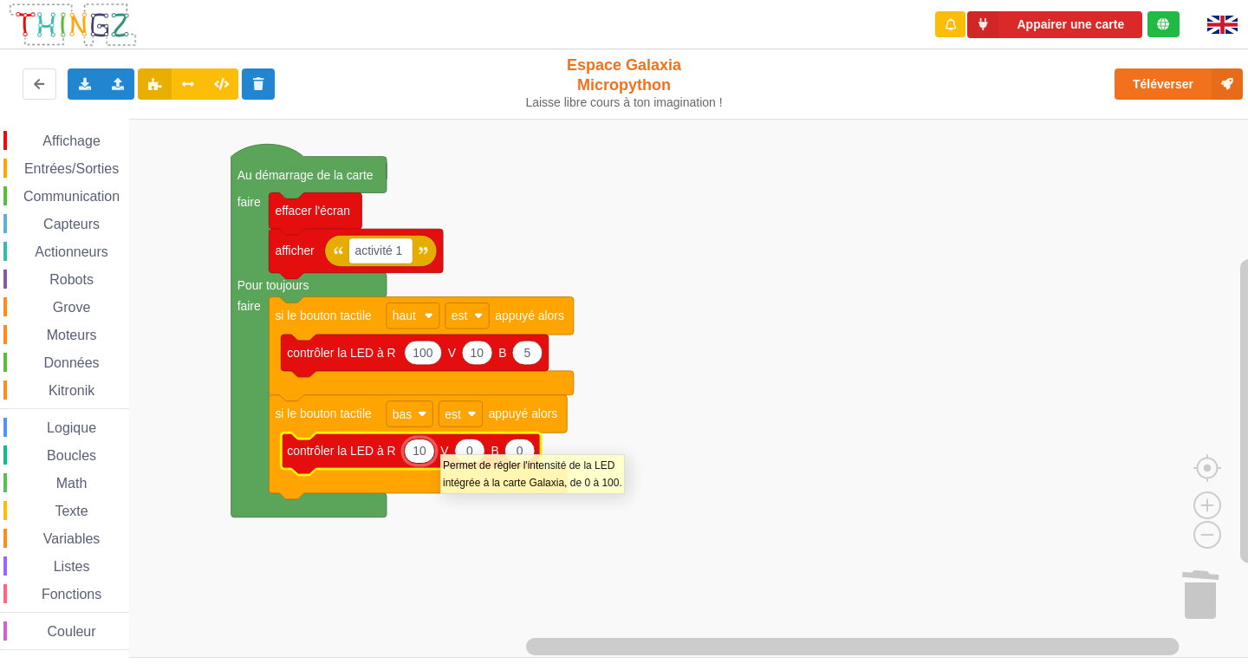
type input "100"
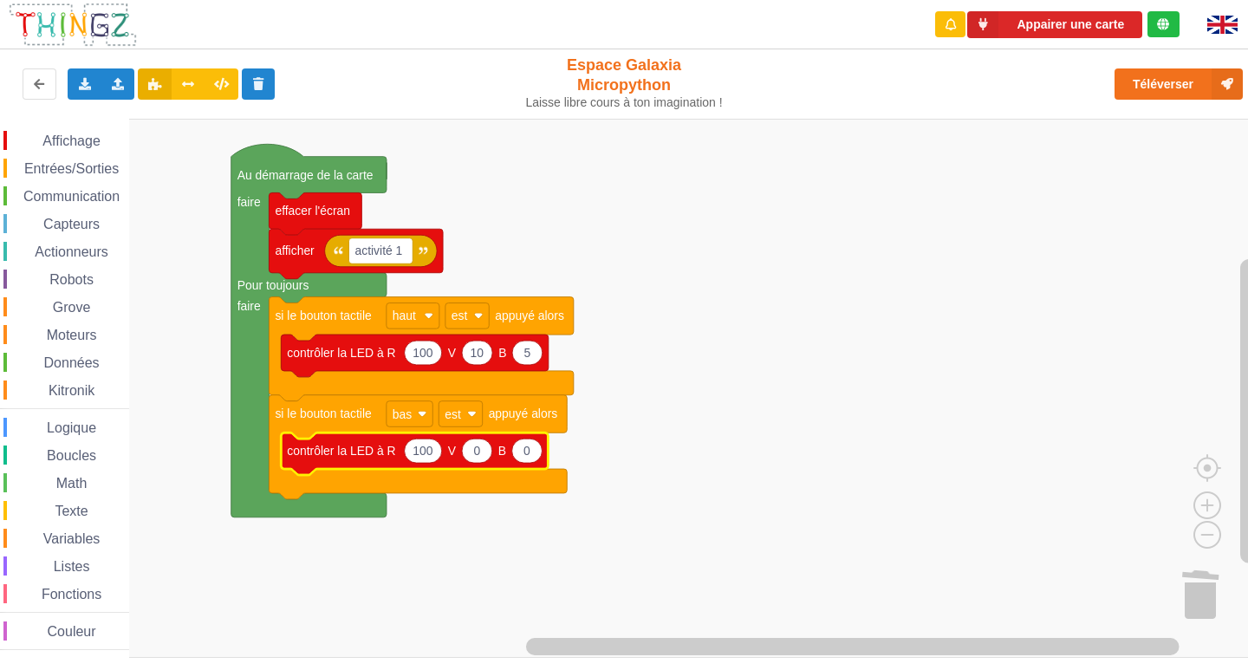
click at [489, 457] on icon "Espace de travail de Blocky" at bounding box center [477, 450] width 30 height 24
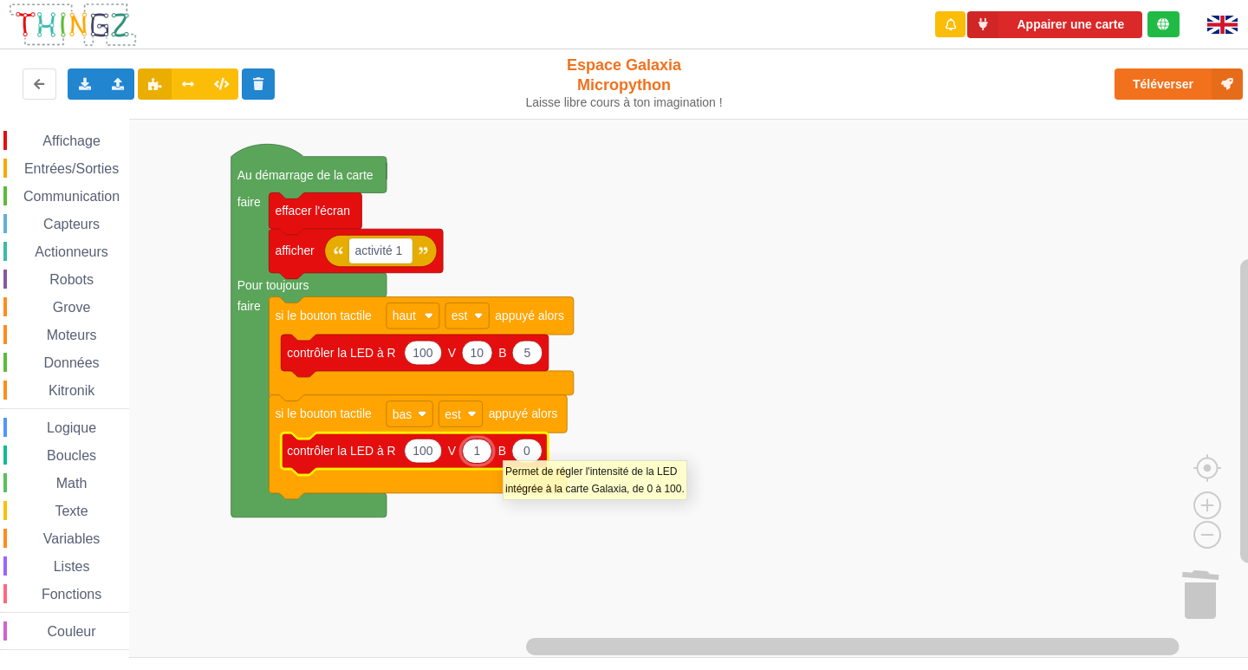
type input "10"
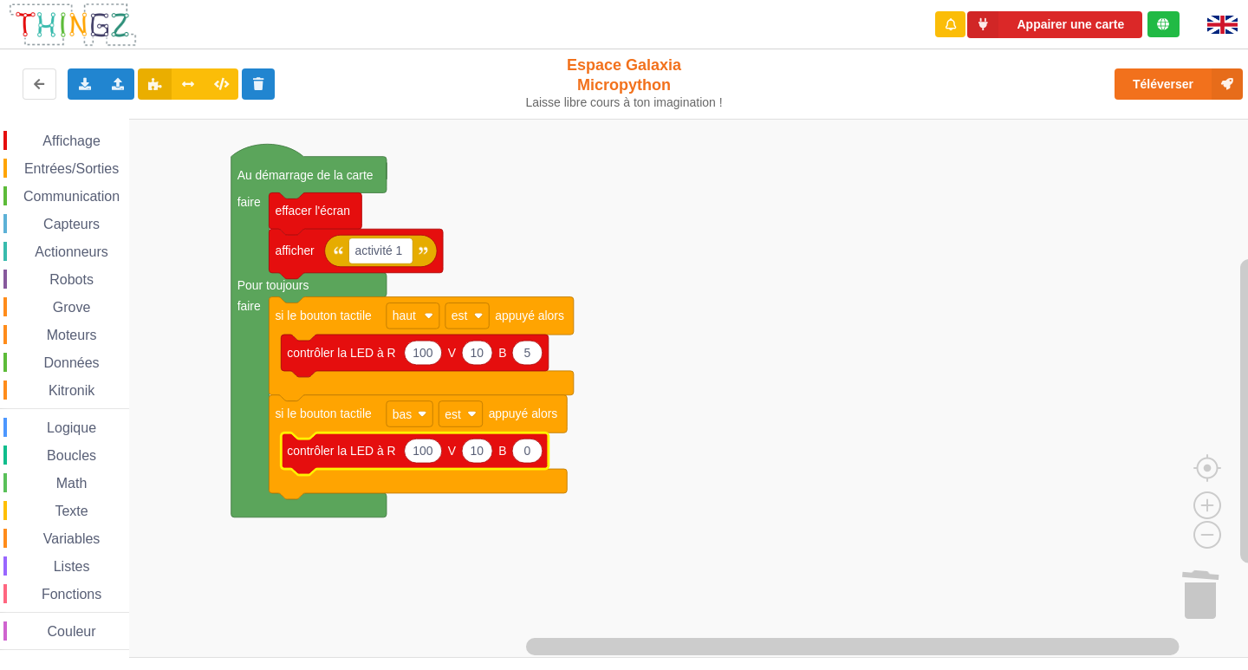
click at [537, 463] on icon "Espace de travail de Blocky" at bounding box center [414, 453] width 267 height 42
click at [533, 457] on icon "Espace de travail de Blocky" at bounding box center [527, 450] width 30 height 24
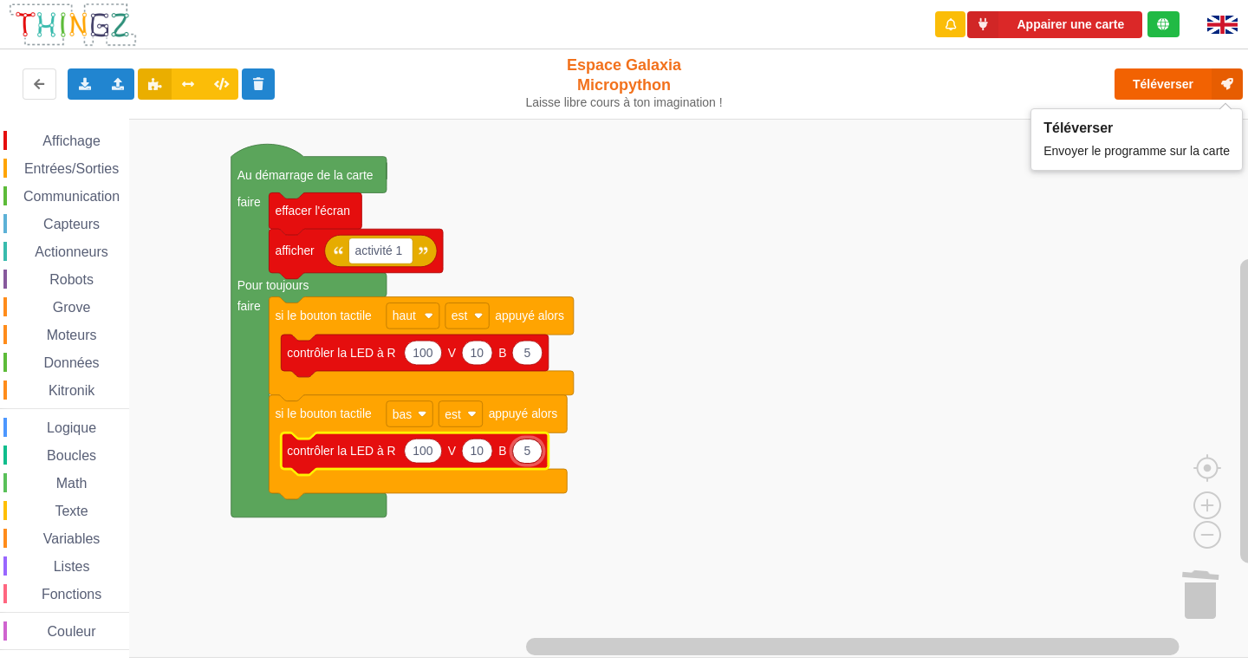
type input "5"
click at [1150, 91] on button "Téléverser" at bounding box center [1178, 83] width 128 height 31
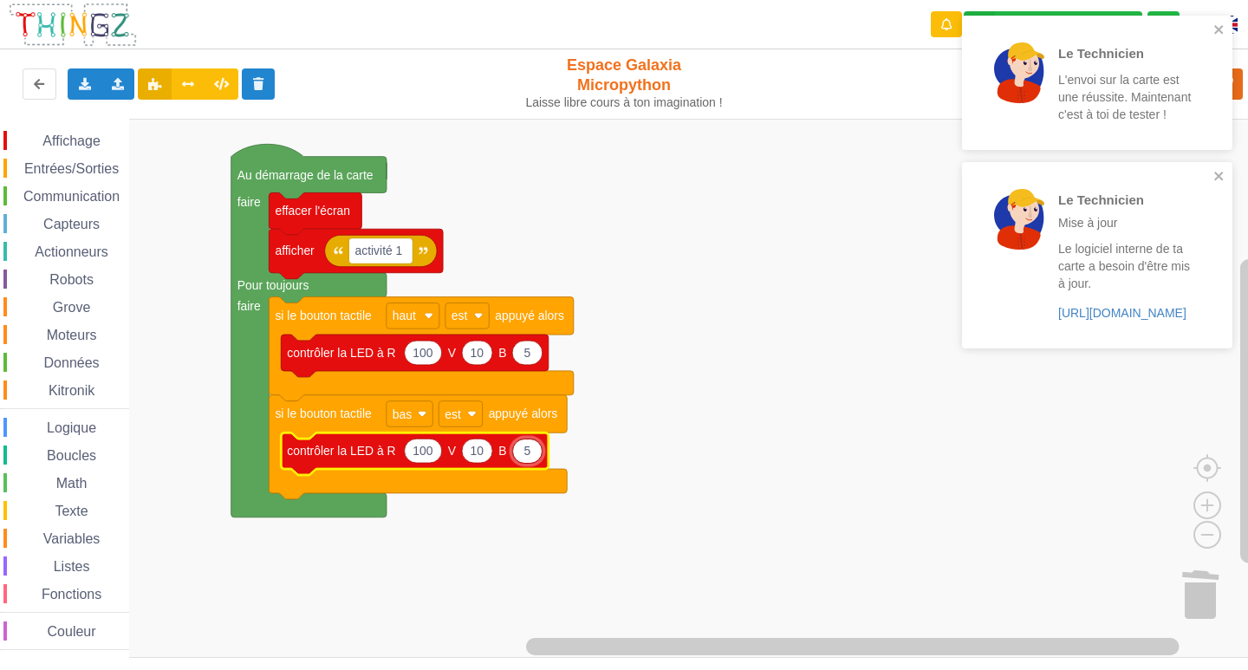
click at [532, 461] on input "5" at bounding box center [527, 450] width 31 height 25
type input "5"
type input "20"
click at [479, 456] on text "10" at bounding box center [477, 451] width 14 height 14
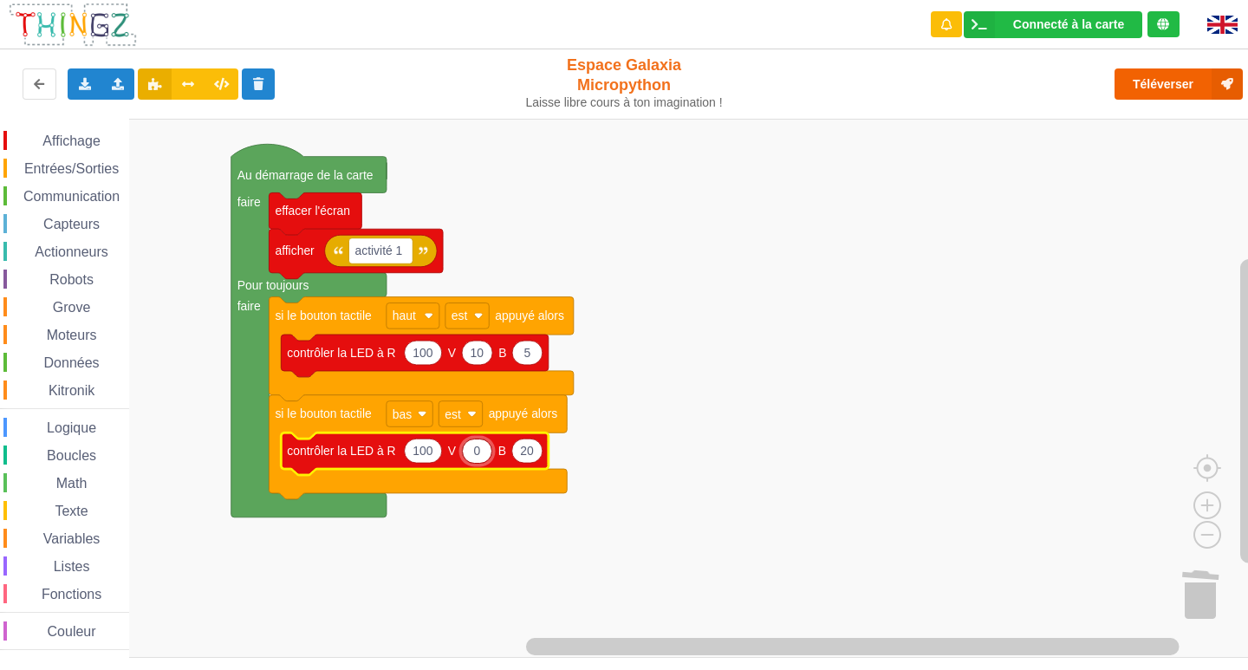
type input "0"
click at [1172, 83] on button "Téléverser" at bounding box center [1178, 83] width 128 height 31
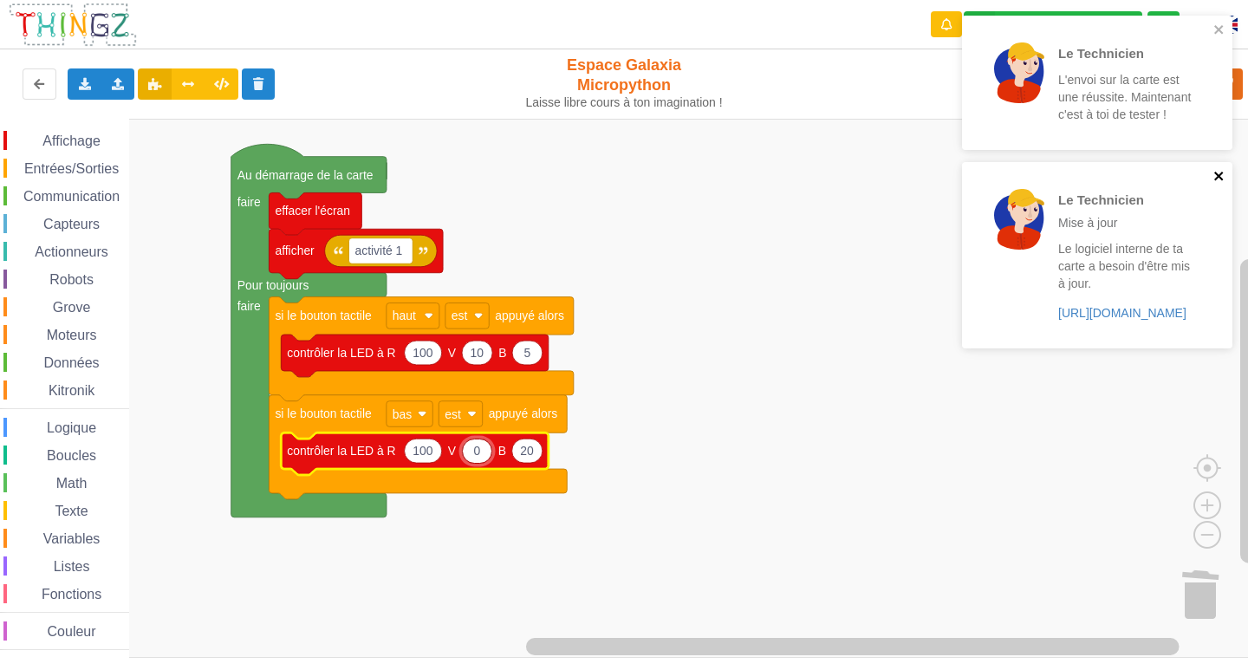
click at [1216, 174] on icon "close" at bounding box center [1218, 176] width 9 height 9
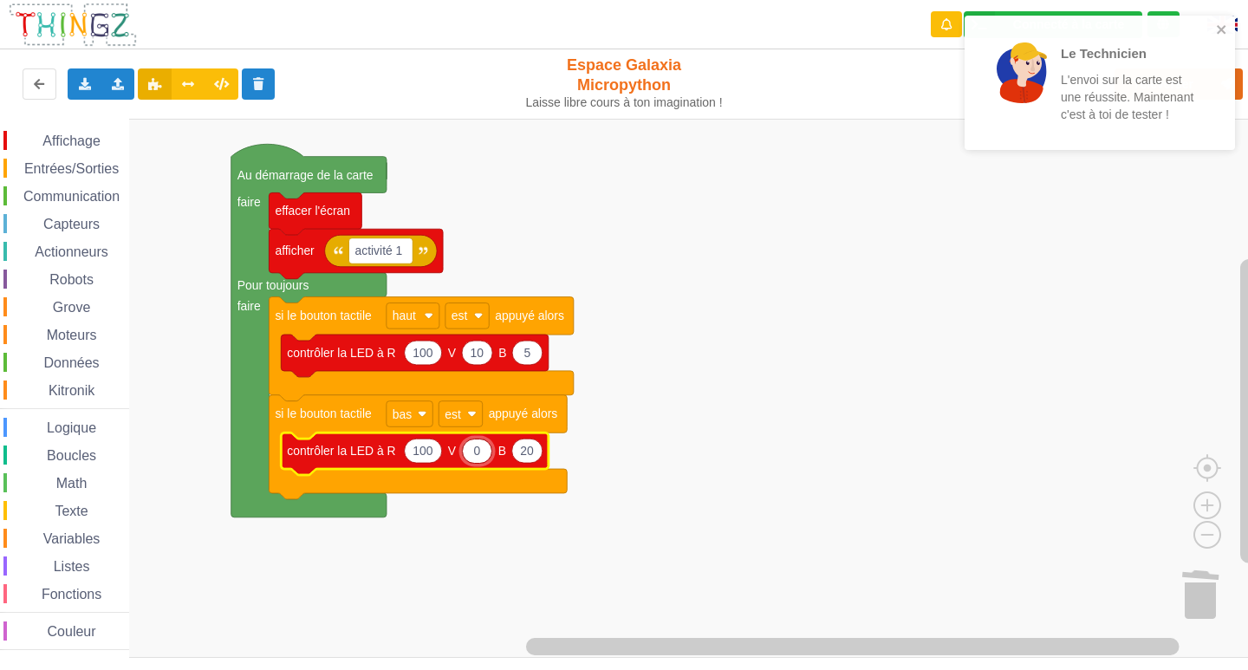
drag, startPoint x: 1209, startPoint y: 16, endPoint x: 1214, endPoint y: 26, distance: 10.5
click at [1214, 26] on div "Le Technicien L'envoi sur la carte est une réussite. Maintenant c'est à toi de …" at bounding box center [1099, 83] width 270 height 134
click at [1214, 26] on icon "close" at bounding box center [1219, 30] width 12 height 14
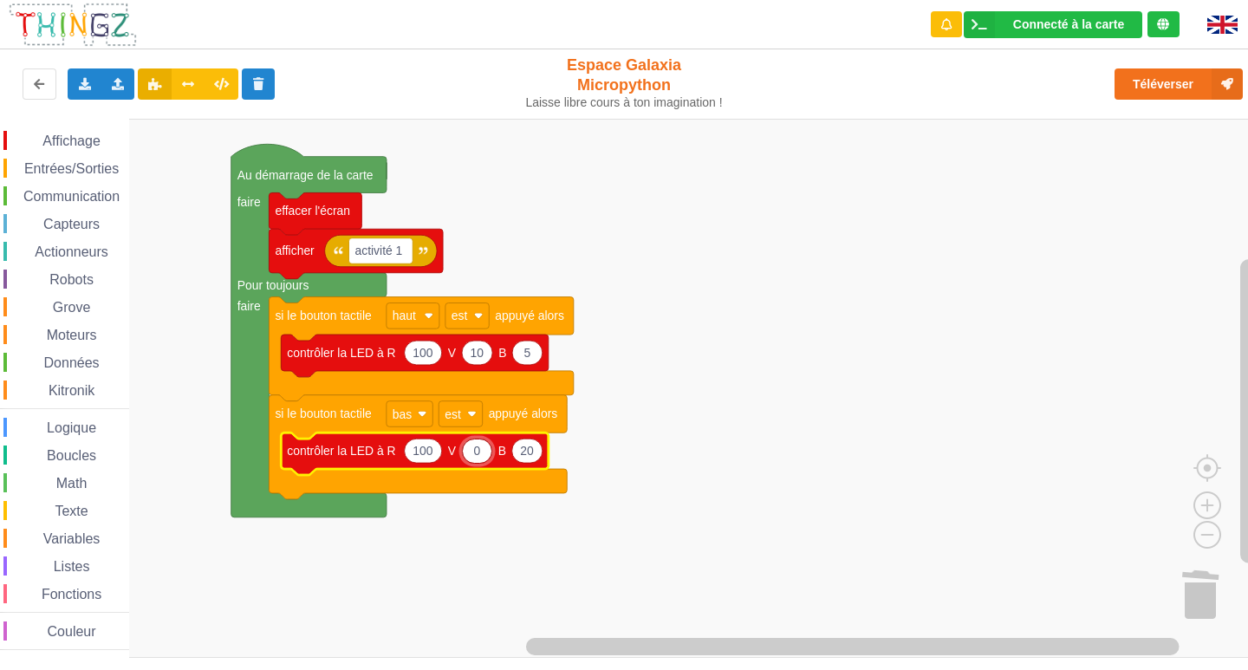
click at [484, 460] on input "0" at bounding box center [477, 450] width 31 height 25
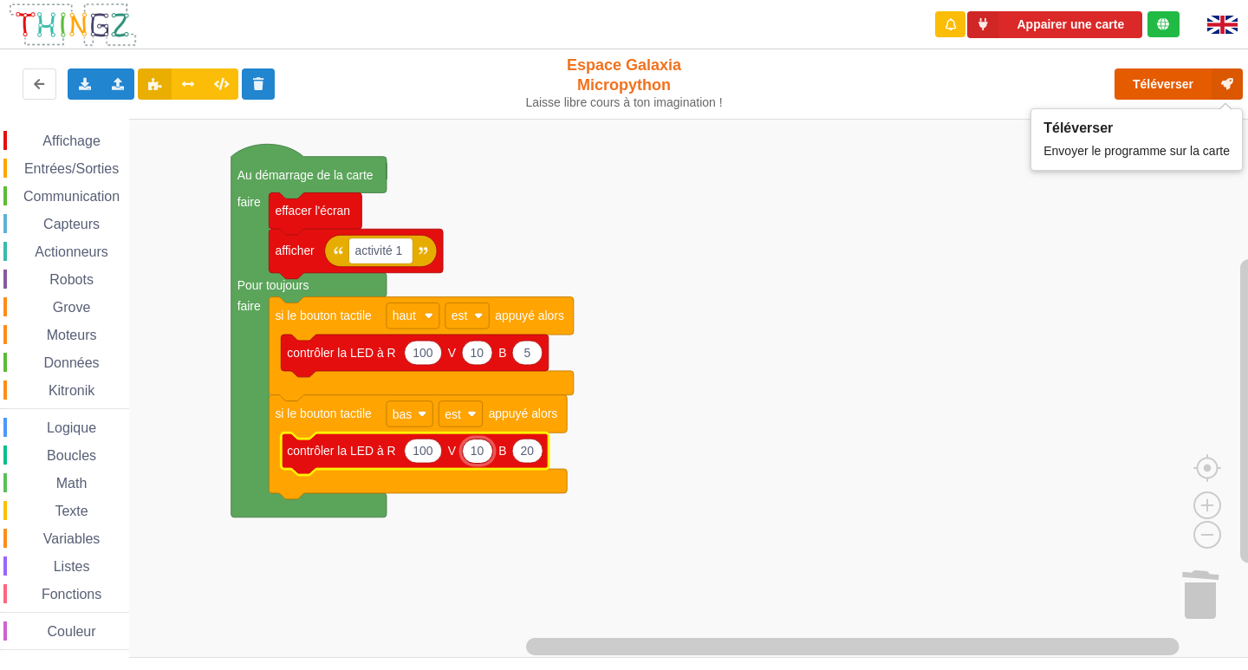
click at [1122, 80] on button "Téléverser" at bounding box center [1178, 83] width 128 height 31
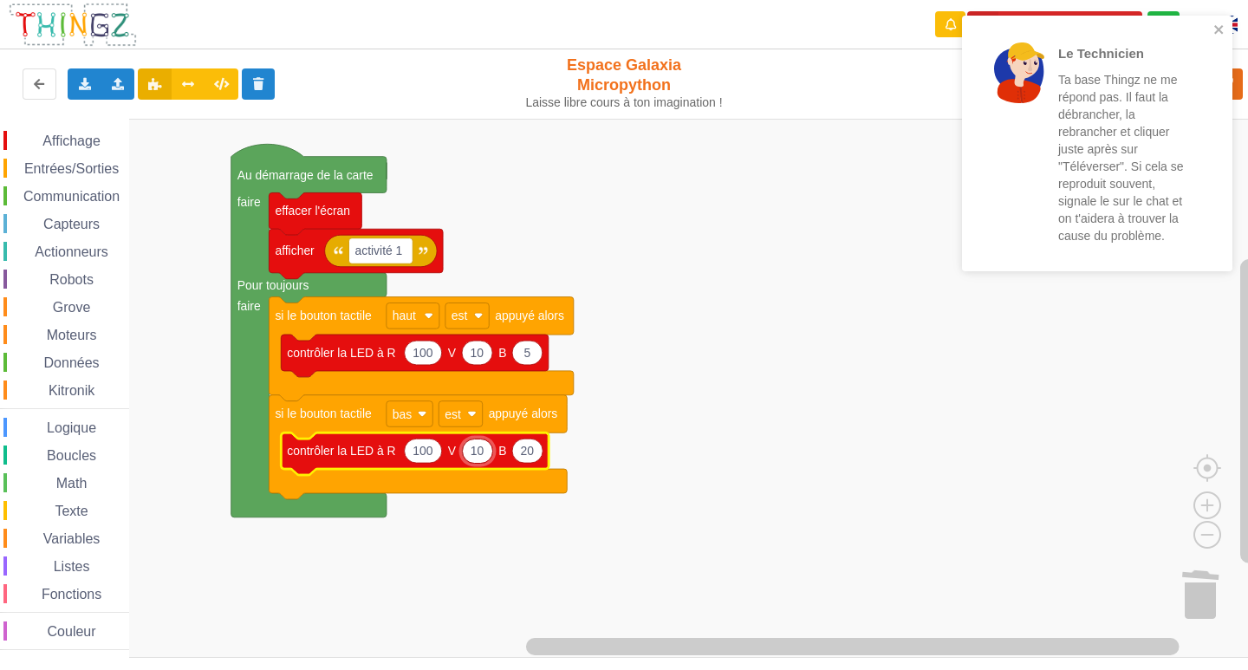
click at [483, 455] on input "10" at bounding box center [477, 450] width 31 height 25
type input "1"
type input "0"
click at [1224, 28] on icon "close" at bounding box center [1219, 30] width 12 height 14
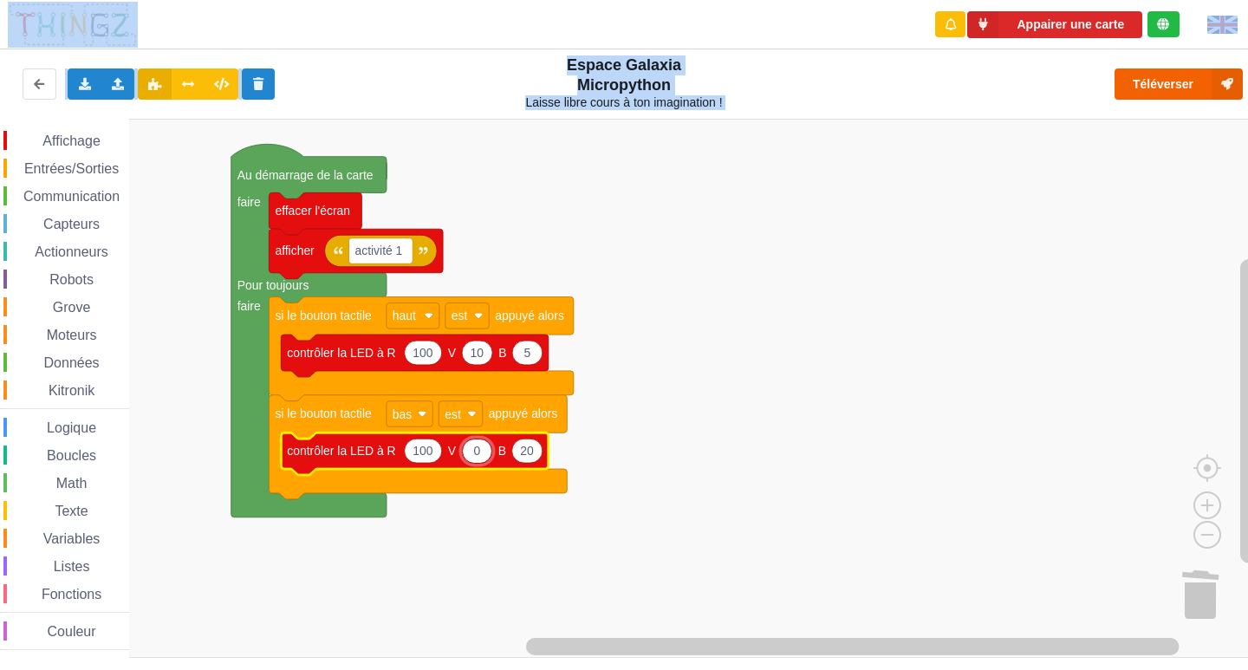
click at [1153, 94] on div "Le Technicien Ta base Thingz ne me répond pas. Il faut la débrancher, la rebran…" at bounding box center [624, 323] width 1272 height 670
click at [1126, 80] on button "Téléverser" at bounding box center [1178, 83] width 128 height 31
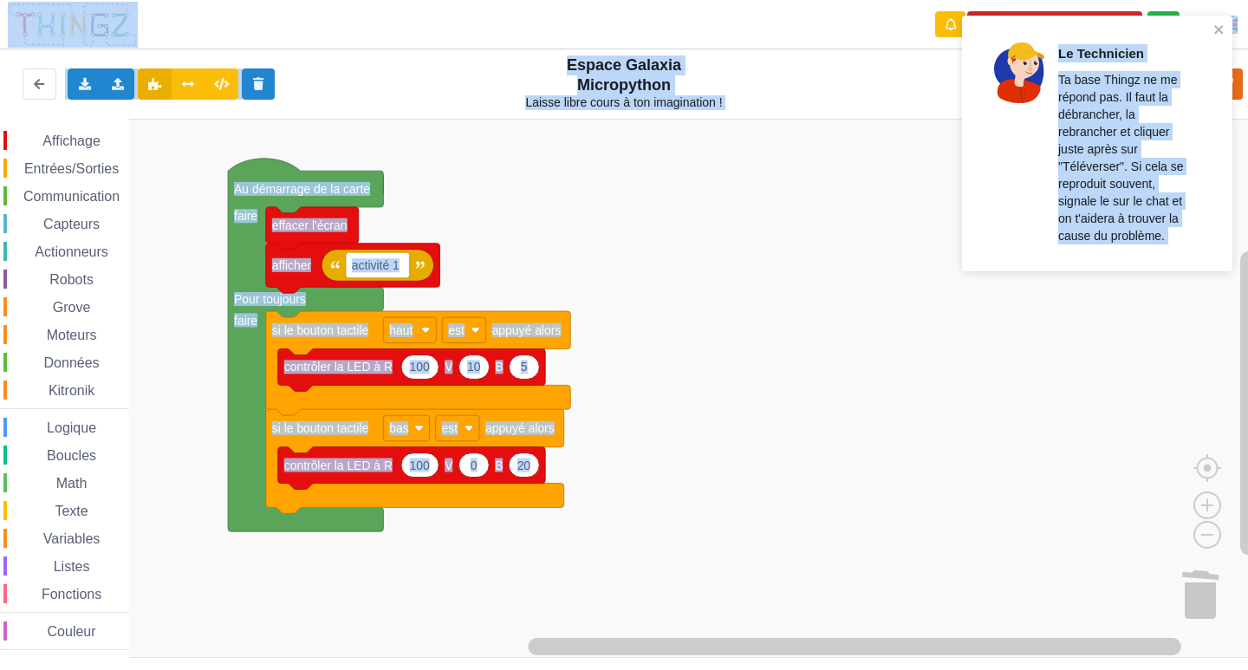
click at [741, 333] on div "Affichage Entrées/Sorties Communication Capteurs Actionneurs Robots Grove Moteu…" at bounding box center [630, 388] width 1260 height 539
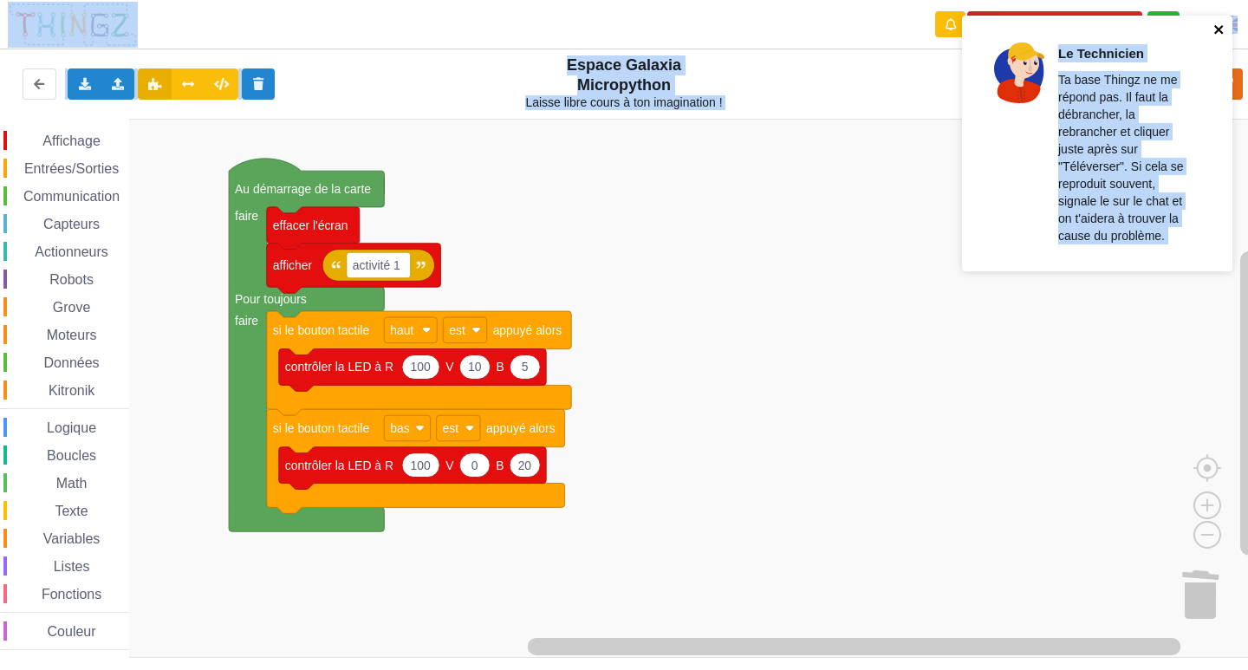
click at [1214, 35] on icon "close" at bounding box center [1219, 30] width 12 height 14
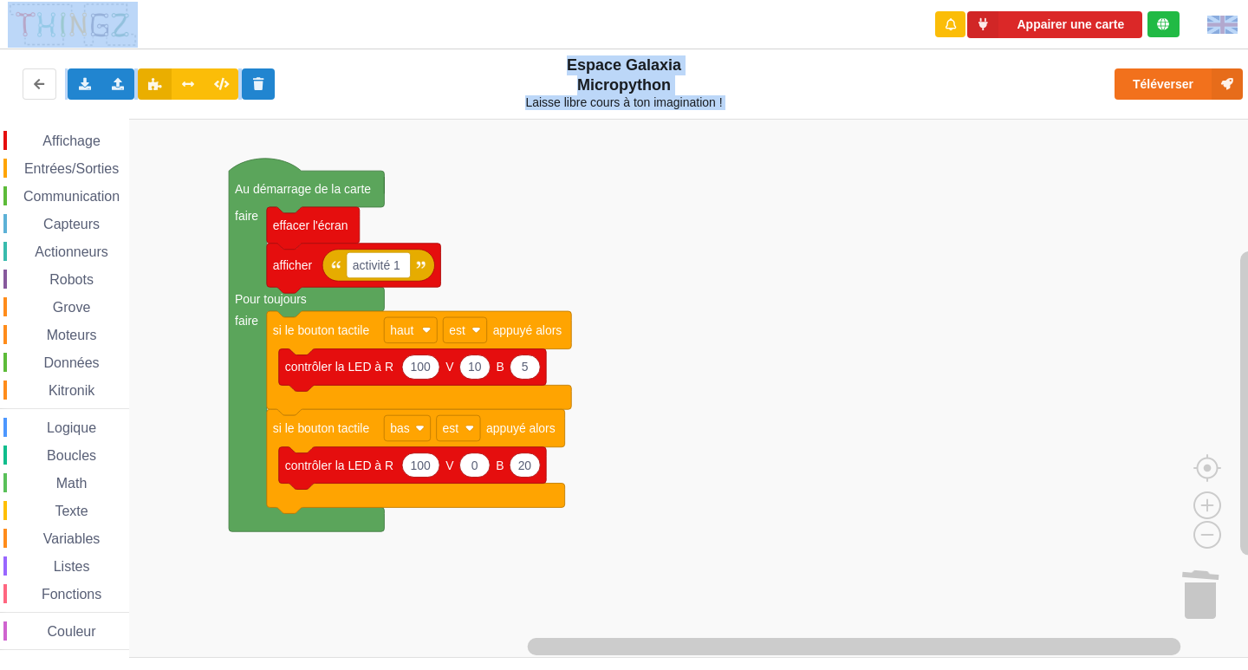
click at [1181, 79] on div "Le Technicien Ta base Thingz ne me répond pas. Il faut la débrancher, la rebran…" at bounding box center [624, 323] width 1272 height 670
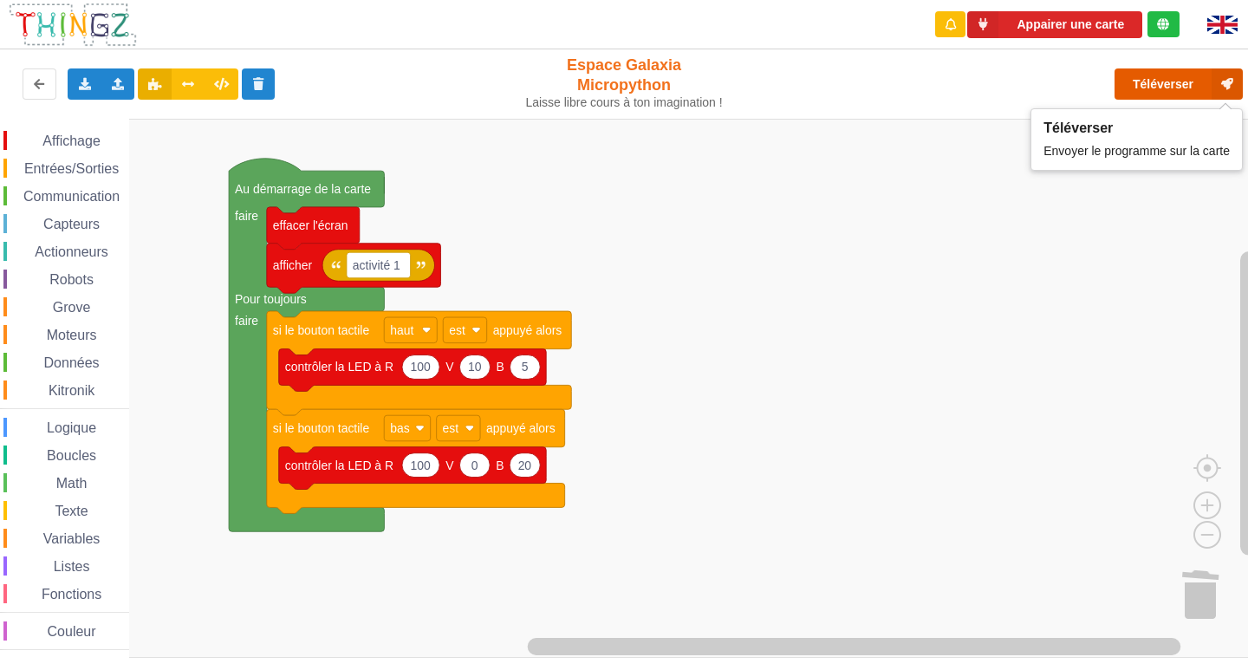
click at [1173, 89] on button "Téléverser" at bounding box center [1178, 83] width 128 height 31
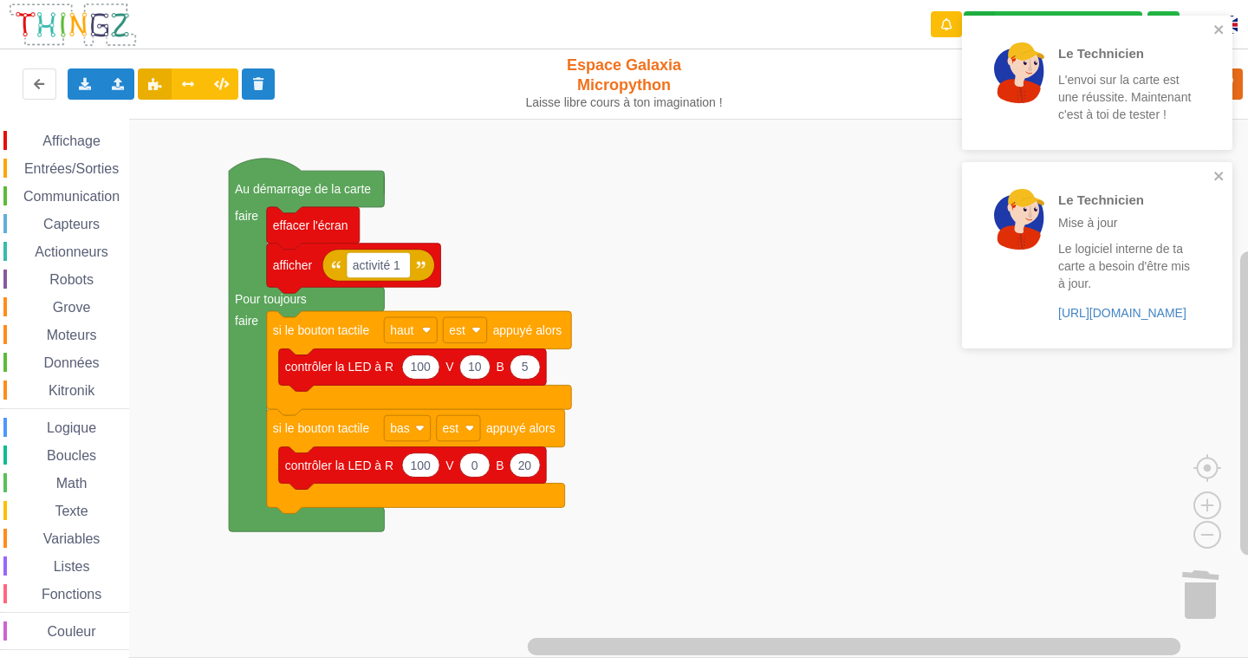
click at [477, 548] on rect "Espace de travail de Blocky" at bounding box center [630, 388] width 1260 height 539
type input "100"
click at [434, 470] on icon "Espace de travail de Blocky" at bounding box center [420, 464] width 37 height 24
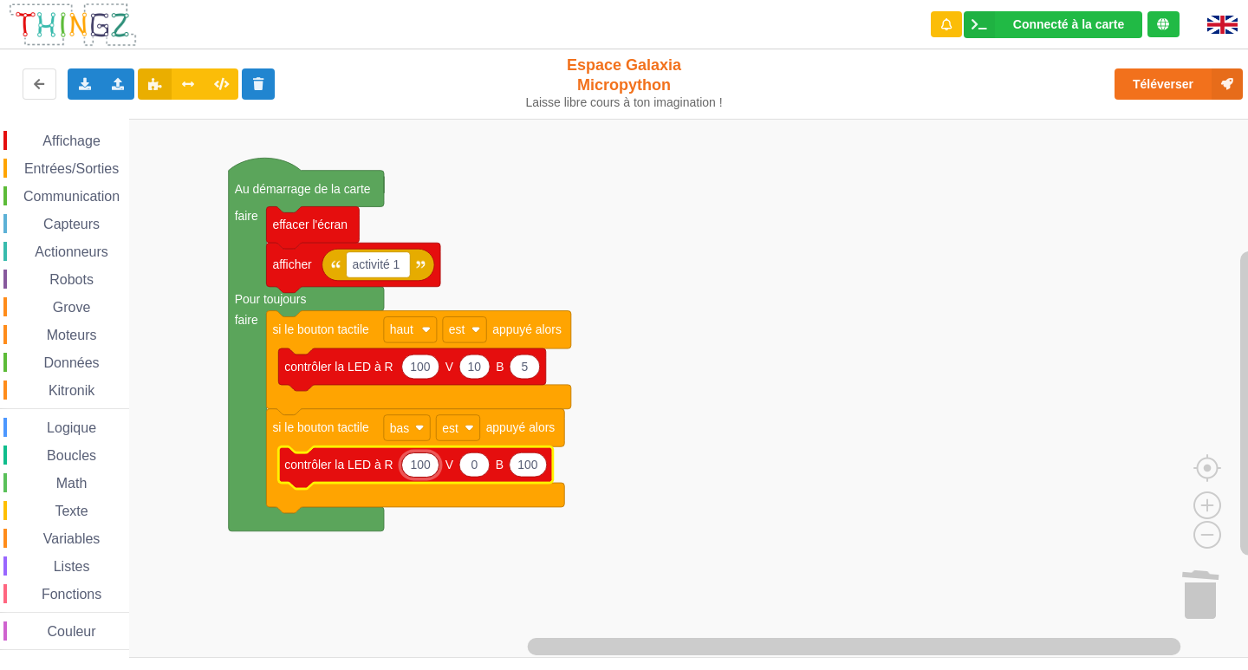
type input "5"
click at [463, 465] on icon "Espace de travail de Blocky" at bounding box center [467, 464] width 30 height 24
click at [462, 465] on input "0" at bounding box center [466, 464] width 31 height 25
click at [460, 465] on input "0" at bounding box center [466, 464] width 31 height 25
type input "10"
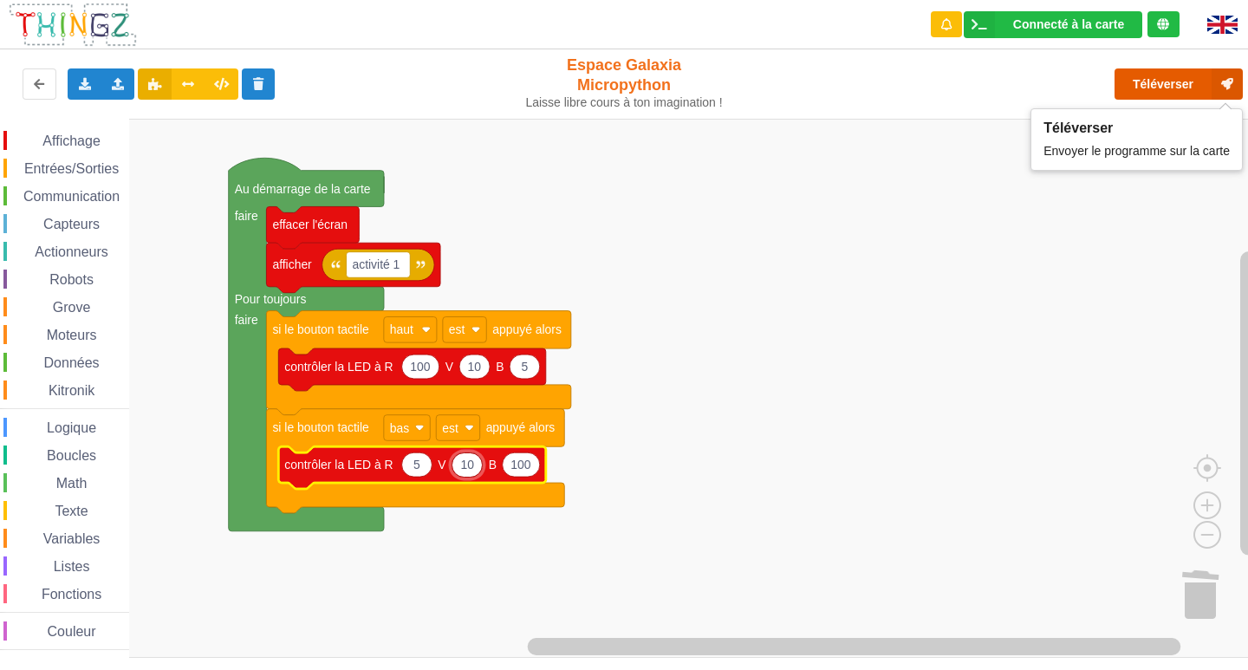
click at [1160, 90] on button "Téléverser" at bounding box center [1178, 83] width 128 height 31
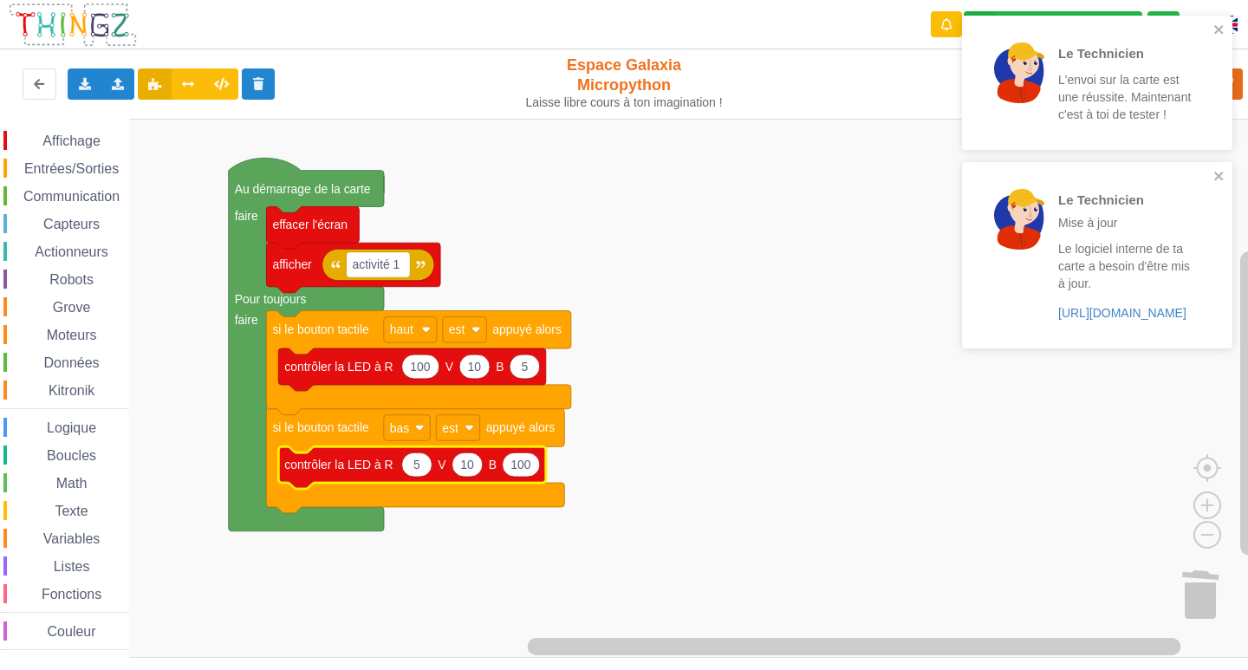
click at [941, 235] on rect "Espace de travail de Blocky" at bounding box center [630, 388] width 1260 height 539
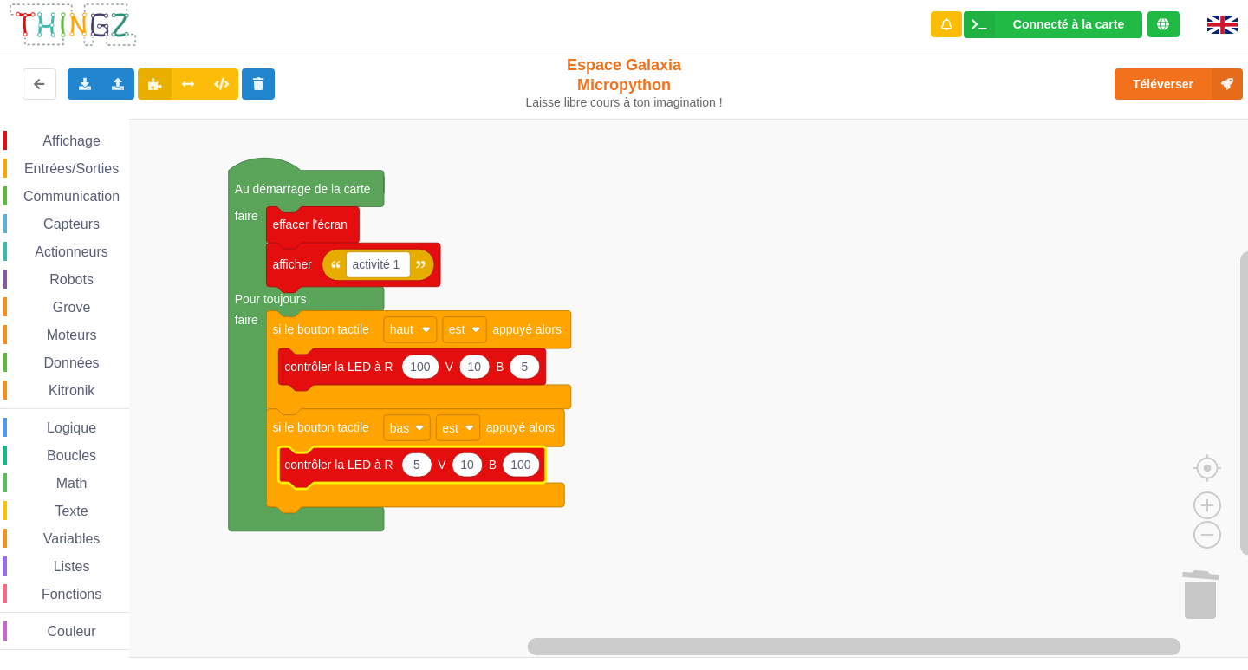
click at [473, 469] on icon "Espace de travail de Blocky" at bounding box center [467, 464] width 30 height 24
click at [431, 468] on icon "Espace de travail de Blocky" at bounding box center [417, 464] width 30 height 24
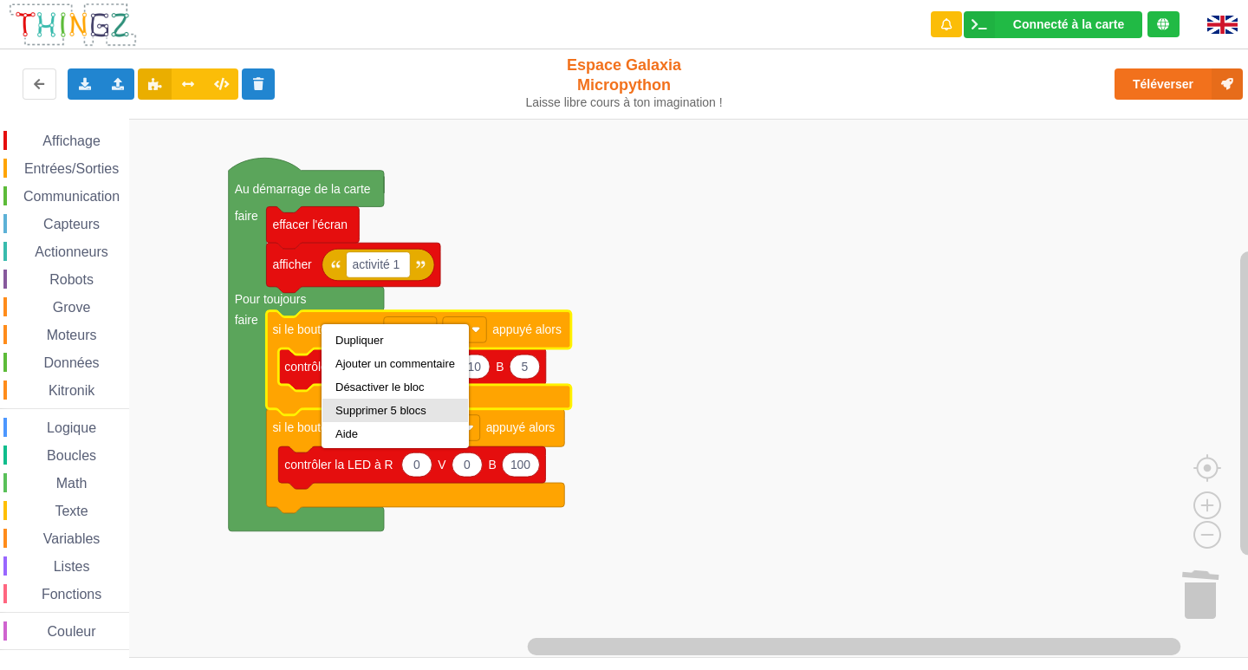
click at [374, 413] on div "Supprimer 5 blocs" at bounding box center [395, 410] width 120 height 13
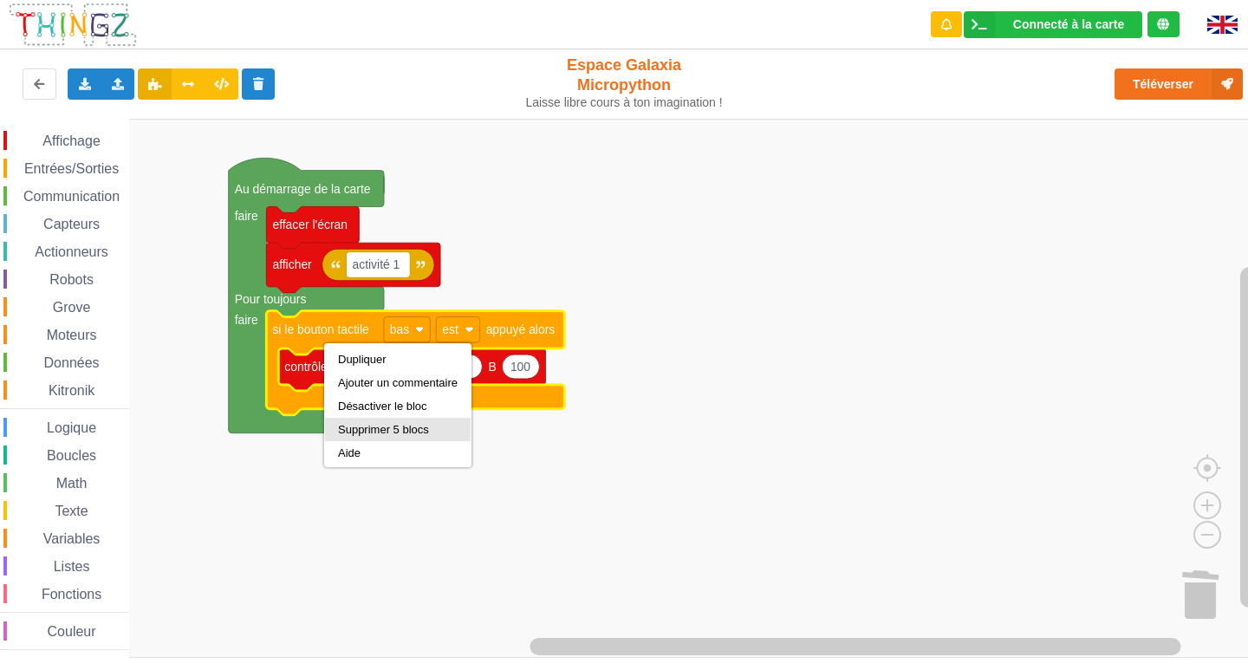
click at [367, 435] on div "Supprimer 5 blocs" at bounding box center [398, 429] width 120 height 13
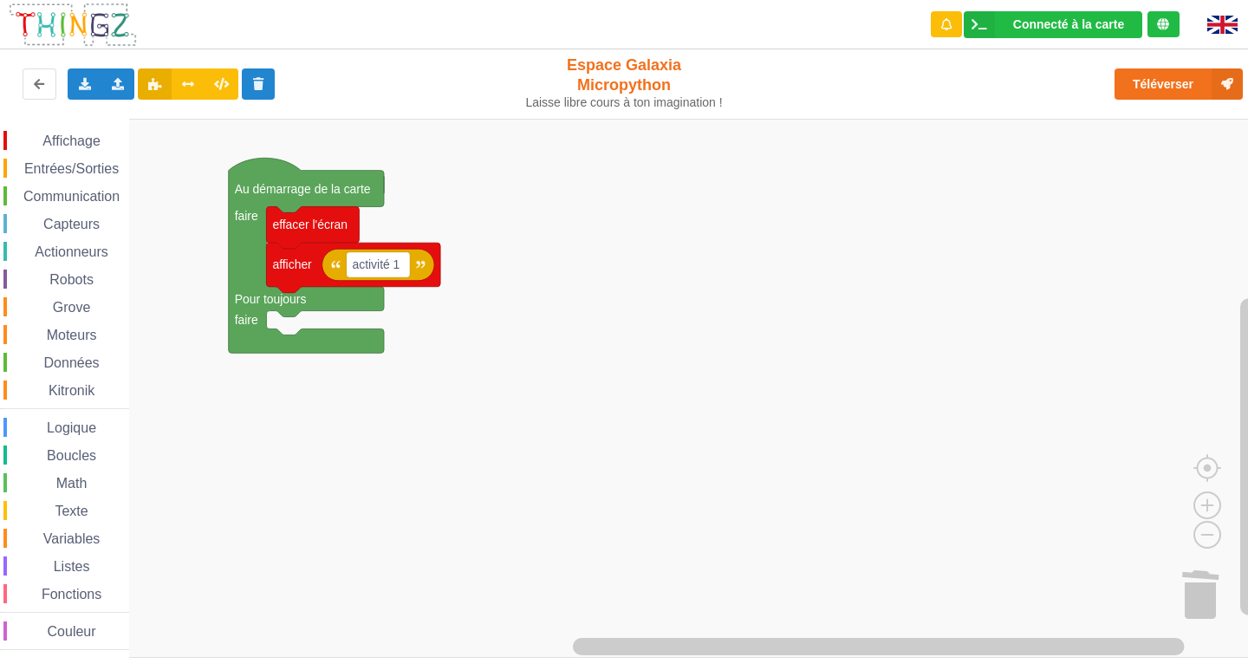
click at [59, 174] on span "Entrées/Sorties" at bounding box center [72, 168] width 100 height 15
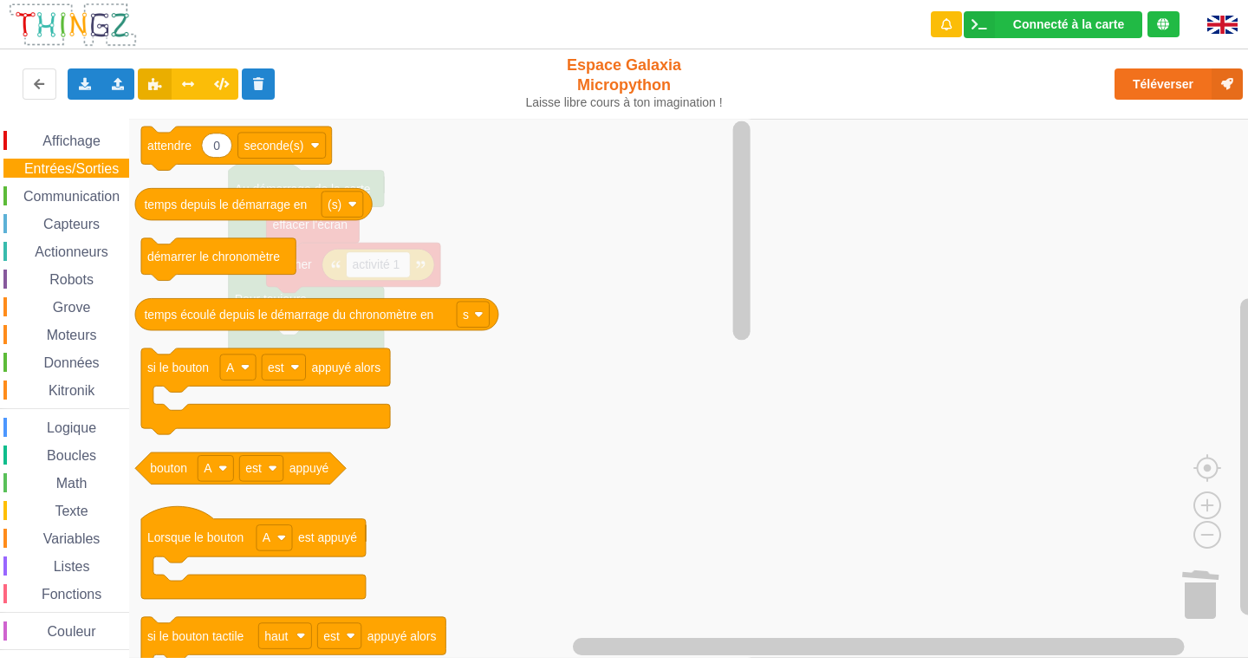
click at [73, 183] on div "Affichage Entrées/Sorties Communication Capteurs Actionneurs Robots Grove Moteu…" at bounding box center [64, 390] width 129 height 519
click at [73, 191] on span "Communication" at bounding box center [71, 196] width 101 height 15
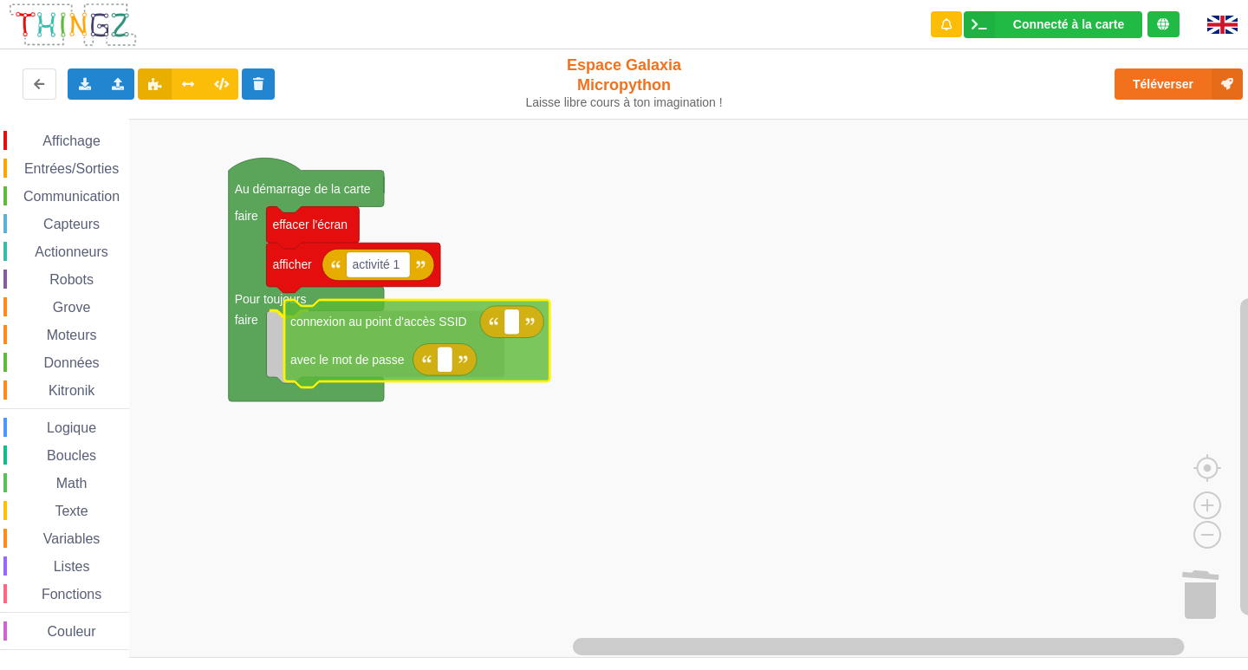
click at [373, 338] on div "Affichage Entrées/Sorties Communication Capteurs Actionneurs Robots Grove Moteu…" at bounding box center [630, 388] width 1260 height 539
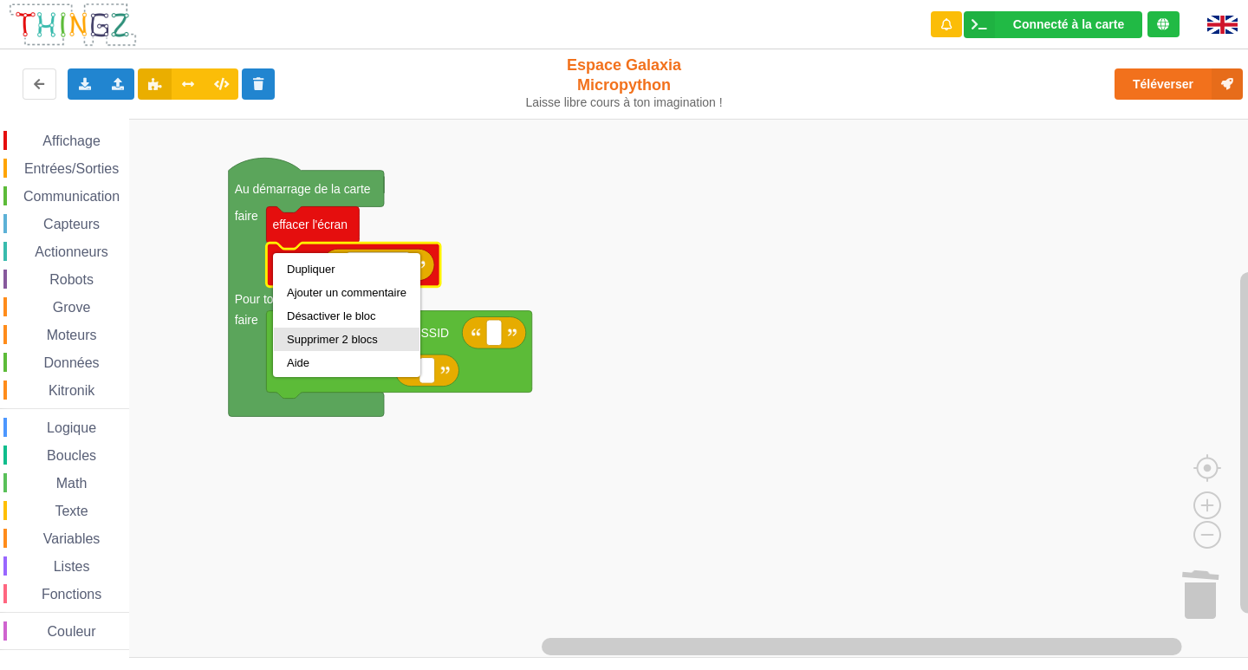
click at [327, 336] on div "Supprimer 2 blocs" at bounding box center [347, 339] width 120 height 13
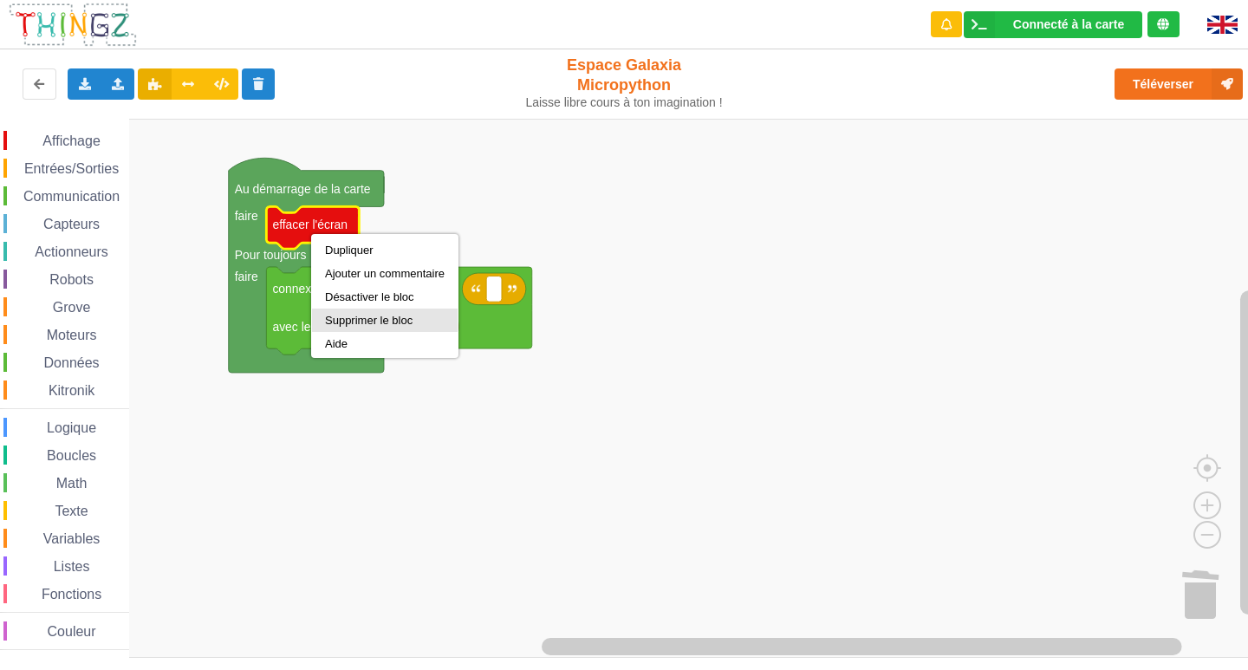
click at [356, 321] on div "Supprimer le bloc" at bounding box center [385, 320] width 120 height 13
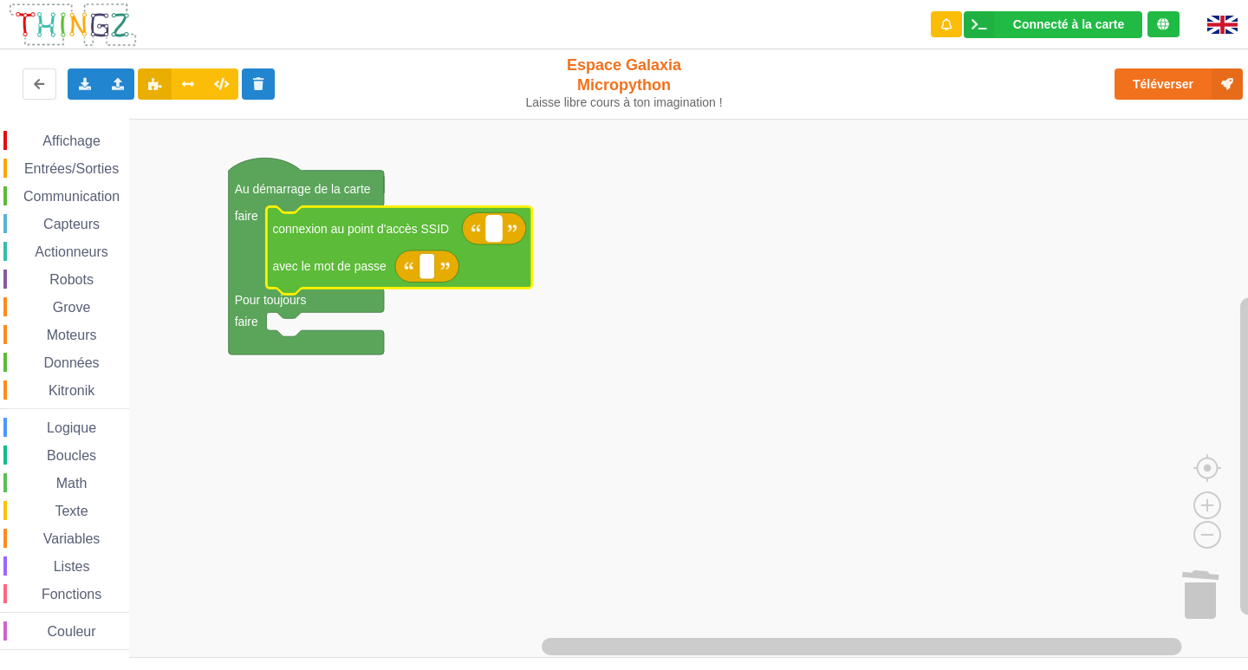
click at [496, 231] on rect "Espace de travail de Blocky" at bounding box center [494, 229] width 16 height 26
type input "p"
type input "Pasupertechno"
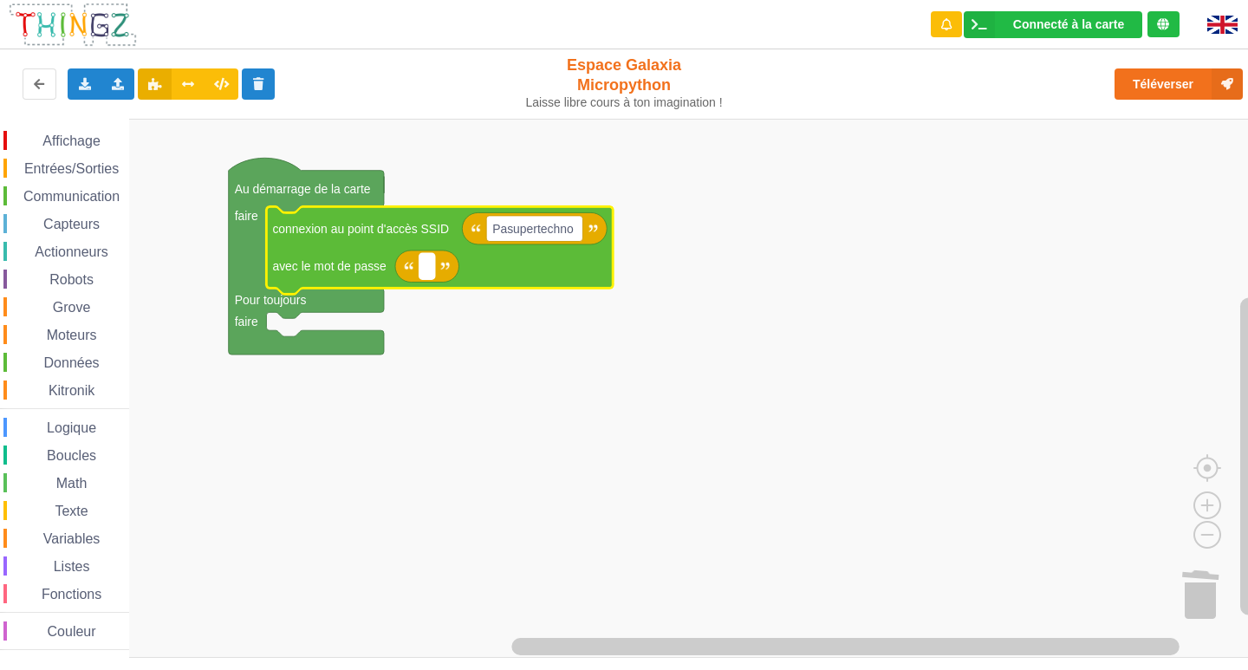
click at [429, 276] on rect "Espace de travail de Blocky" at bounding box center [427, 266] width 16 height 26
click at [431, 273] on input "techno" at bounding box center [444, 266] width 51 height 26
click at [466, 273] on input "Techno" at bounding box center [445, 266] width 52 height 26
click at [498, 274] on input "Techno_legrà" at bounding box center [462, 266] width 86 height 26
type input "Techno_legr"
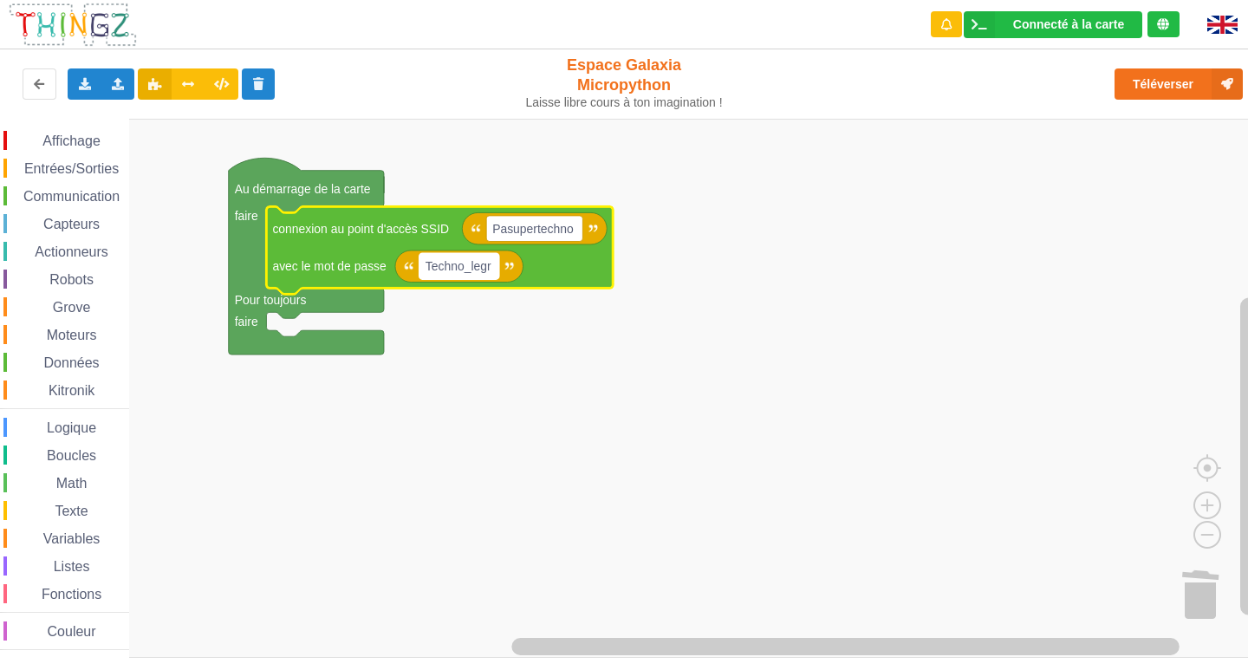
click at [492, 271] on rect "Espace de travail de Blocky" at bounding box center [459, 266] width 80 height 26
click at [496, 269] on input "Techno_legr" at bounding box center [459, 266] width 80 height 26
click at [501, 264] on input "Techno_legrà@" at bounding box center [468, 266] width 98 height 26
click at [508, 273] on input "Techno_legr@" at bounding box center [464, 266] width 91 height 26
type input "Techno_legr@"
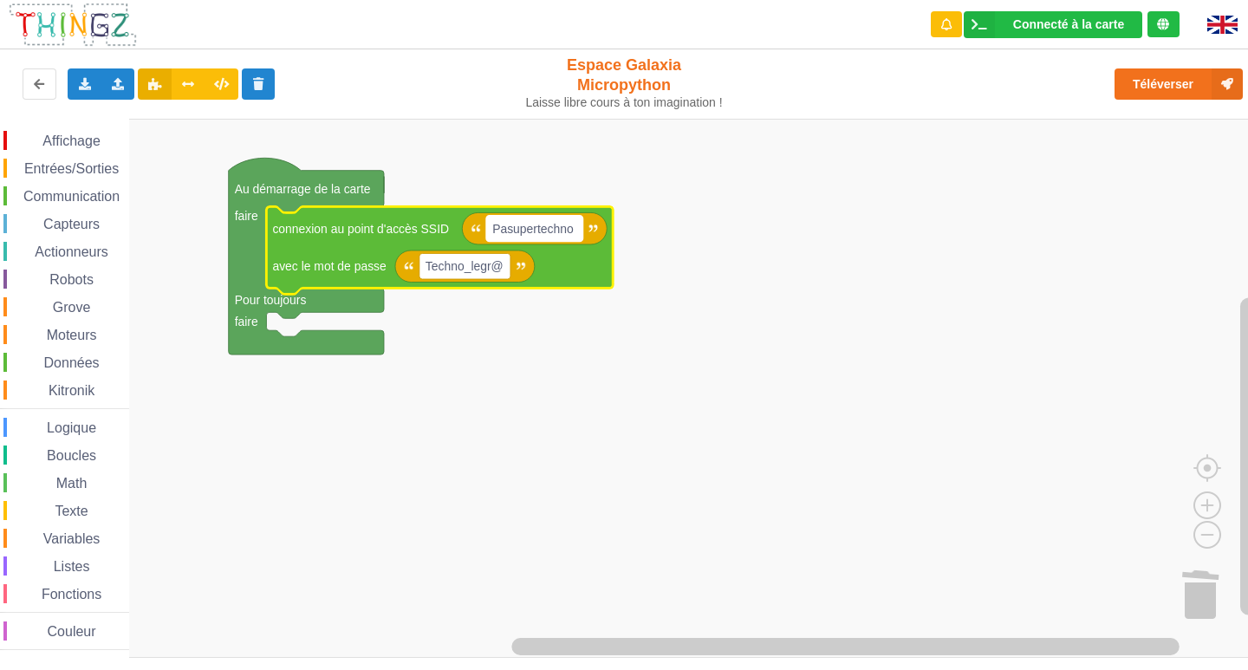
click at [498, 224] on text "Pasupertechno" at bounding box center [532, 229] width 81 height 14
click at [499, 229] on input "Pasupertechno" at bounding box center [534, 229] width 96 height 26
type input "lasupertechno"
click at [506, 274] on rect "Espace de travail de Blocky" at bounding box center [464, 266] width 91 height 26
click at [502, 271] on input "Techno_legr@" at bounding box center [464, 266] width 91 height 26
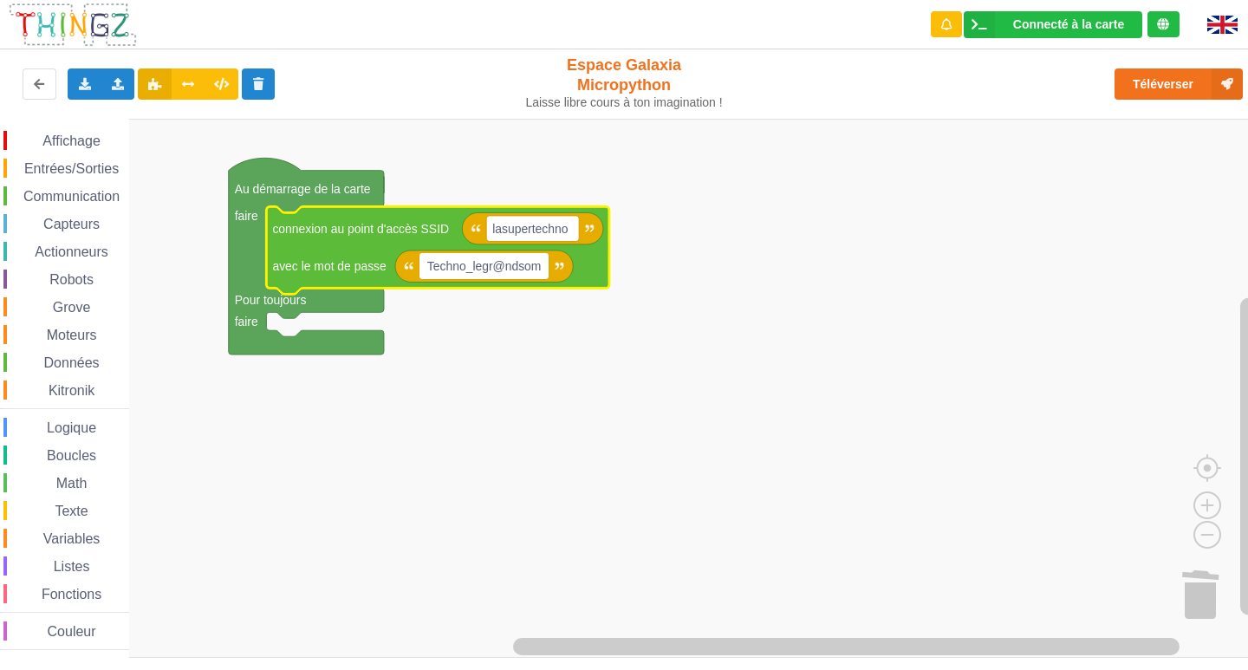
type input "Techno_legr@ndsom"
click at [79, 192] on span "Communication" at bounding box center [71, 196] width 101 height 15
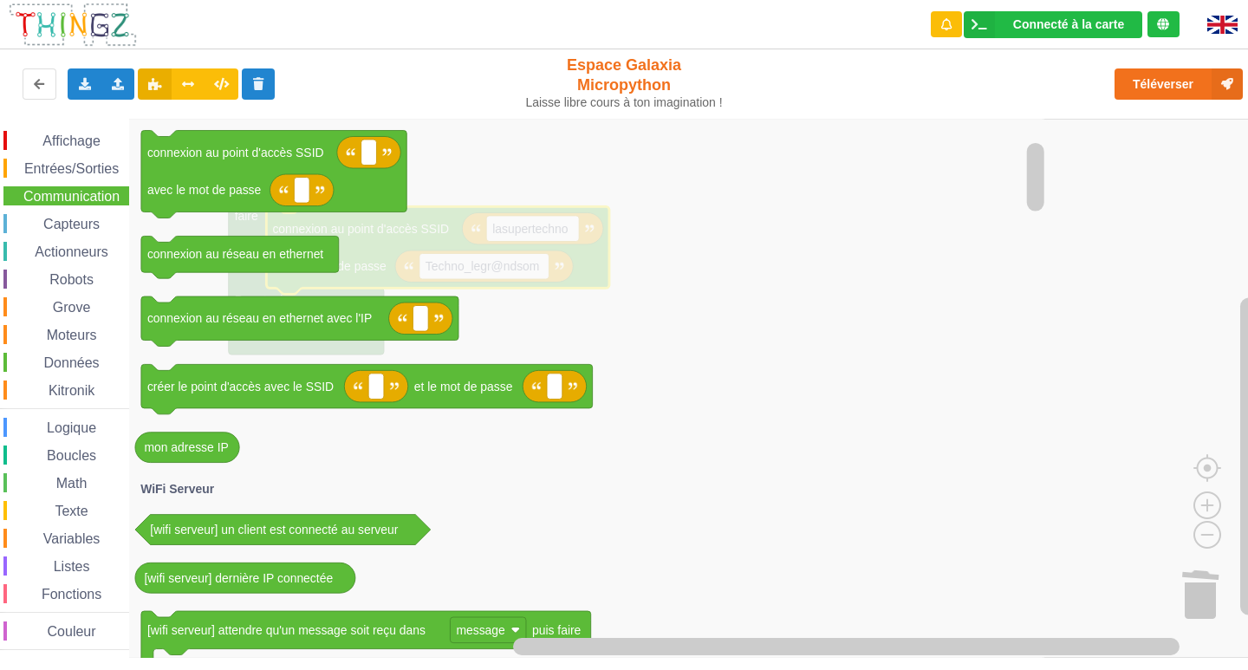
click at [60, 358] on span "Données" at bounding box center [72, 362] width 61 height 15
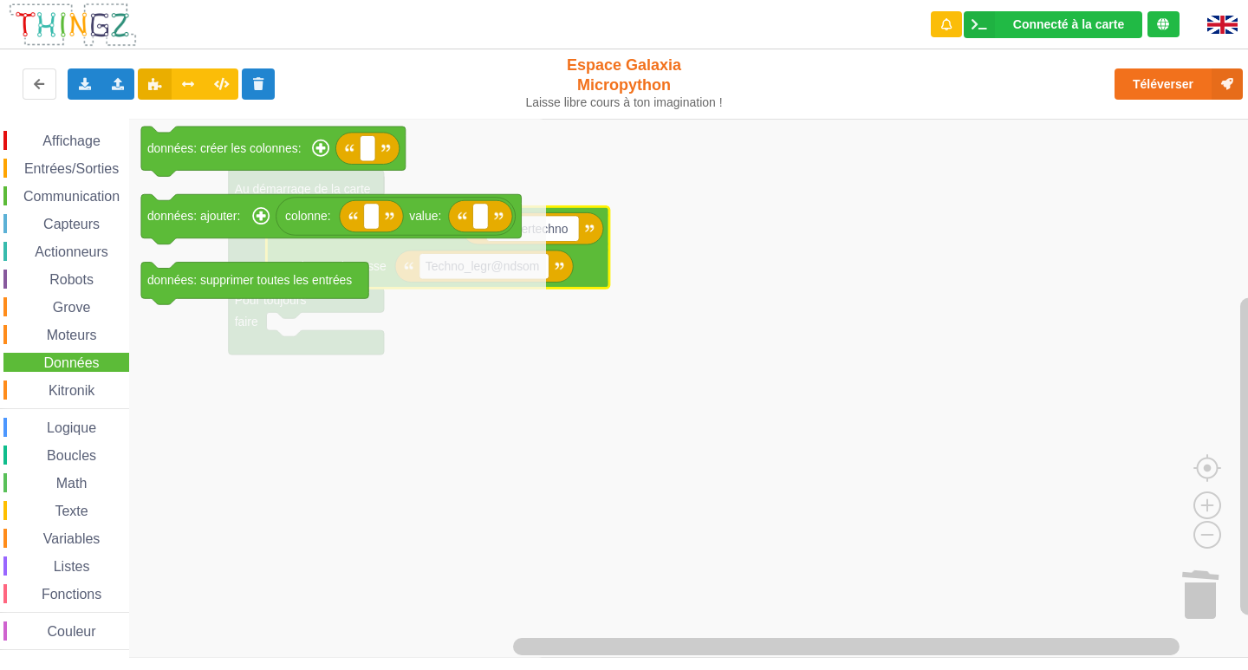
click at [82, 317] on div "Affichage Entrées/Sorties Communication Capteurs Actionneurs Robots Grove Moteu…" at bounding box center [64, 390] width 129 height 519
click at [83, 304] on span "Grove" at bounding box center [71, 307] width 43 height 15
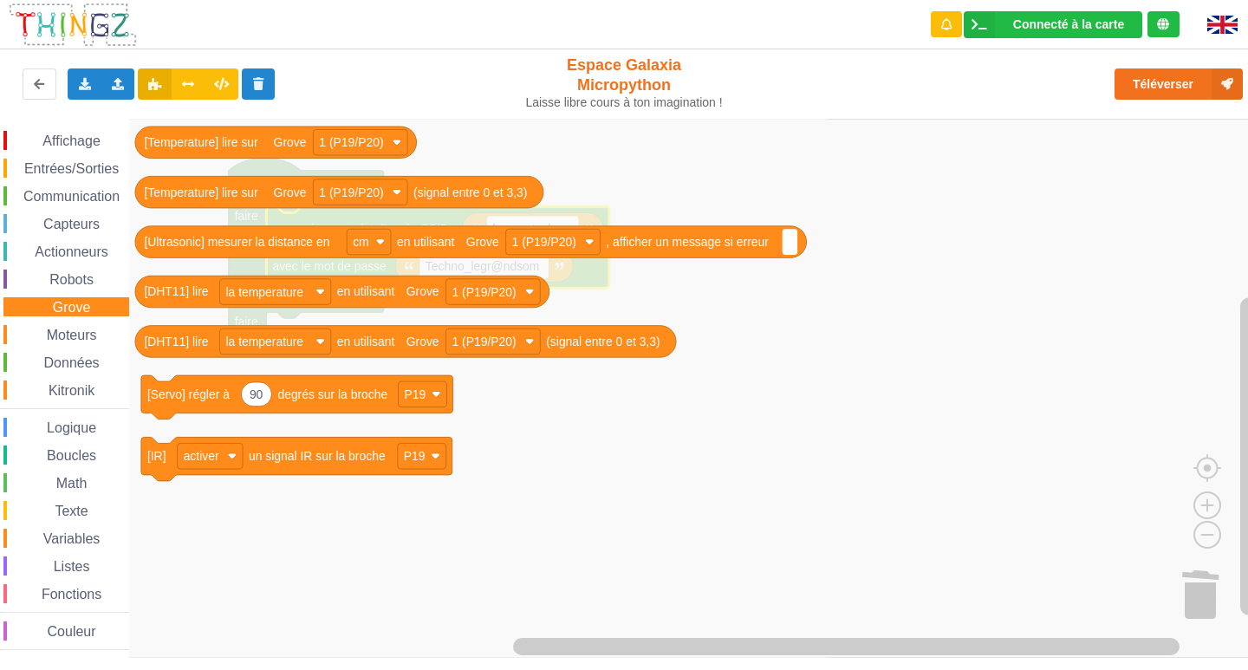
click at [75, 279] on span "Robots" at bounding box center [71, 279] width 49 height 15
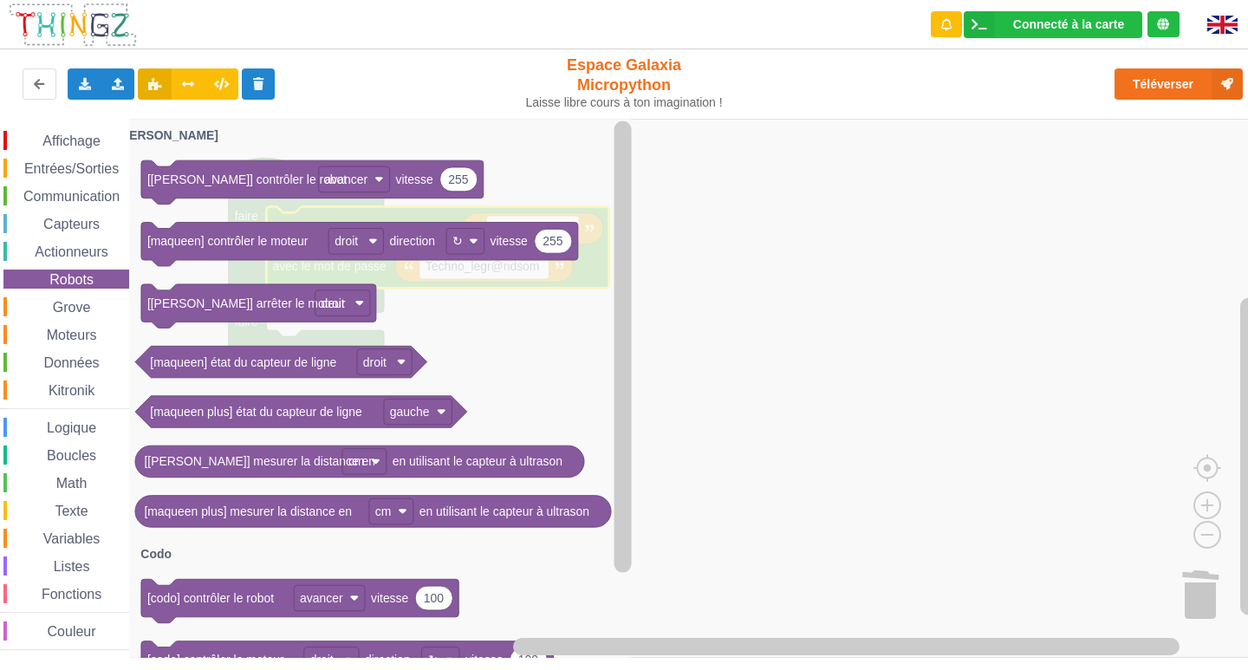
click at [59, 207] on div "Affichage Entrées/Sorties Communication Capteurs Actionneurs Robots Grove Moteu…" at bounding box center [64, 390] width 129 height 519
click at [66, 212] on div "Affichage Entrées/Sorties Communication Capteurs Actionneurs Robots Grove Moteu…" at bounding box center [64, 390] width 129 height 519
click at [68, 254] on span "Actionneurs" at bounding box center [71, 251] width 79 height 15
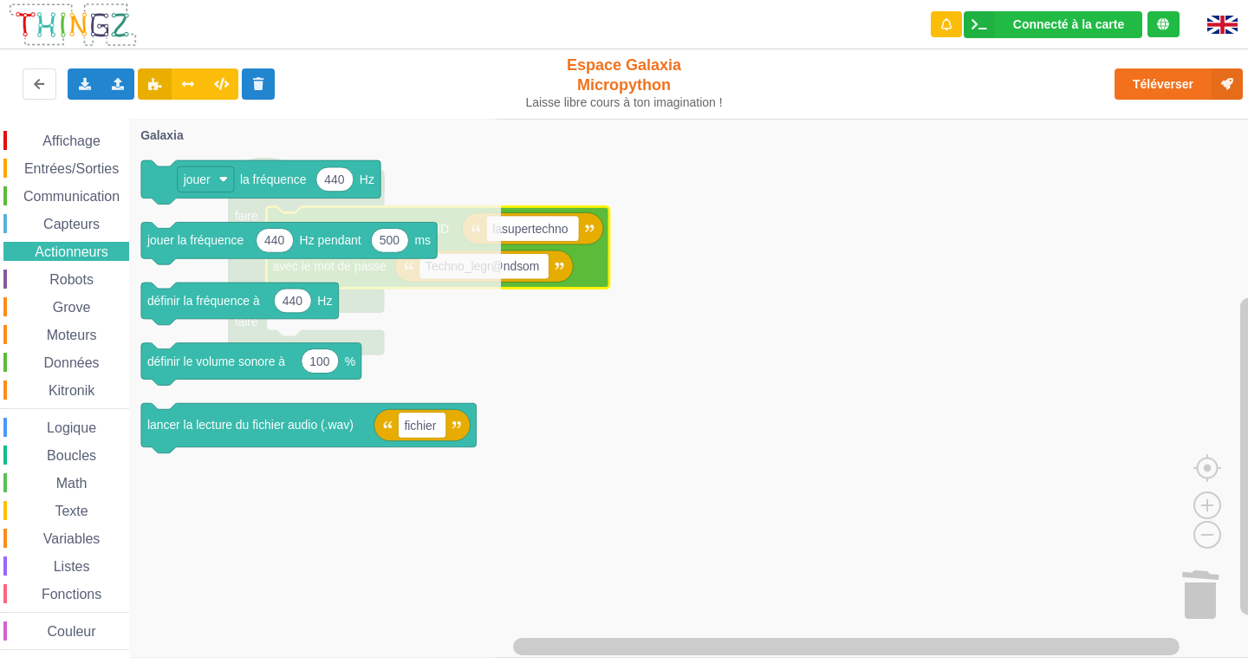
click at [104, 205] on div "Communication" at bounding box center [66, 195] width 126 height 19
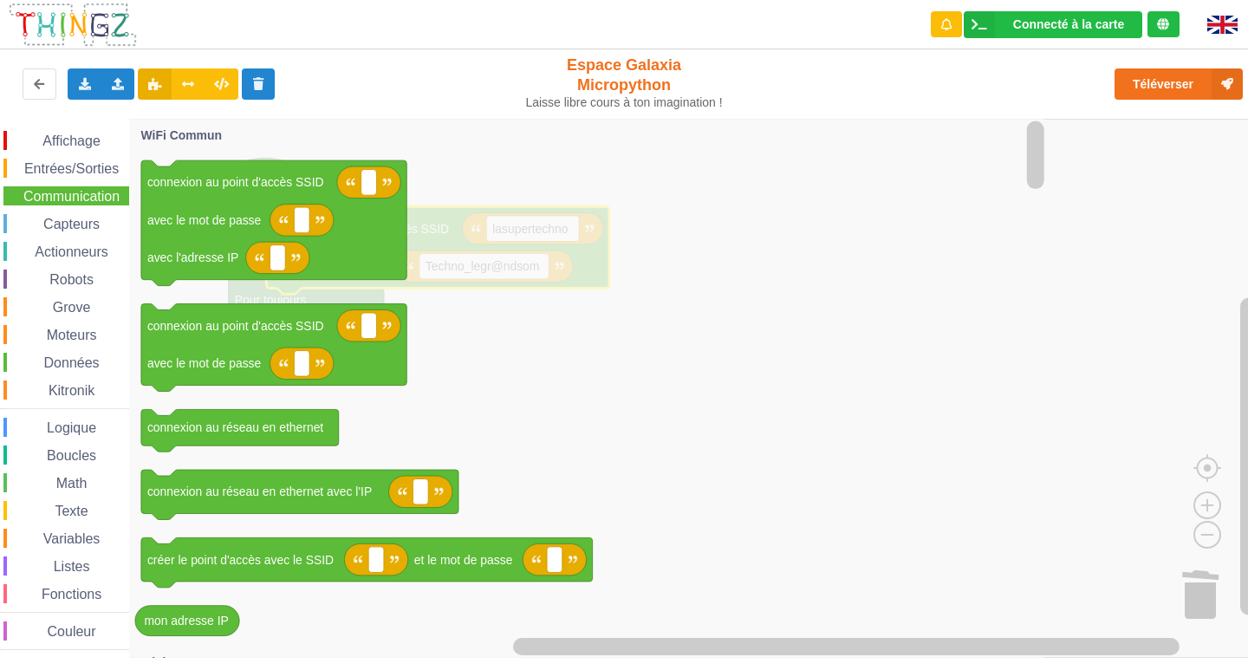
drag, startPoint x: 75, startPoint y: 146, endPoint x: 56, endPoint y: 168, distance: 28.3
click at [70, 153] on div "Affichage Entrées/Sorties Communication Capteurs Actionneurs Robots Grove Moteu…" at bounding box center [64, 390] width 129 height 519
click at [54, 172] on span "Entrées/Sorties" at bounding box center [72, 168] width 100 height 15
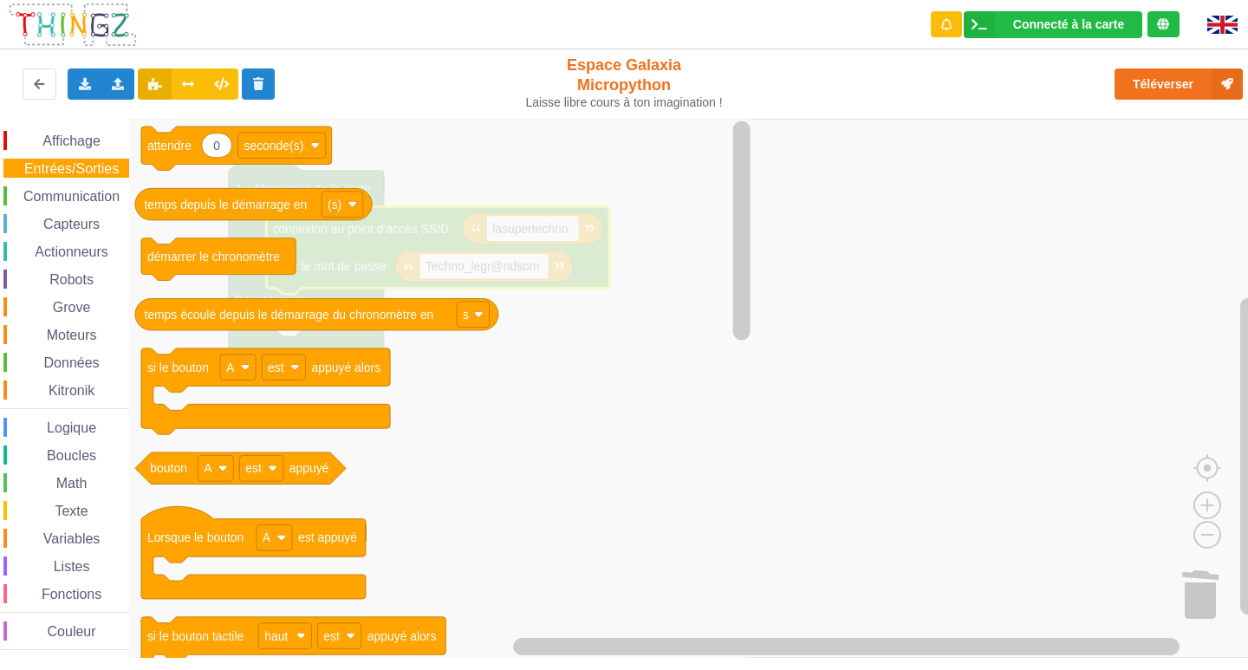
click at [87, 271] on div "Robots" at bounding box center [66, 278] width 126 height 19
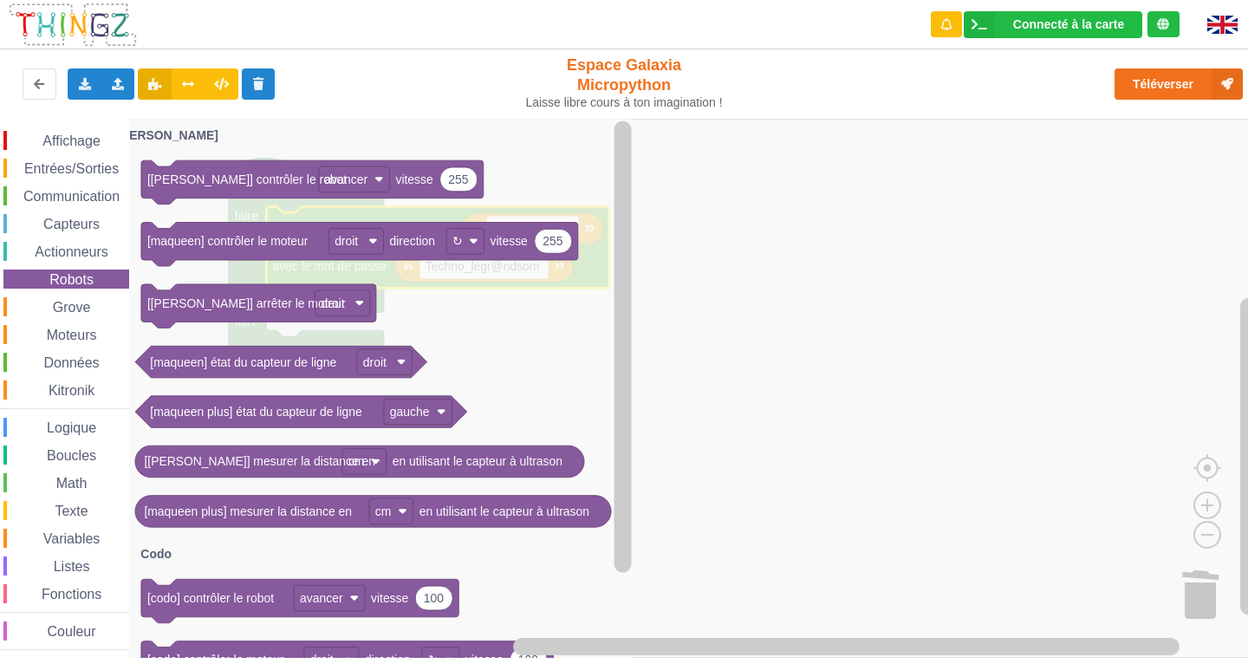
click at [64, 298] on div "Grove" at bounding box center [66, 306] width 126 height 19
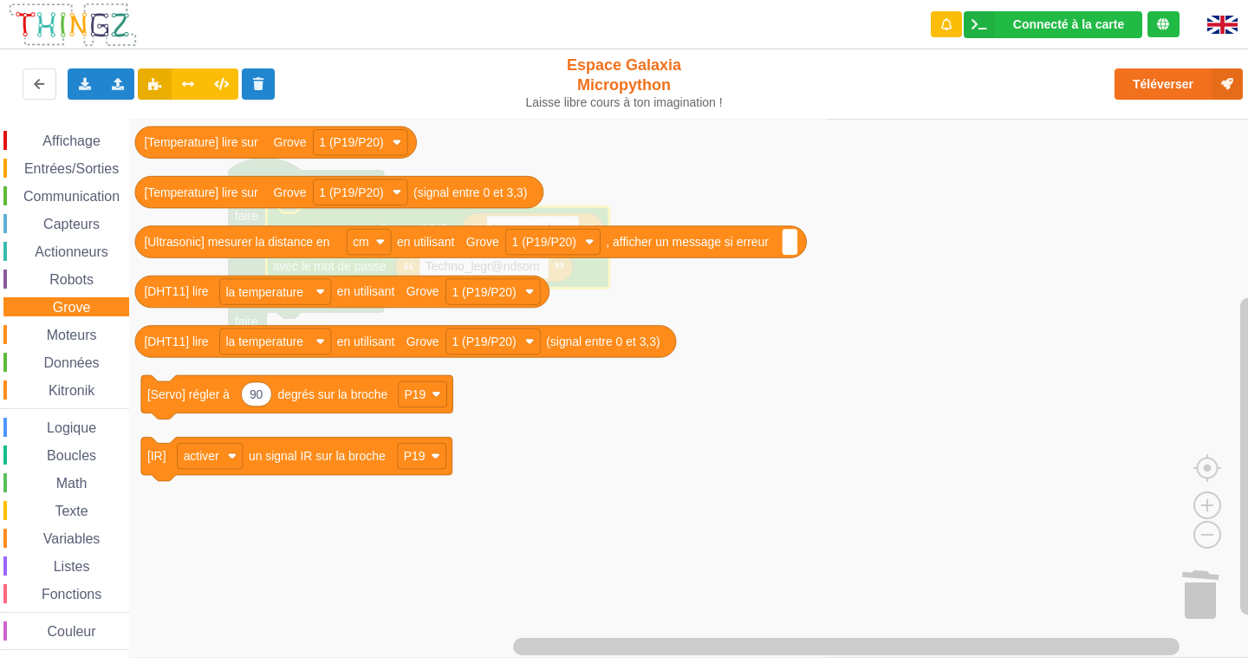
click at [42, 327] on div "Moteurs" at bounding box center [66, 334] width 126 height 19
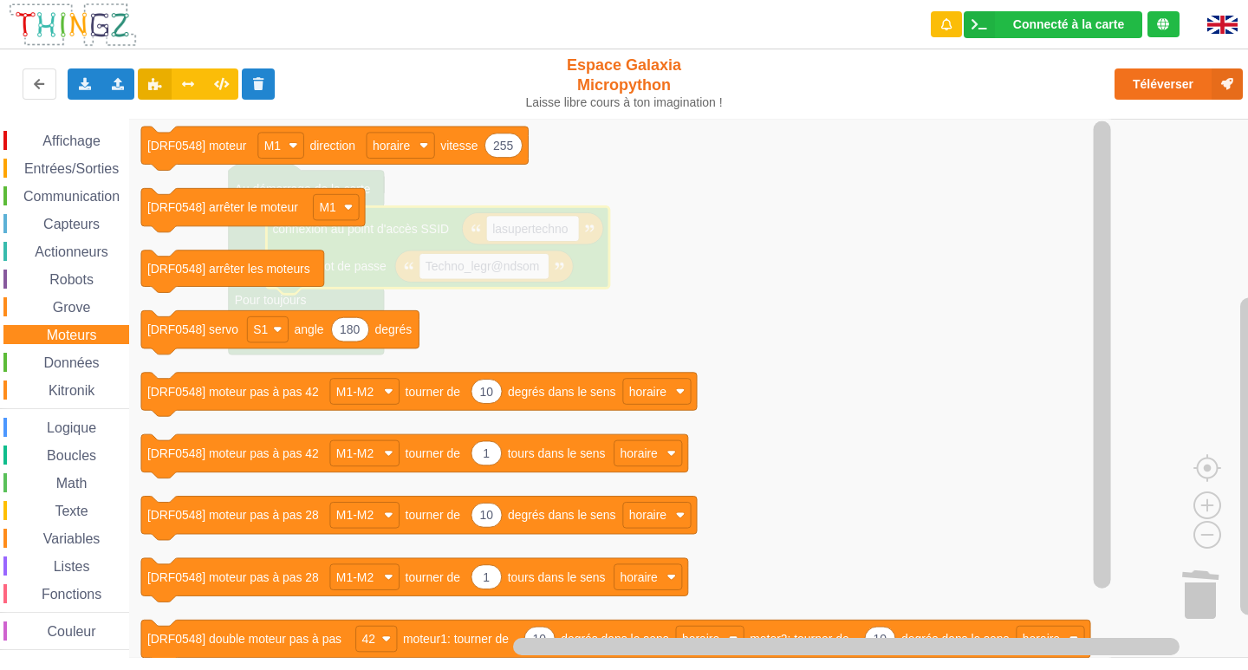
click at [51, 358] on span "Données" at bounding box center [72, 362] width 61 height 15
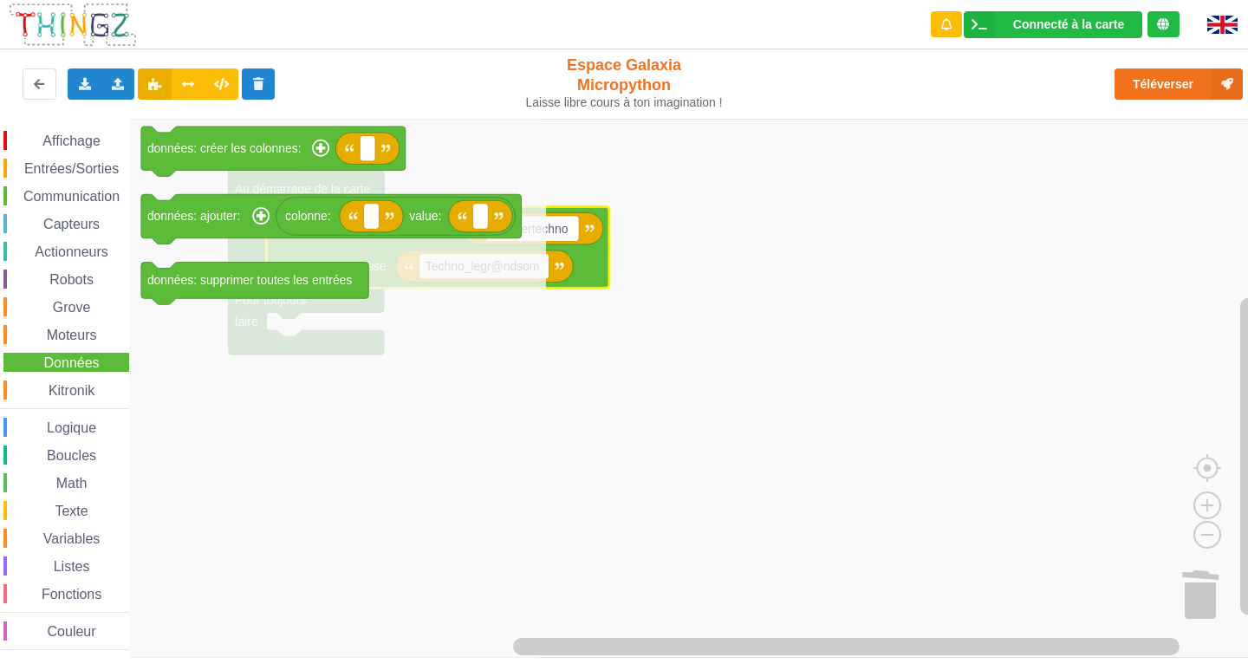
click at [68, 385] on span "Kitronik" at bounding box center [71, 390] width 51 height 15
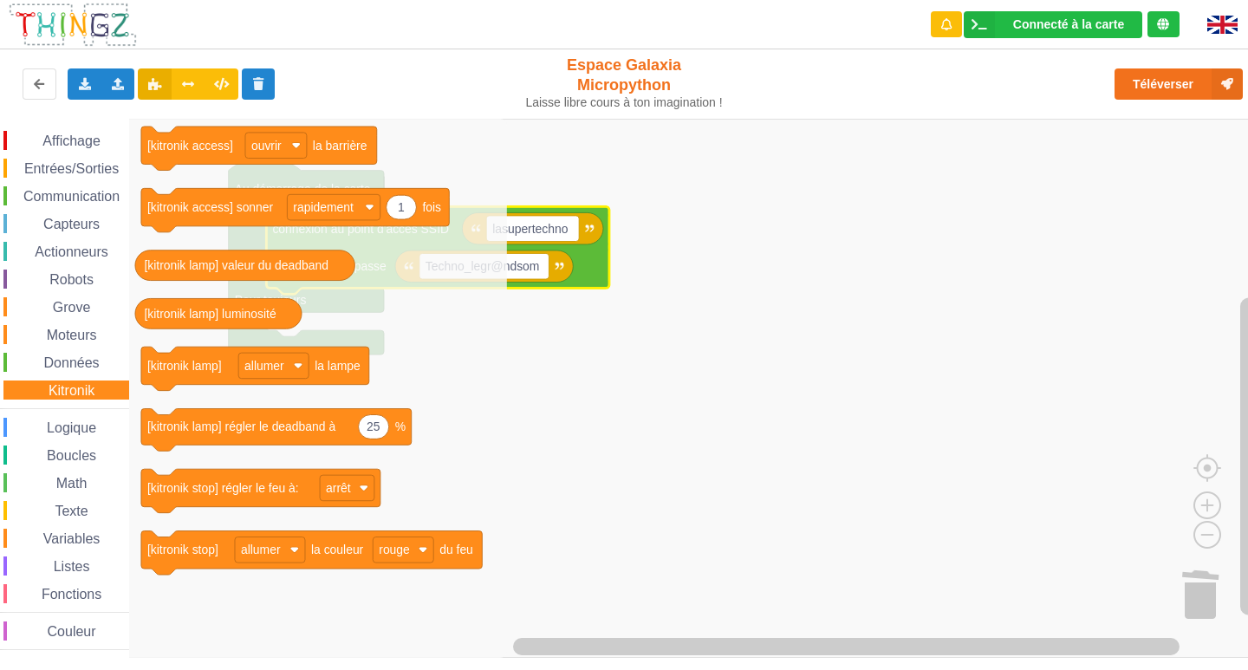
click at [69, 417] on div "Affichage Entrées/Sorties Communication Capteurs Actionneurs Robots Grove Moteu…" at bounding box center [64, 390] width 129 height 519
click at [60, 439] on div "Affichage Entrées/Sorties Communication Capteurs Actionneurs Robots Grove Moteu…" at bounding box center [64, 390] width 129 height 519
click at [69, 431] on span "Logique" at bounding box center [71, 427] width 55 height 15
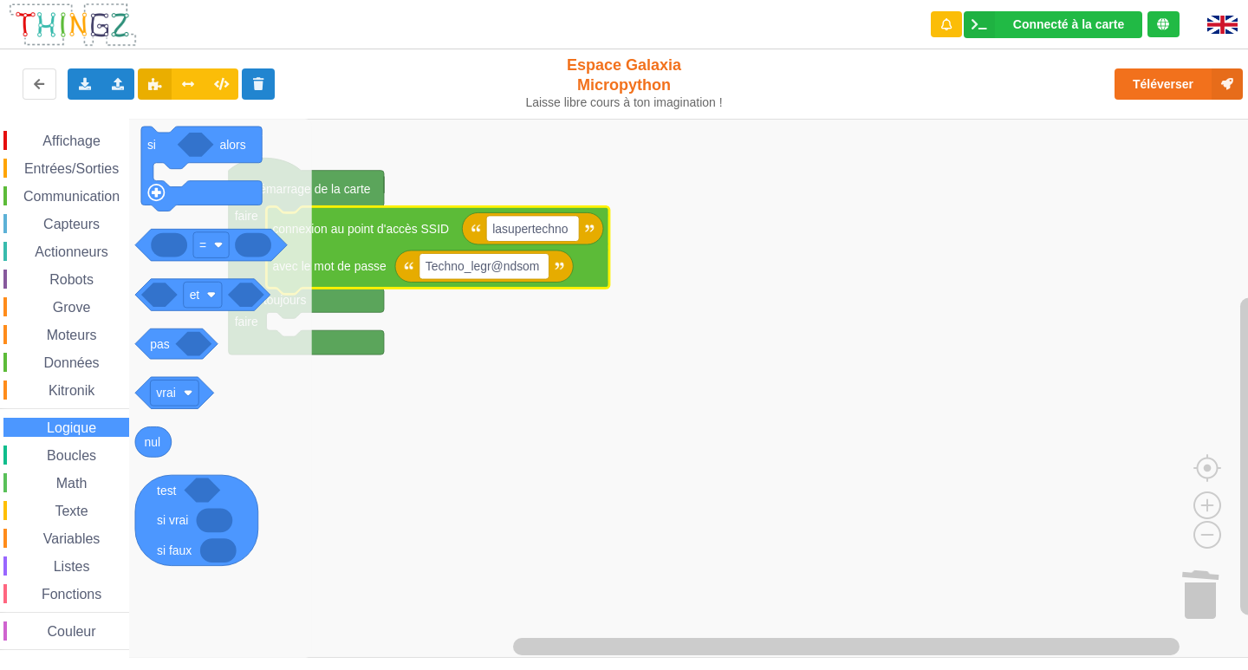
click at [63, 453] on span "Boucles" at bounding box center [71, 455] width 55 height 15
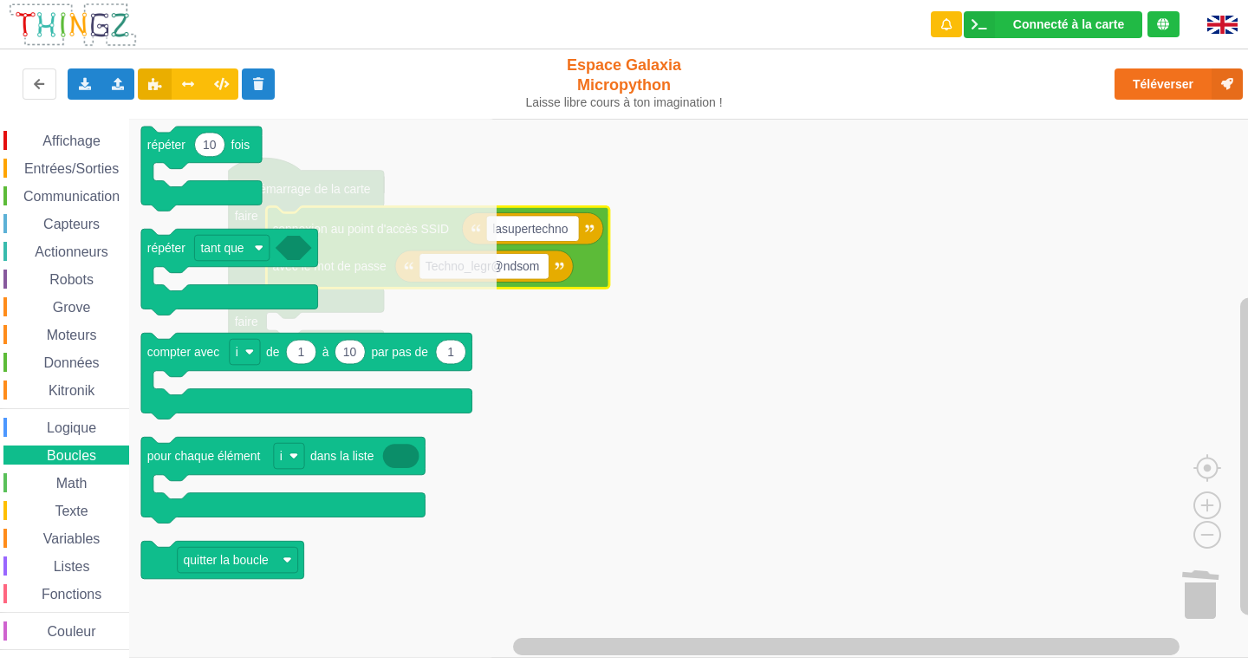
click at [68, 476] on span "Math" at bounding box center [72, 483] width 36 height 15
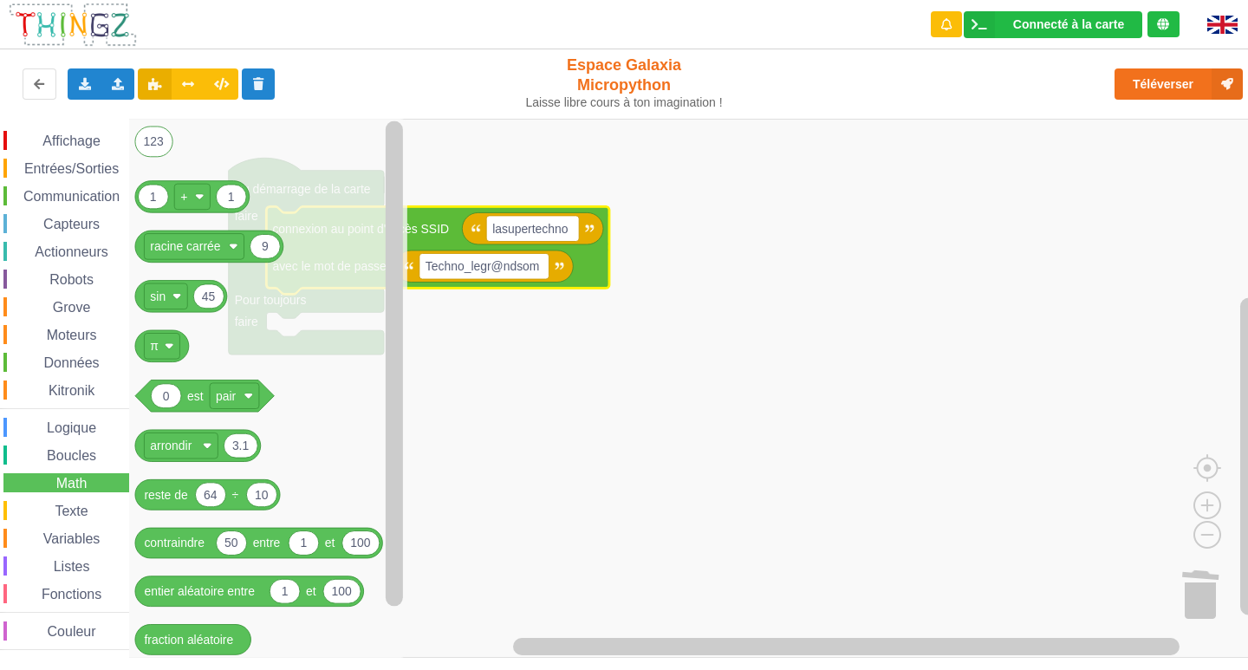
click at [68, 504] on span "Texte" at bounding box center [71, 510] width 38 height 15
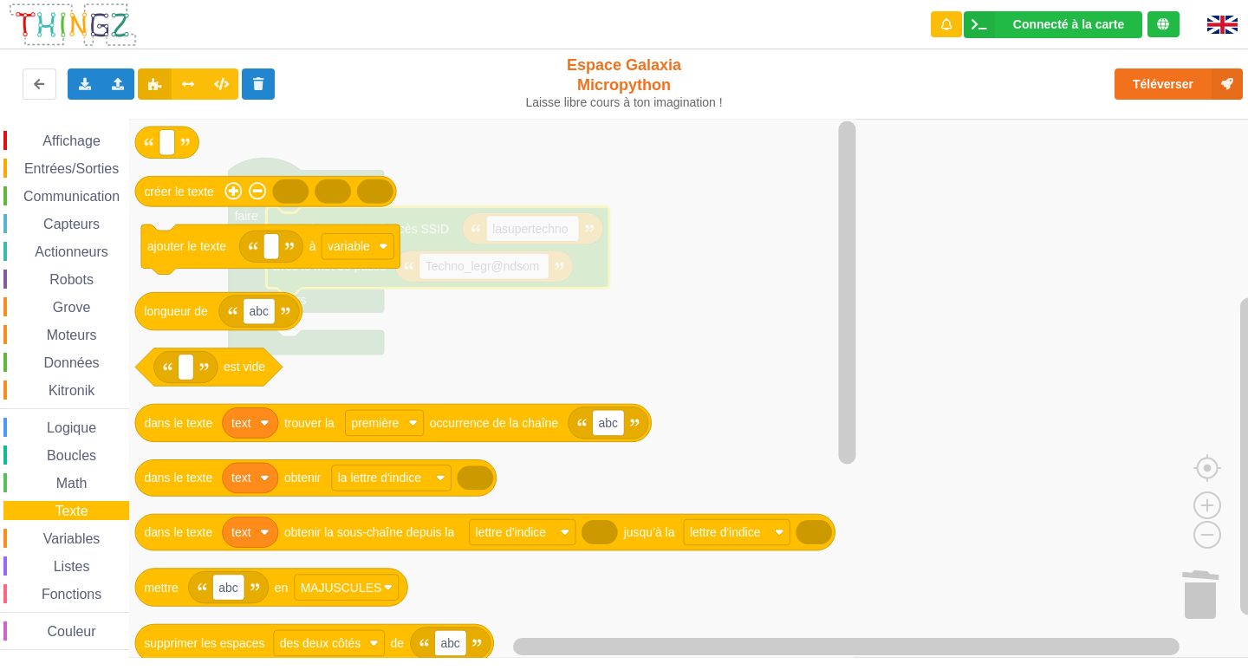
click at [60, 538] on span "Variables" at bounding box center [72, 538] width 62 height 15
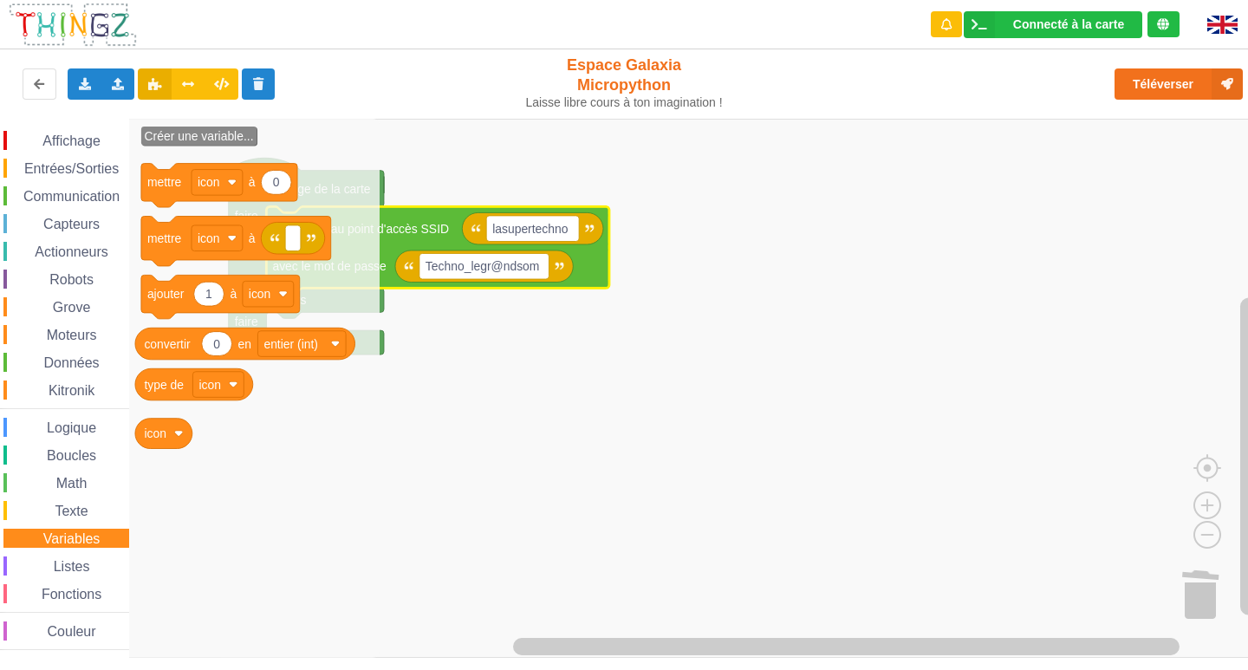
click at [55, 559] on span "Listes" at bounding box center [72, 566] width 42 height 15
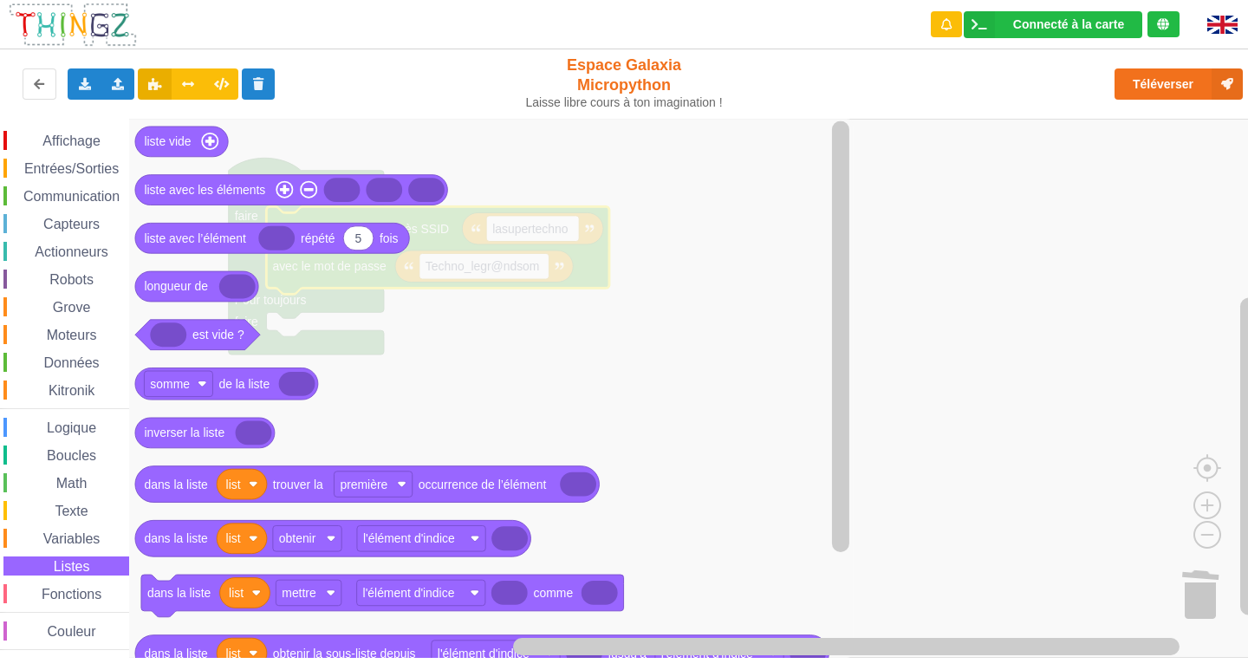
click at [58, 585] on div "Fonctions" at bounding box center [66, 593] width 126 height 19
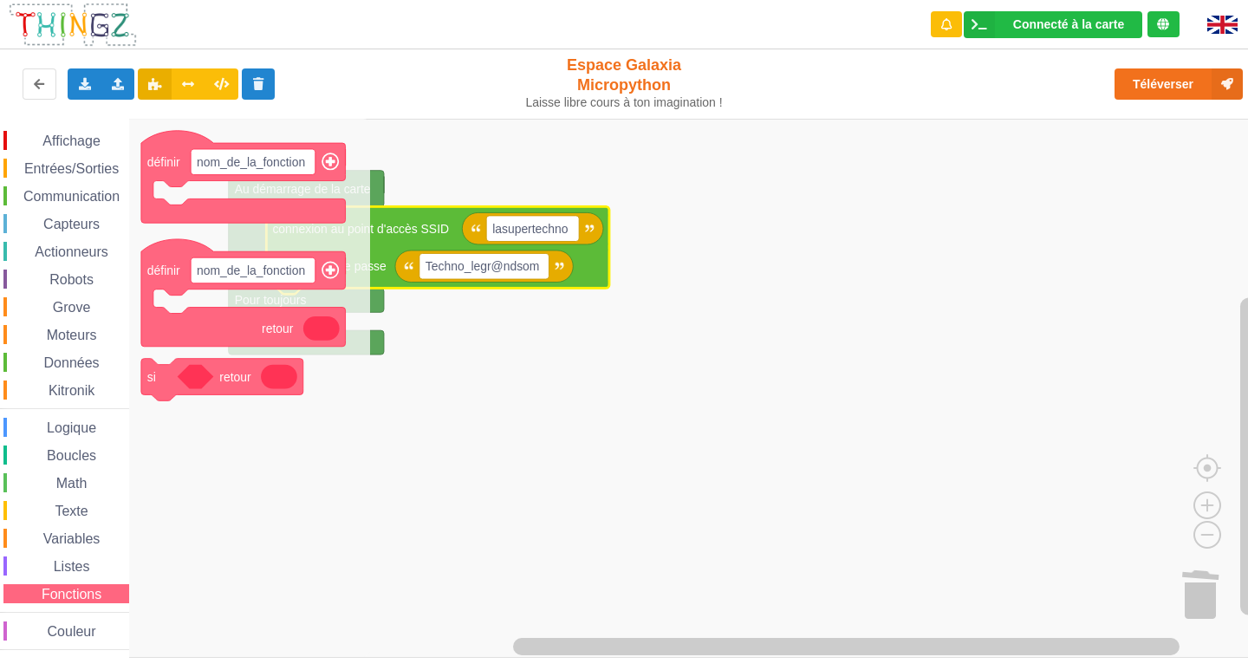
click at [55, 614] on div "Affichage Entrées/Sorties Communication Capteurs Actionneurs Robots Grove Moteu…" at bounding box center [64, 390] width 129 height 519
click at [59, 630] on span "Couleur" at bounding box center [72, 631] width 54 height 15
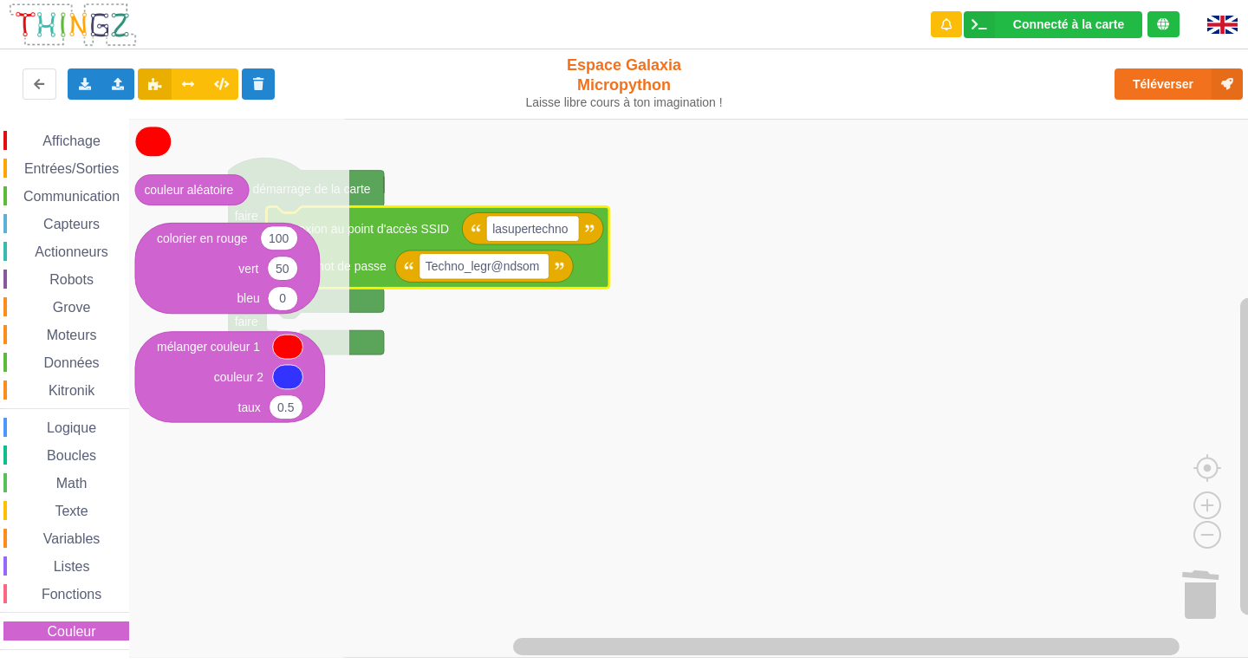
click at [64, 572] on span "Listes" at bounding box center [72, 566] width 42 height 15
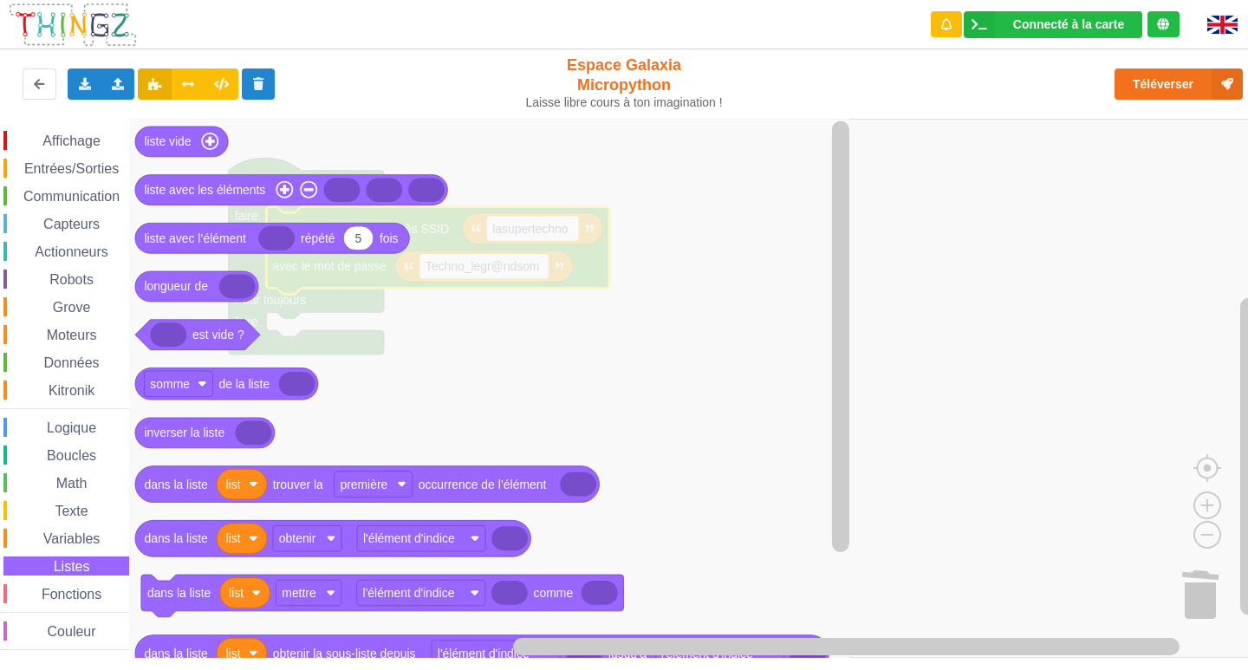
drag, startPoint x: 69, startPoint y: 472, endPoint x: 56, endPoint y: 429, distance: 45.2
click at [67, 460] on div "Affichage Entrées/Sorties Communication Capteurs Actionneurs Robots Grove Moteu…" at bounding box center [64, 390] width 129 height 519
click at [55, 427] on span "Logique" at bounding box center [71, 427] width 55 height 15
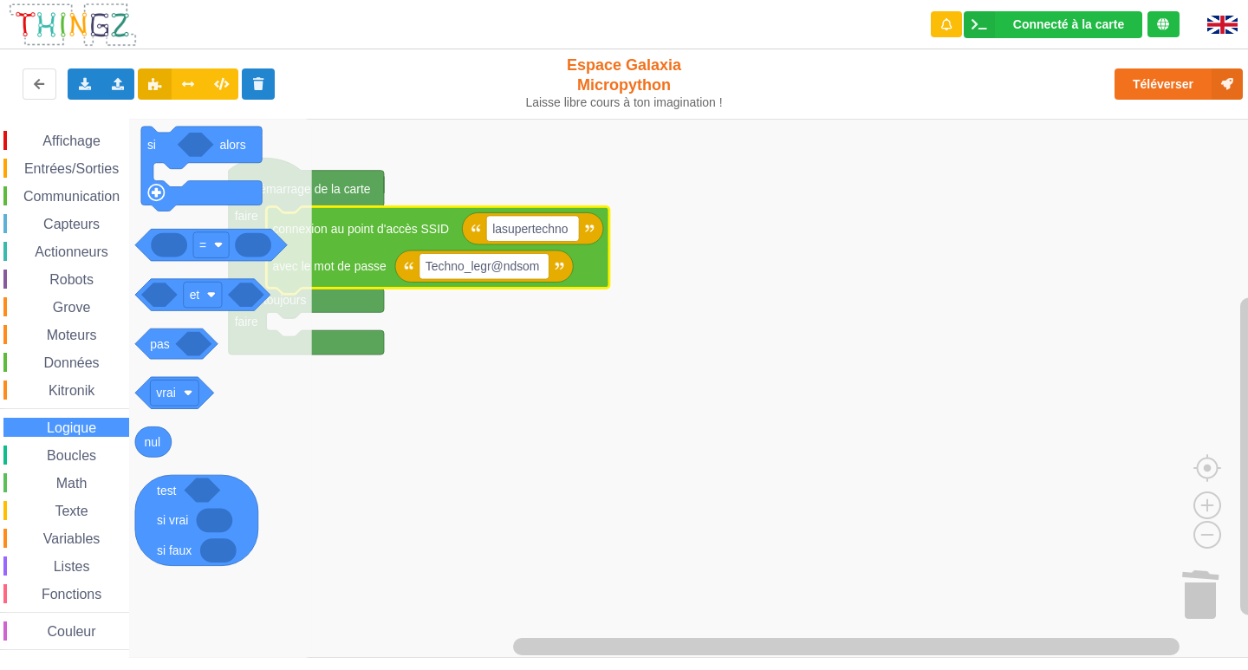
click at [64, 364] on span "Données" at bounding box center [72, 362] width 61 height 15
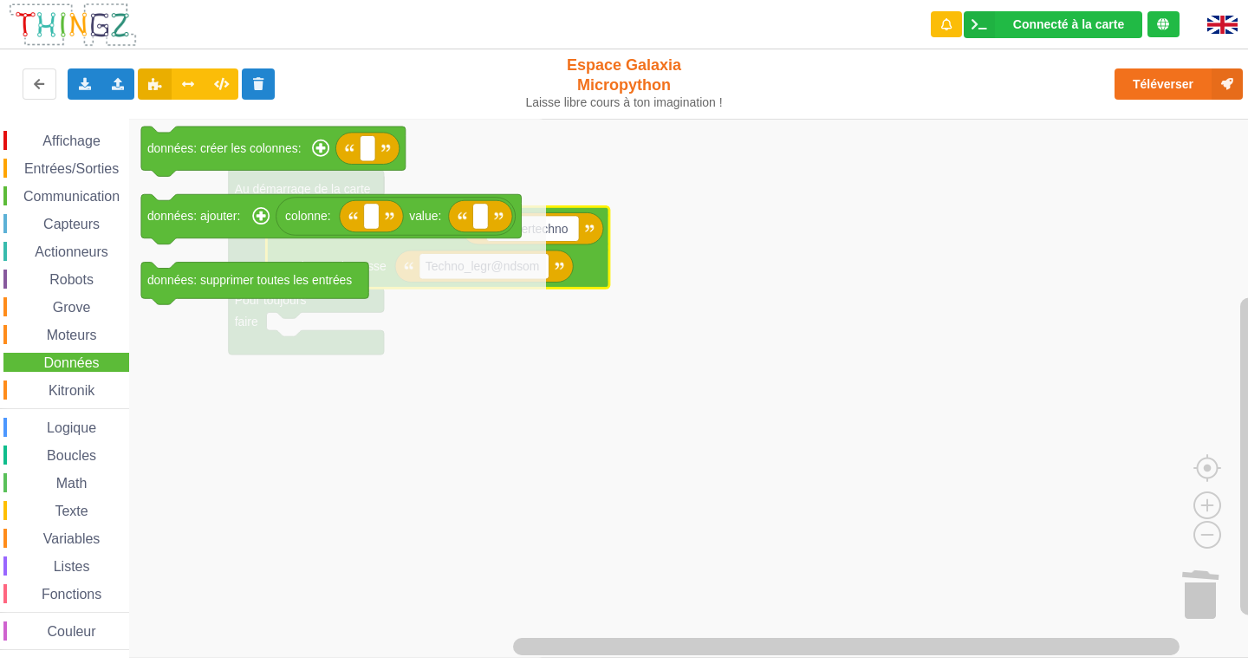
click at [67, 332] on span "Moteurs" at bounding box center [71, 334] width 55 height 15
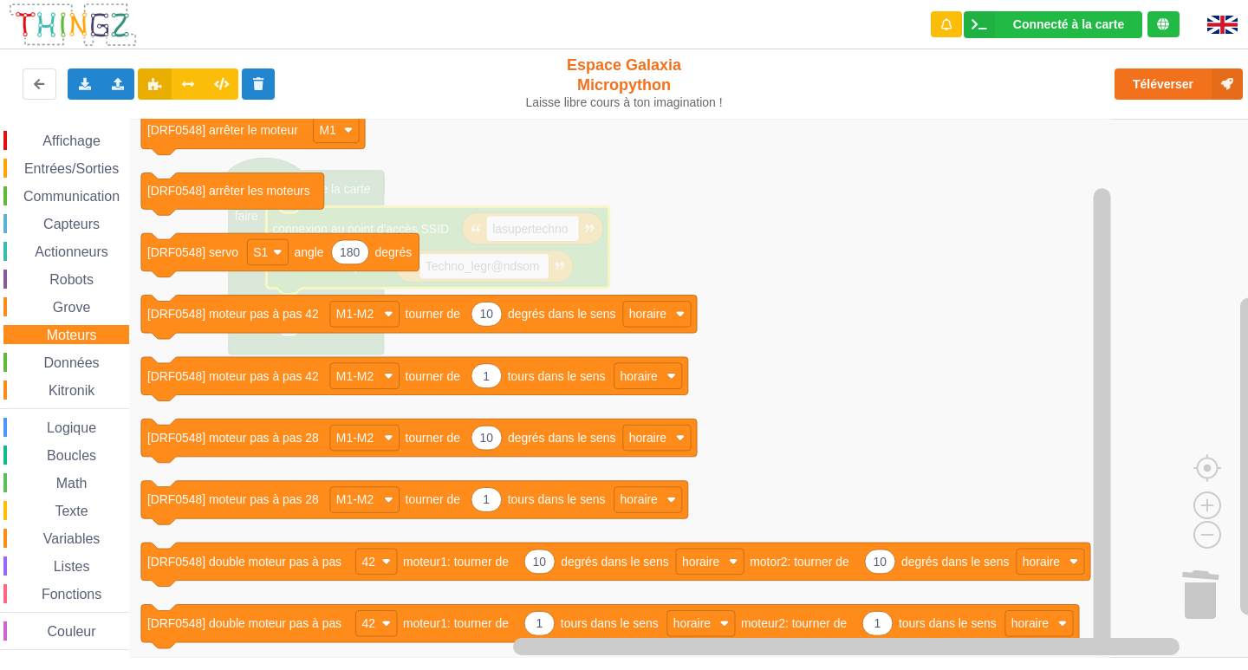
click at [49, 308] on div "Grove" at bounding box center [66, 306] width 126 height 19
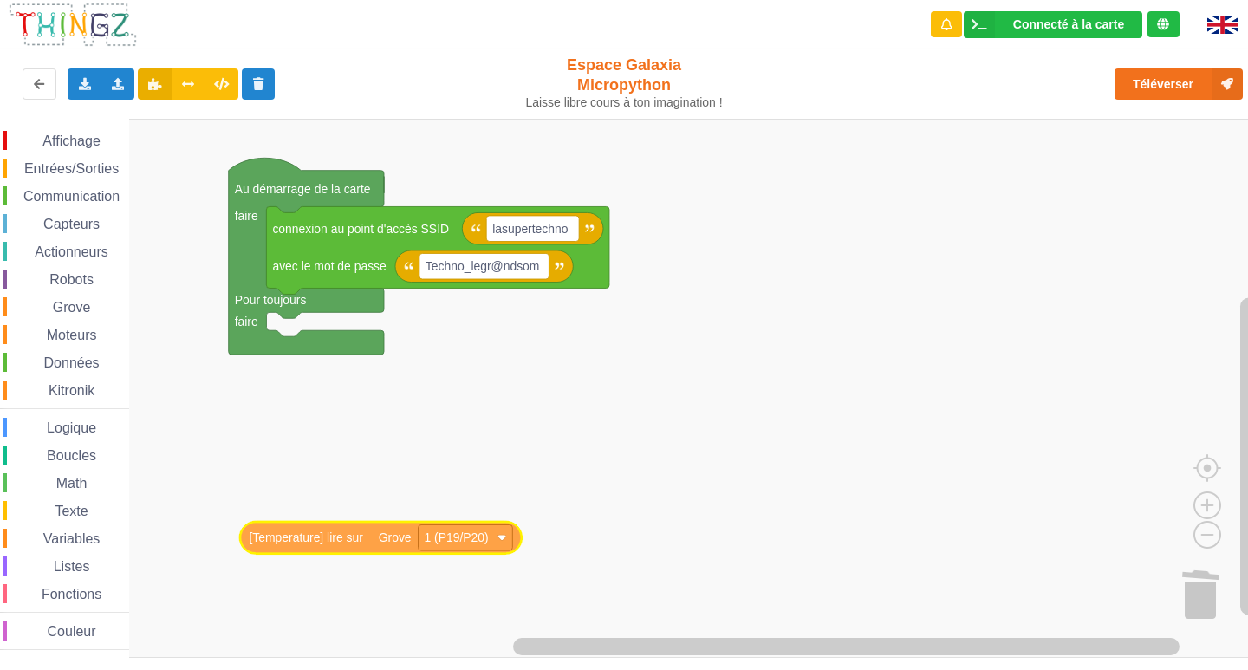
click at [266, 541] on div "Affichage Entrées/Sorties Communication Capteurs Actionneurs Robots Grove Moteu…" at bounding box center [630, 388] width 1260 height 539
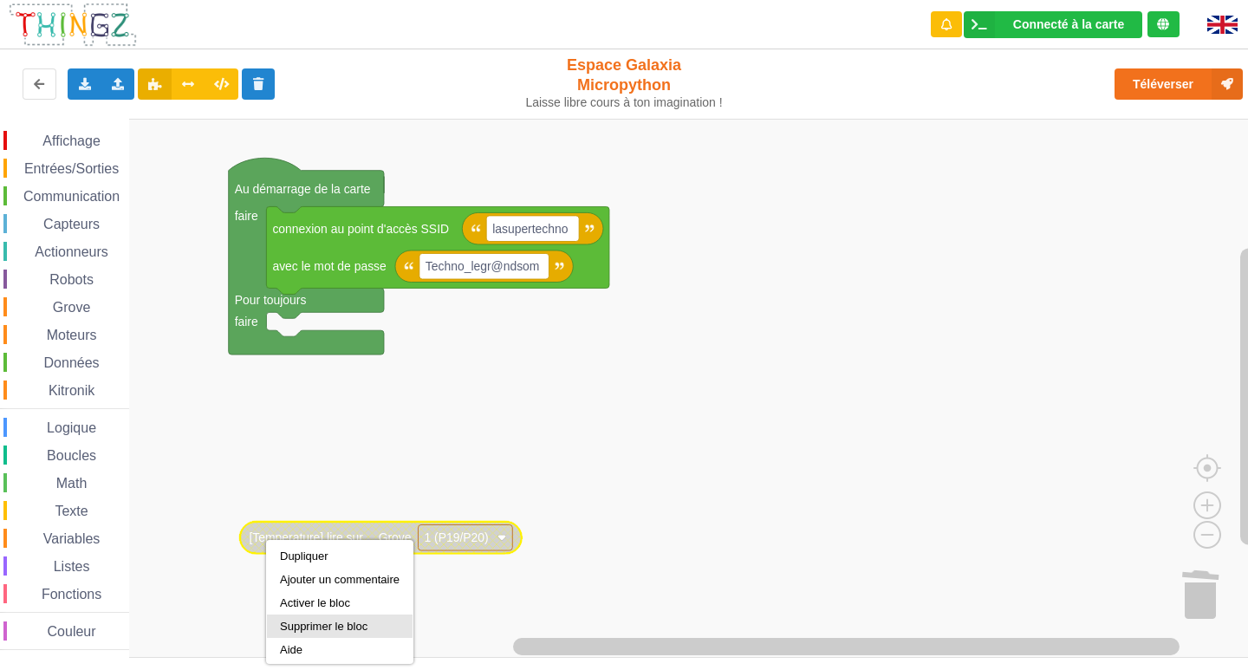
drag, startPoint x: 289, startPoint y: 618, endPoint x: 231, endPoint y: 573, distance: 72.8
click at [284, 619] on div "Supprimer le bloc" at bounding box center [340, 625] width 146 height 23
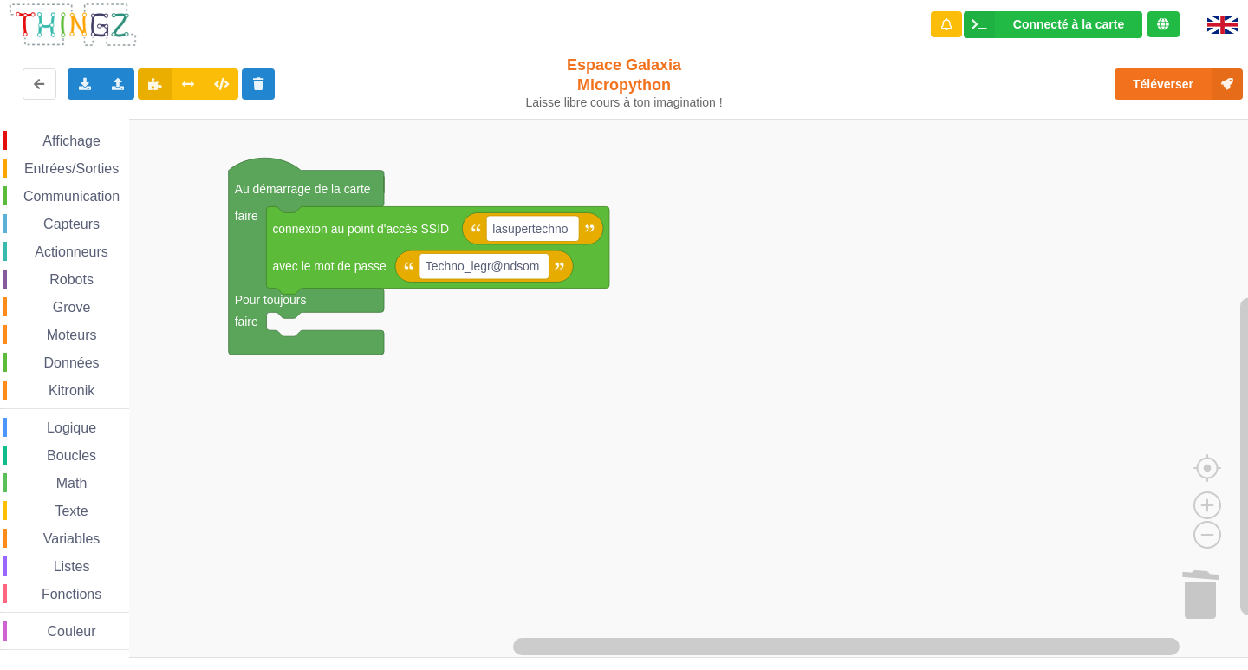
click at [70, 296] on div "Affichage Entrées/Sorties Communication Capteurs Actionneurs Robots Grove Moteu…" at bounding box center [64, 390] width 129 height 519
click at [68, 305] on span "Grove" at bounding box center [71, 307] width 43 height 15
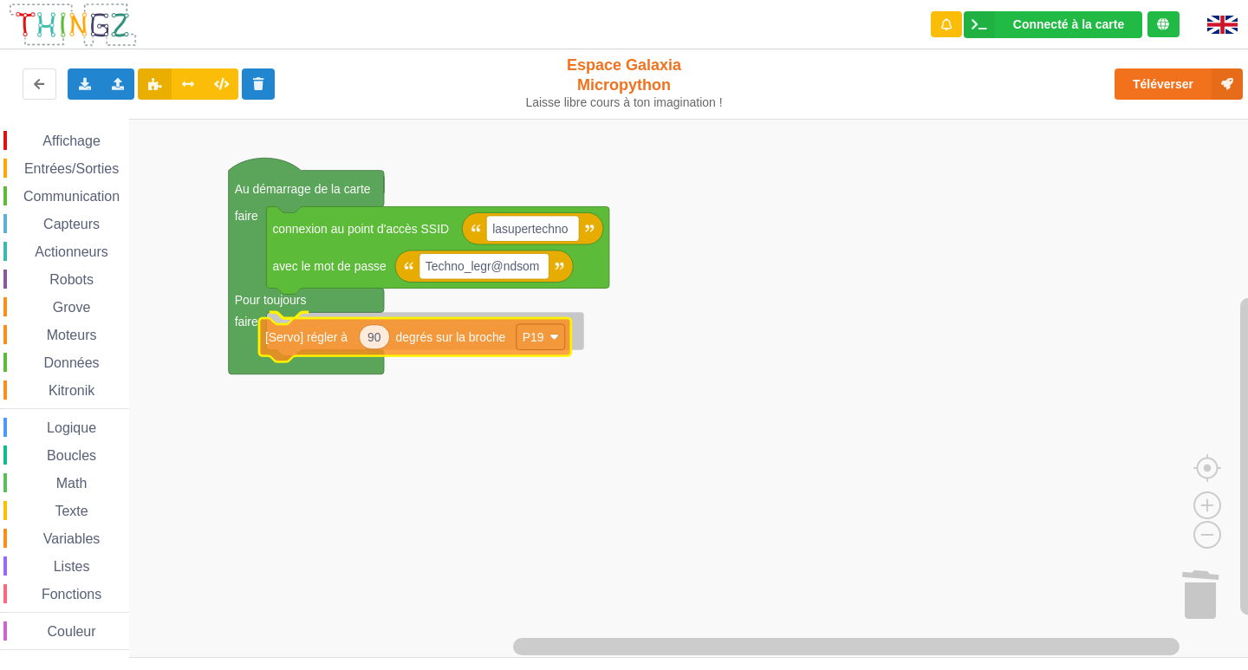
click at [295, 353] on div "Affichage Entrées/Sorties Communication Capteurs Actionneurs Robots Grove Moteu…" at bounding box center [630, 388] width 1260 height 539
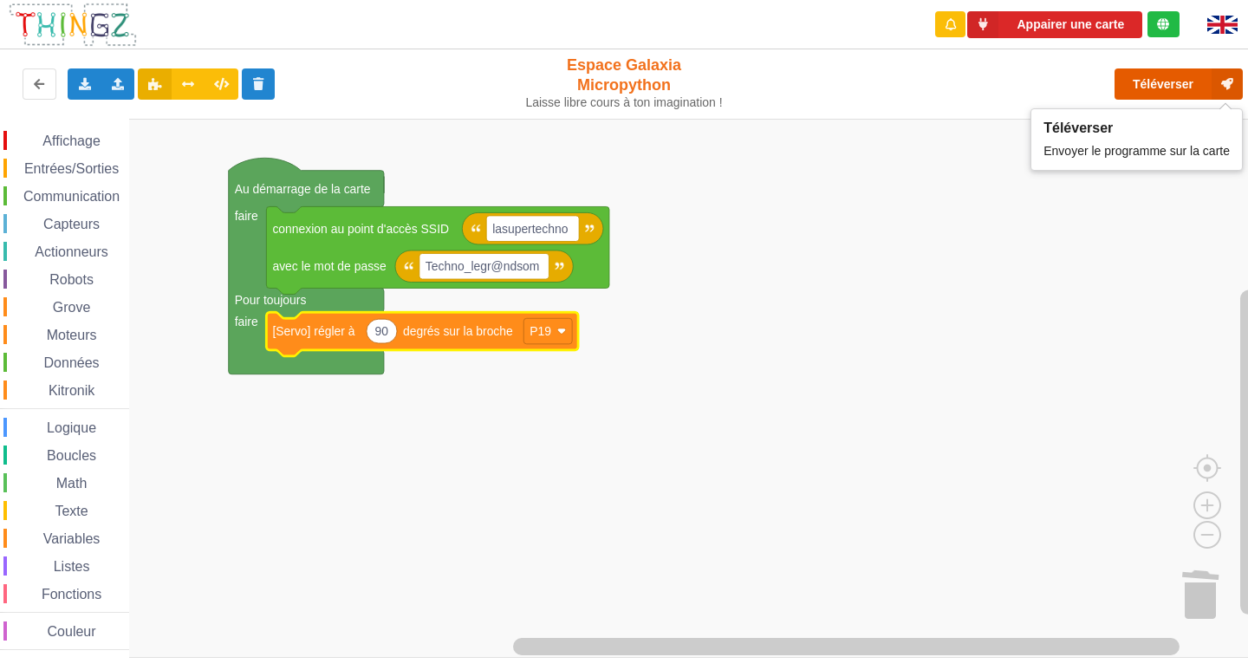
click at [1161, 88] on button "Téléverser" at bounding box center [1178, 83] width 128 height 31
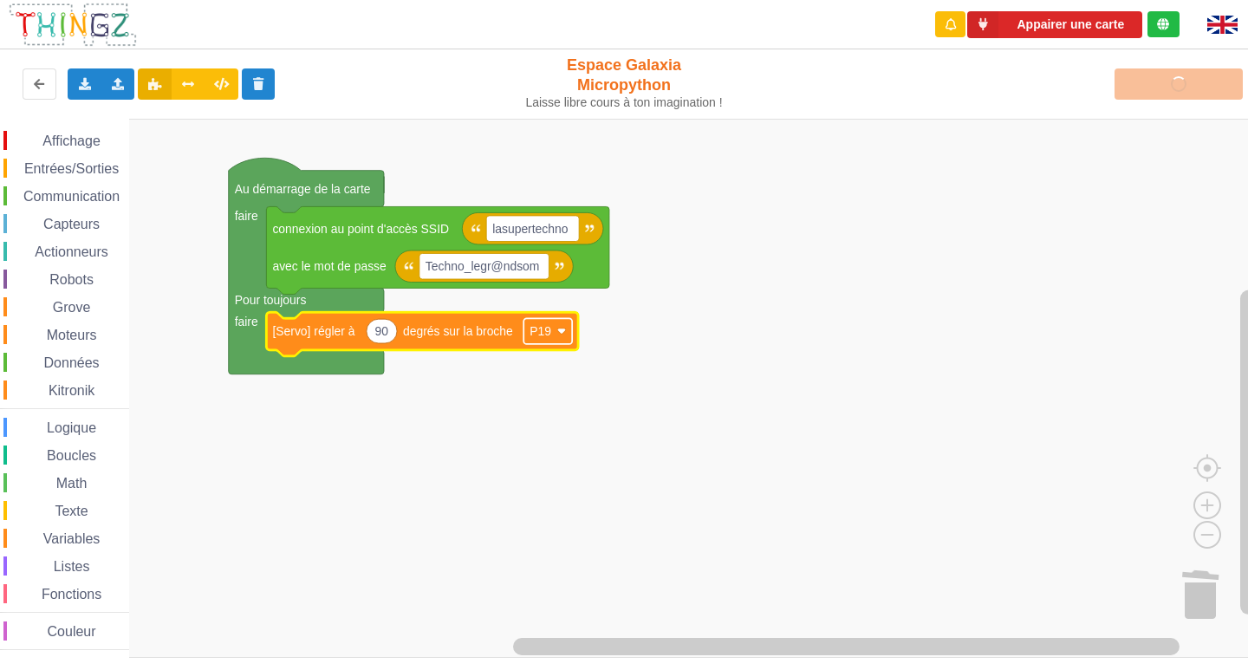
click at [559, 325] on rect "Espace de travail de Blocky" at bounding box center [547, 331] width 49 height 26
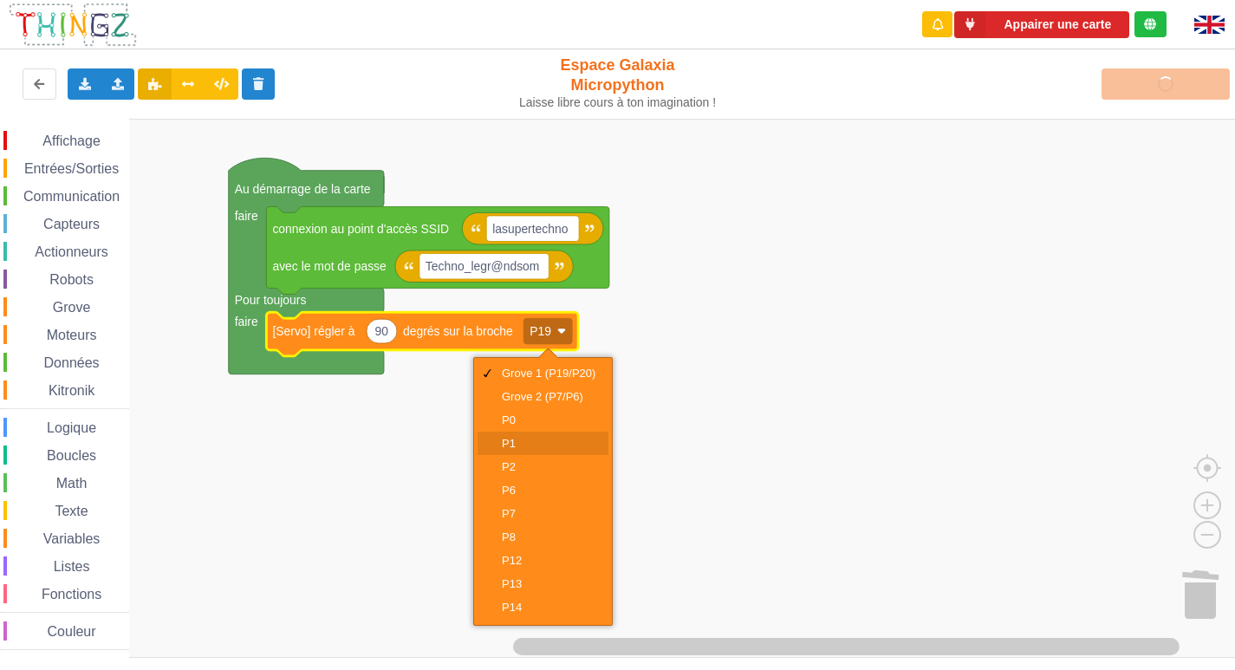
click at [535, 448] on div "P1" at bounding box center [549, 443] width 94 height 13
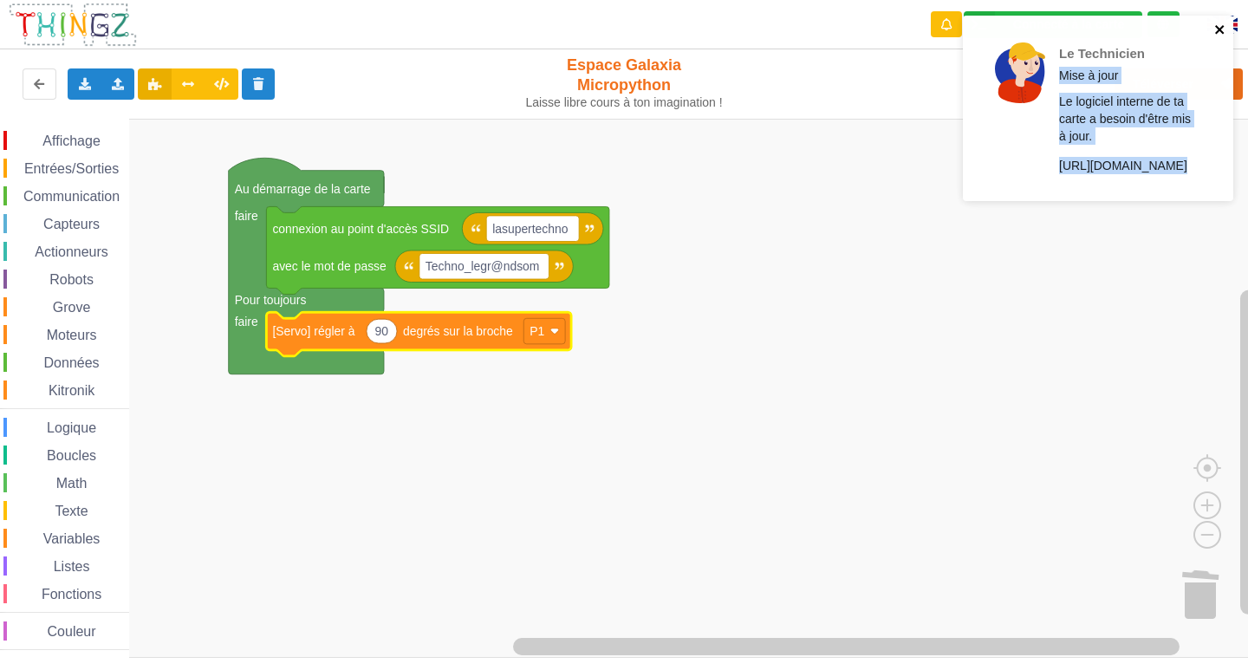
click at [1214, 29] on div "Le Technicien Mise à jour Le logiciel interne de ta carte a besoin d'être mis à…" at bounding box center [1091, 109] width 244 height 172
click at [1221, 31] on icon "close" at bounding box center [1218, 29] width 9 height 9
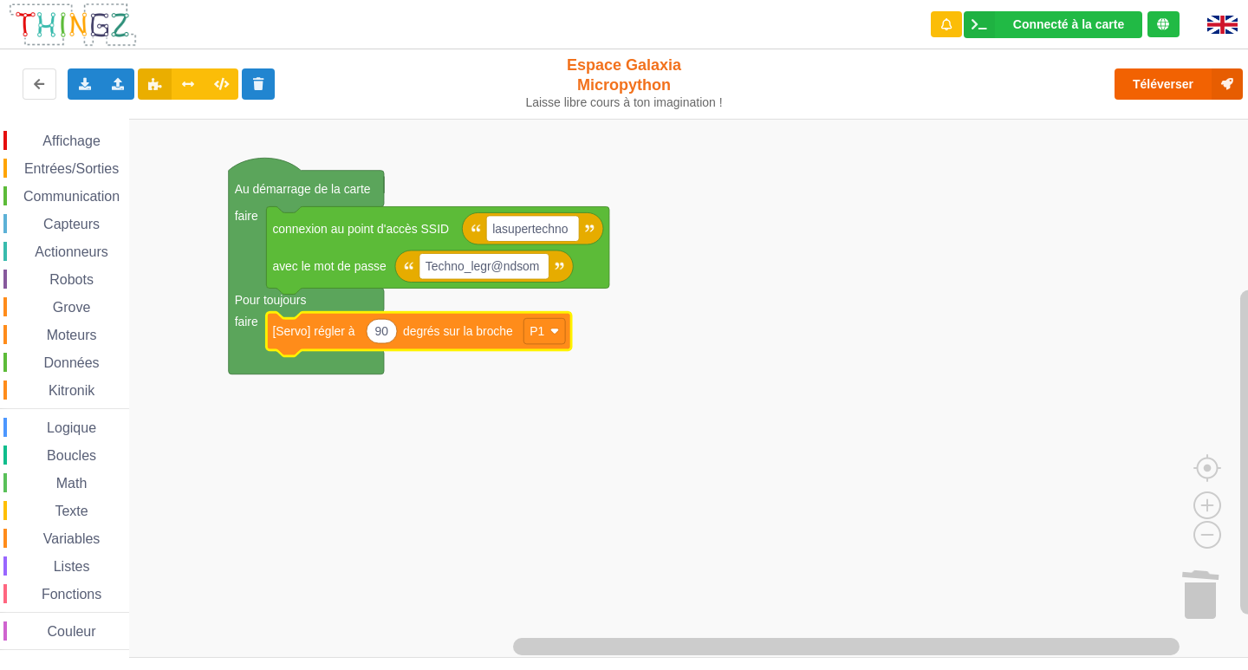
click at [1188, 75] on div "Le Technicien Mise à jour Le logiciel interne de ta carte a besoin d'être mis à…" at bounding box center [624, 323] width 1272 height 670
click at [1179, 94] on button "Téléverser" at bounding box center [1178, 83] width 128 height 31
click at [1178, 94] on div "Téléverser" at bounding box center [998, 83] width 513 height 55
click at [1173, 94] on div "Téléverser" at bounding box center [998, 83] width 513 height 55
click at [1168, 98] on div "Téléverser" at bounding box center [998, 83] width 513 height 55
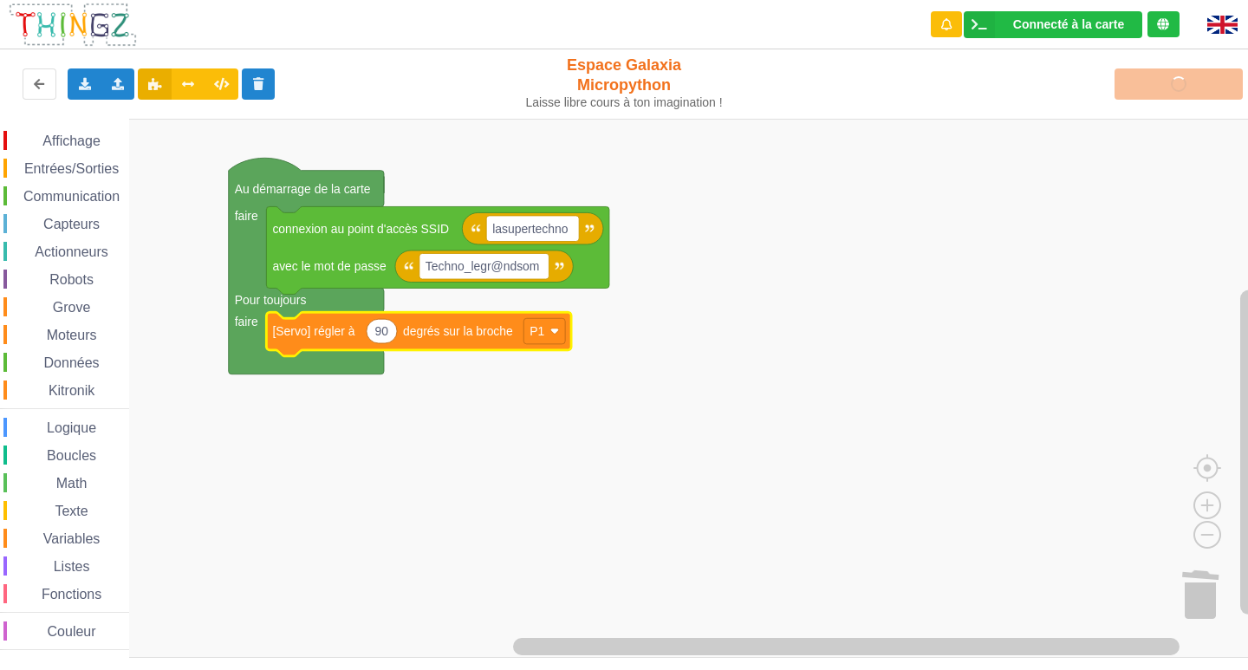
click at [1165, 100] on div "Téléverser" at bounding box center [998, 83] width 513 height 55
drag, startPoint x: 1165, startPoint y: 100, endPoint x: 1130, endPoint y: 121, distance: 41.6
click at [1158, 105] on div "Téléverser" at bounding box center [998, 83] width 513 height 55
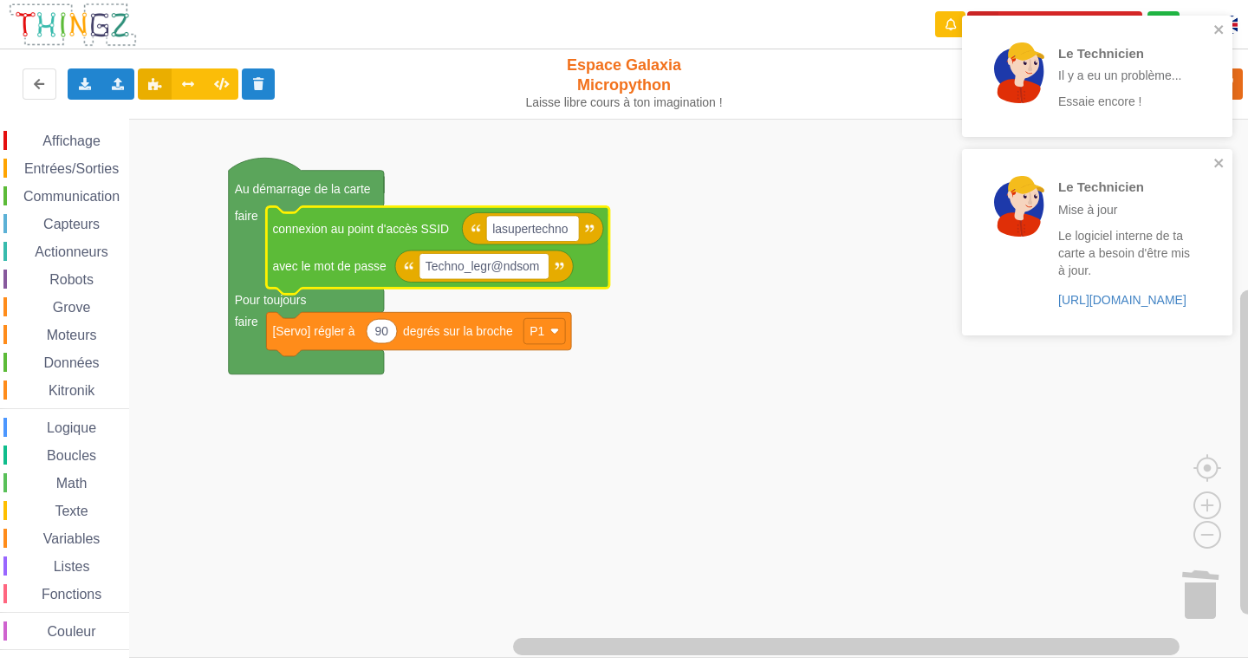
click at [473, 270] on text "Techno_legr@ndsom" at bounding box center [482, 266] width 114 height 14
drag, startPoint x: 1222, startPoint y: 157, endPoint x: 1194, endPoint y: 171, distance: 31.8
click at [1213, 165] on icon "close" at bounding box center [1219, 163] width 12 height 14
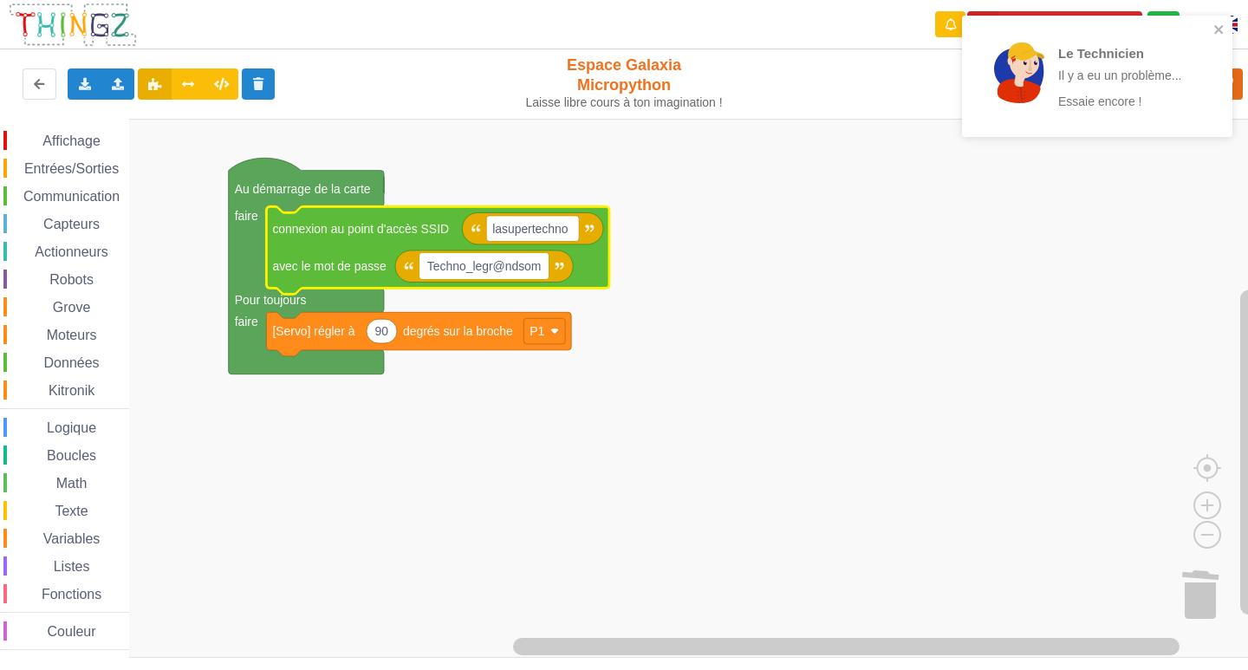
click at [1228, 20] on div "Le Technicien Il y a eu un problème... Essaie encore !" at bounding box center [1097, 76] width 270 height 121
click at [1218, 24] on icon "close" at bounding box center [1219, 30] width 12 height 14
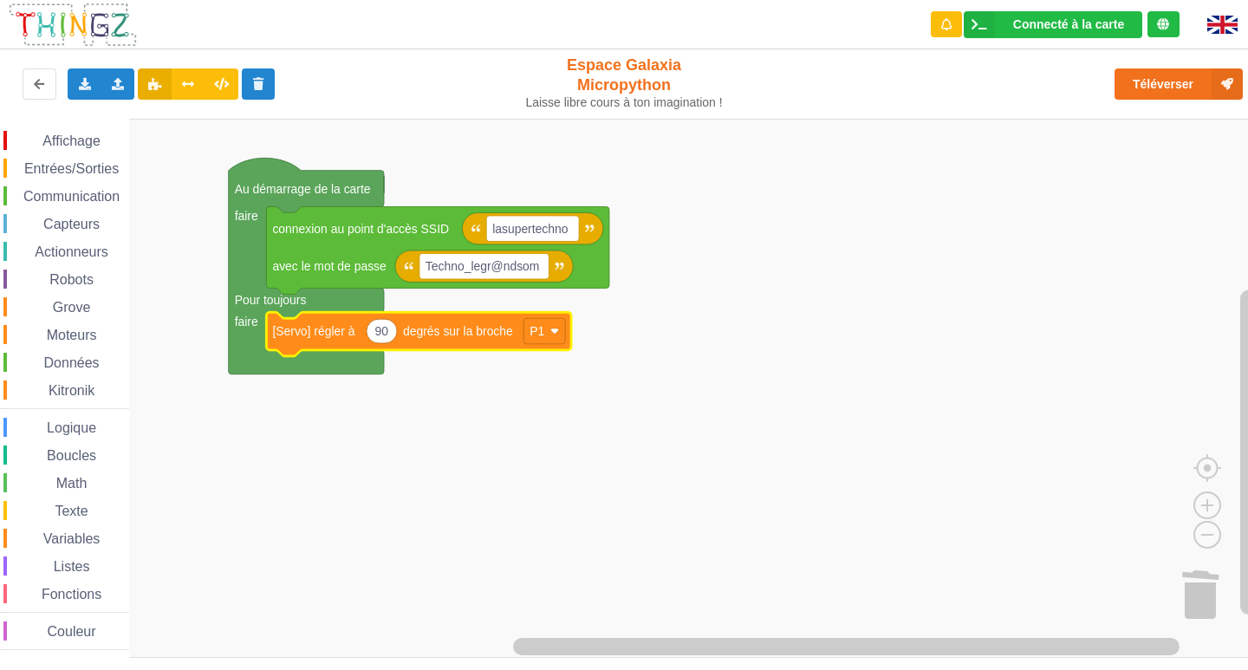
click at [391, 335] on icon "Espace de travail de Blocky" at bounding box center [381, 331] width 30 height 24
type input """
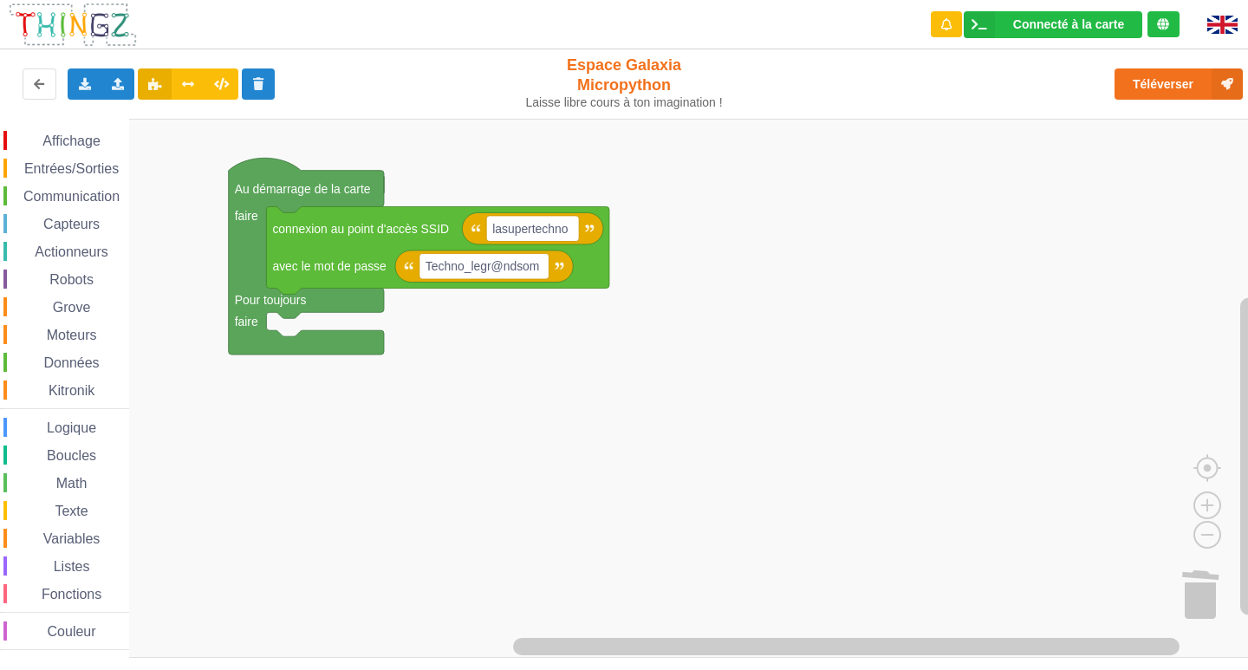
drag, startPoint x: 60, startPoint y: 306, endPoint x: 77, endPoint y: 303, distance: 17.5
click at [71, 303] on span "Grove" at bounding box center [71, 307] width 43 height 15
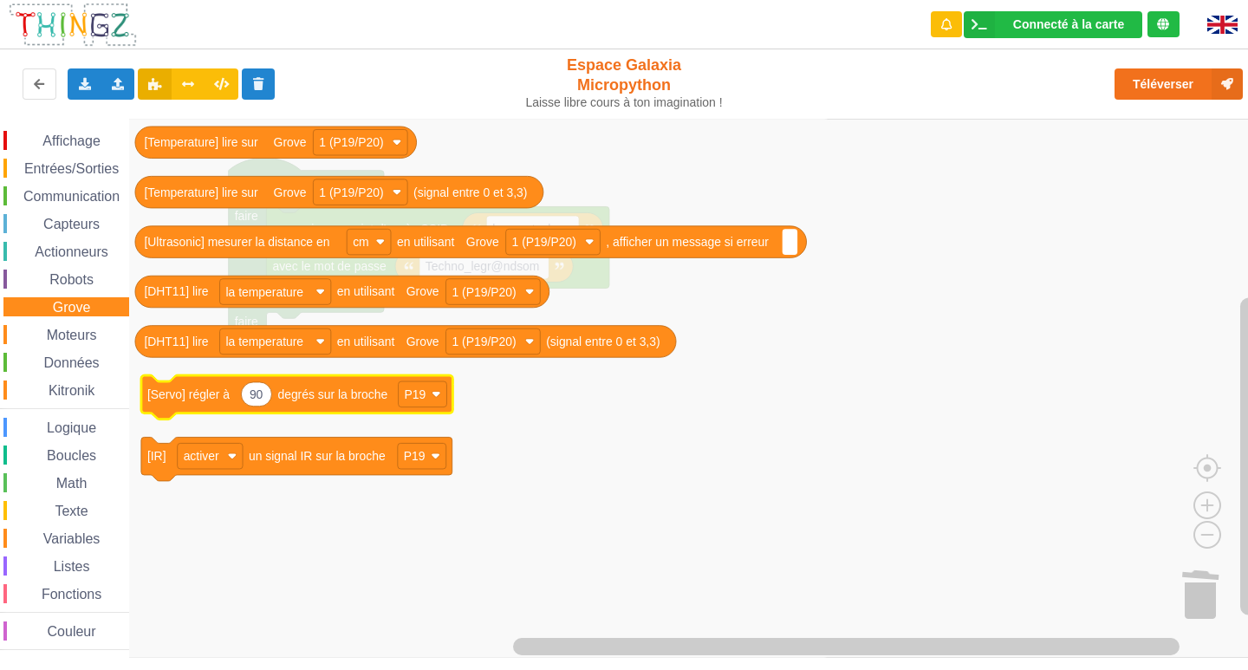
click at [327, 407] on icon "Espace de travail de Blocky" at bounding box center [297, 396] width 312 height 43
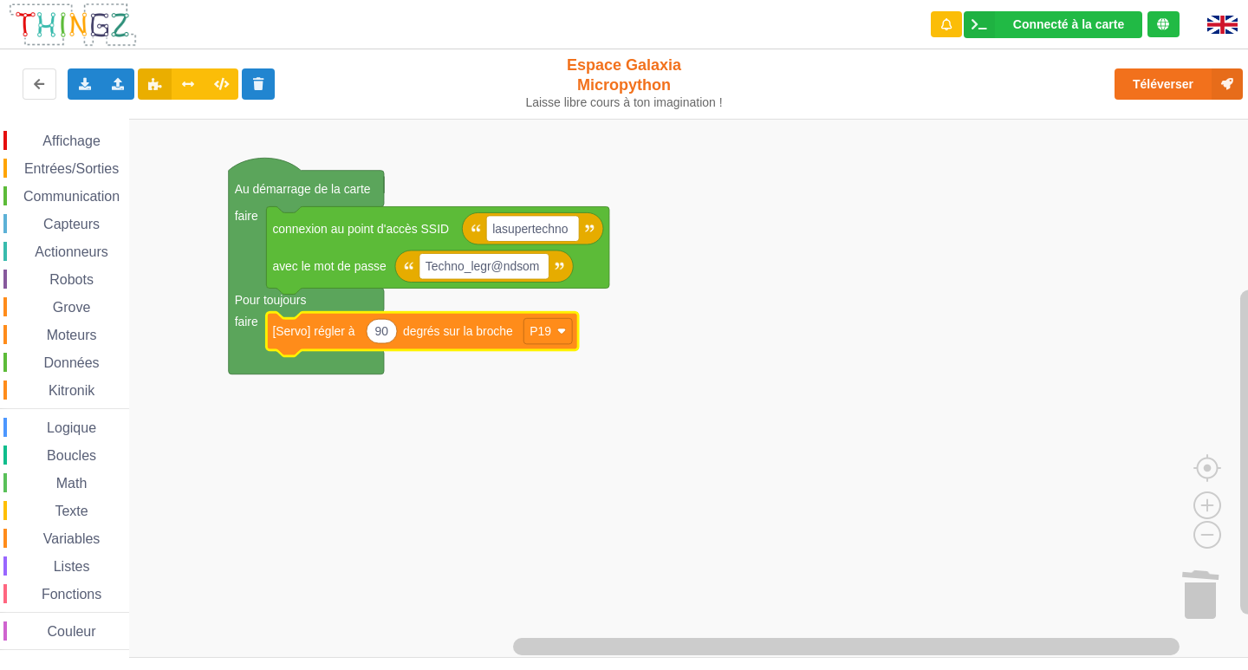
click at [392, 340] on icon "Espace de travail de Blocky" at bounding box center [381, 331] width 30 height 24
type input "20"
click at [568, 335] on rect "Espace de travail de Blocky" at bounding box center [547, 331] width 49 height 26
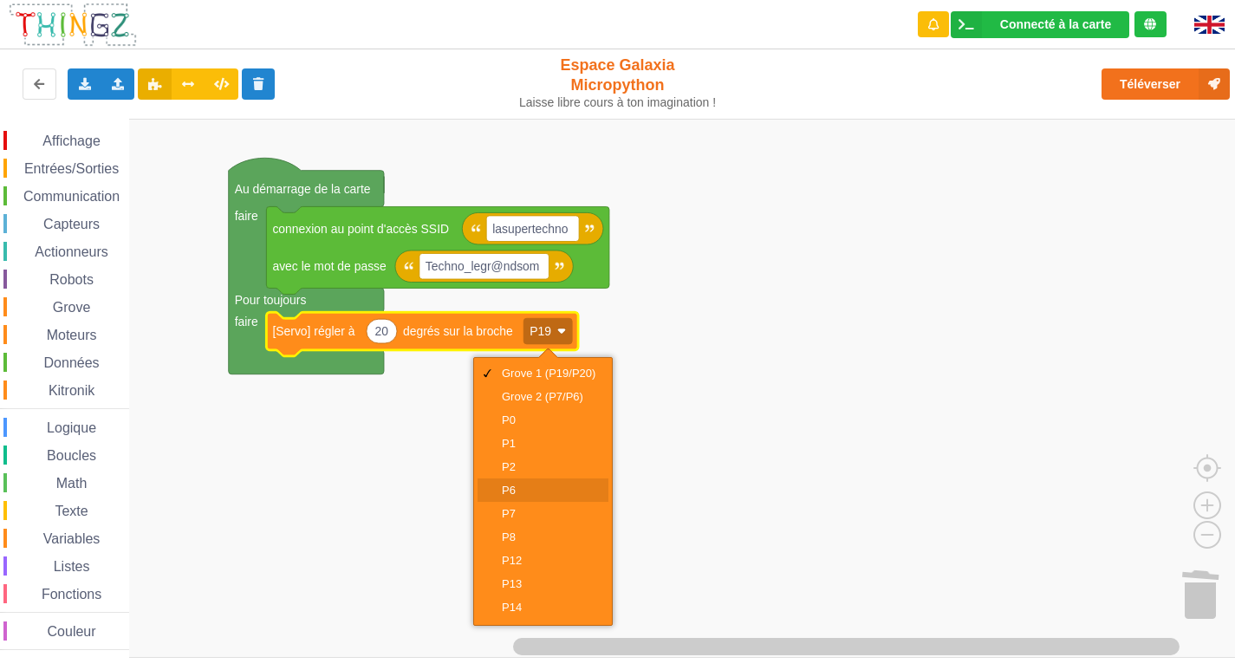
click at [515, 497] on div "P6" at bounding box center [542, 489] width 131 height 23
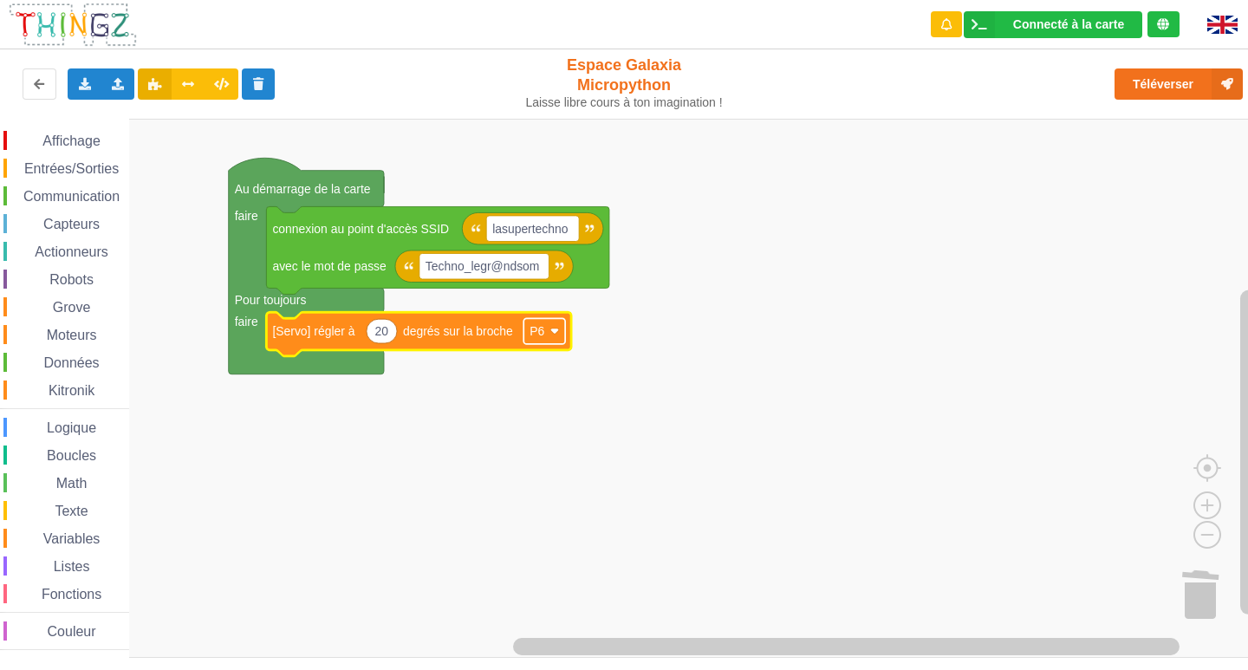
click at [559, 324] on rect "Espace de travail de Blocky" at bounding box center [544, 331] width 42 height 26
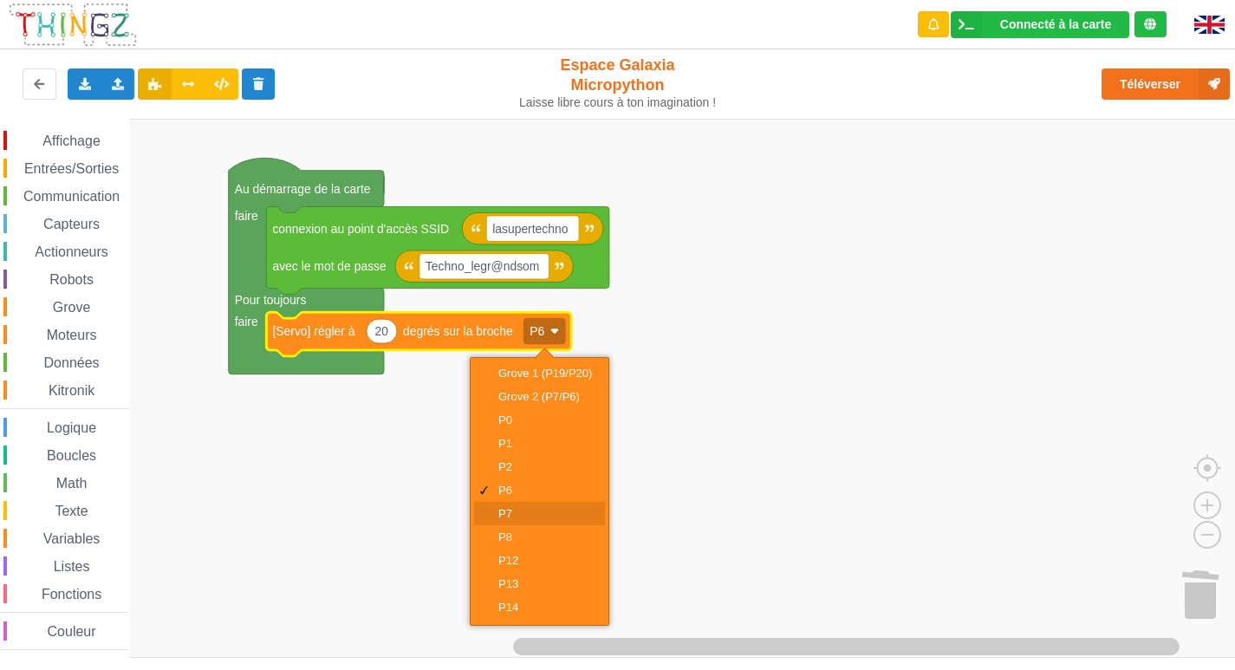
click at [510, 504] on div "P7" at bounding box center [539, 513] width 131 height 23
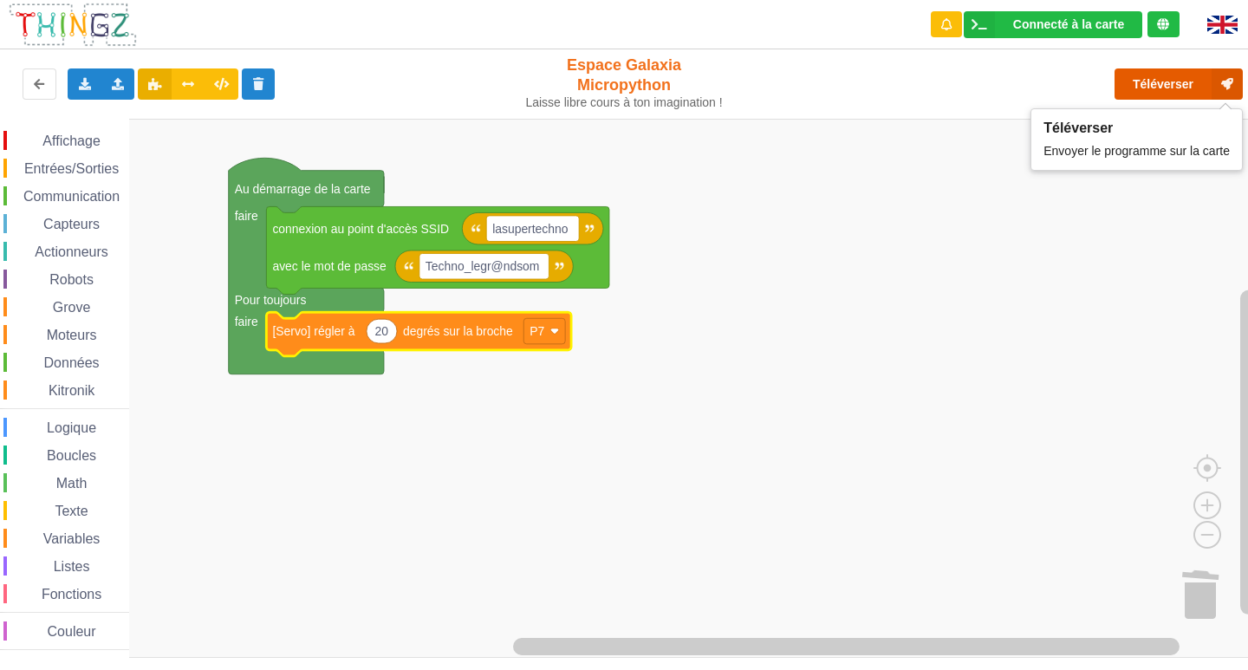
click at [1182, 90] on button "Téléverser" at bounding box center [1178, 83] width 128 height 31
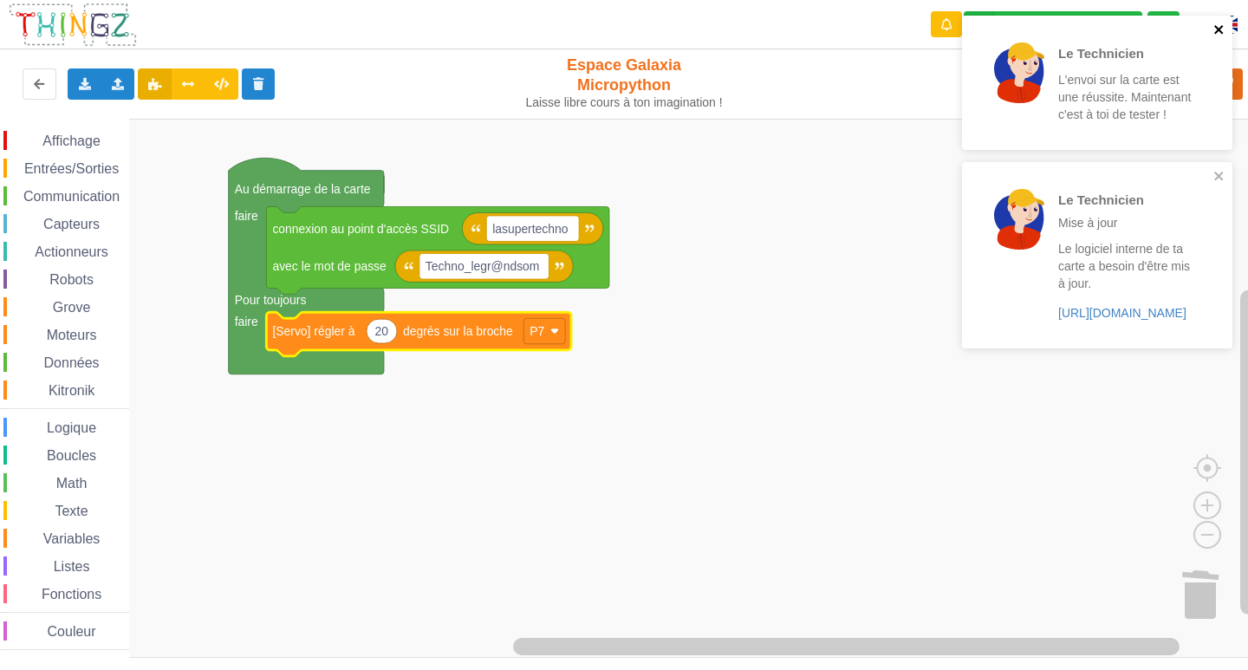
click at [1219, 25] on icon "close" at bounding box center [1219, 30] width 12 height 14
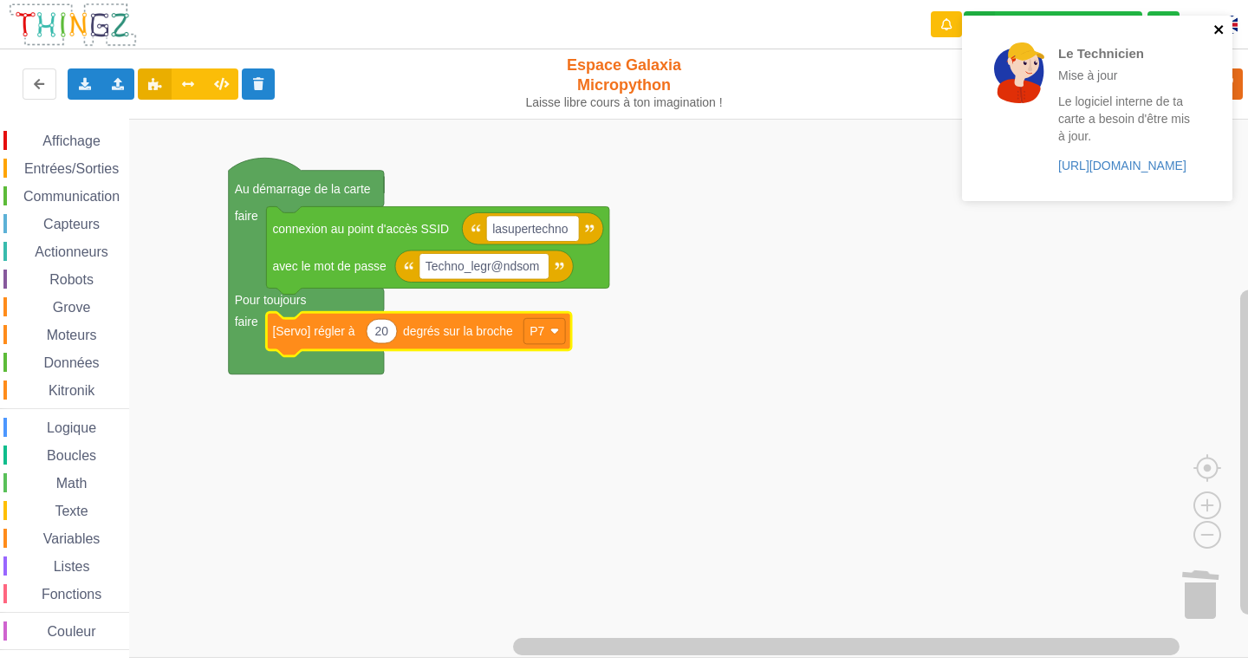
click at [1218, 26] on icon "close" at bounding box center [1219, 30] width 12 height 14
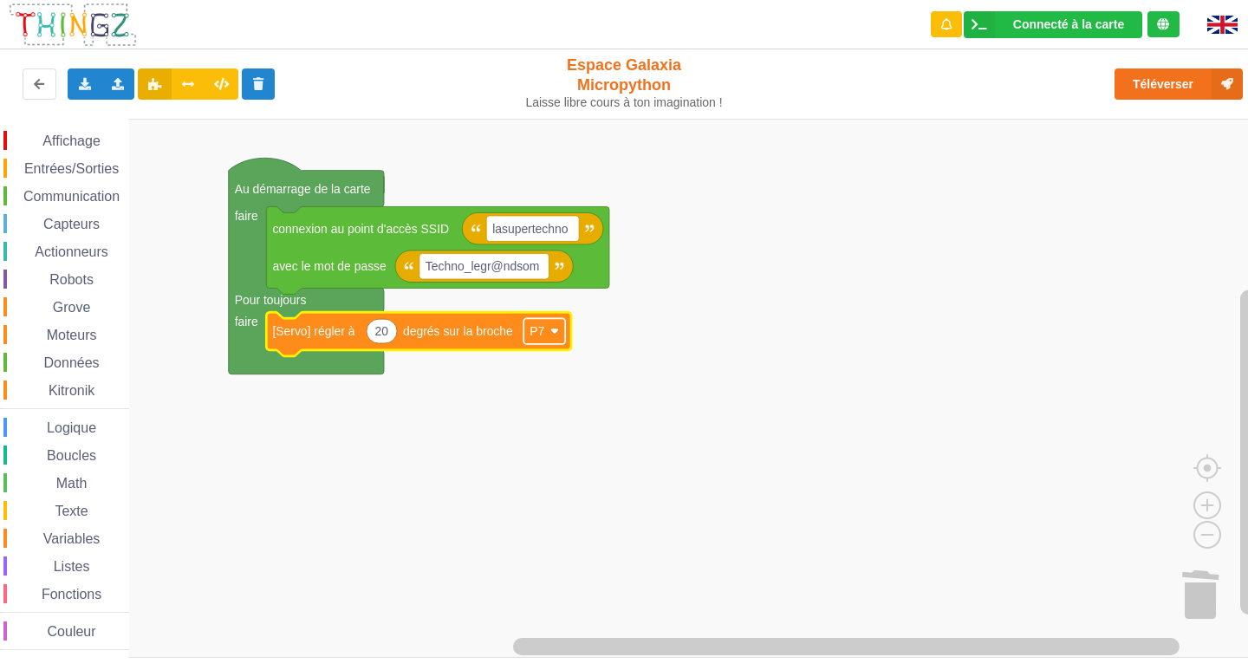
click at [550, 330] on g "P7" at bounding box center [544, 331] width 42 height 26
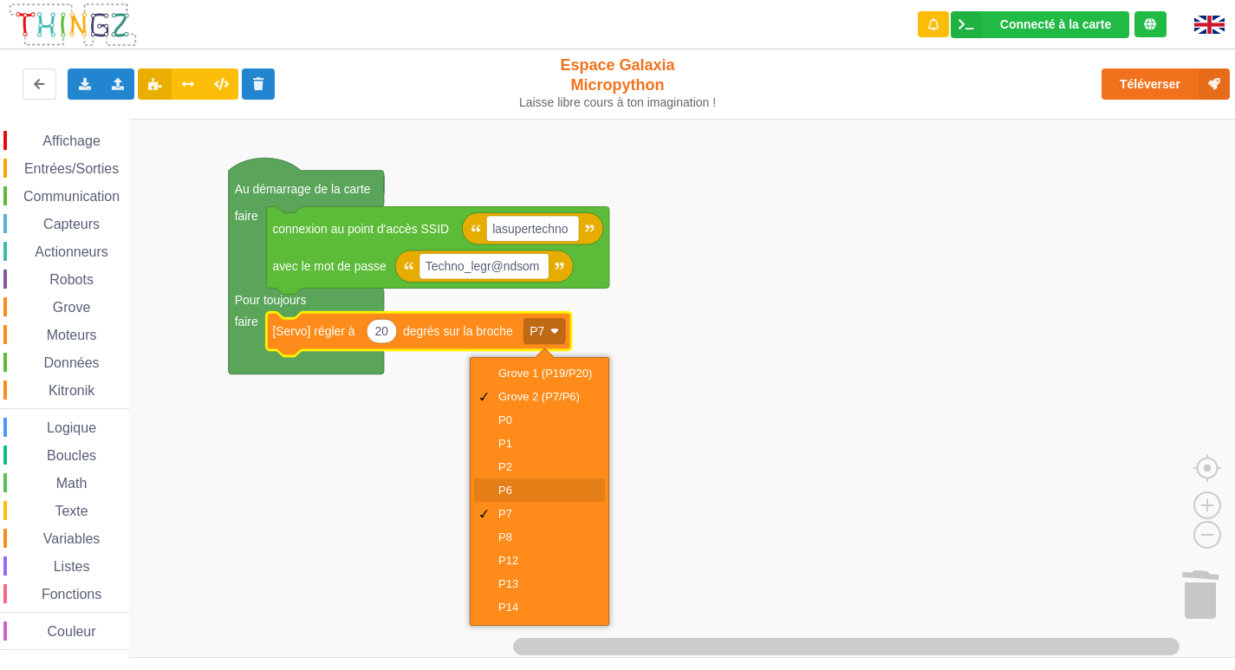
click at [552, 484] on div "P6" at bounding box center [545, 489] width 94 height 13
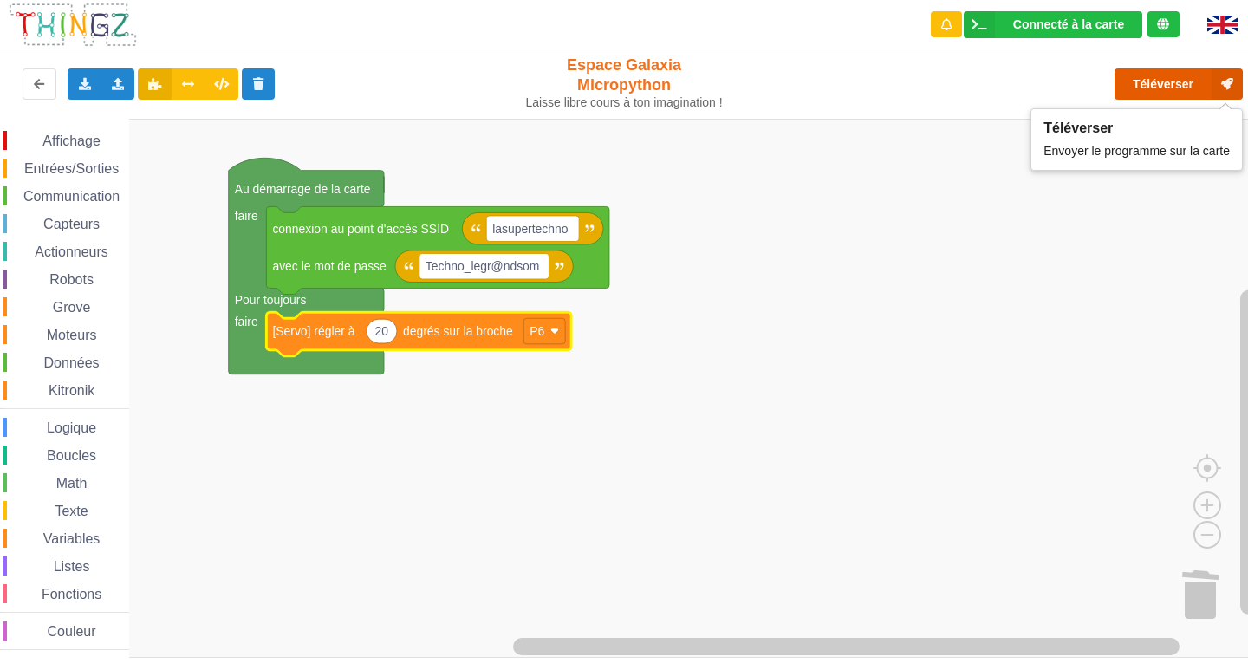
click at [1170, 89] on button "Téléverser" at bounding box center [1178, 83] width 128 height 31
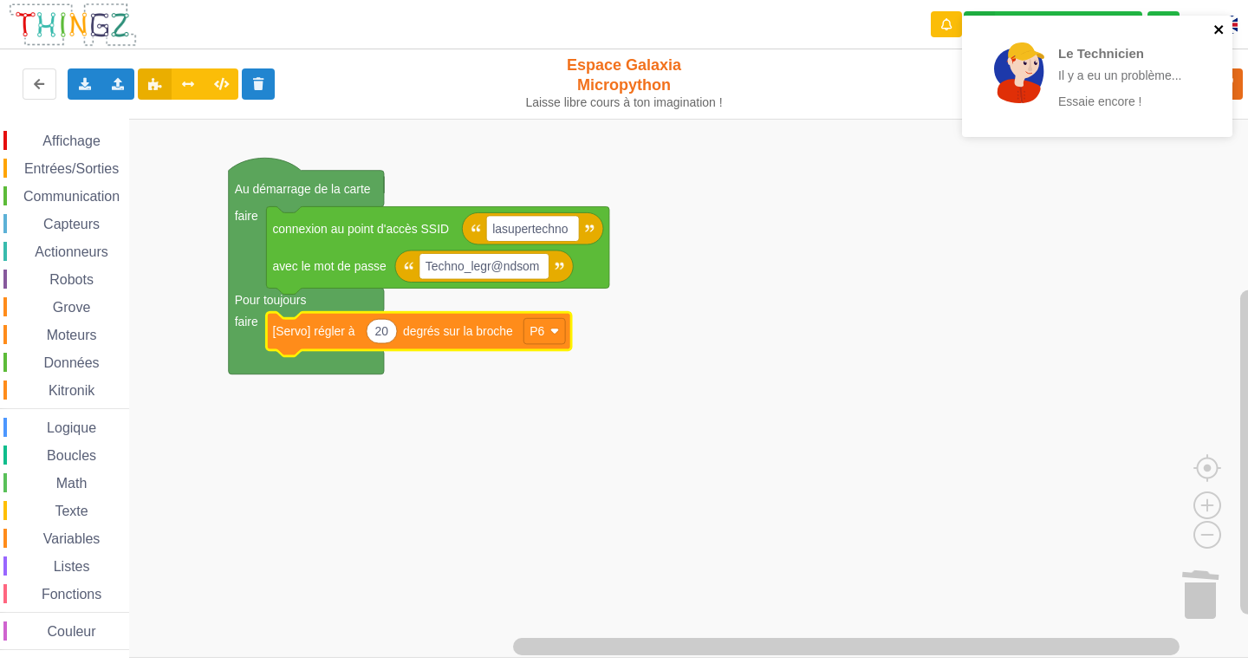
click at [1215, 23] on icon "close" at bounding box center [1219, 30] width 12 height 14
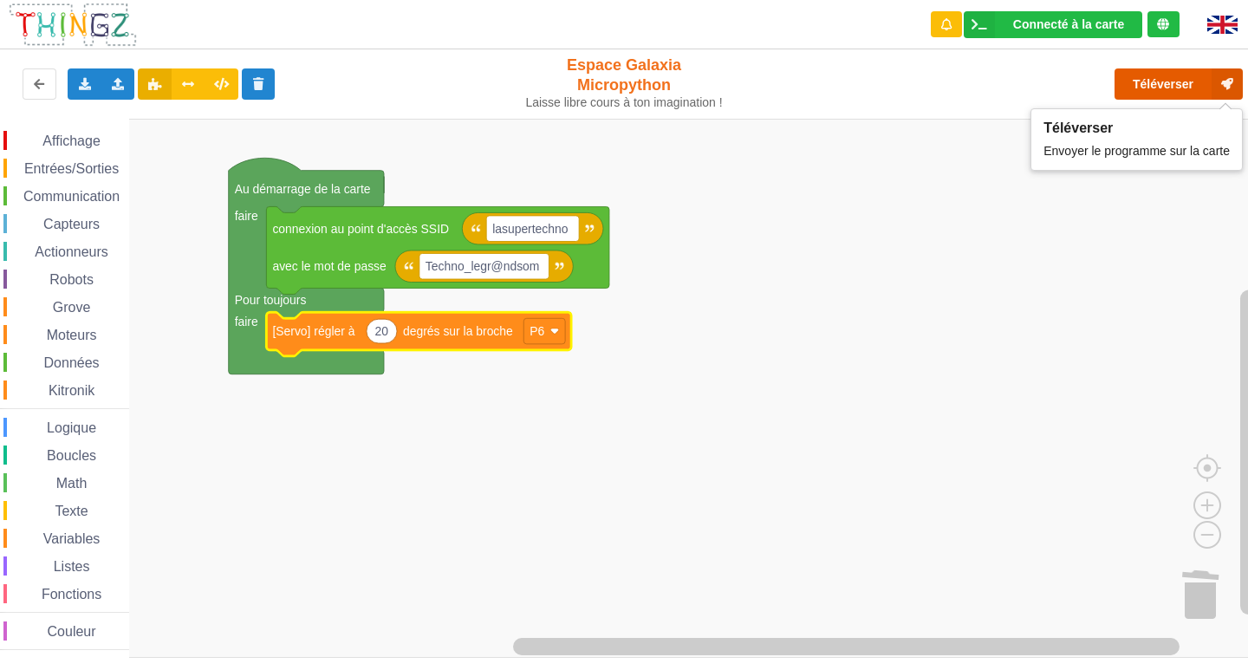
click at [1183, 76] on button "Téléverser" at bounding box center [1178, 83] width 128 height 31
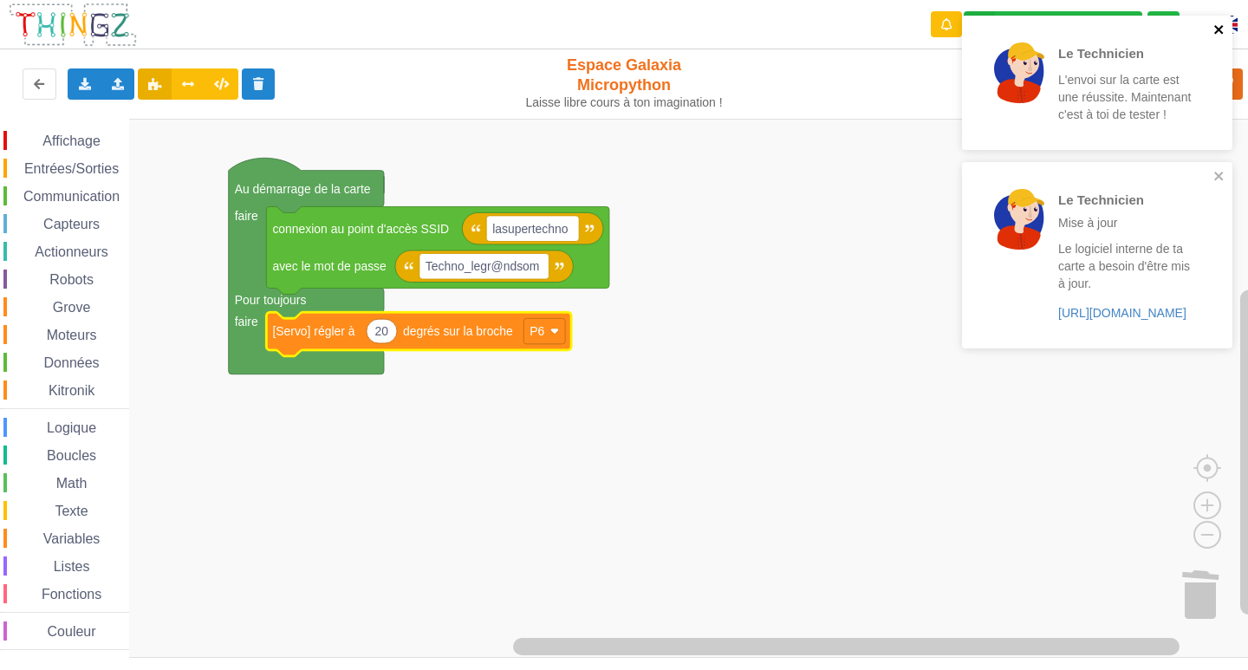
click at [1218, 27] on icon "close" at bounding box center [1219, 30] width 12 height 14
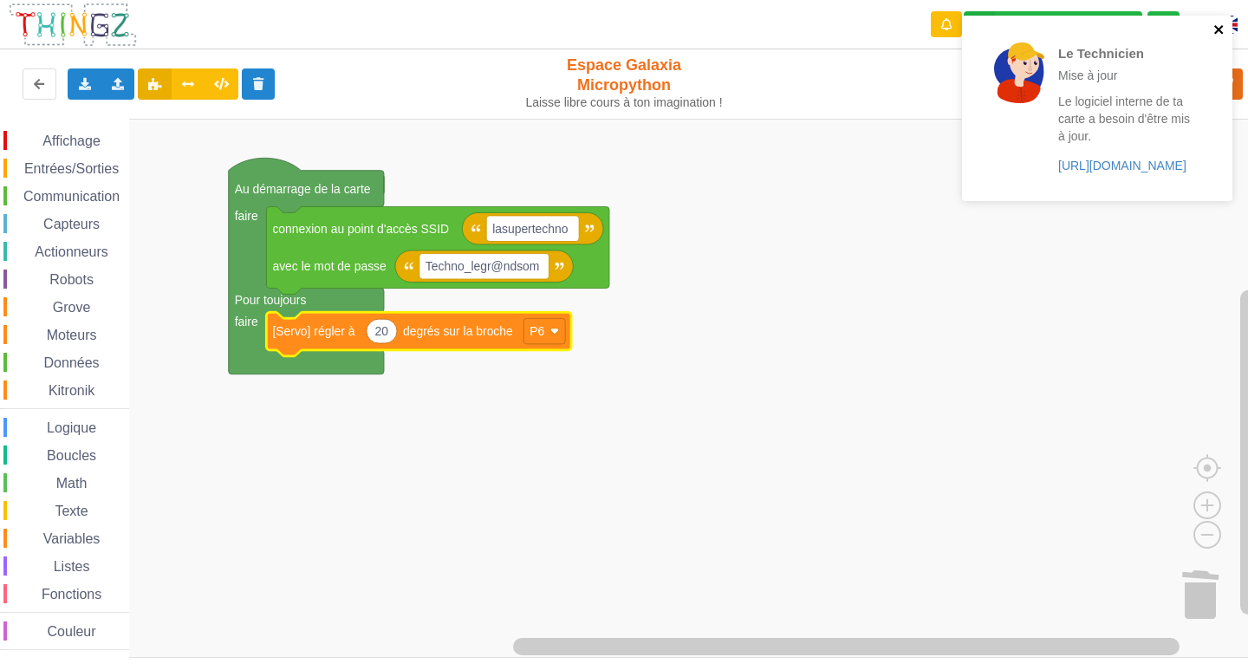
click at [1216, 35] on icon "close" at bounding box center [1219, 30] width 12 height 14
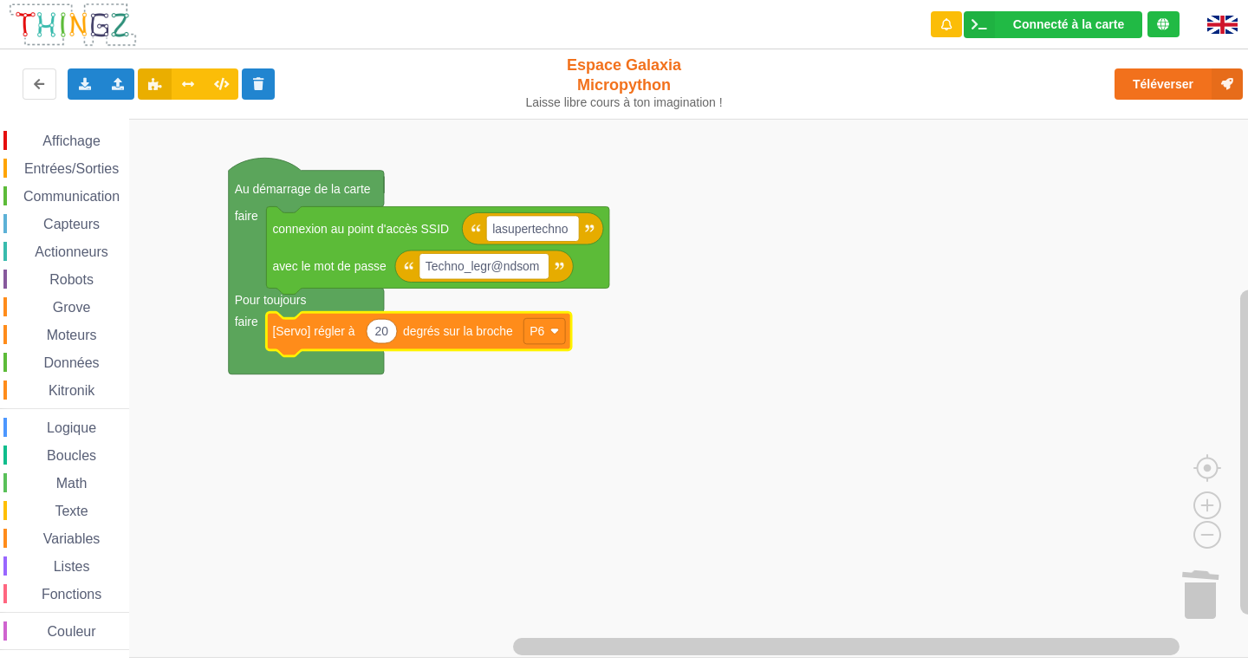
click at [384, 341] on icon "Espace de travail de Blocky" at bounding box center [381, 331] width 30 height 24
type input "G"
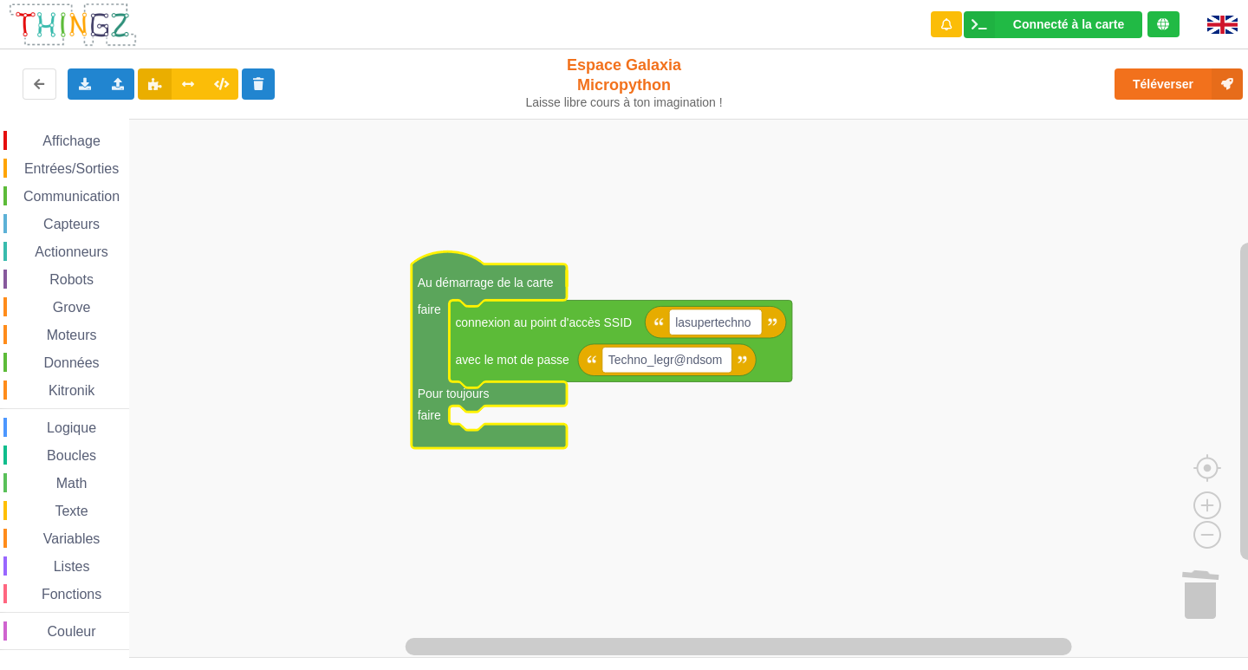
click at [95, 137] on span "Affichage" at bounding box center [71, 140] width 62 height 15
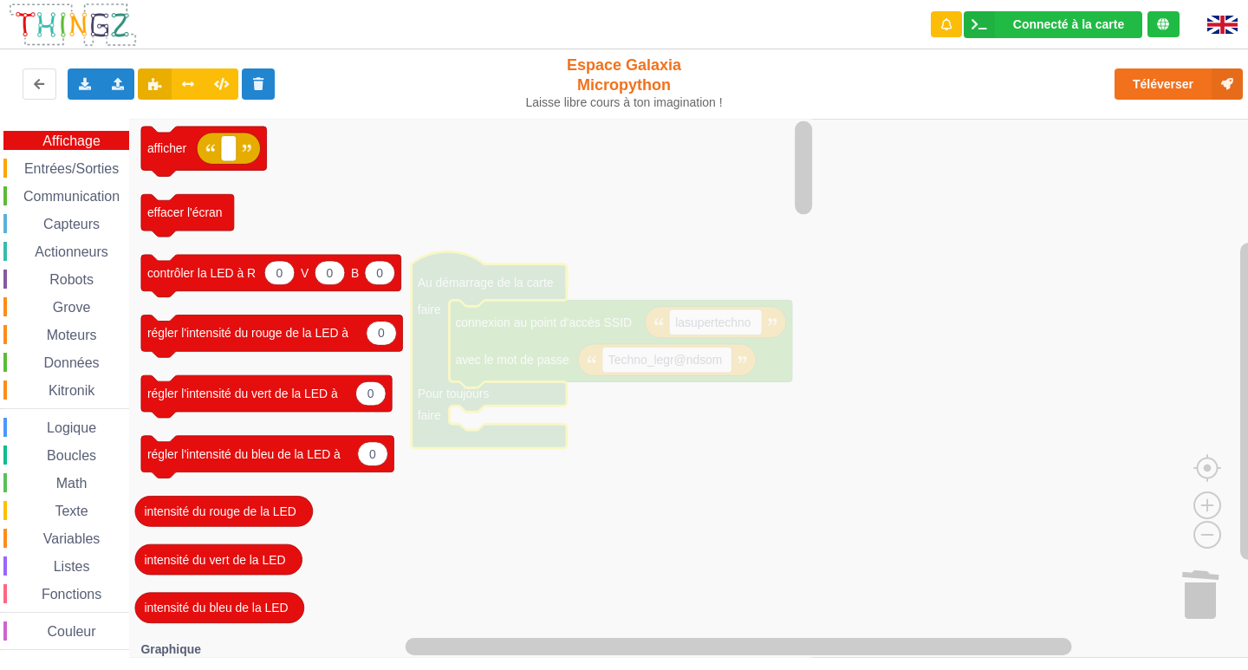
click at [684, 505] on icon "Espace de travail de Blocky" at bounding box center [472, 388] width 687 height 539
click at [608, 540] on icon "Espace de travail de Blocky" at bounding box center [472, 388] width 687 height 539
click at [336, 458] on text "régler l'intensité du bleu de la LED à" at bounding box center [243, 454] width 193 height 14
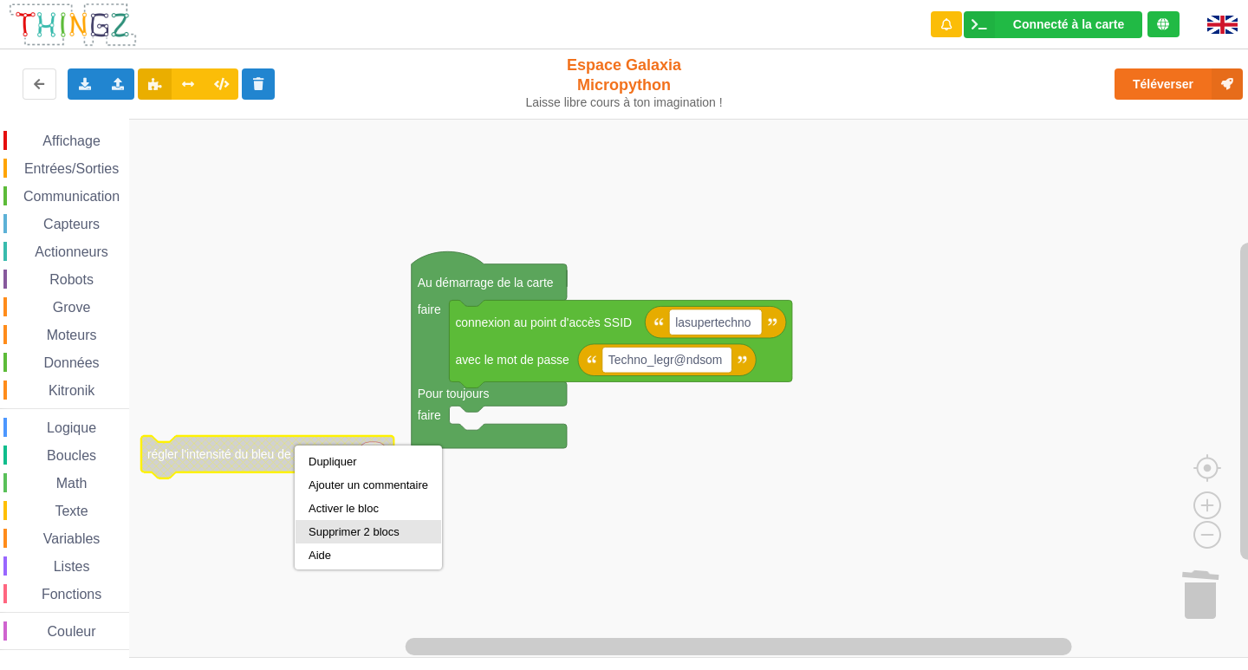
click at [364, 523] on div "Supprimer 2 blocs" at bounding box center [368, 531] width 146 height 23
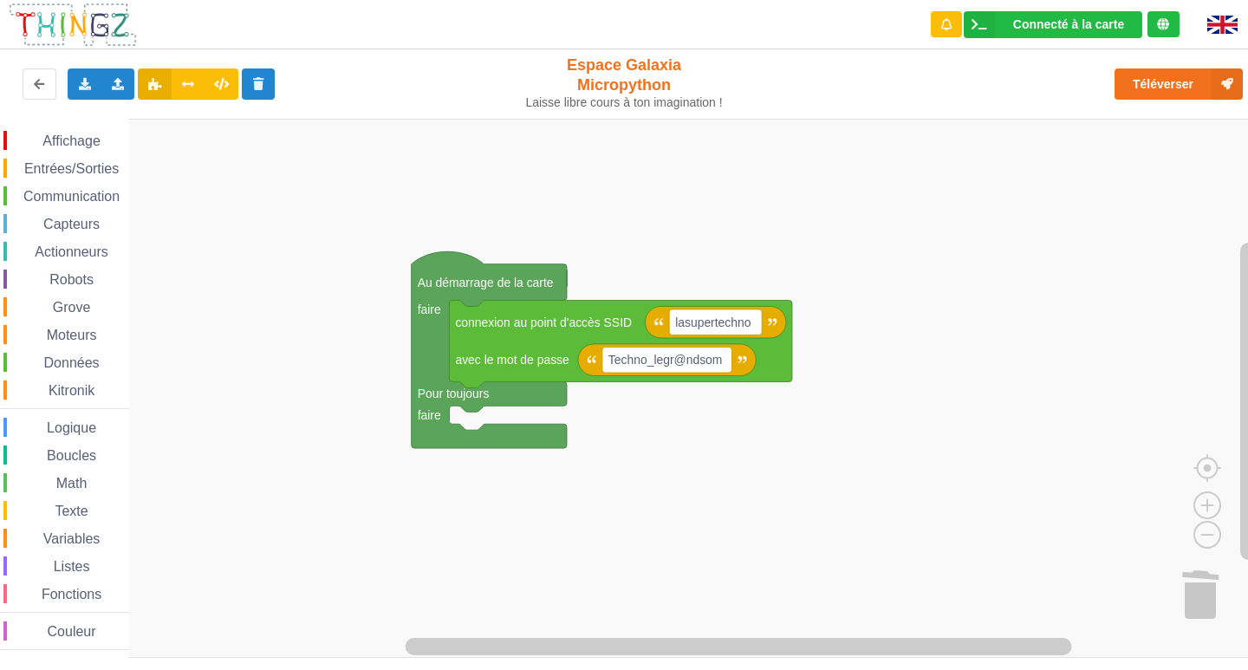
click at [80, 165] on span "Entrées/Sorties" at bounding box center [72, 168] width 100 height 15
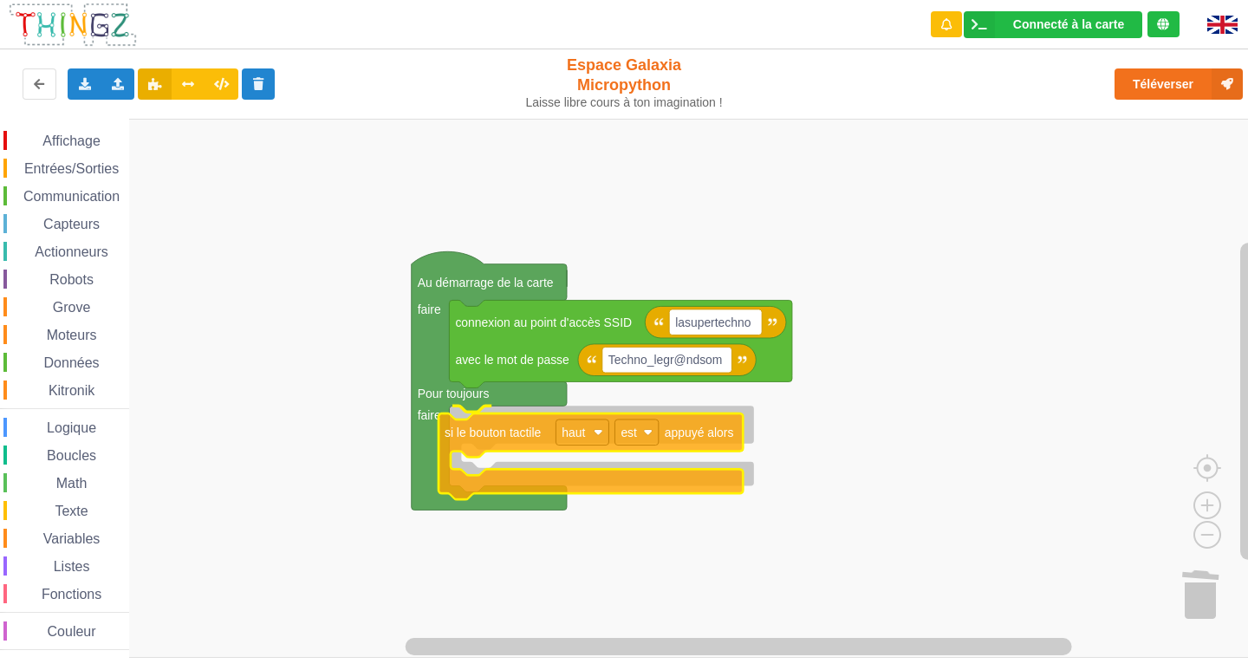
click at [520, 486] on div "Affichage Entrées/Sorties Communication Capteurs Actionneurs Robots Grove Moteu…" at bounding box center [630, 388] width 1260 height 539
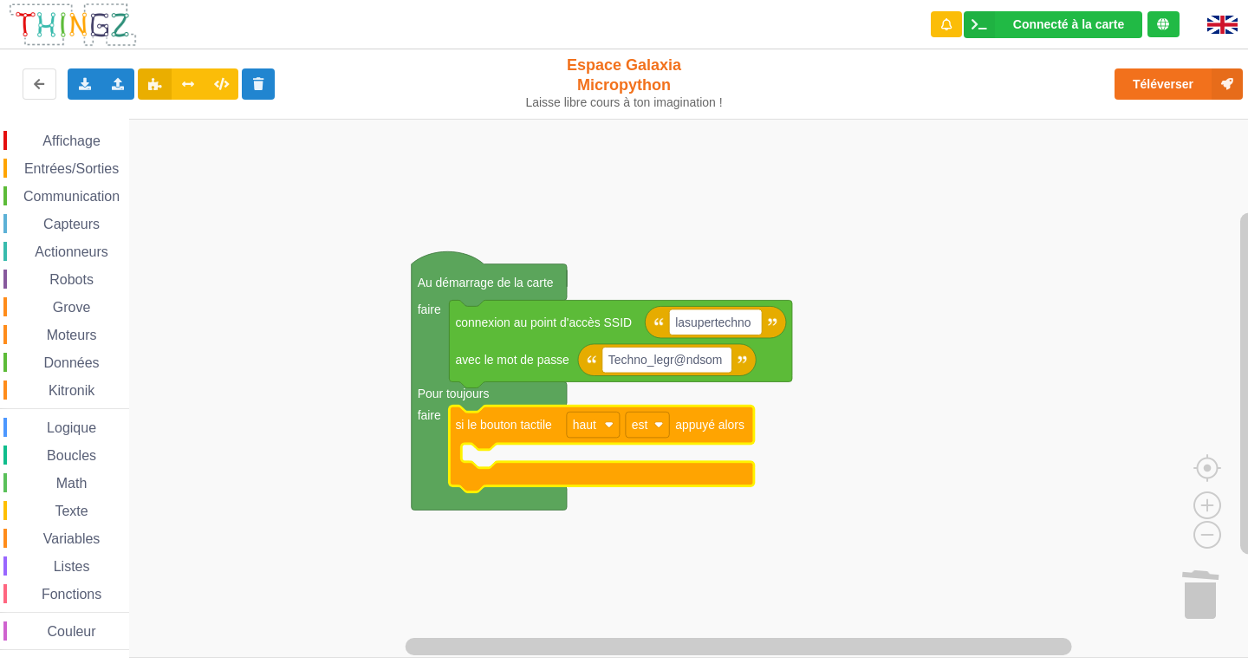
click at [64, 163] on span "Entrées/Sorties" at bounding box center [72, 168] width 100 height 15
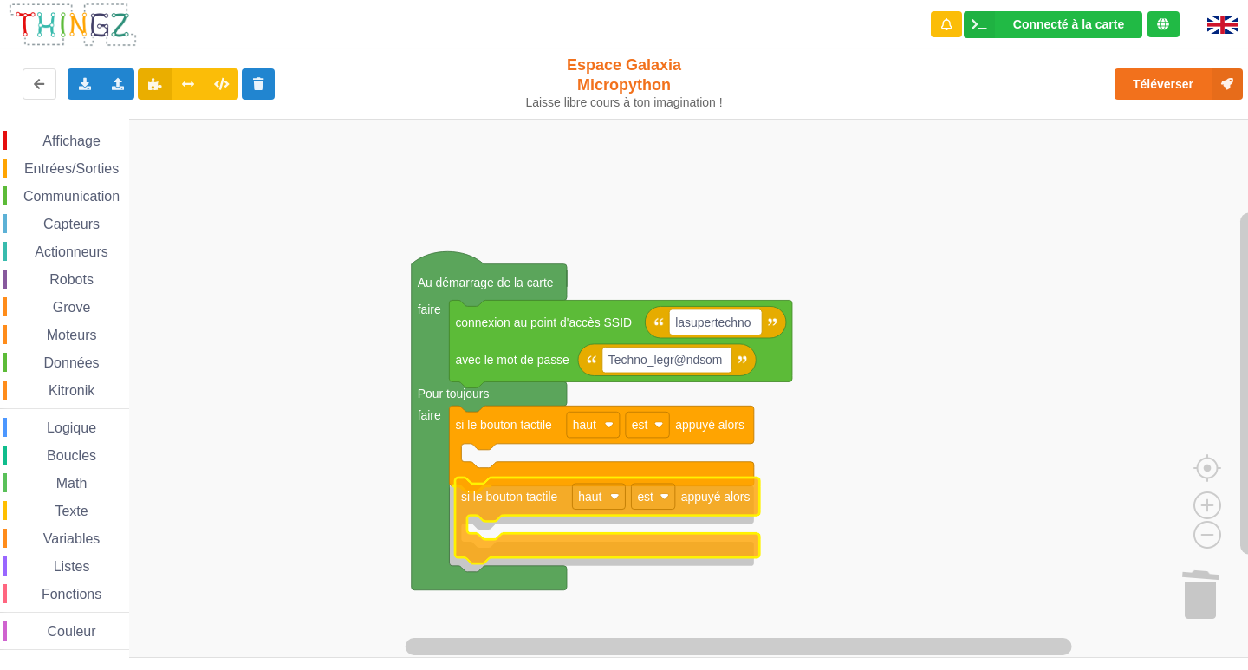
click at [577, 552] on div "Affichage Entrées/Sorties Communication Capteurs Actionneurs Robots Grove Moteu…" at bounding box center [630, 388] width 1260 height 539
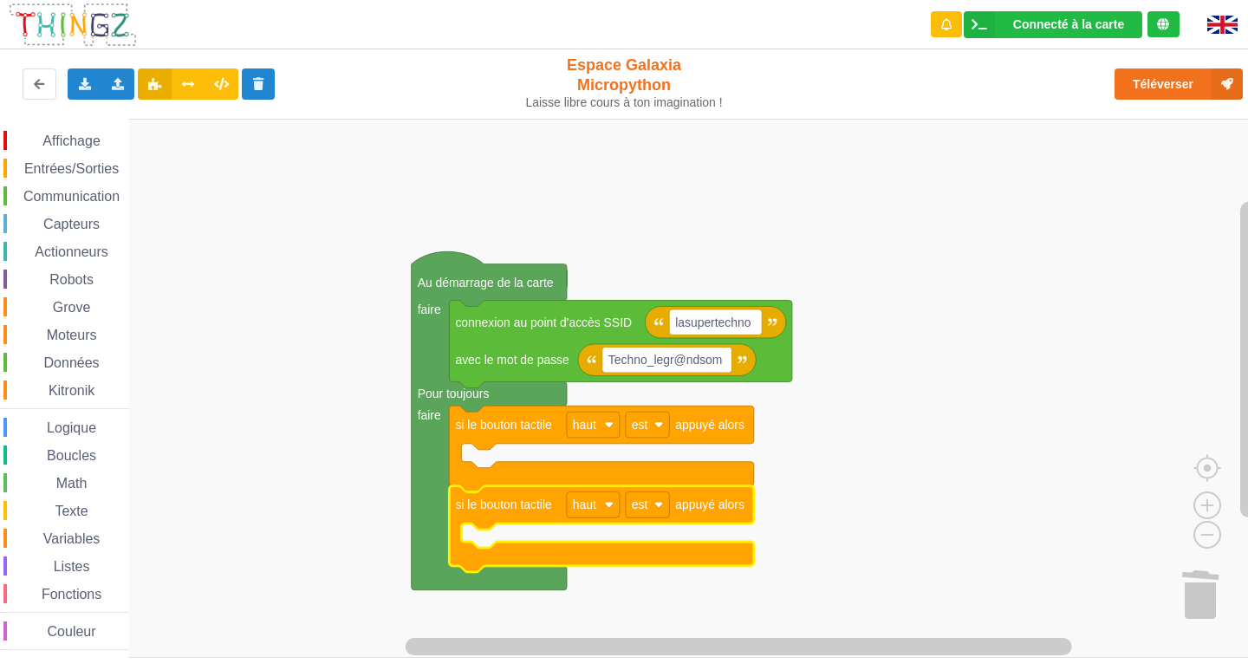
click at [82, 139] on span "Affichage" at bounding box center [71, 140] width 62 height 15
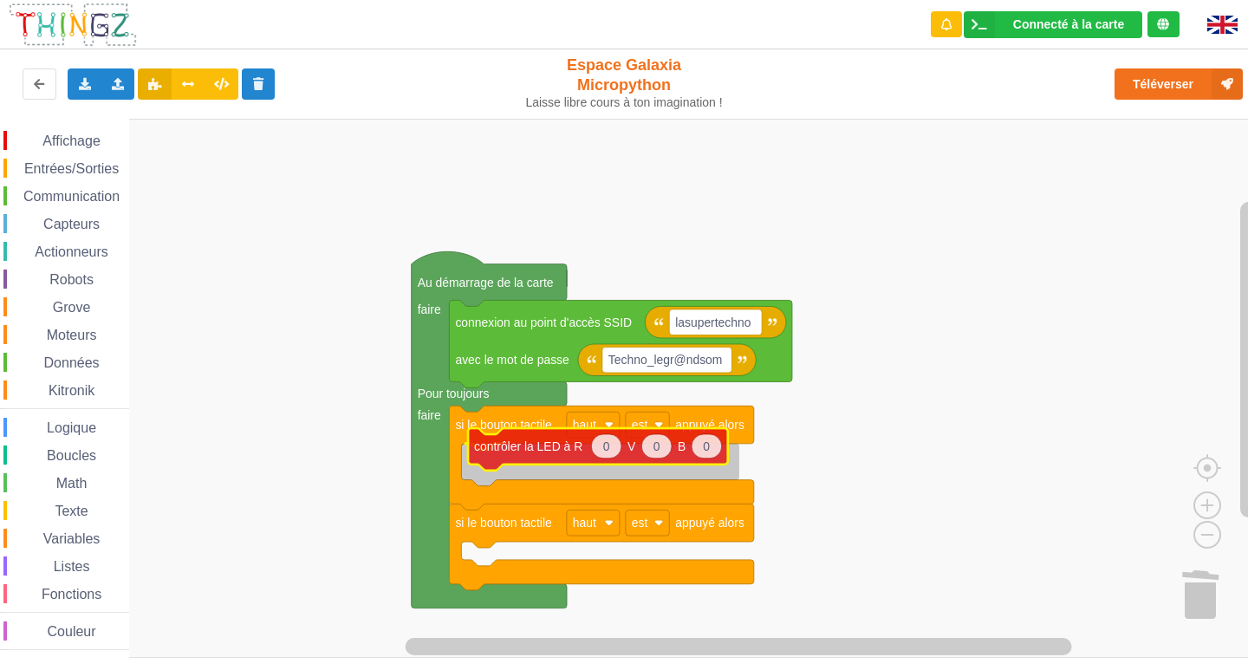
click at [535, 443] on div "Affichage Entrées/Sorties Communication Capteurs Actionneurs Robots Grove Moteu…" at bounding box center [630, 388] width 1260 height 539
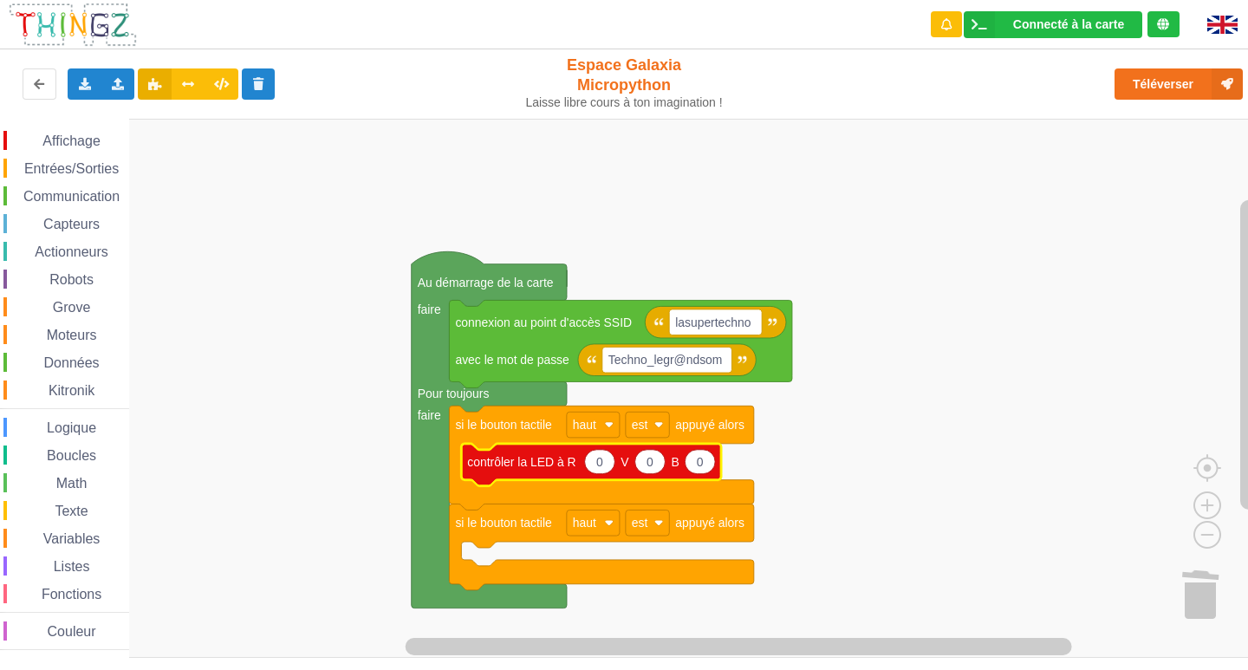
drag, startPoint x: 69, startPoint y: 136, endPoint x: 97, endPoint y: 179, distance: 51.4
click at [72, 133] on div "Affichage" at bounding box center [66, 140] width 126 height 19
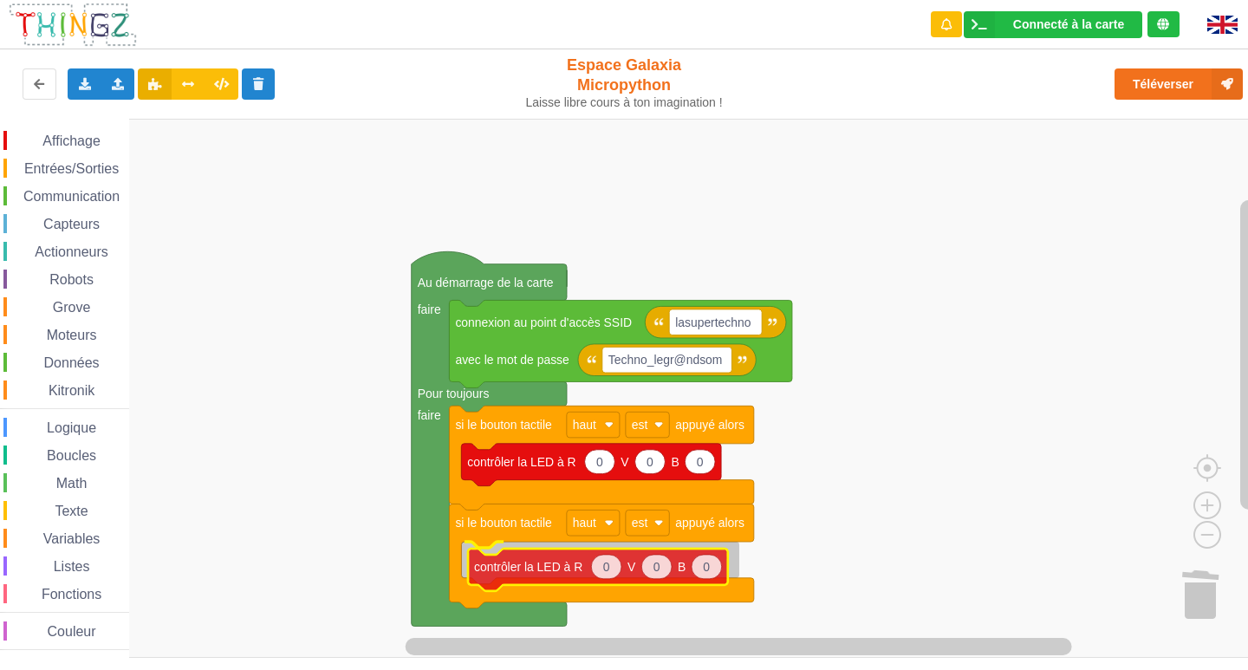
click at [598, 558] on div "Affichage Entrées/Sorties Communication Capteurs Actionneurs Robots Grove Moteu…" at bounding box center [630, 388] width 1260 height 539
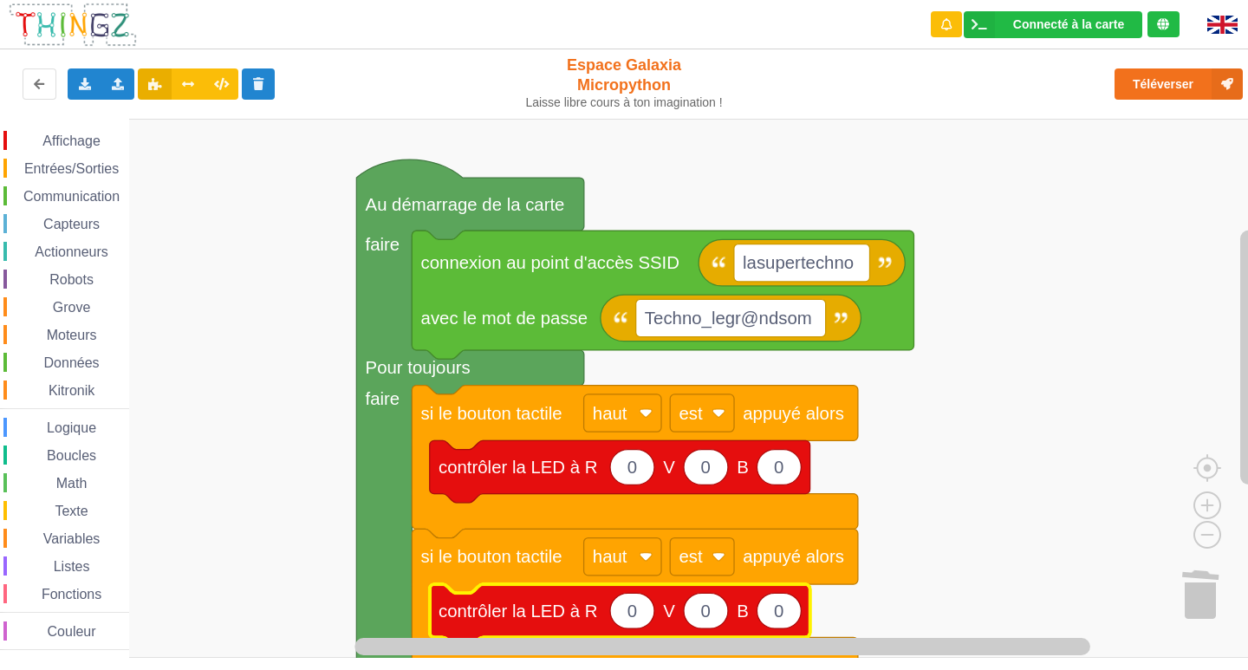
drag, startPoint x: 63, startPoint y: 256, endPoint x: 71, endPoint y: 246, distance: 13.0
click at [71, 246] on div "Affichage Entrées/Sorties Communication Capteurs Actionneurs Robots Grove Moteu…" at bounding box center [64, 390] width 129 height 519
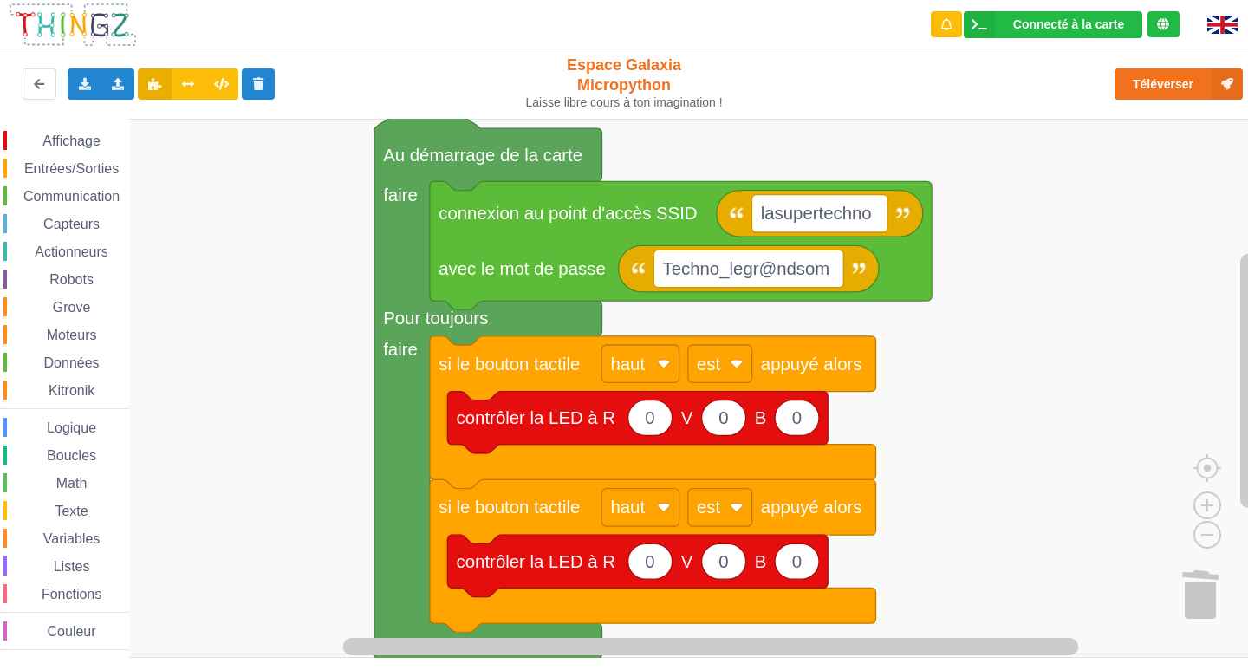
click at [251, 208] on div "Affichage Entrées/Sorties Communication Capteurs Actionneurs Robots Grove Moteu…" at bounding box center [630, 388] width 1260 height 539
